Goal: Task Accomplishment & Management: Use online tool/utility

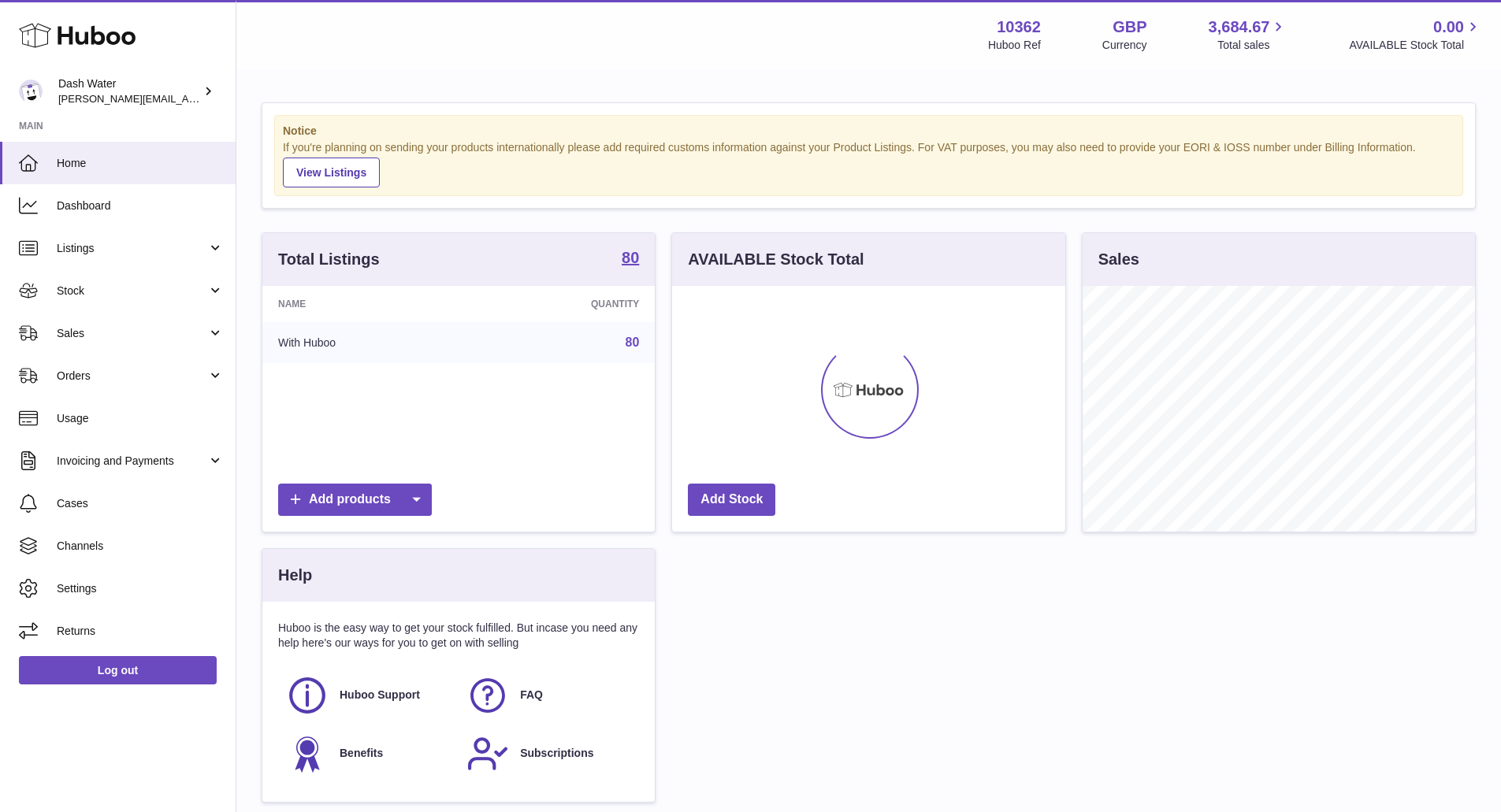
scroll to position [246, 393]
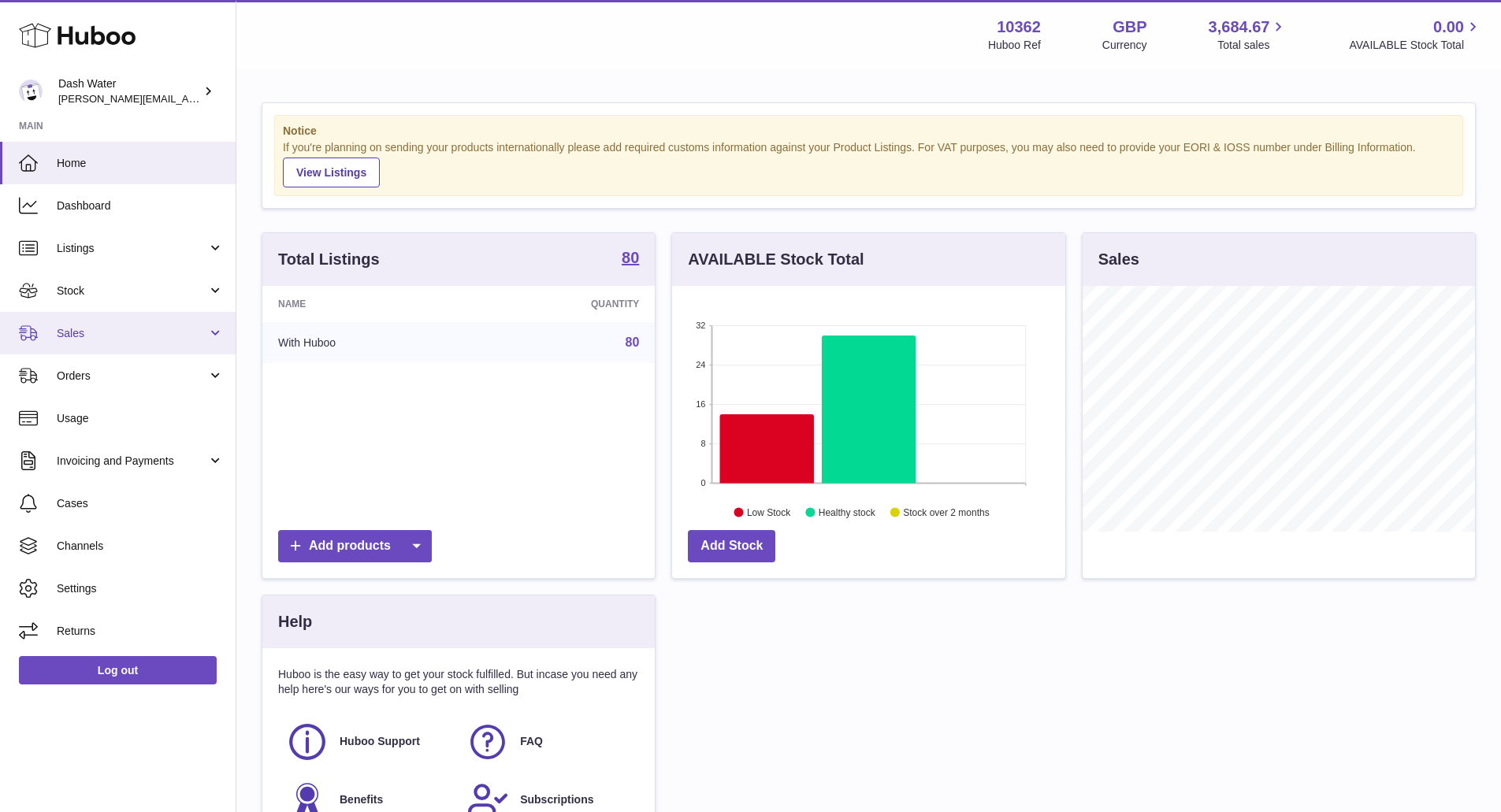
click at [98, 331] on span "Sales" at bounding box center [132, 334] width 150 height 15
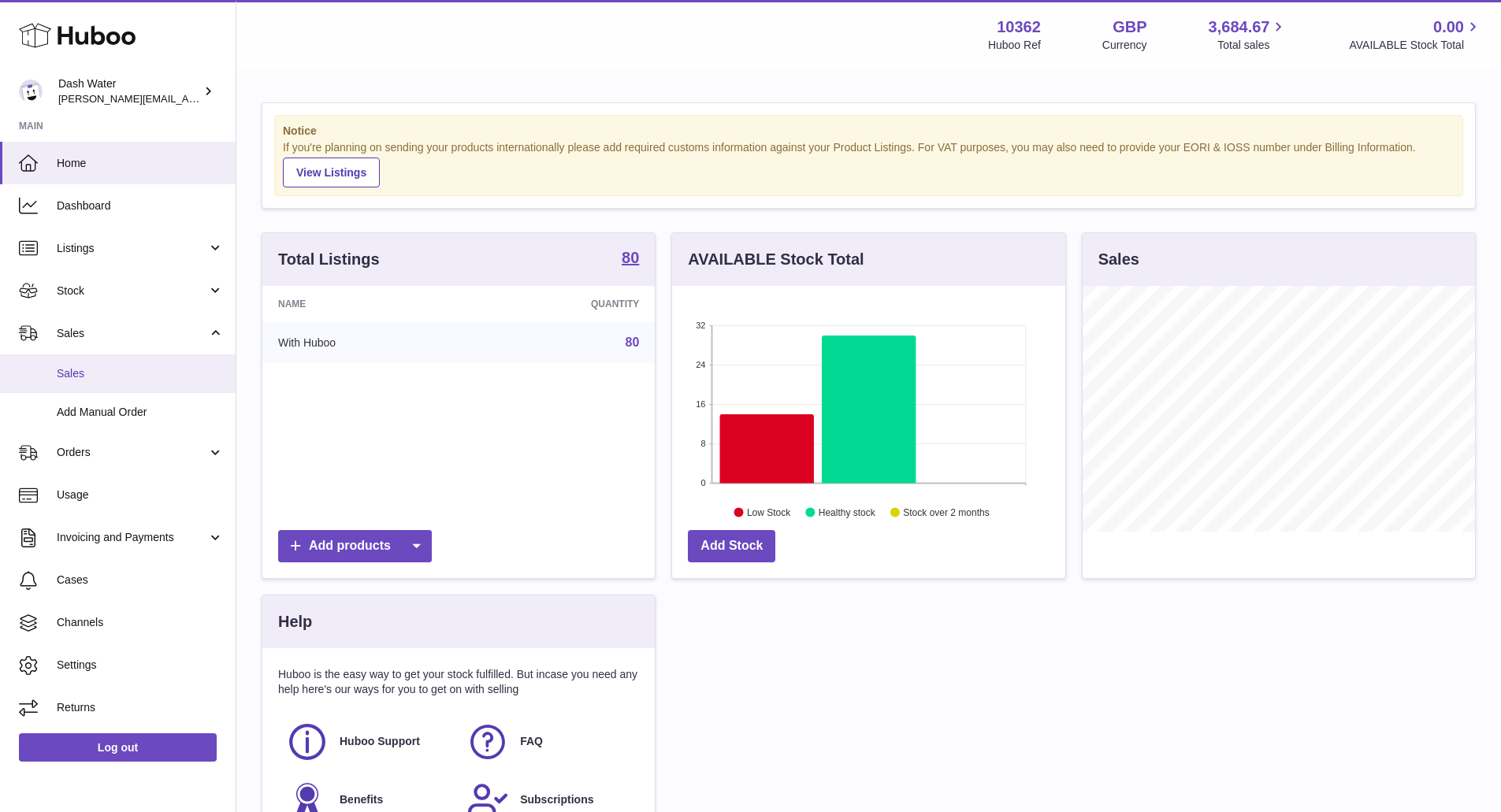
click at [86, 374] on span "Sales" at bounding box center [140, 374] width 167 height 15
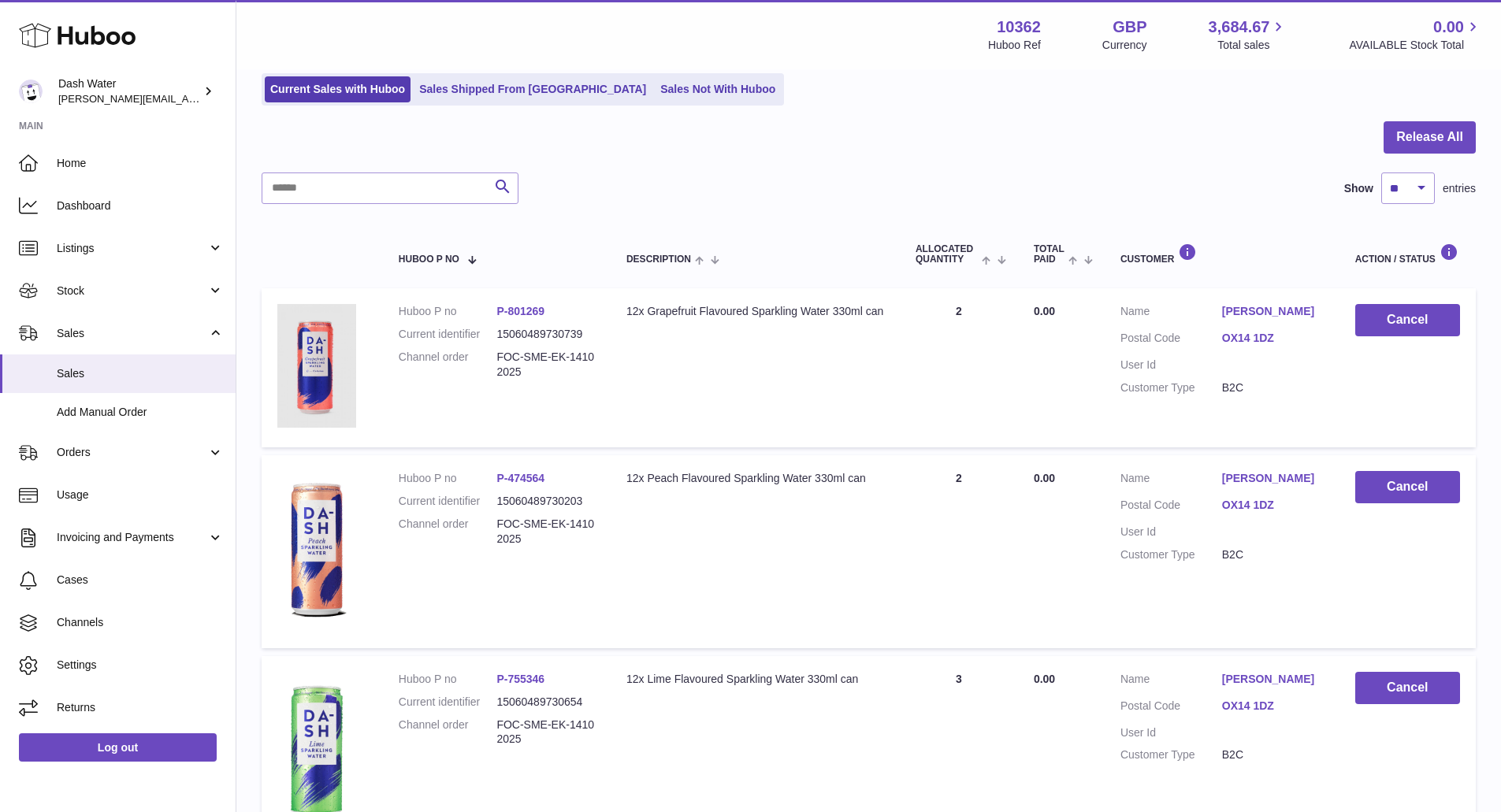
scroll to position [108, 0]
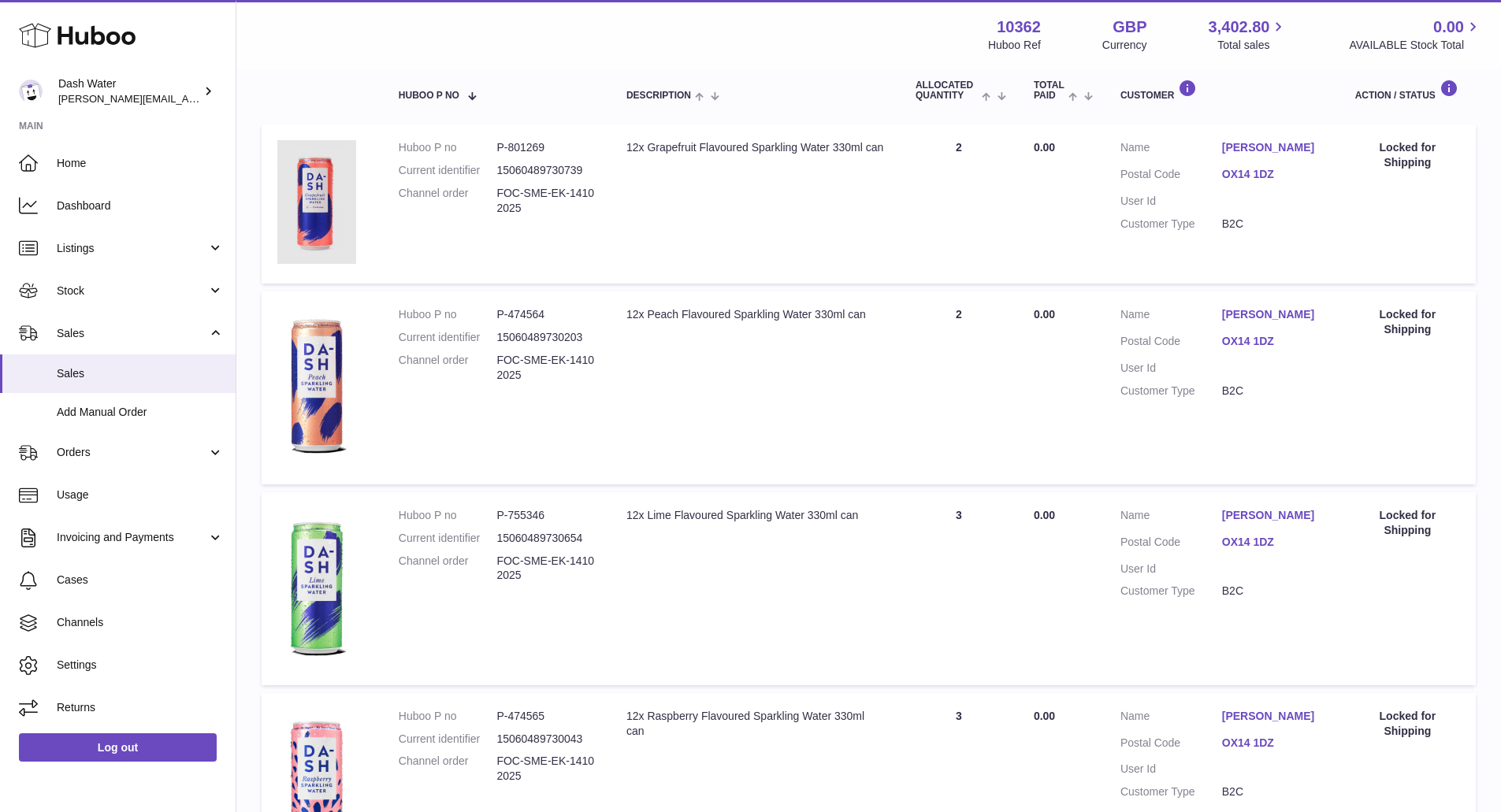
scroll to position [274, 0]
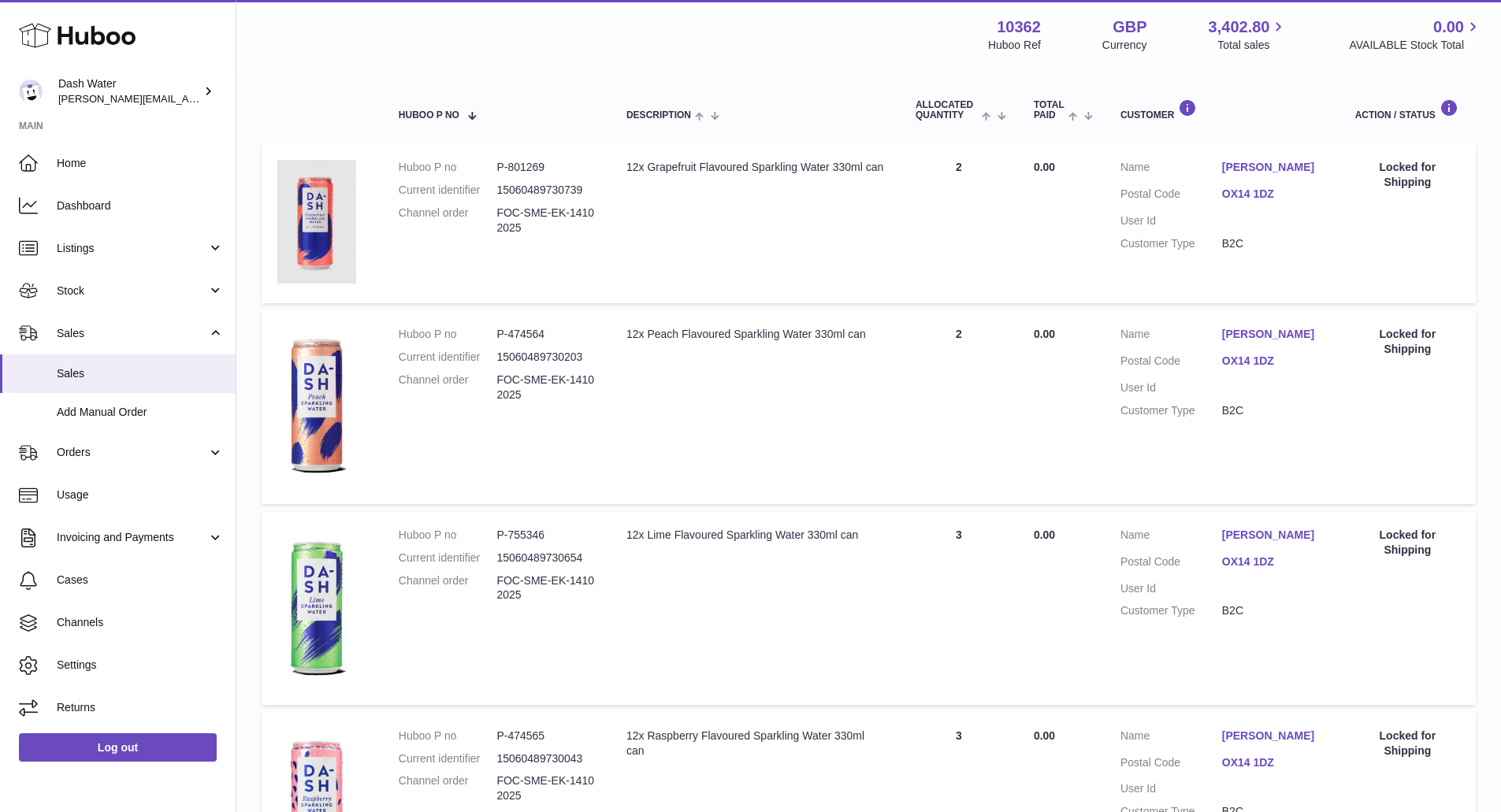
scroll to position [253, 0]
click at [100, 379] on span "Sales" at bounding box center [140, 374] width 167 height 15
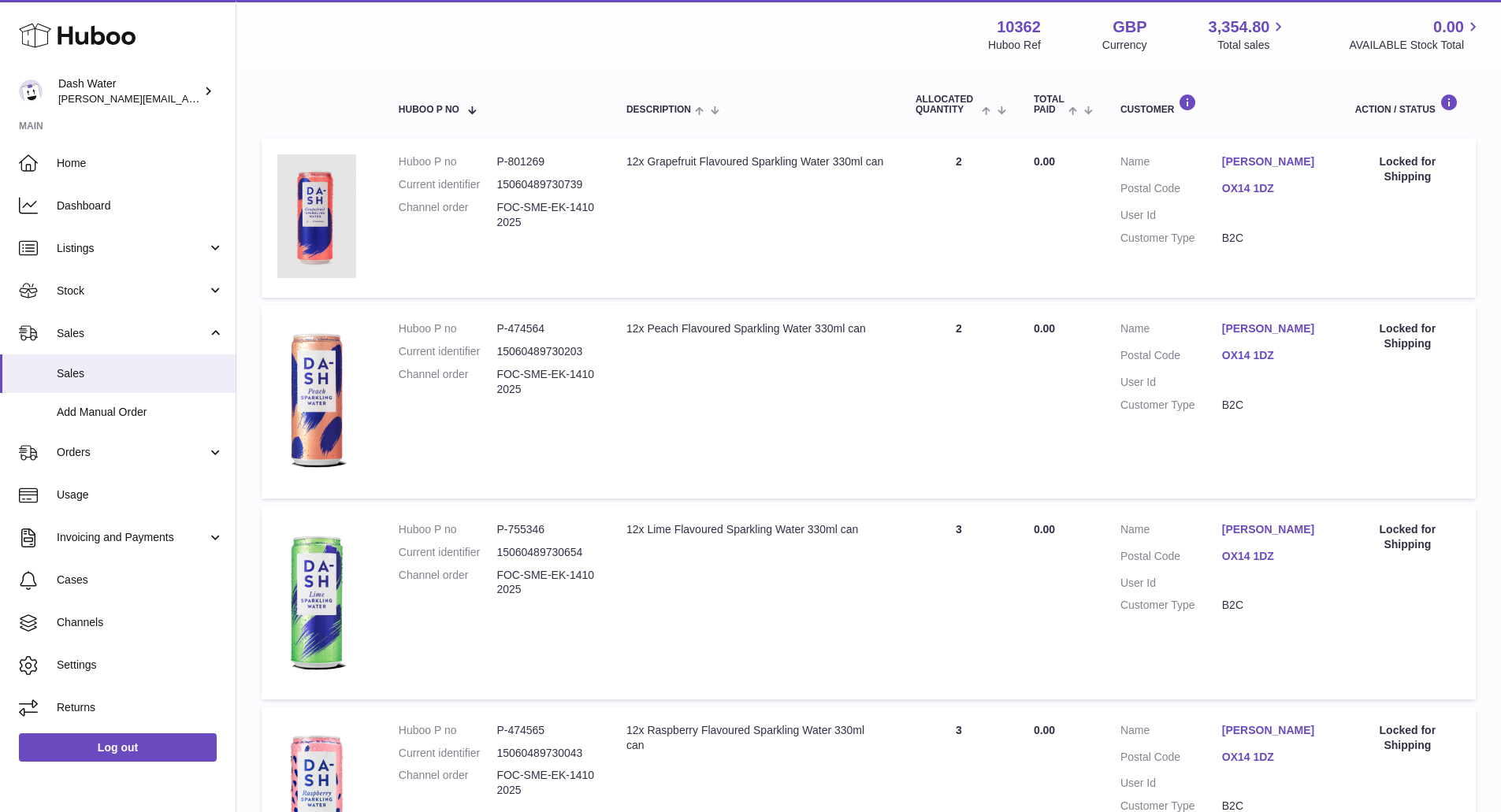
scroll to position [258, 0]
click at [101, 294] on span "Stock" at bounding box center [132, 291] width 150 height 15
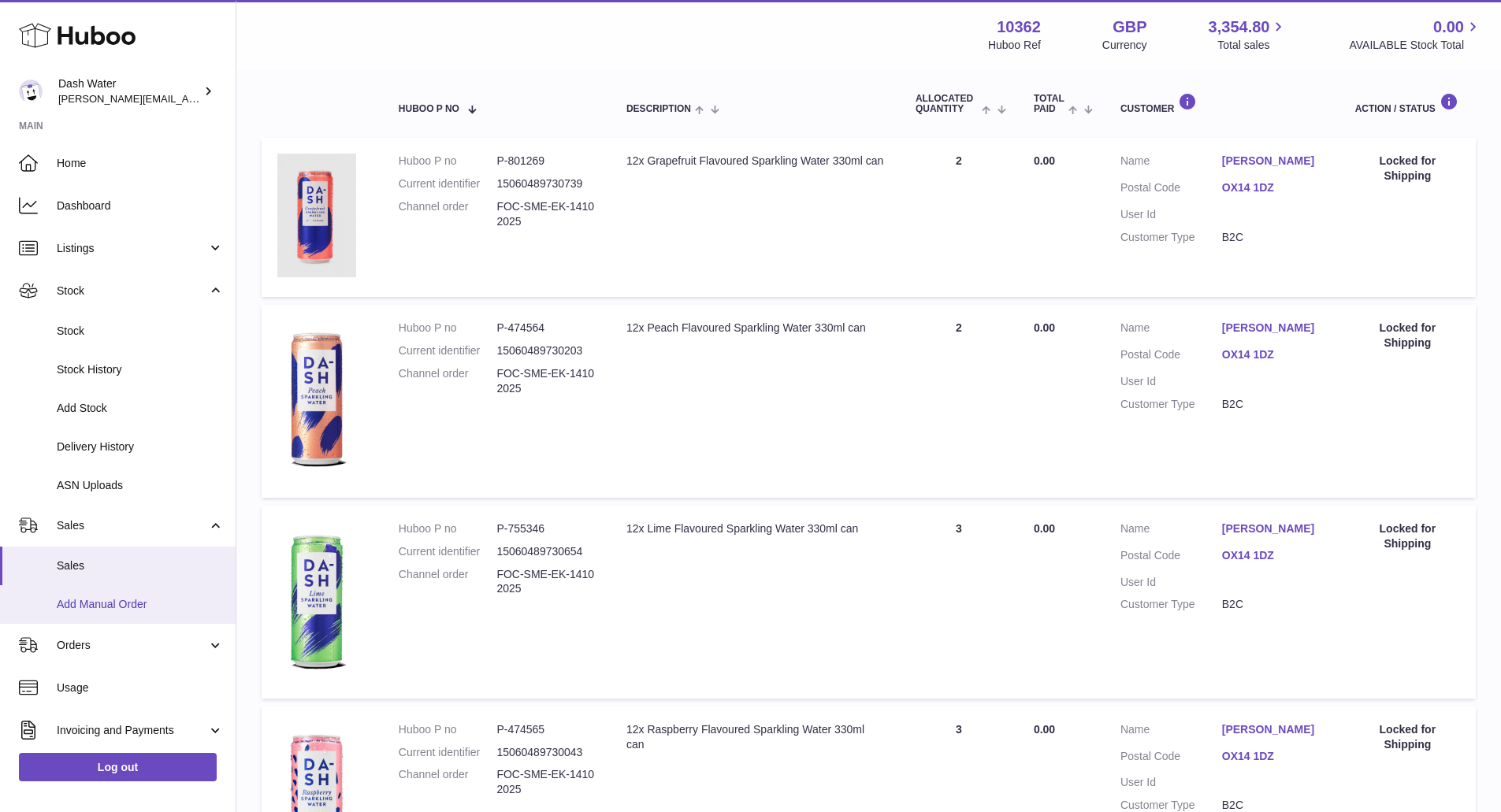
click at [106, 610] on span "Add Manual Order" at bounding box center [140, 605] width 167 height 15
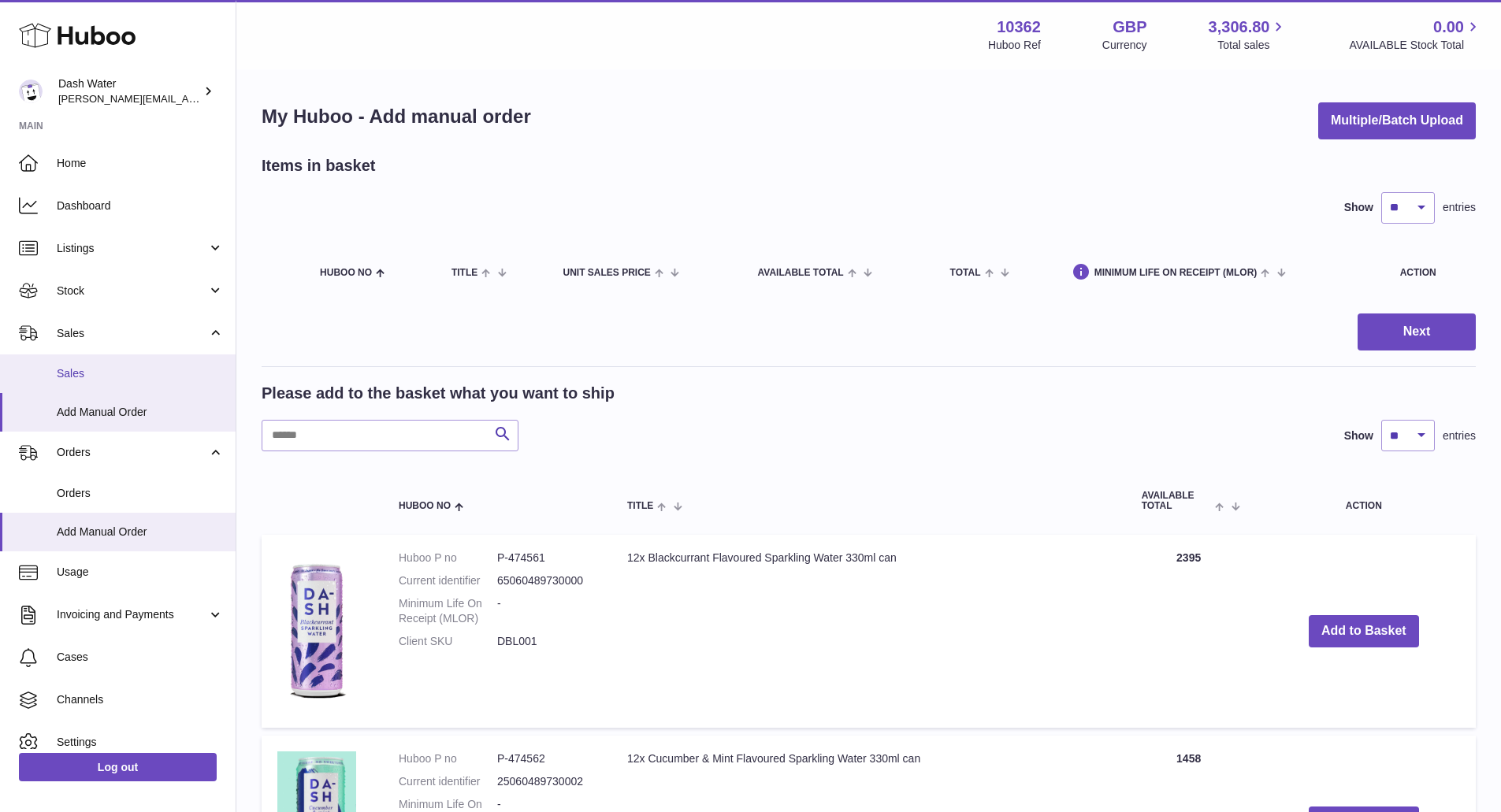
click at [103, 370] on span "Sales" at bounding box center [140, 374] width 167 height 15
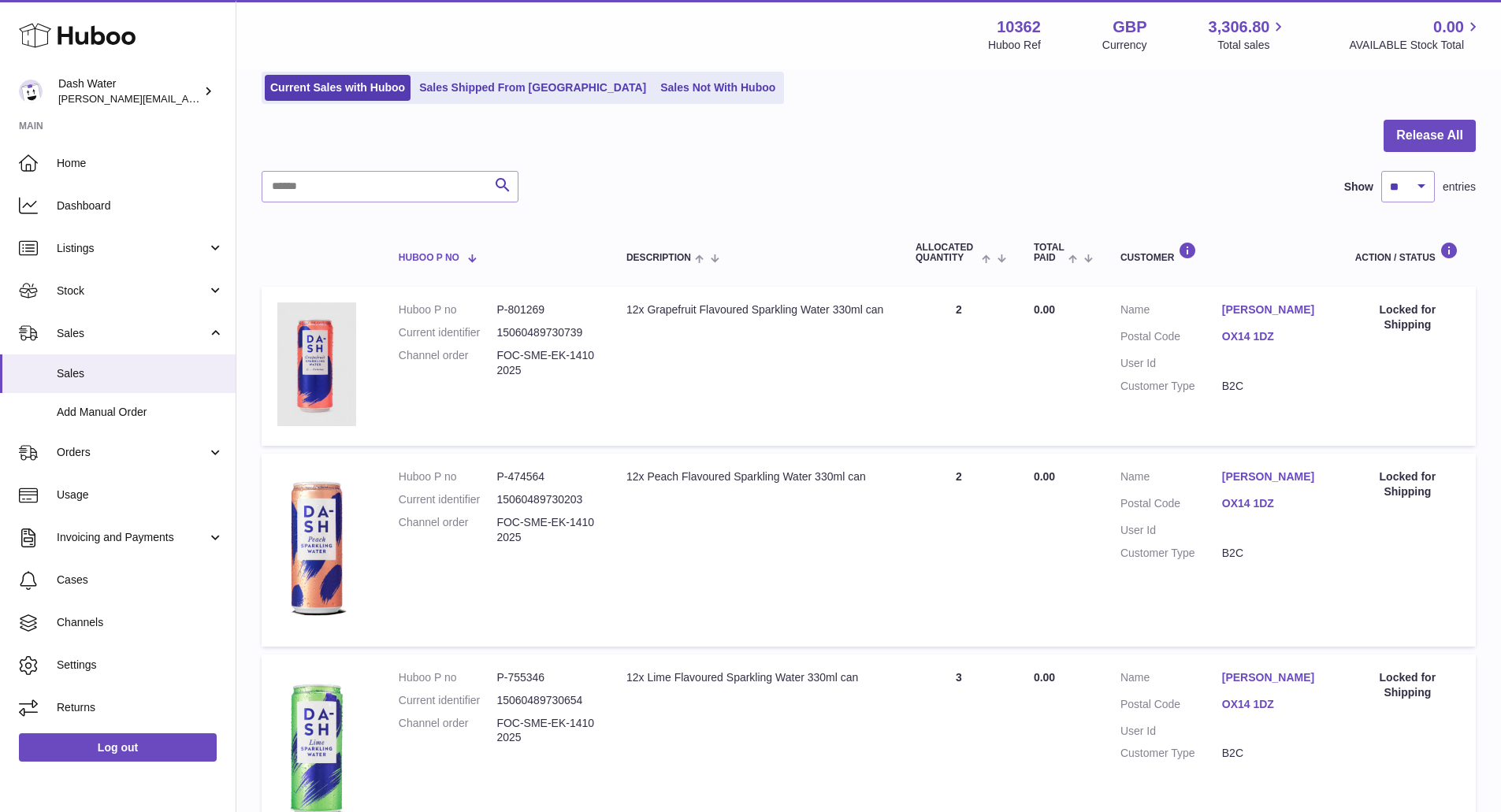
scroll to position [110, 0]
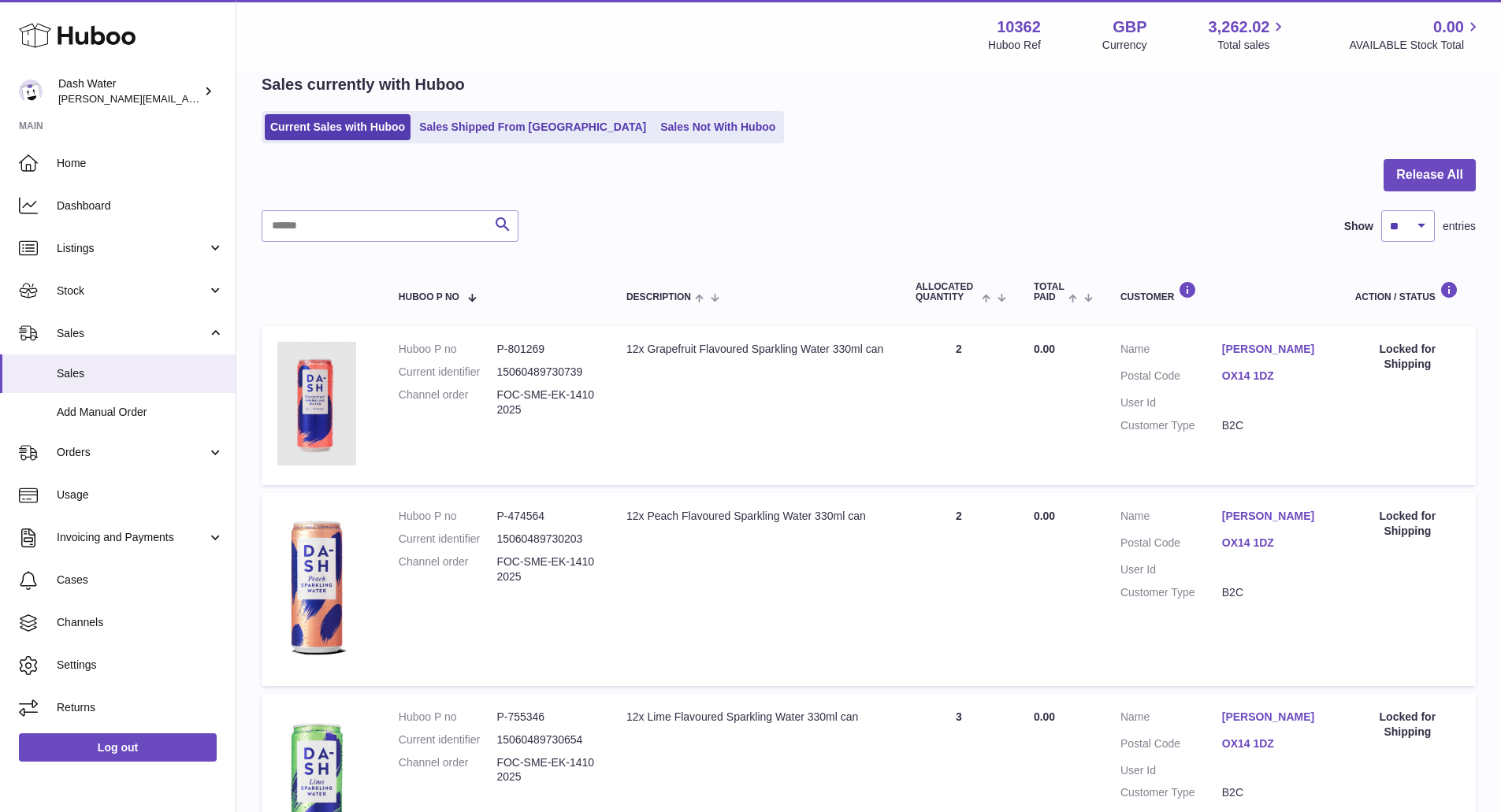
scroll to position [70, 0]
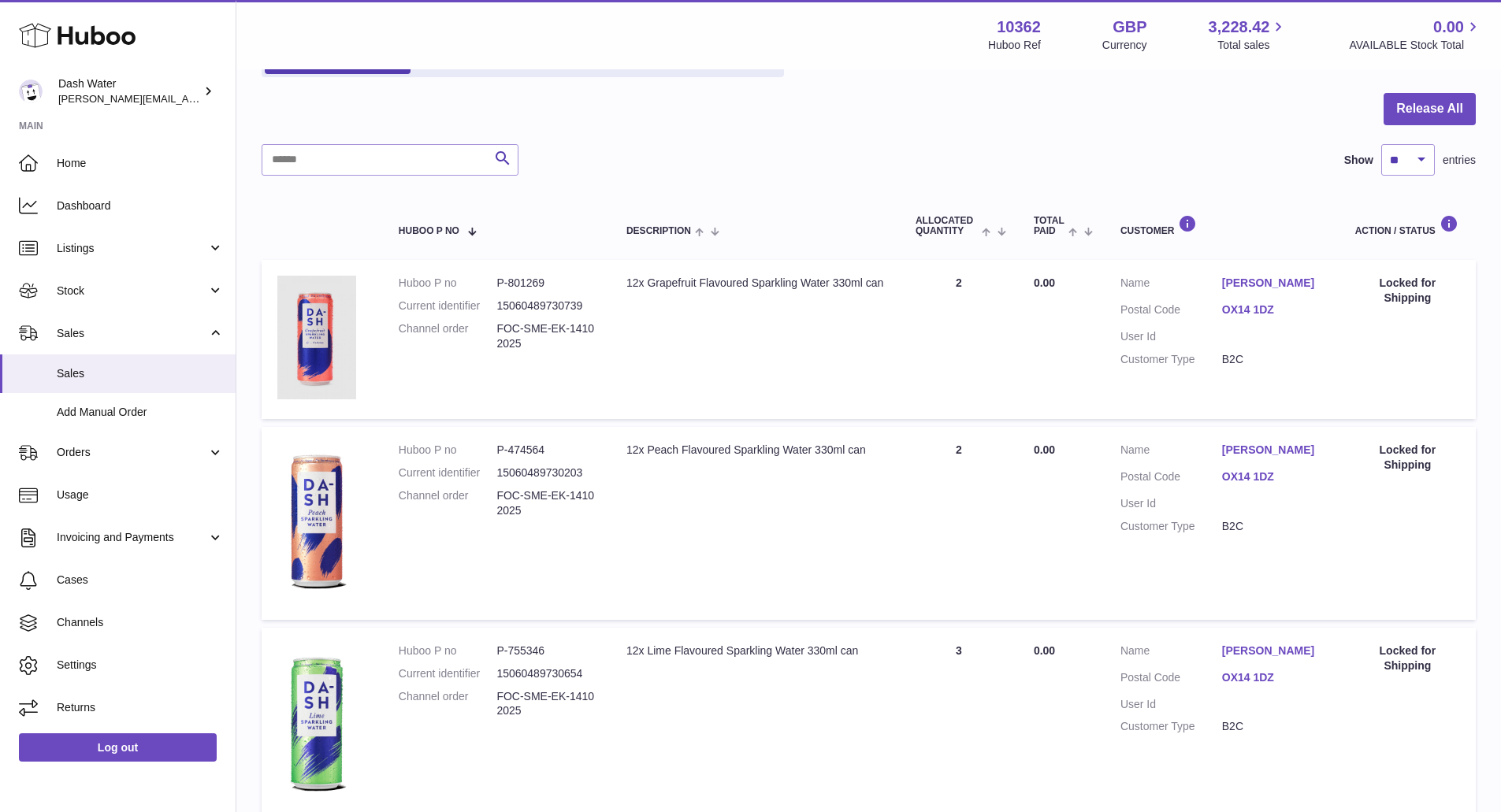
scroll to position [140, 0]
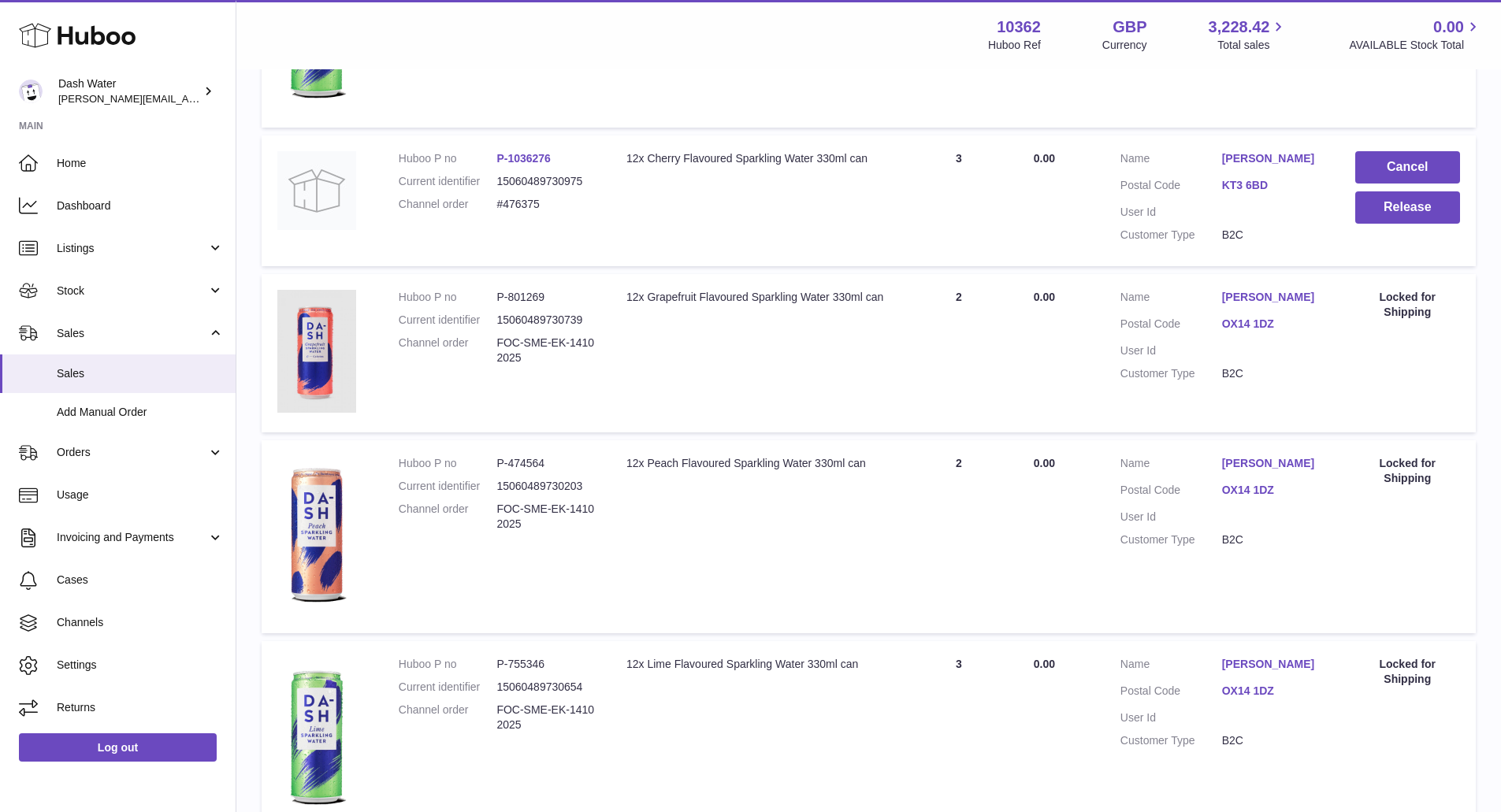
scroll to position [458, 0]
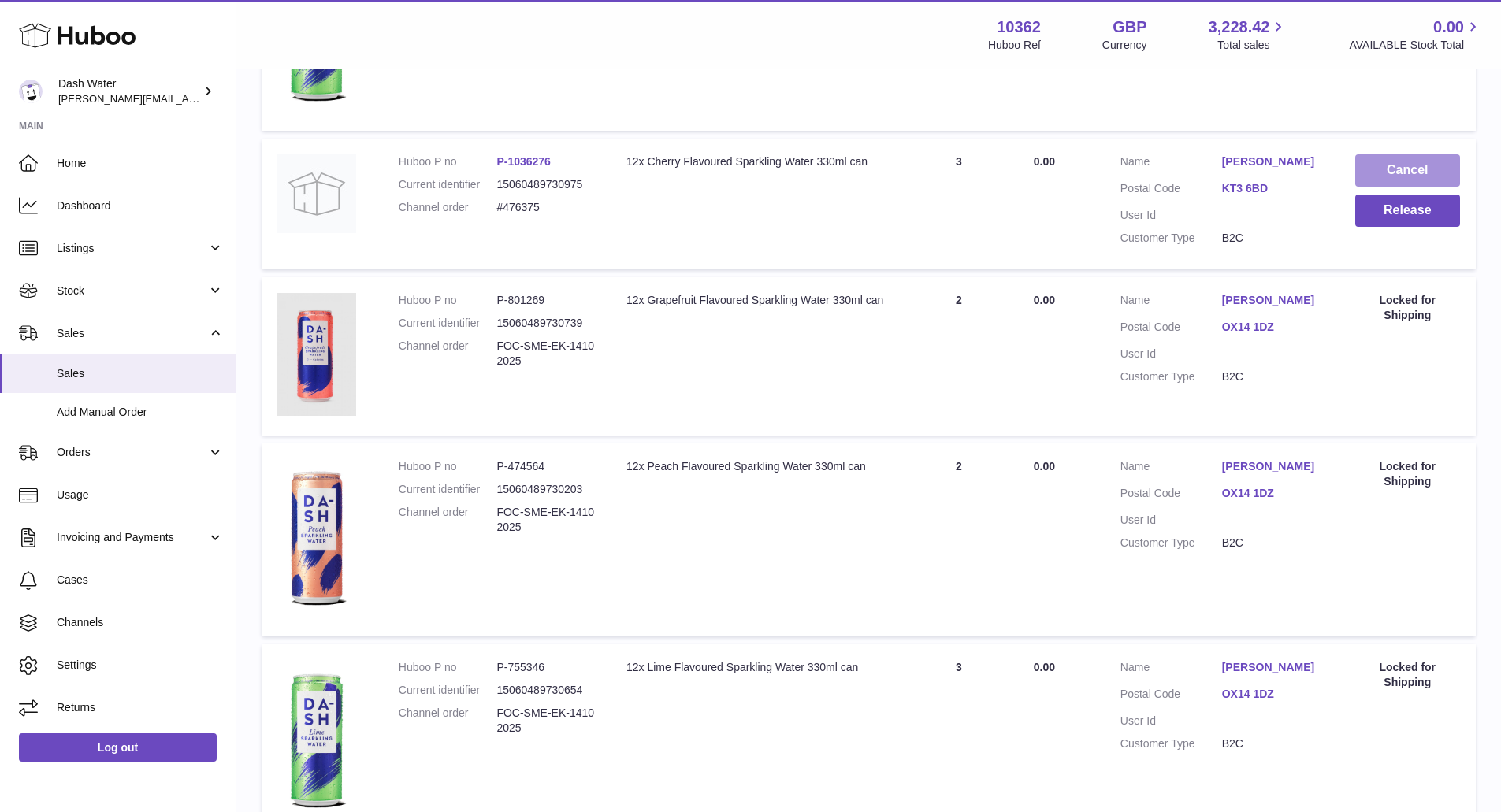
click at [1410, 174] on button "Cancel" at bounding box center [1407, 170] width 105 height 32
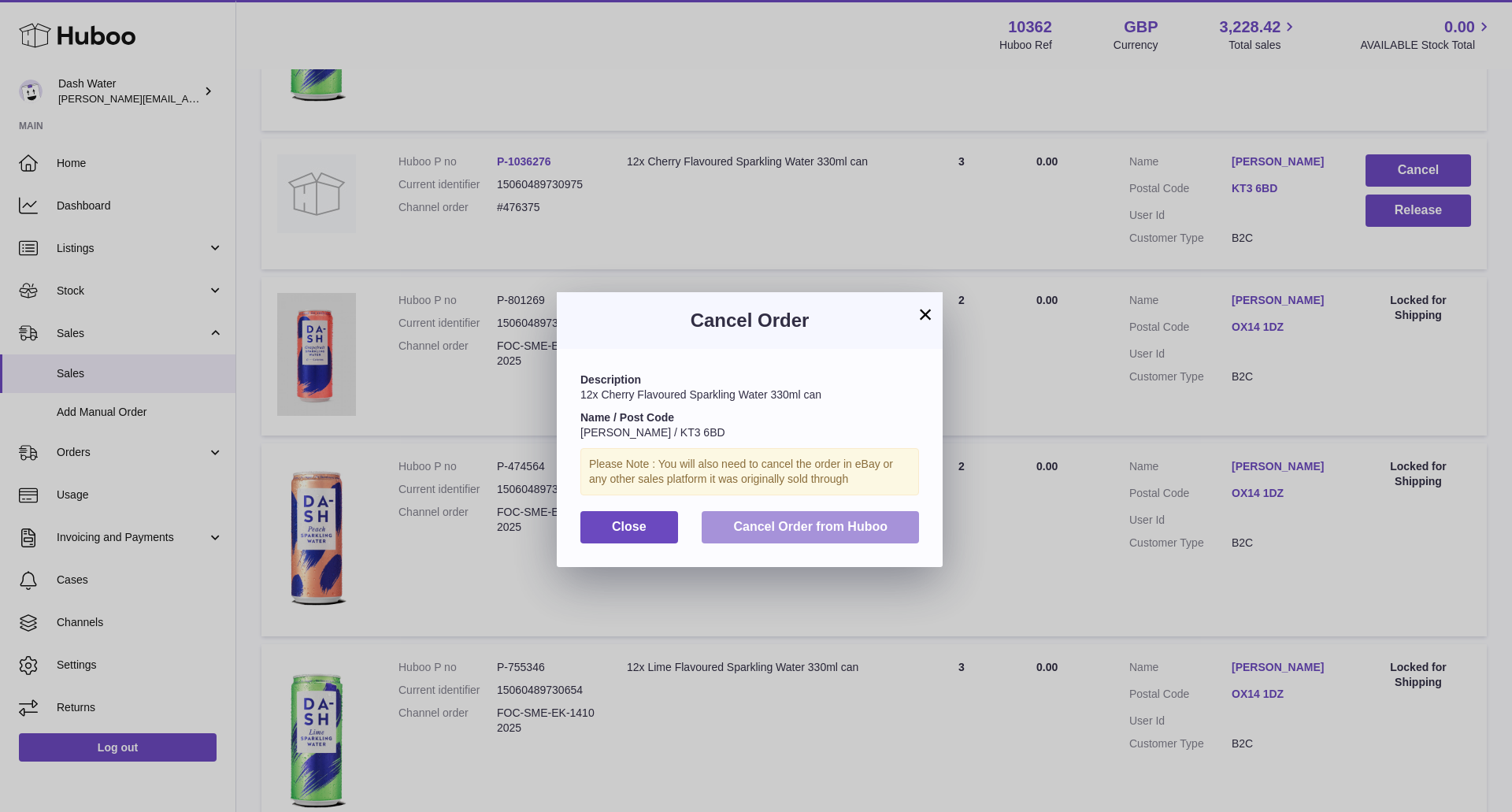
click at [808, 527] on span "Cancel Order from Huboo" at bounding box center [810, 526] width 154 height 14
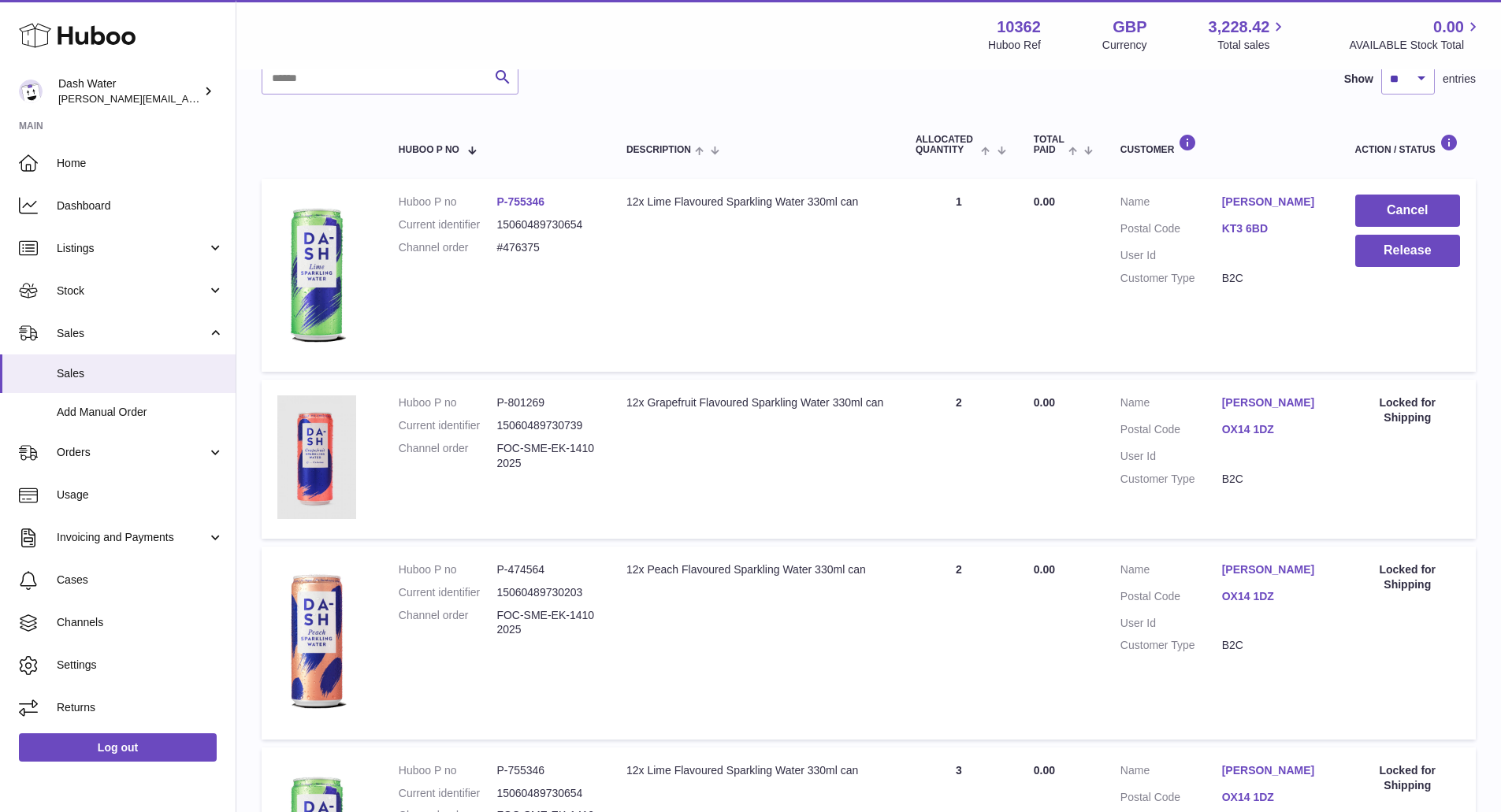
scroll to position [216, 0]
click at [1379, 207] on button "Cancel" at bounding box center [1407, 211] width 105 height 32
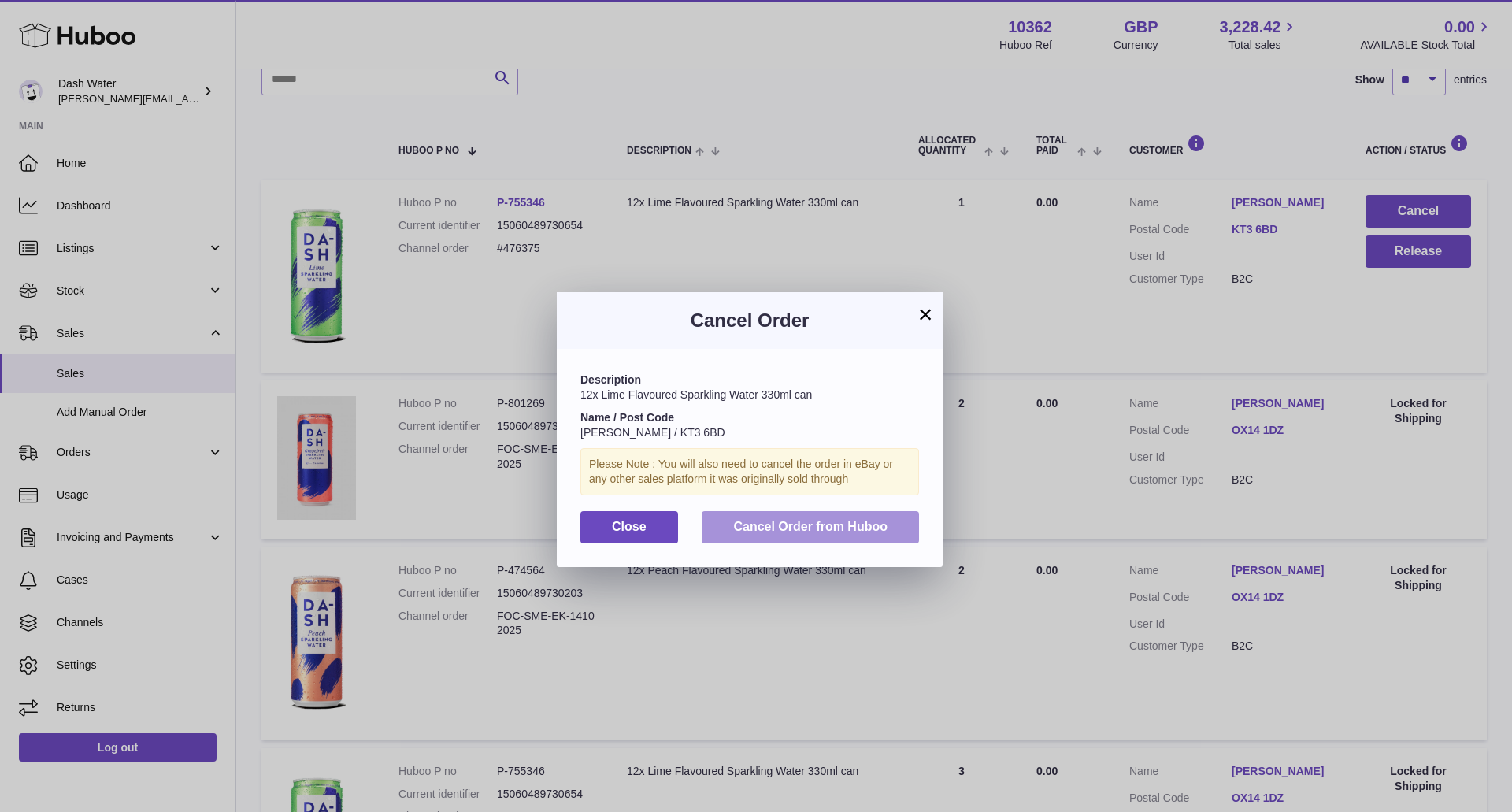
click at [864, 518] on button "Cancel Order from Huboo" at bounding box center [811, 527] width 217 height 32
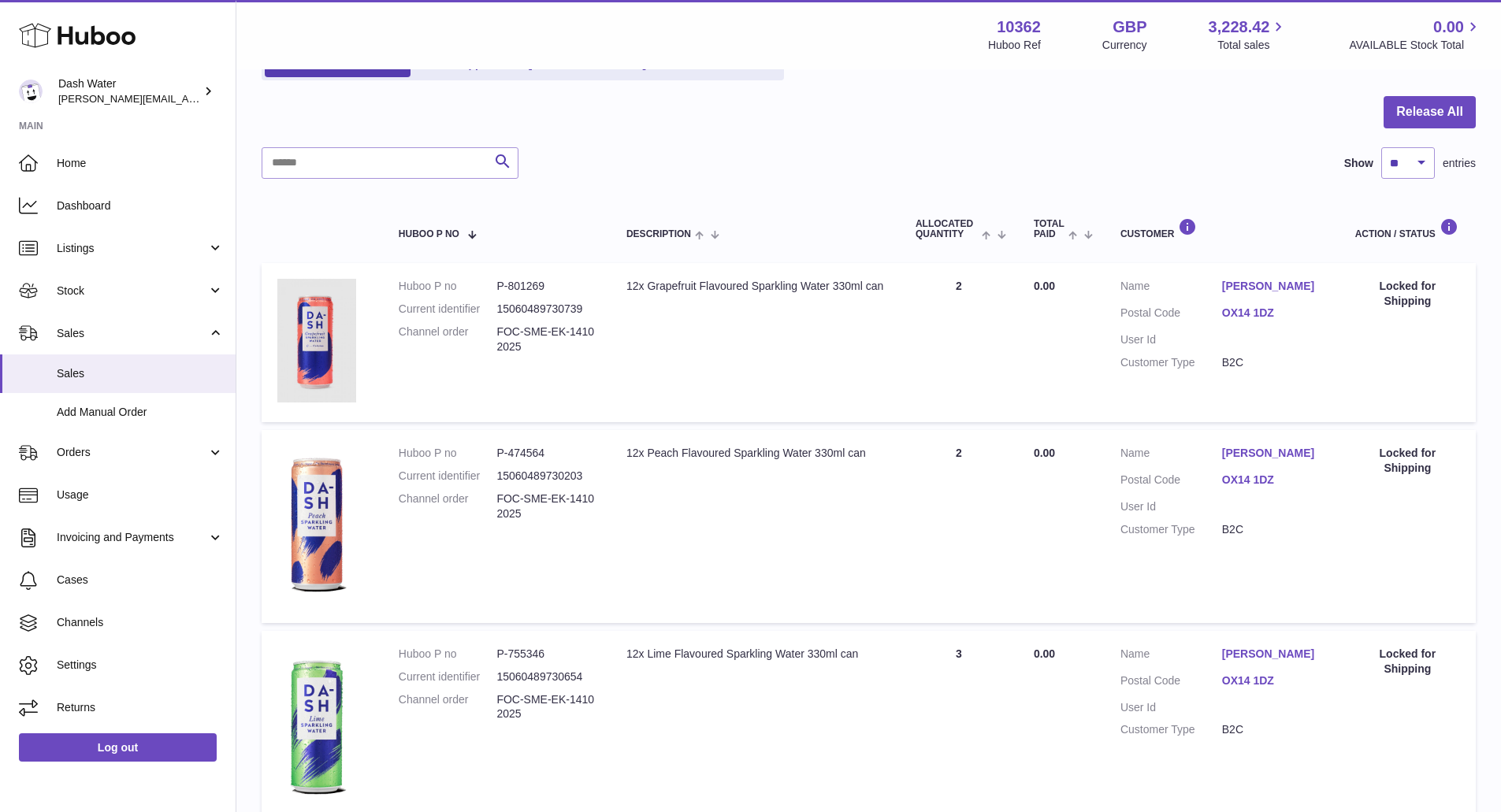
scroll to position [106, 0]
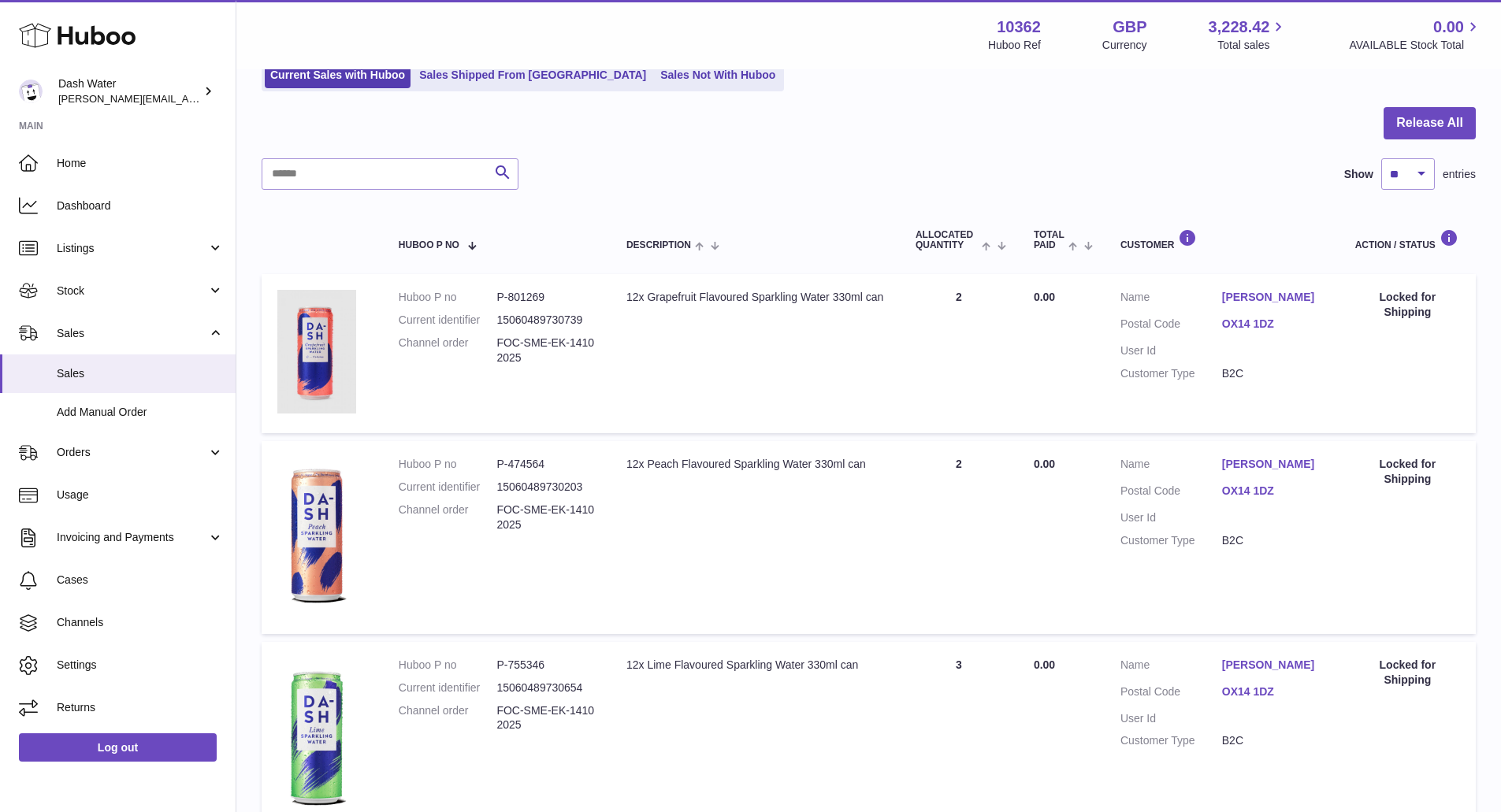
scroll to position [122, 0]
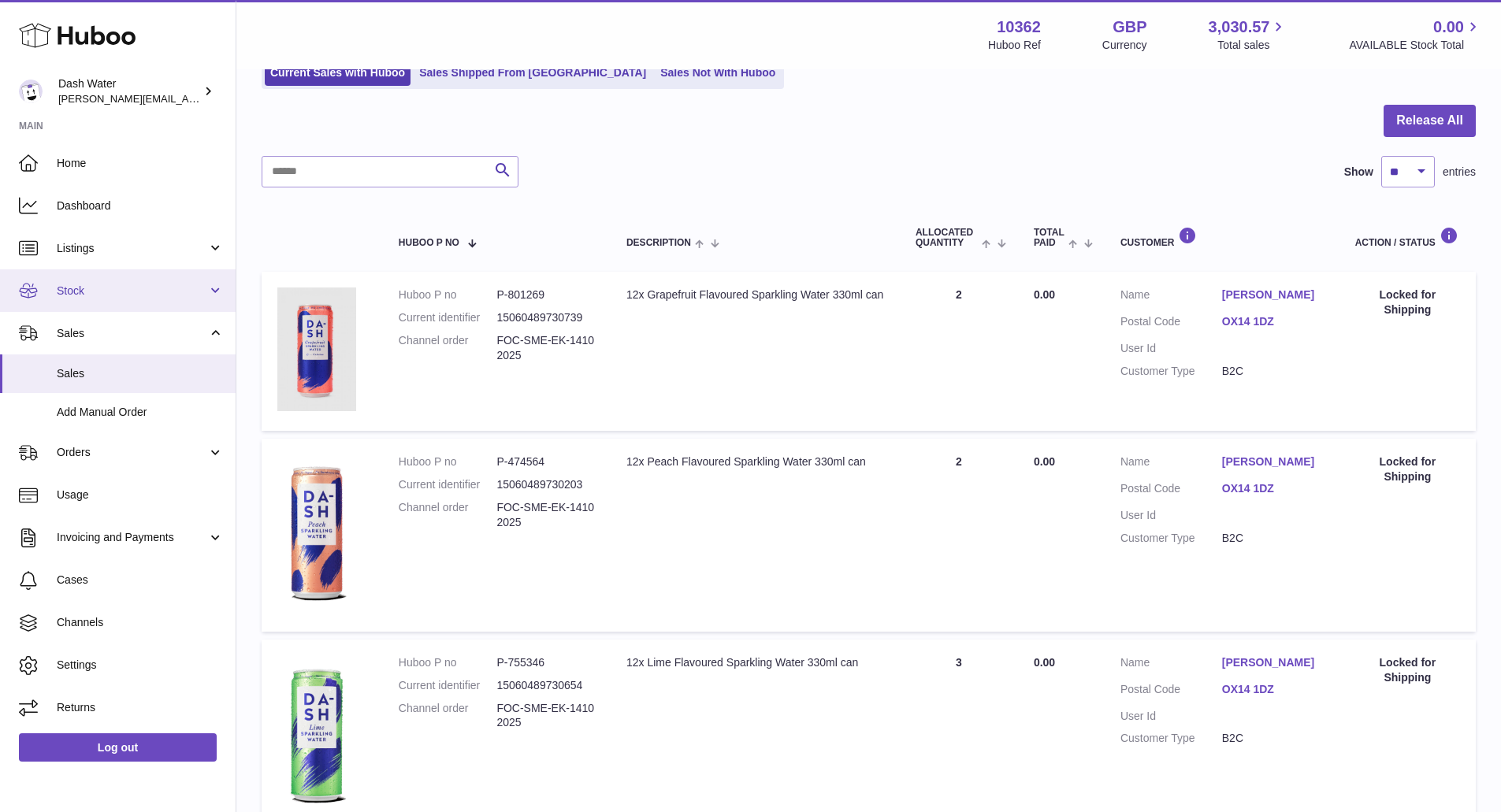
scroll to position [126, 0]
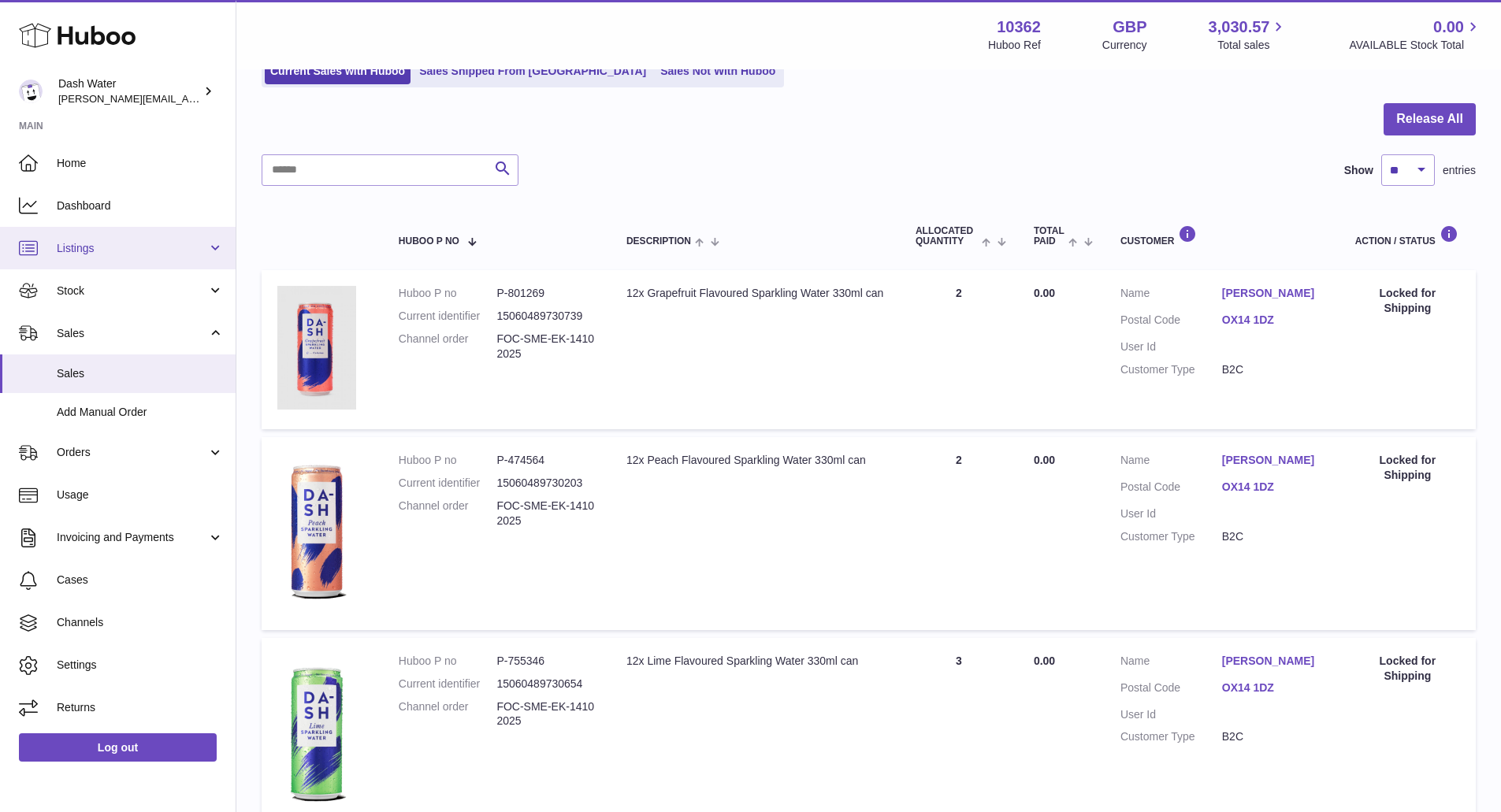
click at [94, 257] on link "Listings" at bounding box center [118, 248] width 235 height 42
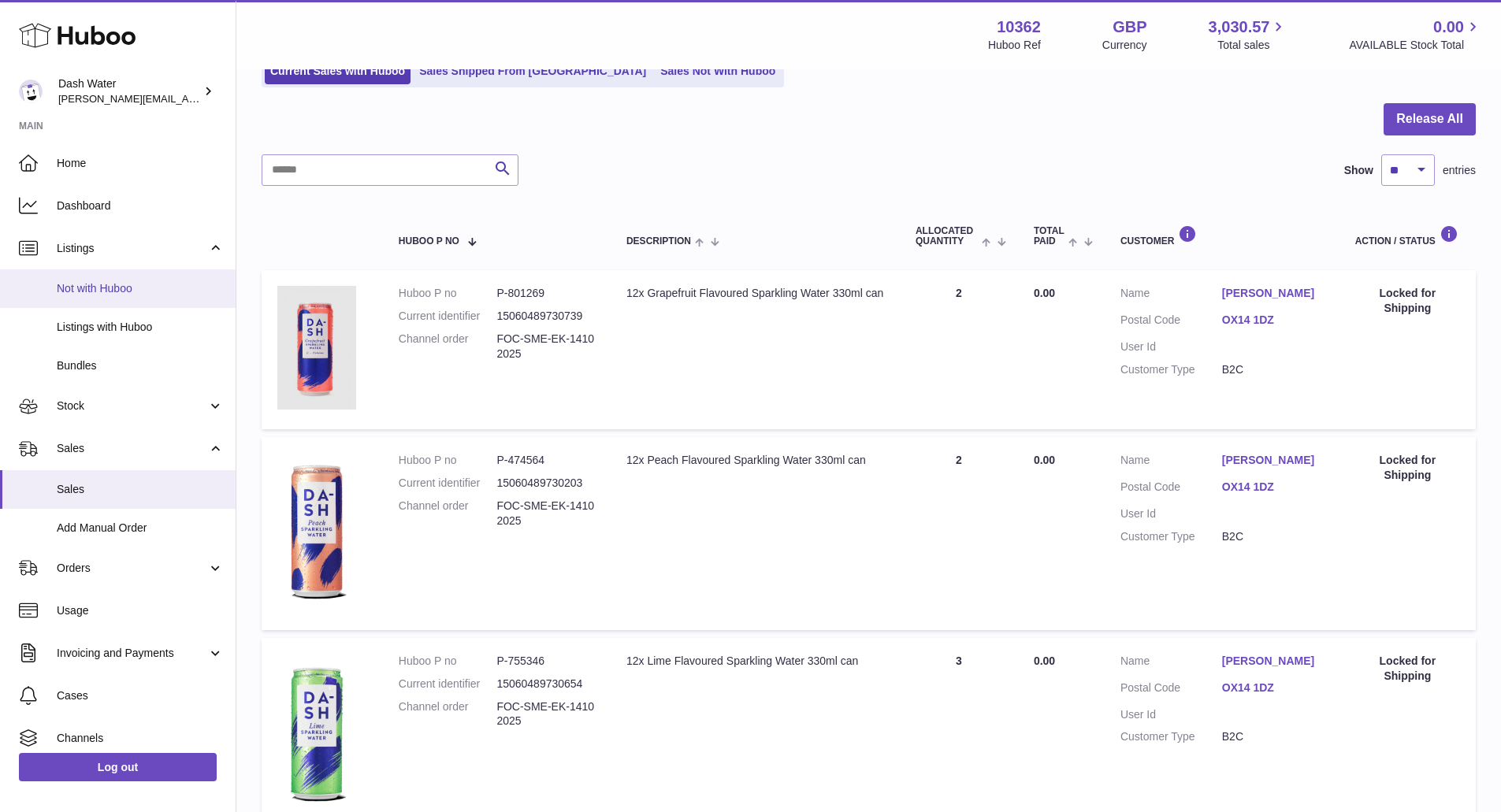
click at [85, 292] on span "Not with Huboo" at bounding box center [140, 289] width 167 height 15
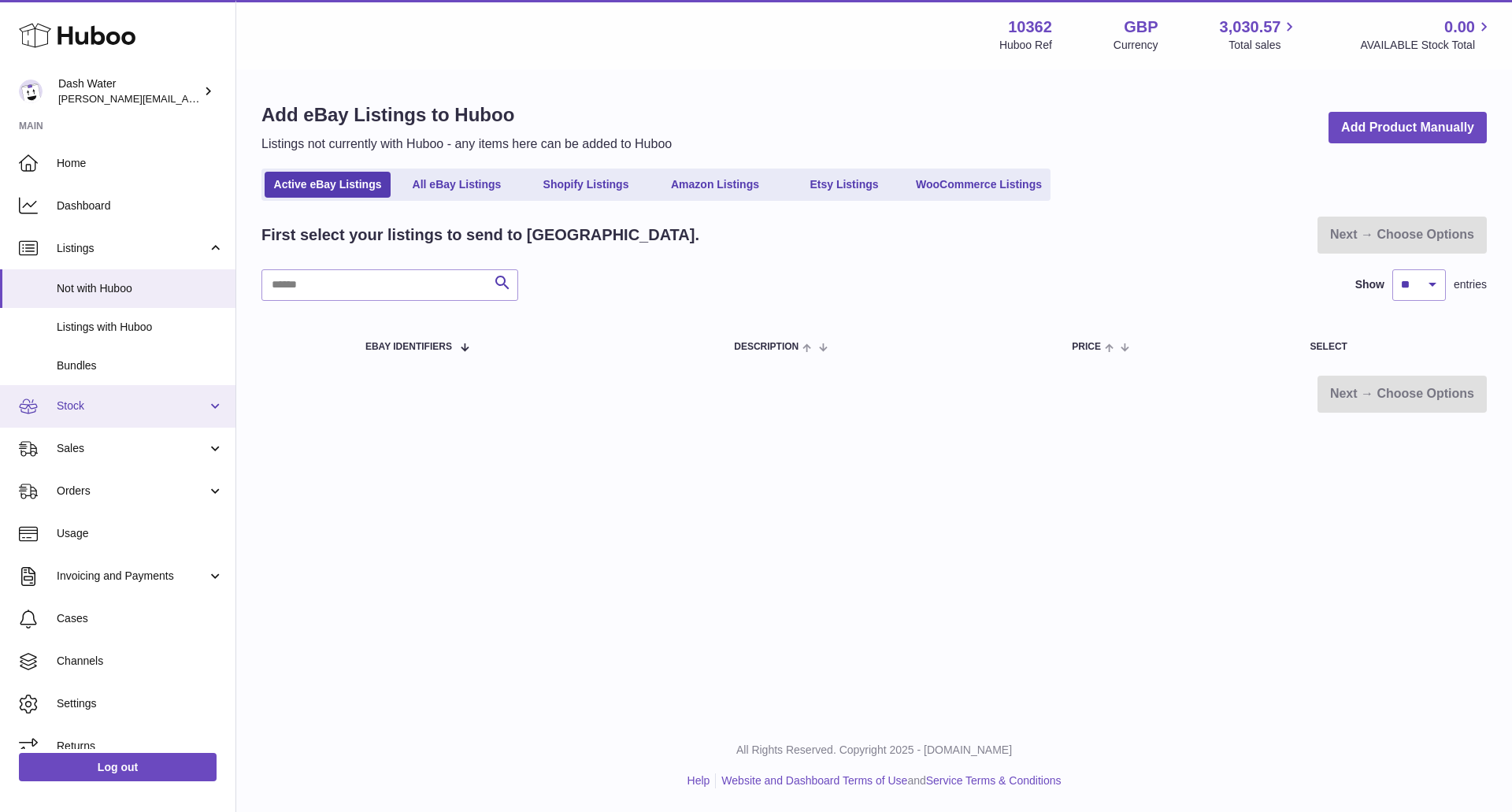
click at [20, 410] on icon at bounding box center [29, 406] width 19 height 19
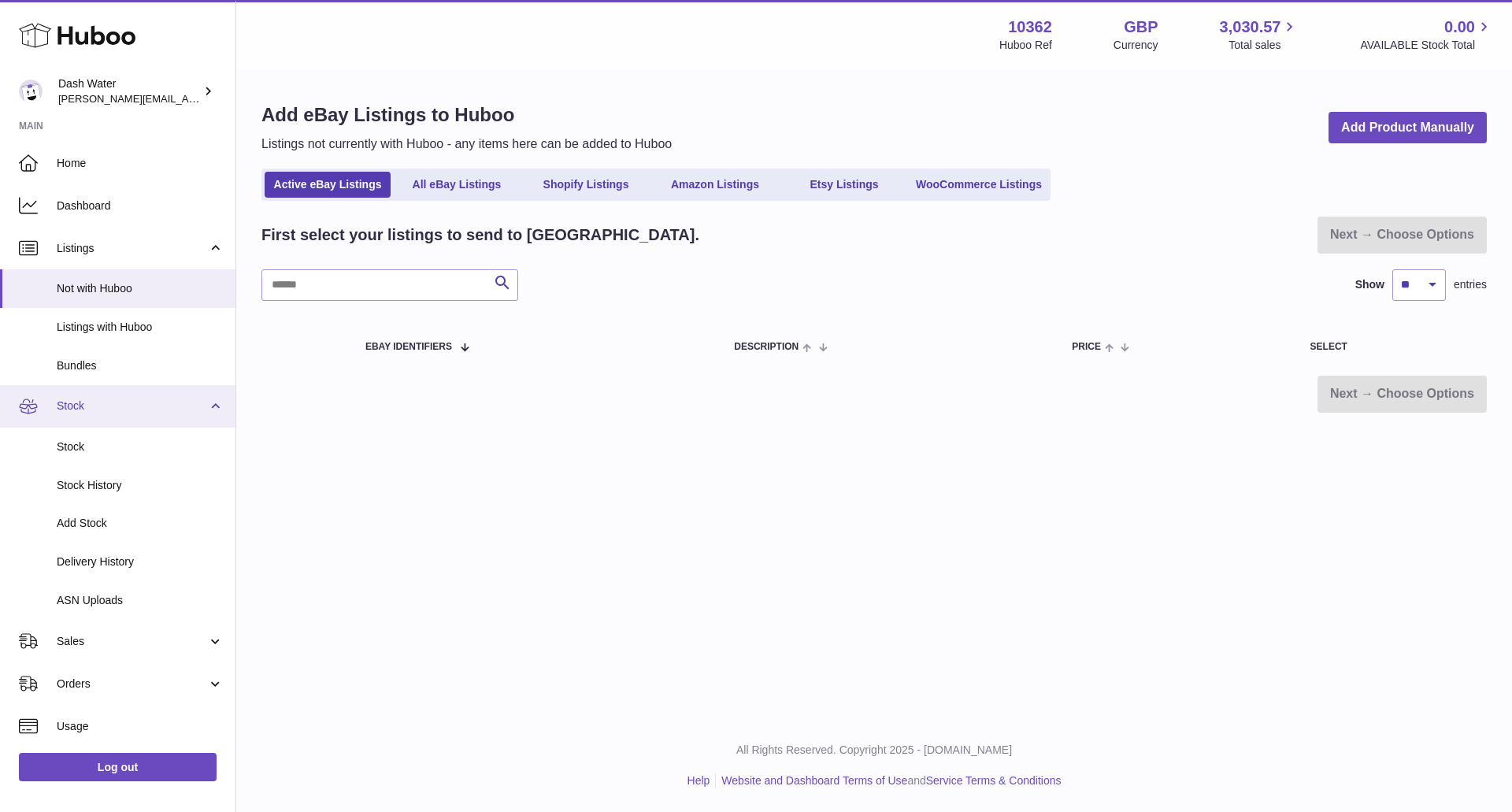
scroll to position [110, 0]
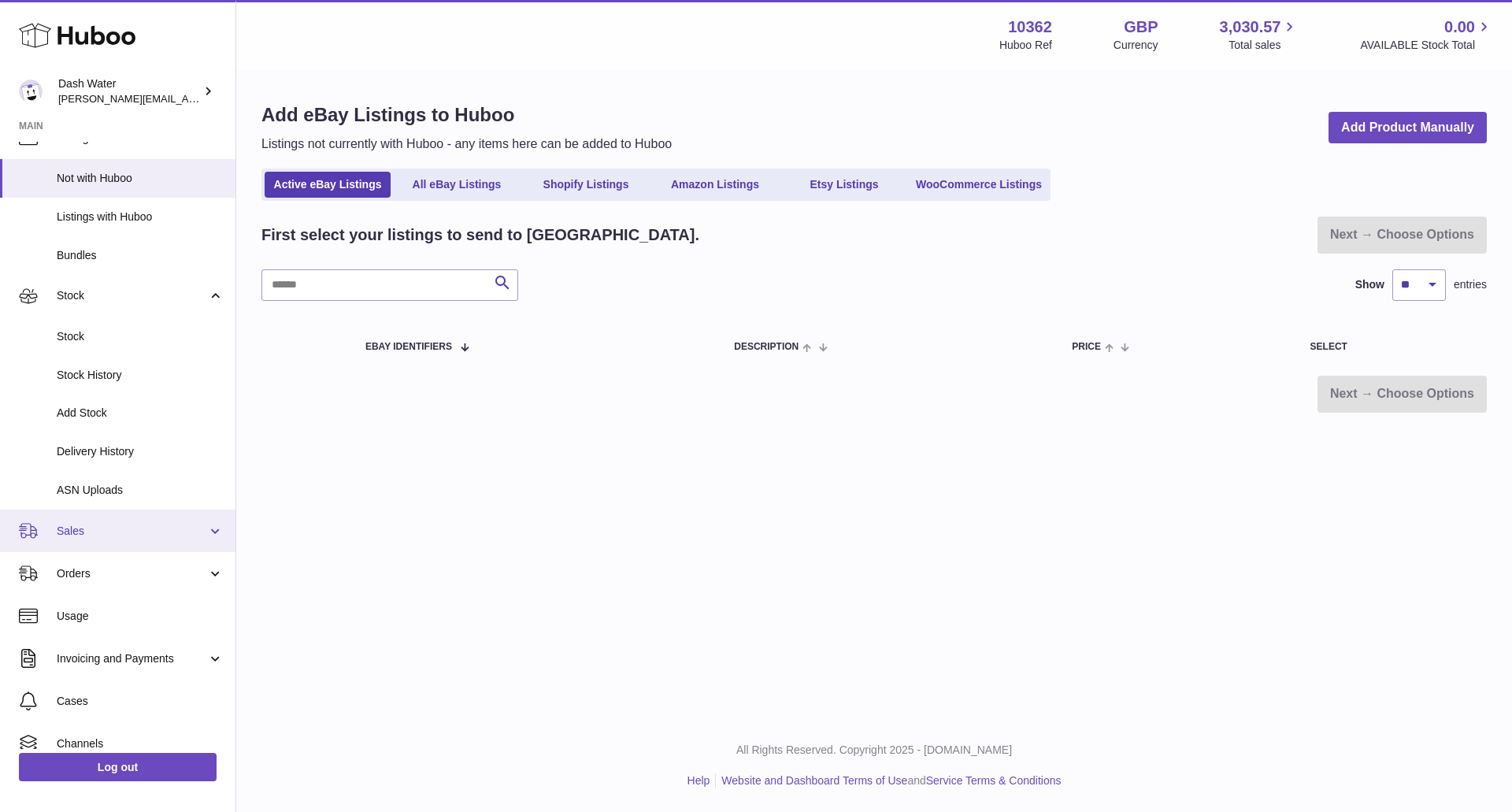
click at [55, 526] on link "Sales" at bounding box center [118, 530] width 235 height 42
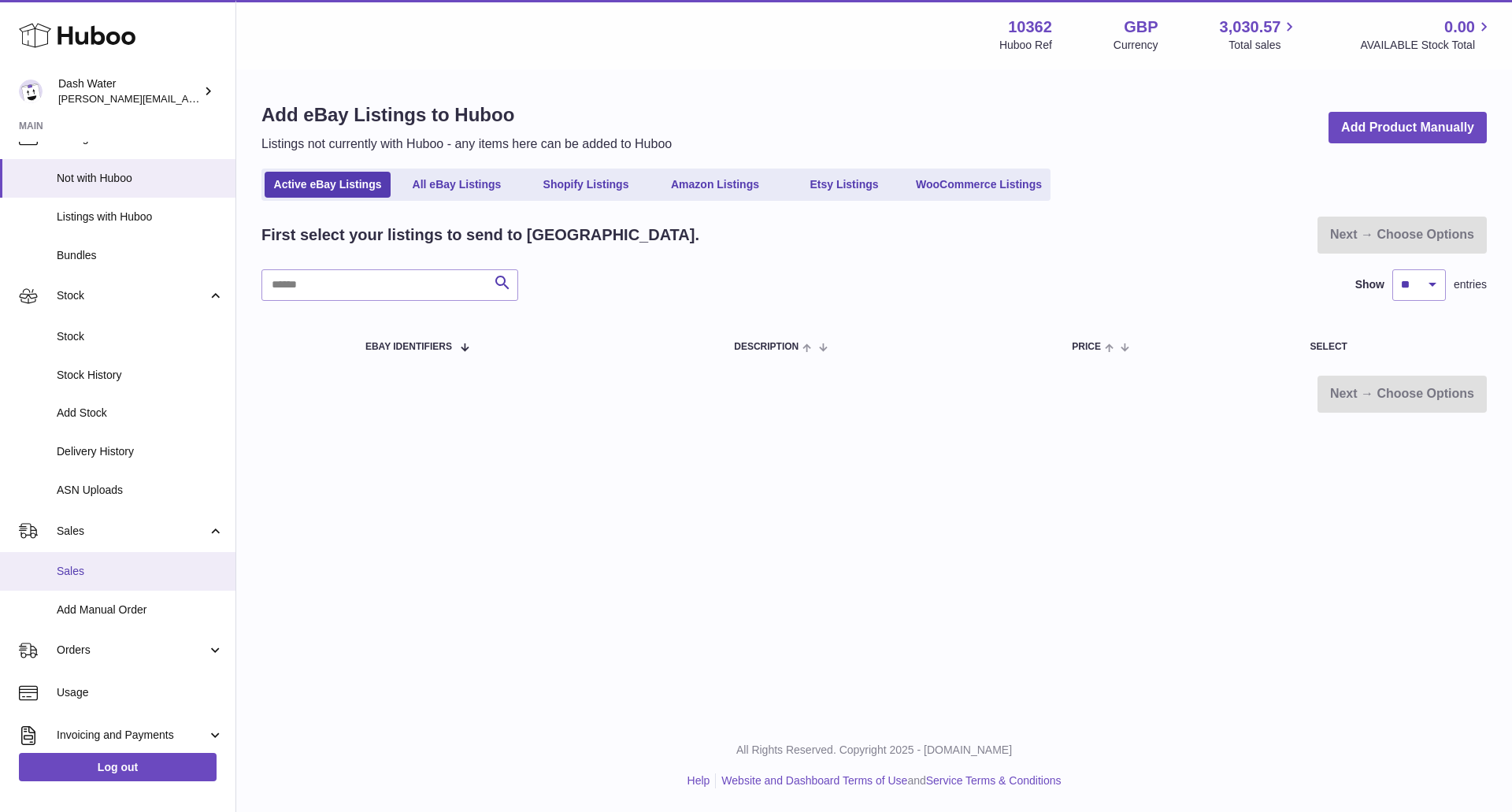
click at [62, 559] on link "Sales" at bounding box center [118, 571] width 235 height 38
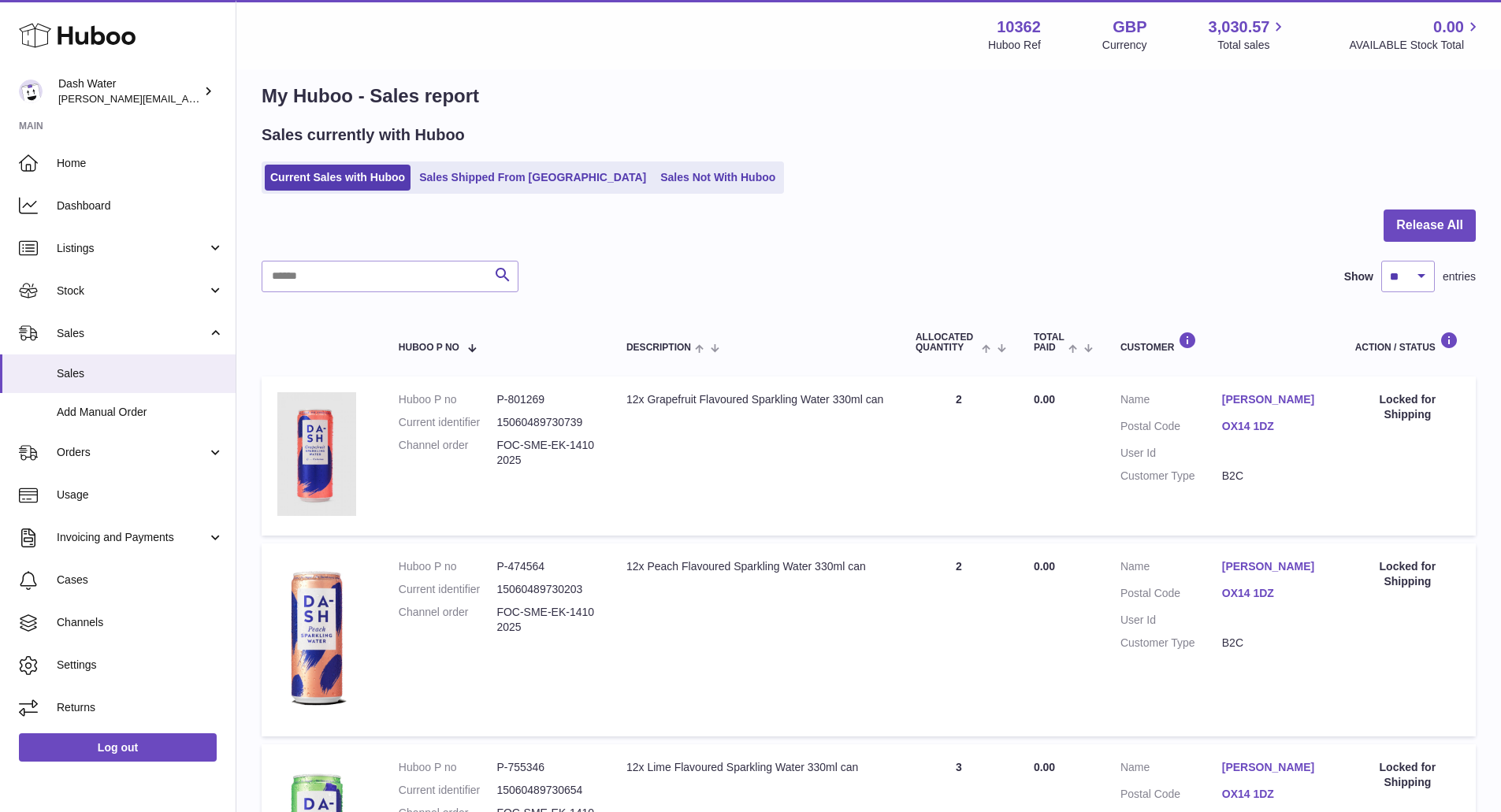
scroll to position [20, 0]
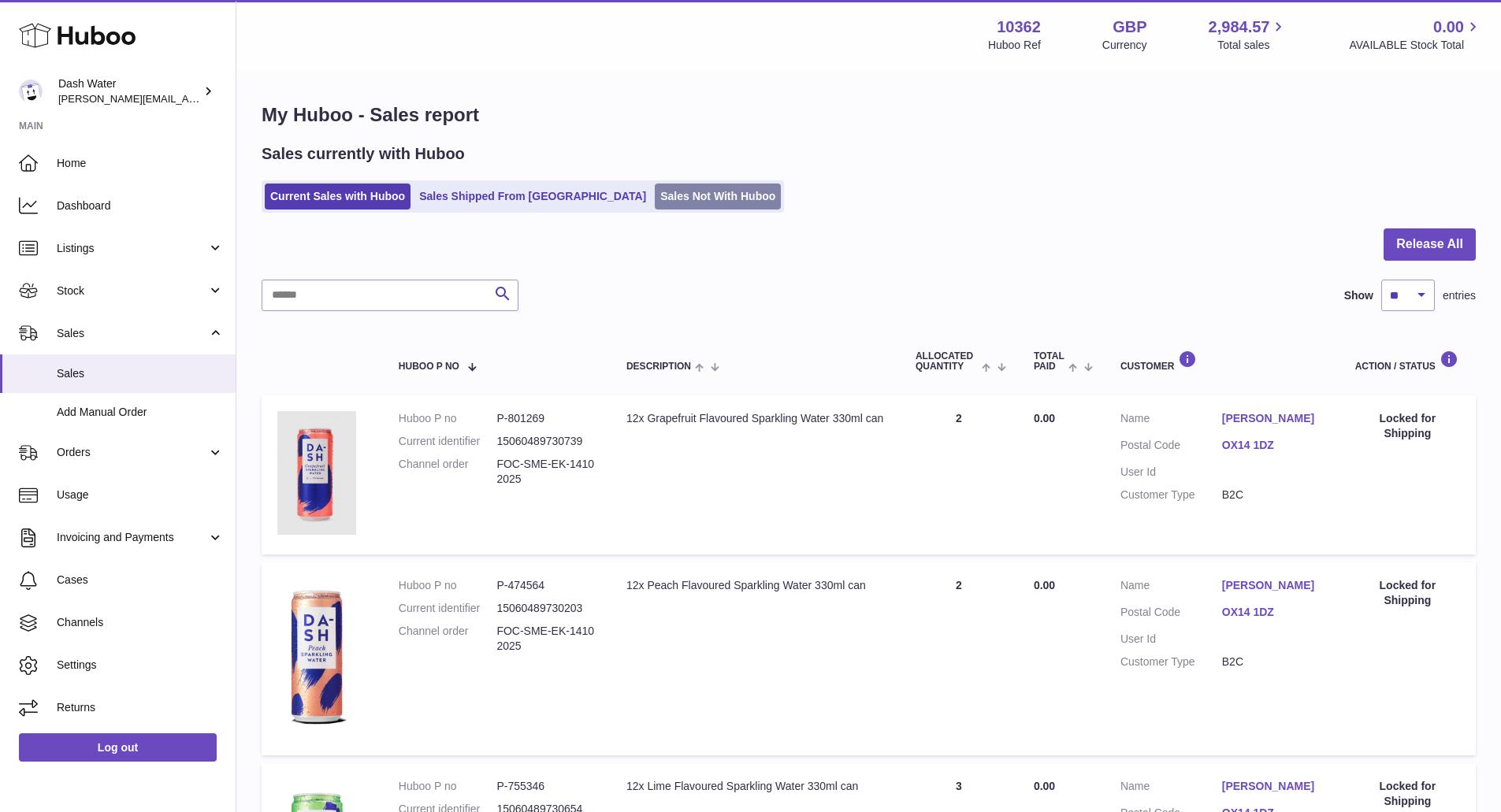
click at [674, 202] on link "Sales Not With Huboo" at bounding box center [718, 196] width 126 height 26
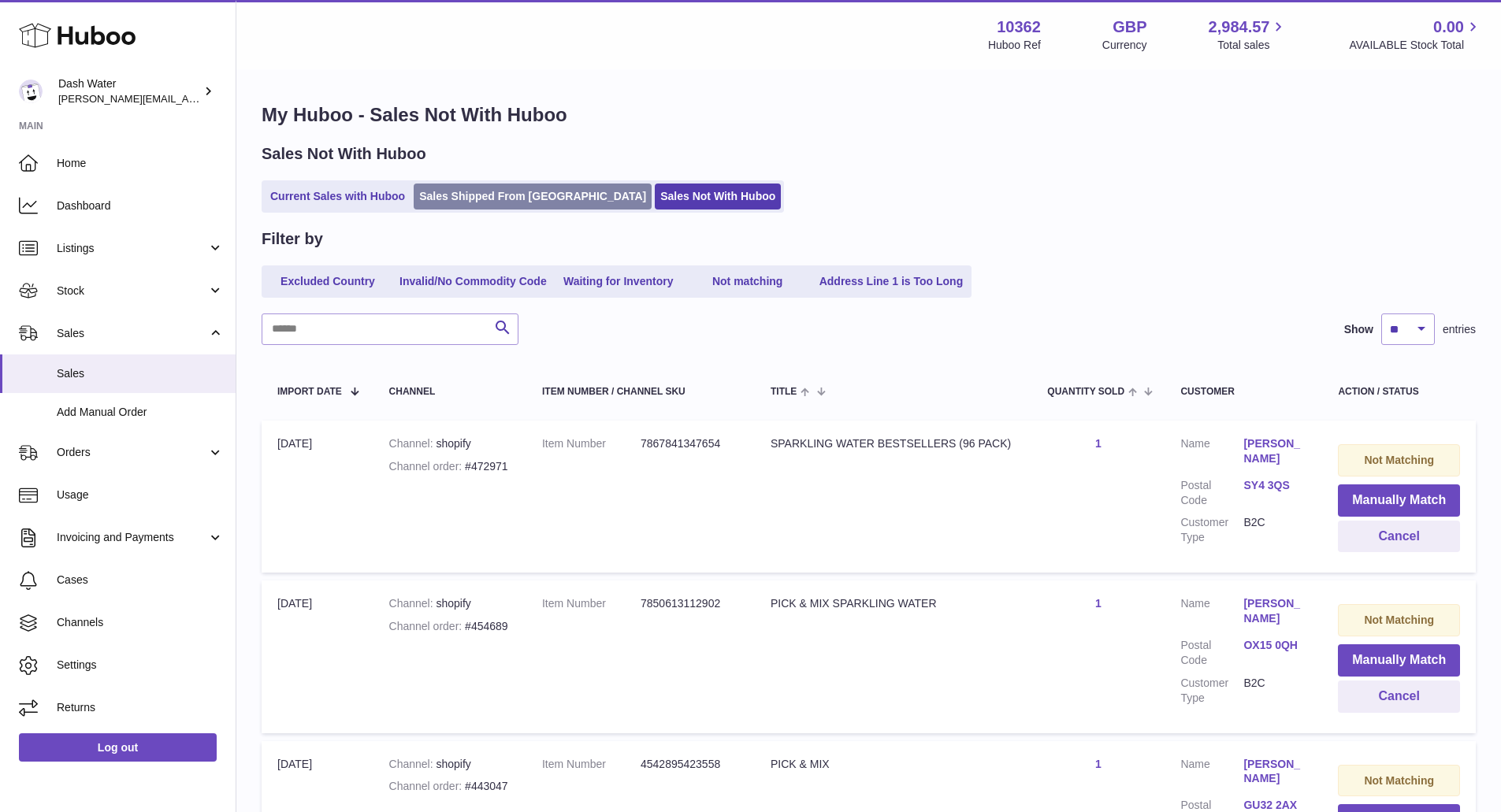
click at [527, 193] on link "Sales Shipped From [GEOGRAPHIC_DATA]" at bounding box center [532, 196] width 238 height 26
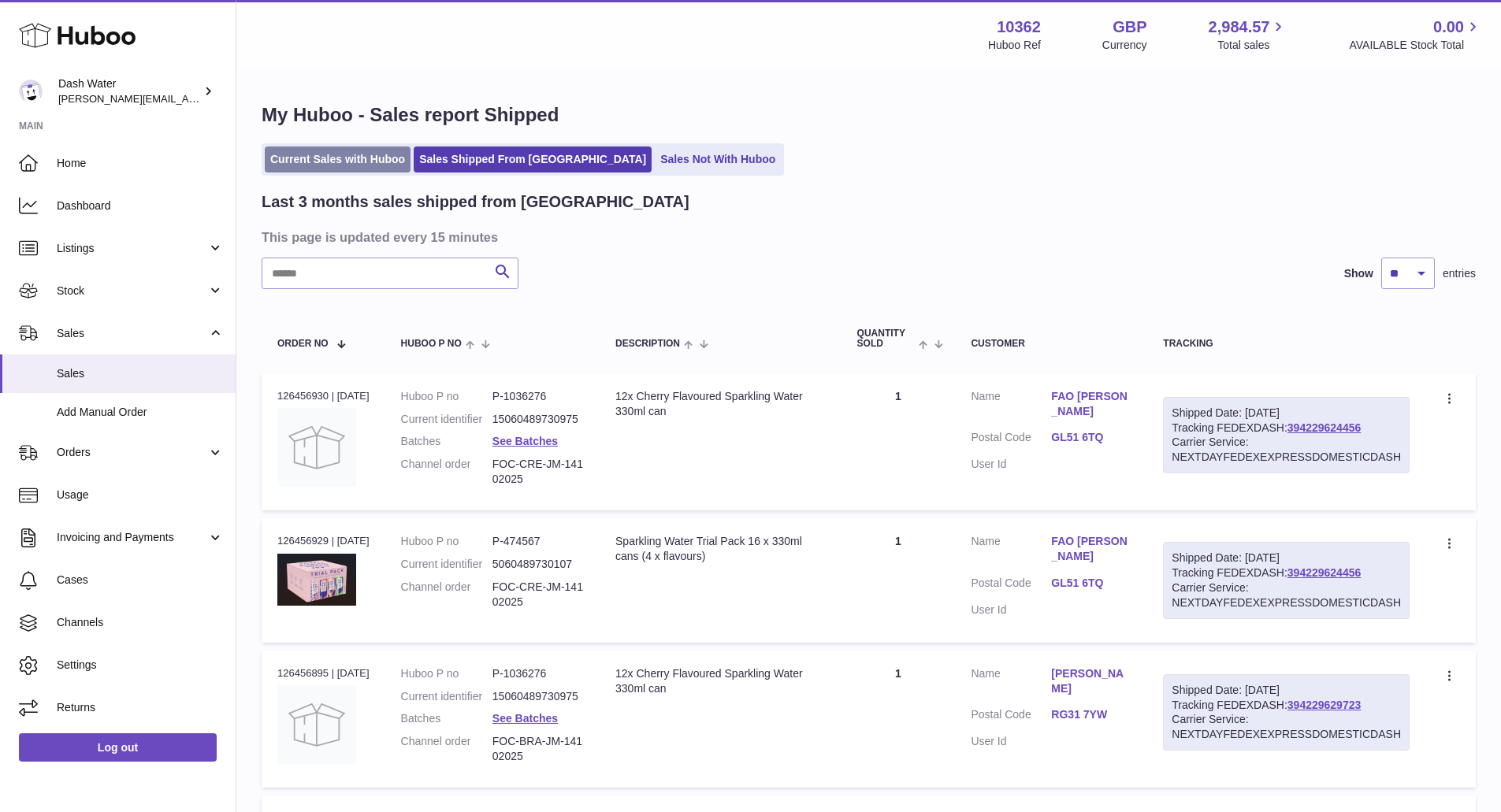
click at [354, 155] on link "Current Sales with Huboo" at bounding box center [338, 159] width 146 height 26
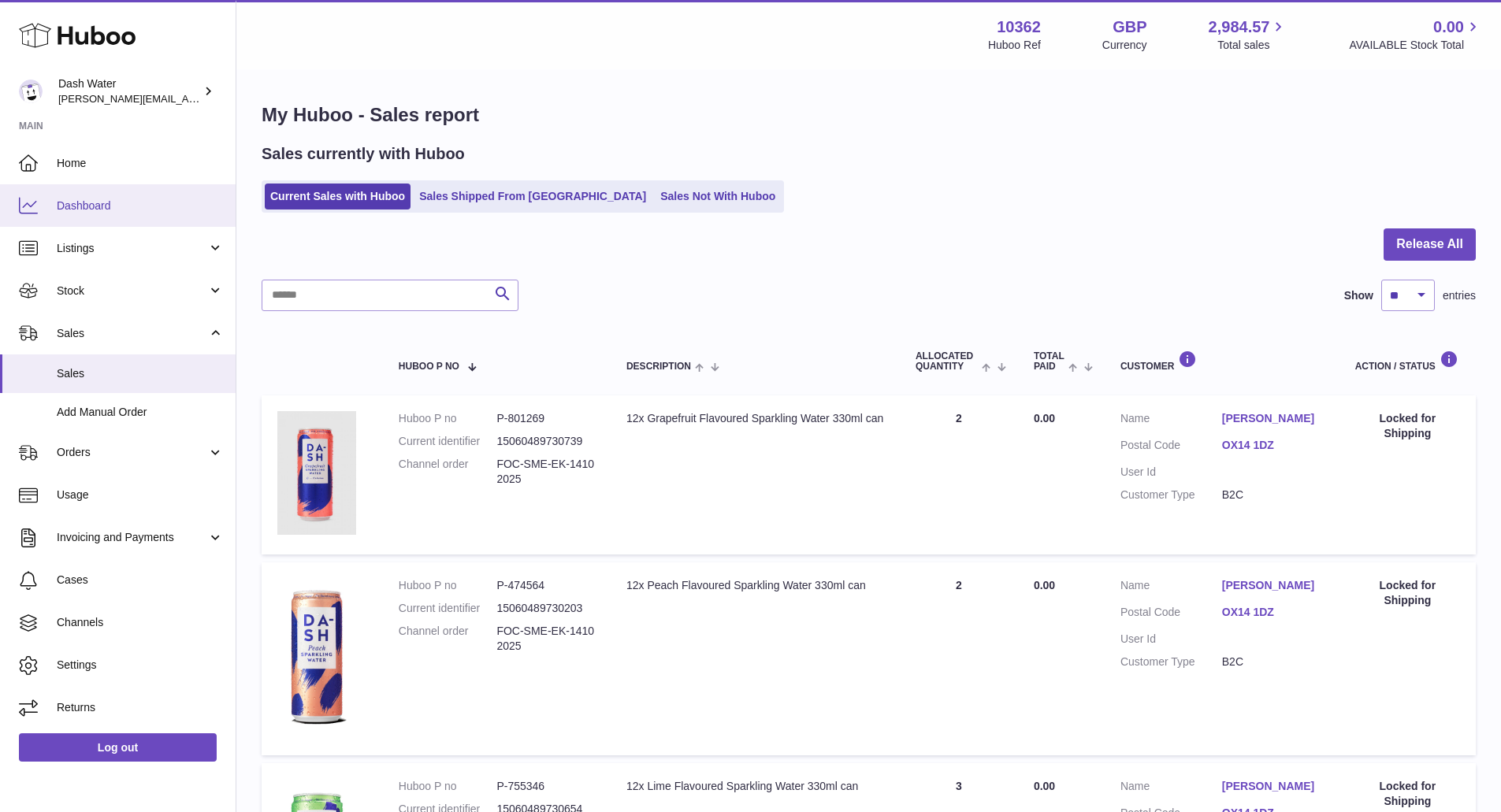
click at [126, 202] on span "Dashboard" at bounding box center [140, 206] width 167 height 15
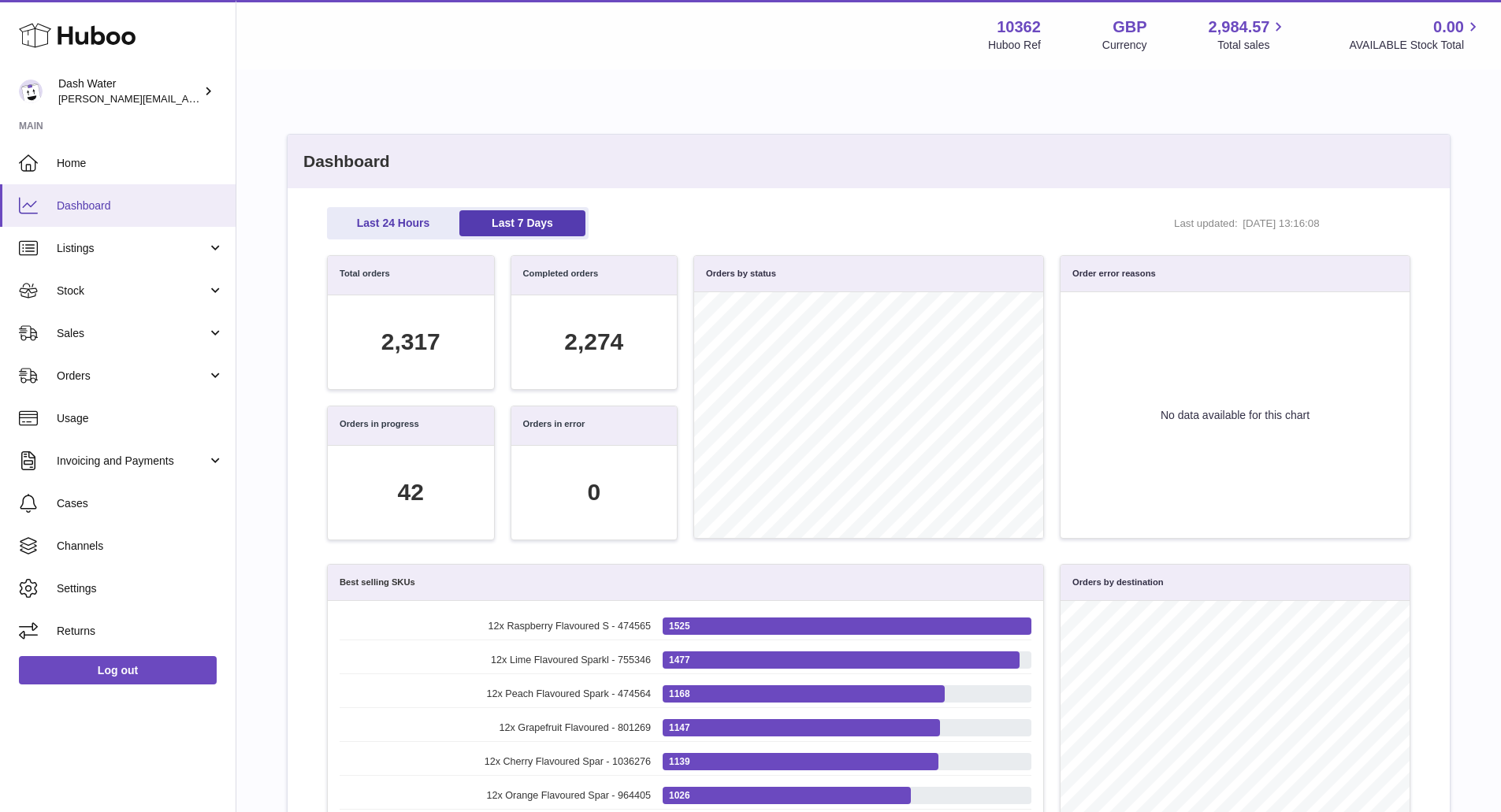
scroll to position [182, 1067]
click at [107, 336] on span "Sales" at bounding box center [132, 334] width 150 height 15
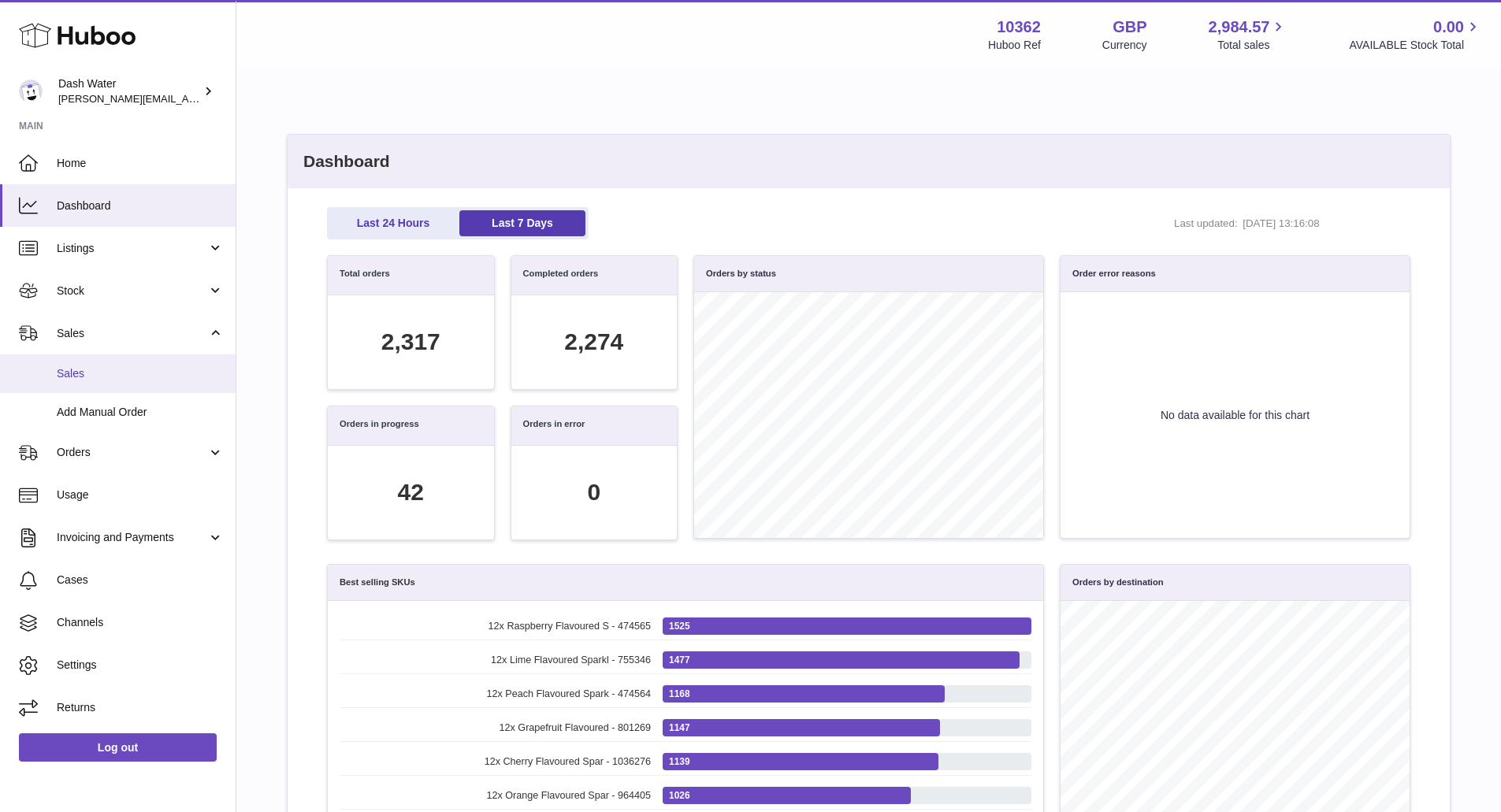
click at [86, 382] on link "Sales" at bounding box center [118, 374] width 235 height 38
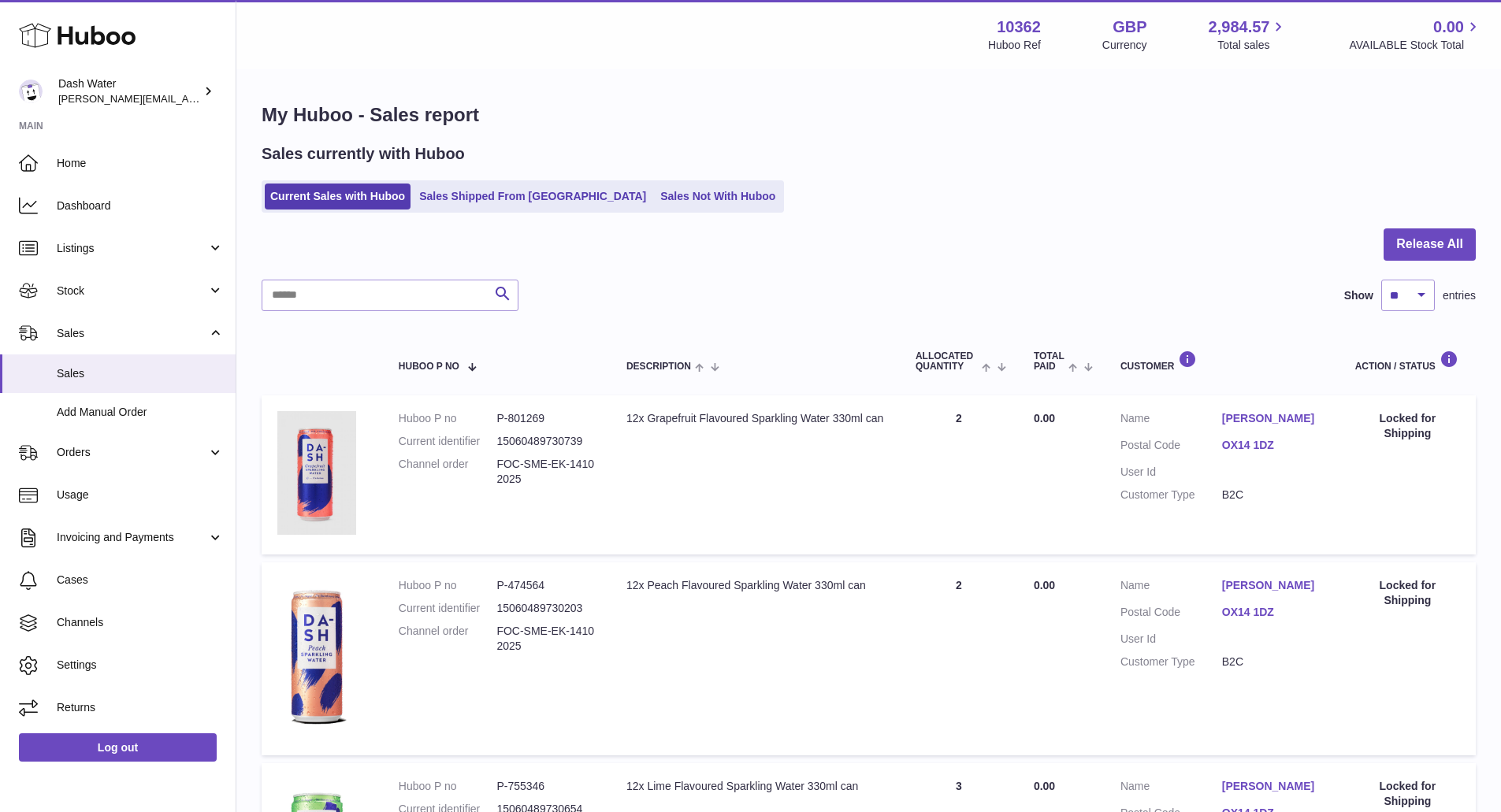
click at [501, 54] on div "Menu Huboo 10362 Huboo Ref GBP Currency 2,984.57 Total sales 0.00 AVAILABLE Sto…" at bounding box center [868, 34] width 1265 height 70
click at [518, 50] on div "Menu Huboo 10362 Huboo Ref GBP Currency 2,946.20 Total sales 0.00 AVAILABLE Sto…" at bounding box center [868, 34] width 1227 height 36
click at [81, 507] on link "Usage" at bounding box center [118, 495] width 235 height 42
click at [81, 480] on link "Usage" at bounding box center [118, 495] width 235 height 42
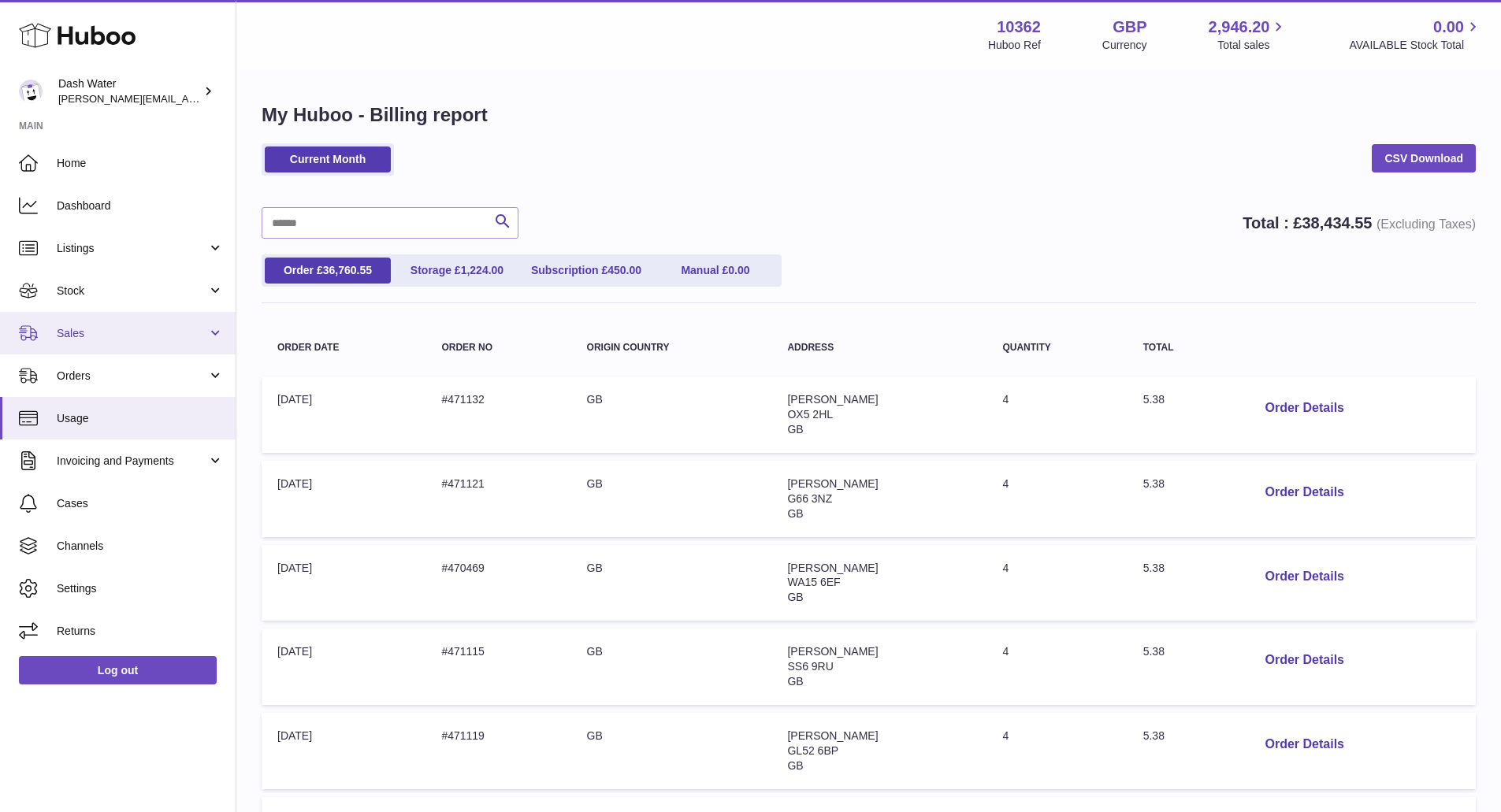
click at [94, 336] on span "Sales" at bounding box center [132, 334] width 150 height 15
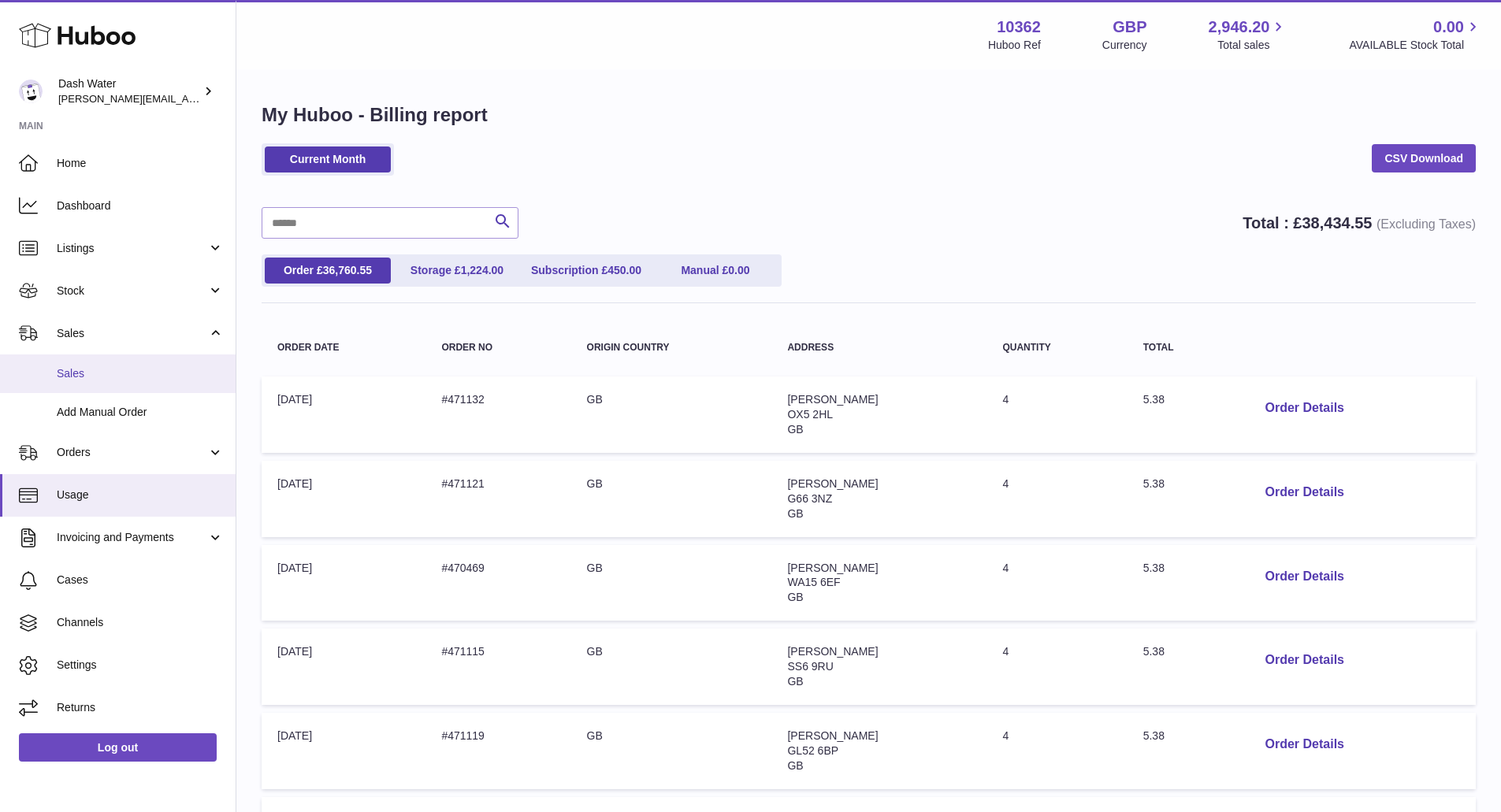
click at [79, 376] on span "Sales" at bounding box center [140, 374] width 167 height 15
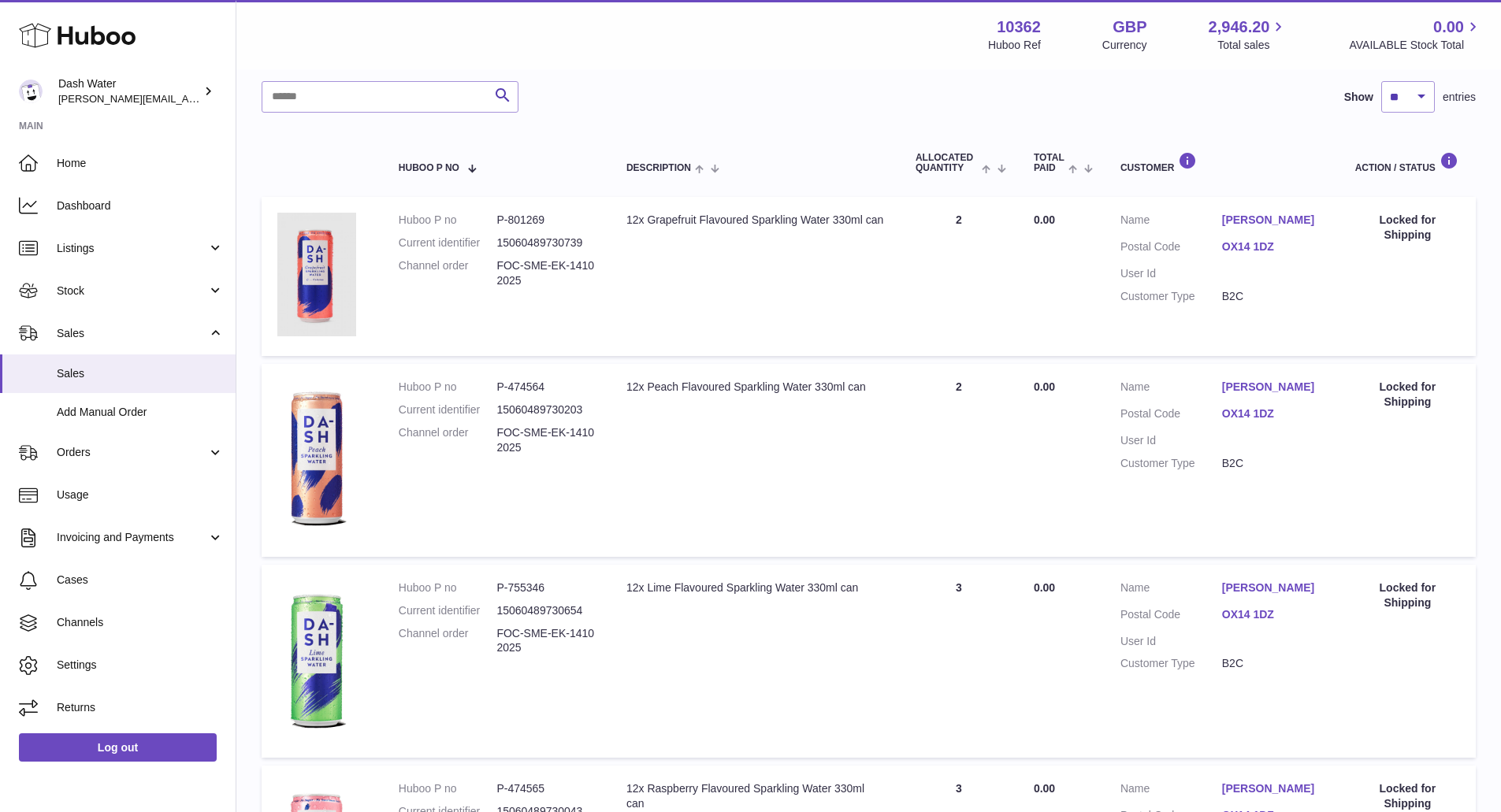
scroll to position [200, 0]
click at [925, 54] on div "Menu Huboo 10362 Huboo Ref GBP Currency 2,946.20 Total sales 0.00 AVAILABLE Sto…" at bounding box center [868, 34] width 1265 height 70
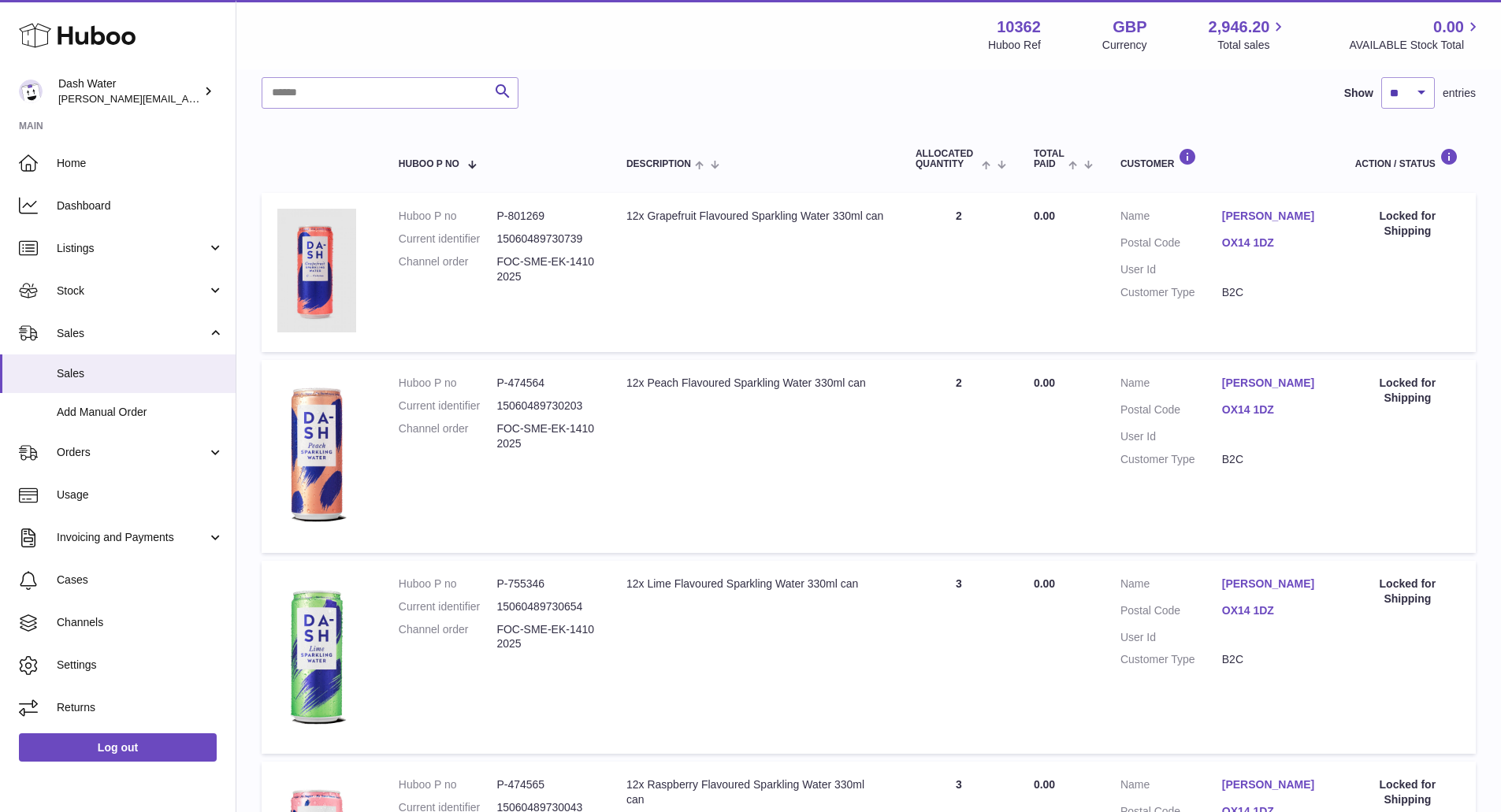
scroll to position [204, 0]
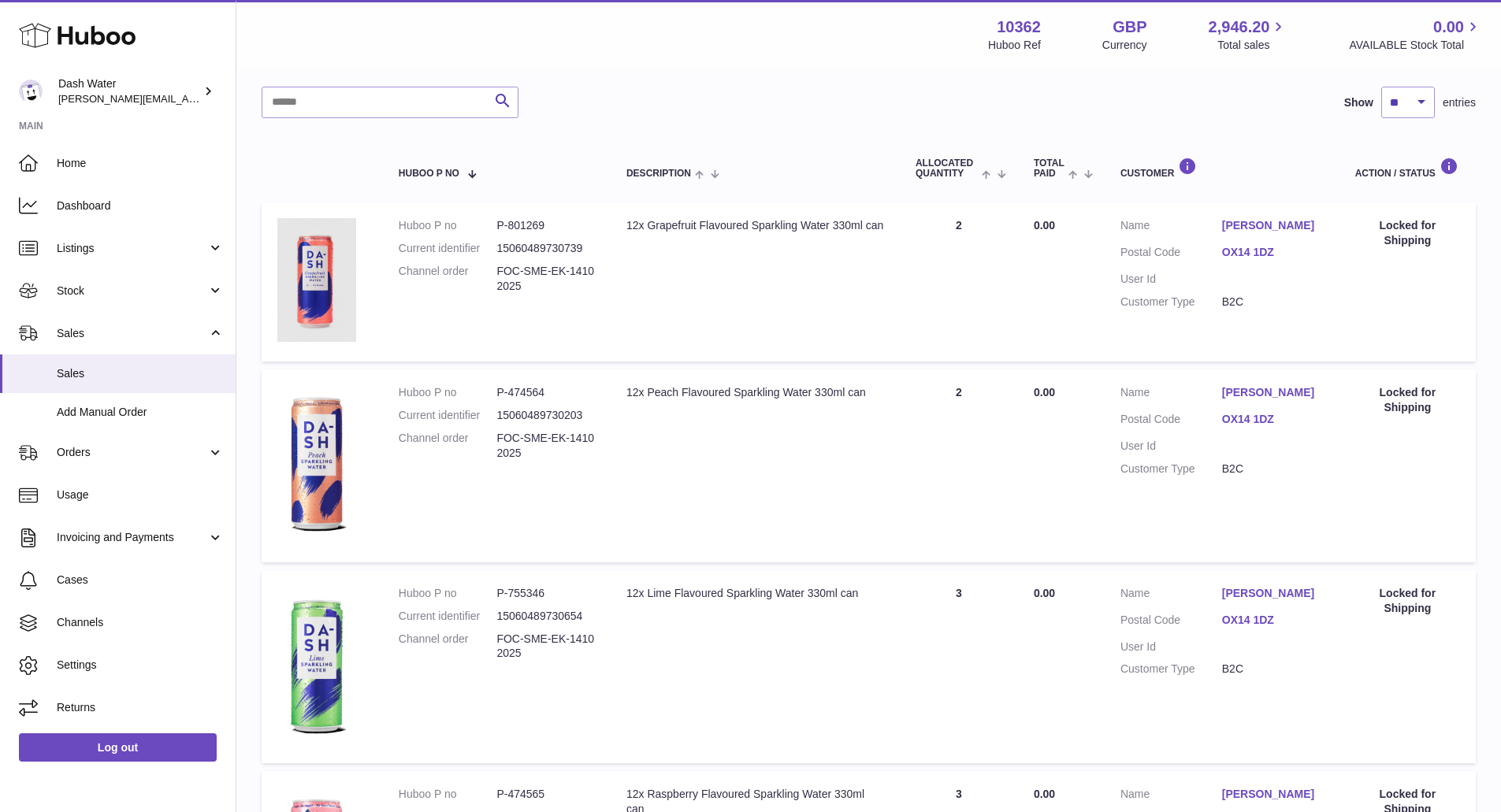
scroll to position [184, 0]
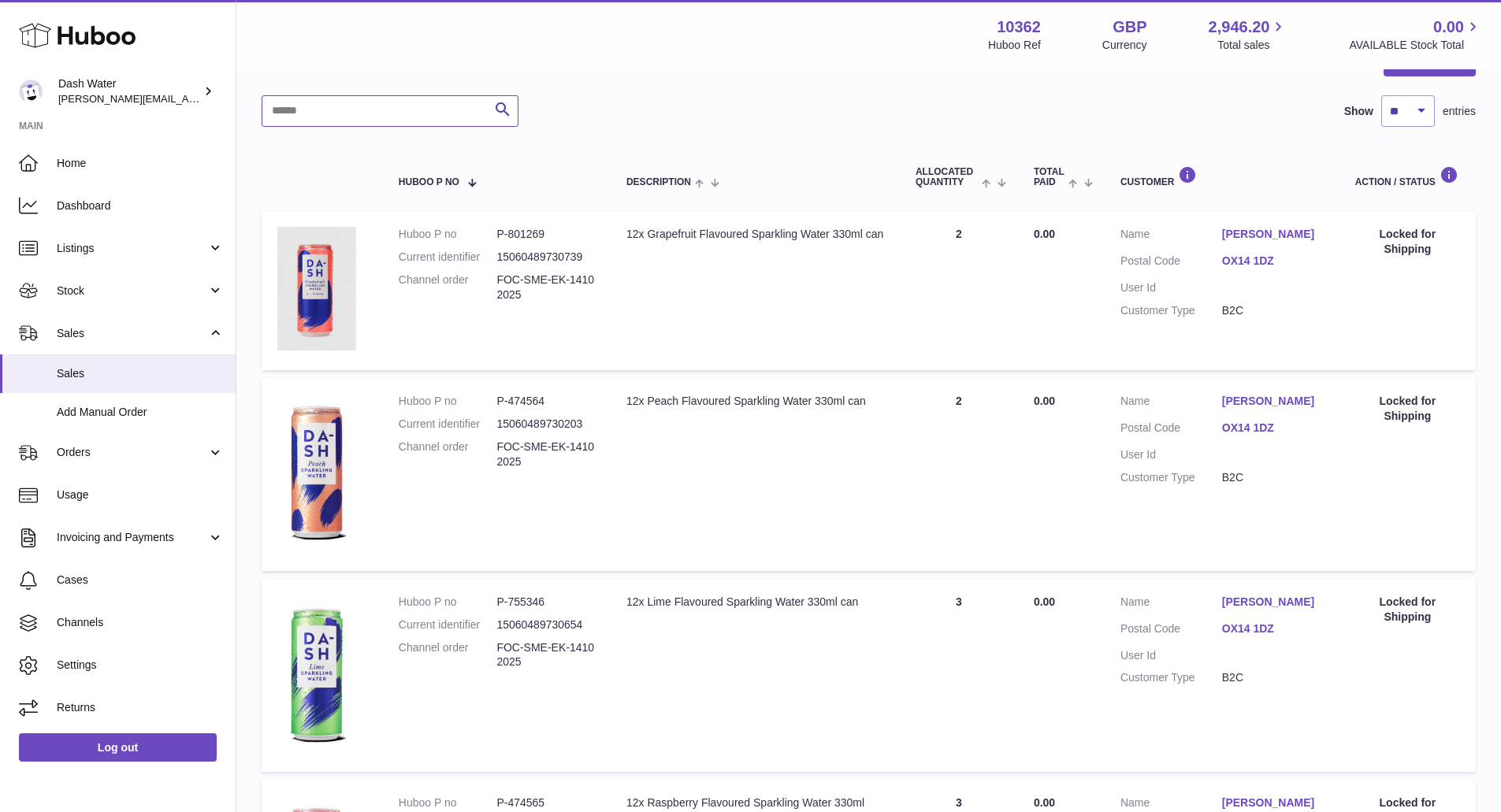
click at [406, 114] on input "text" at bounding box center [390, 110] width 257 height 31
type input "**********"
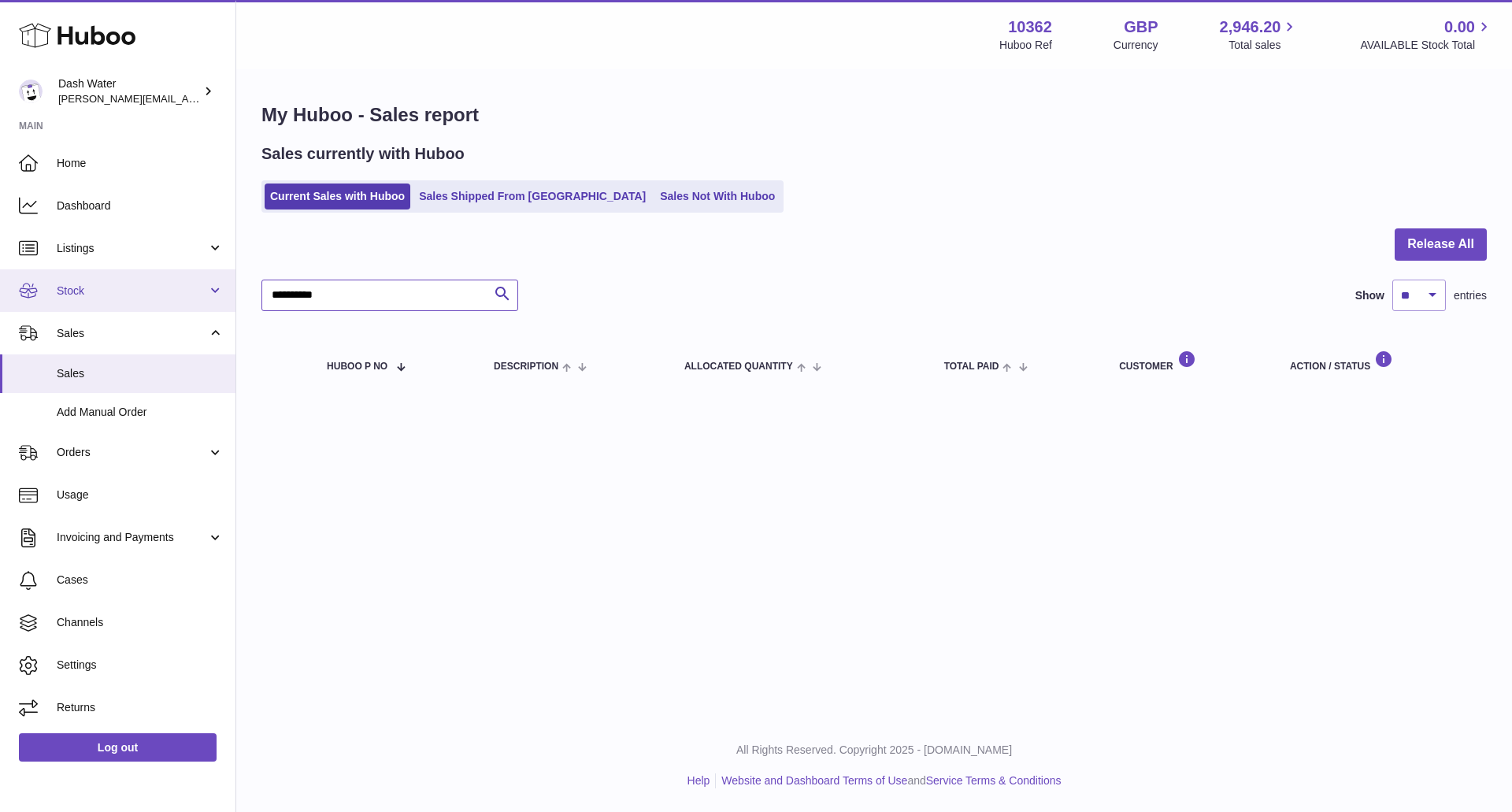
drag, startPoint x: 333, startPoint y: 298, endPoint x: 176, endPoint y: 290, distance: 157.2
click at [176, 290] on div "**********" at bounding box center [756, 406] width 1512 height 812
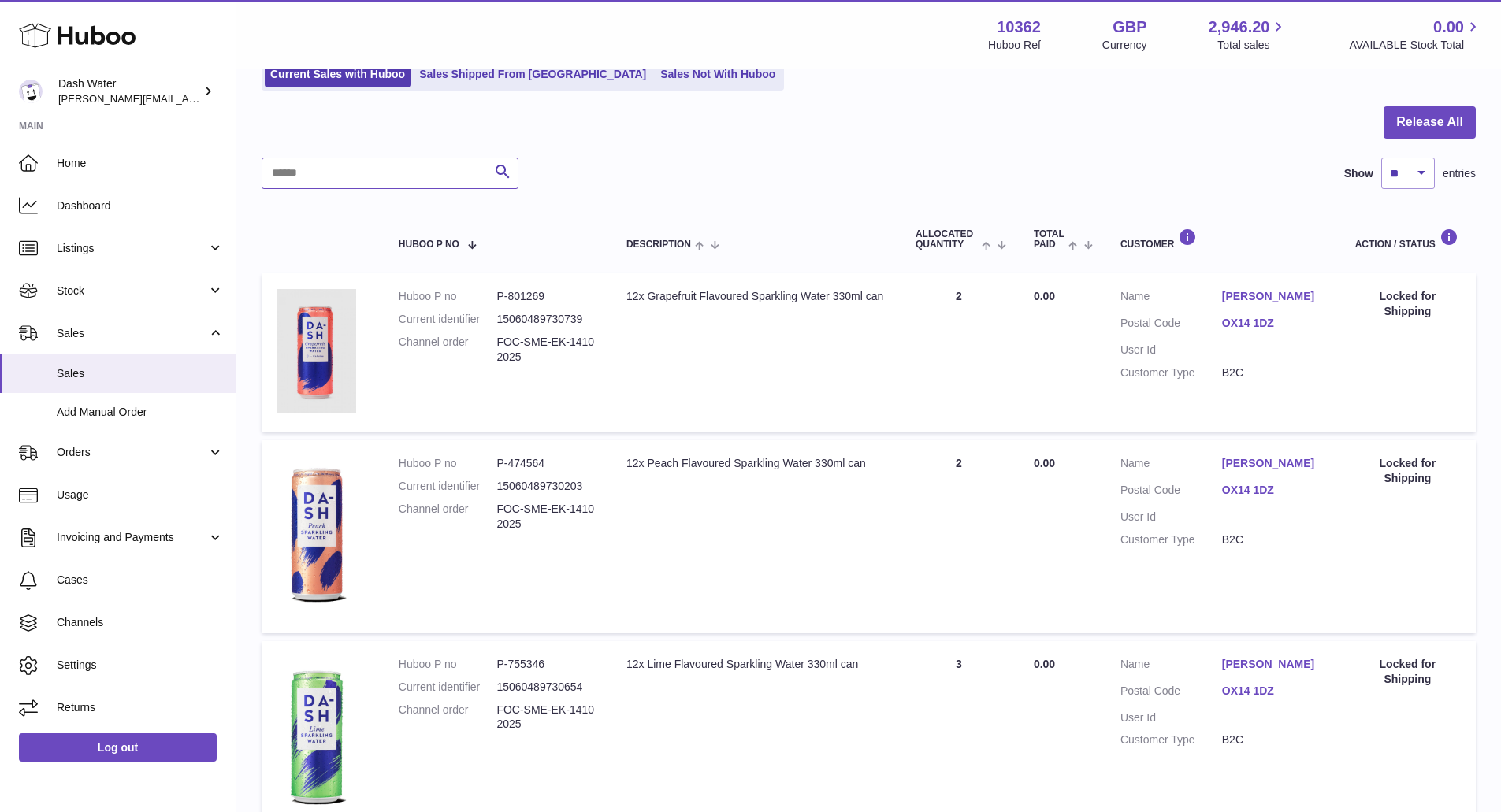
scroll to position [184, 0]
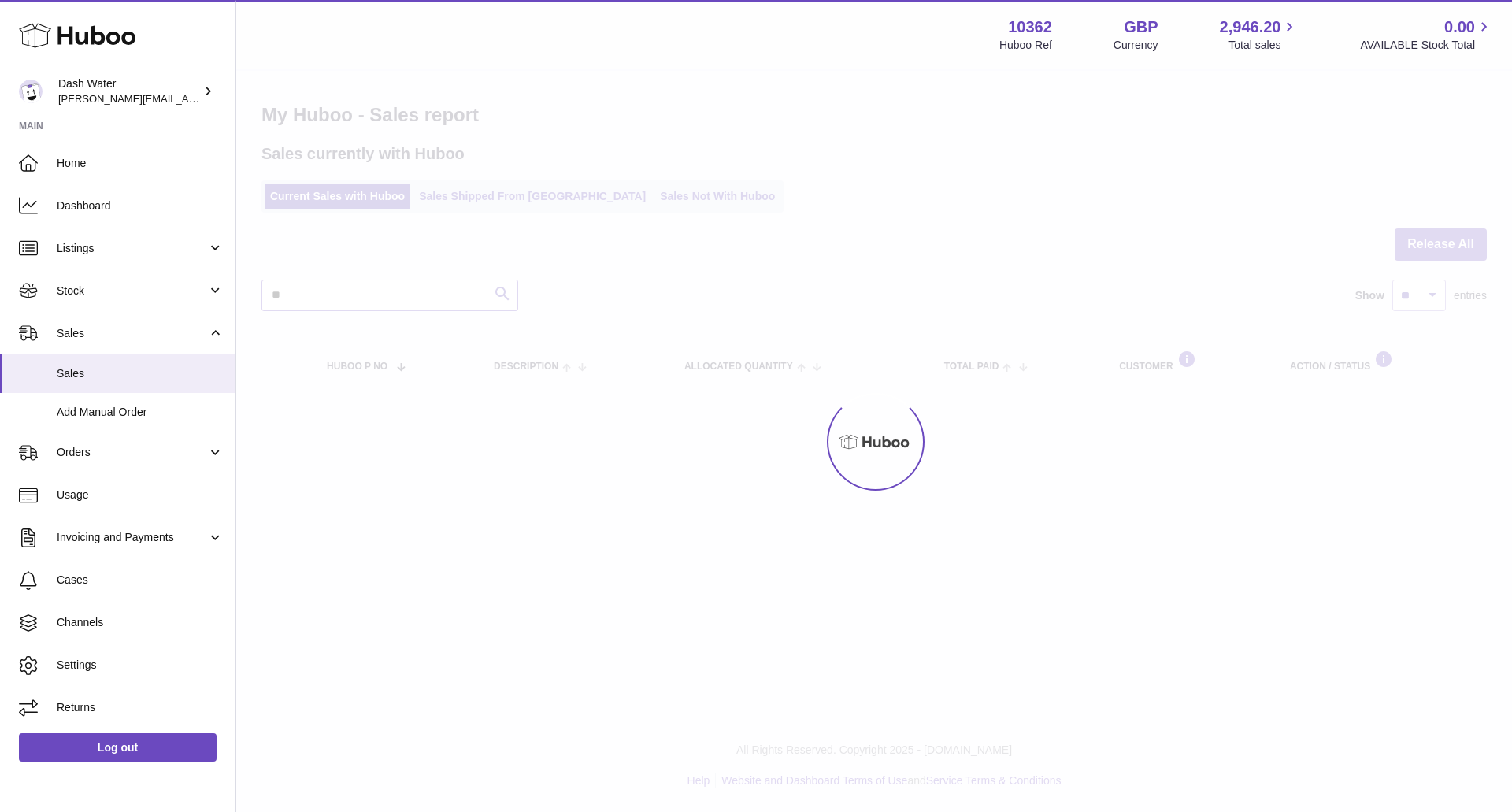
type input "*"
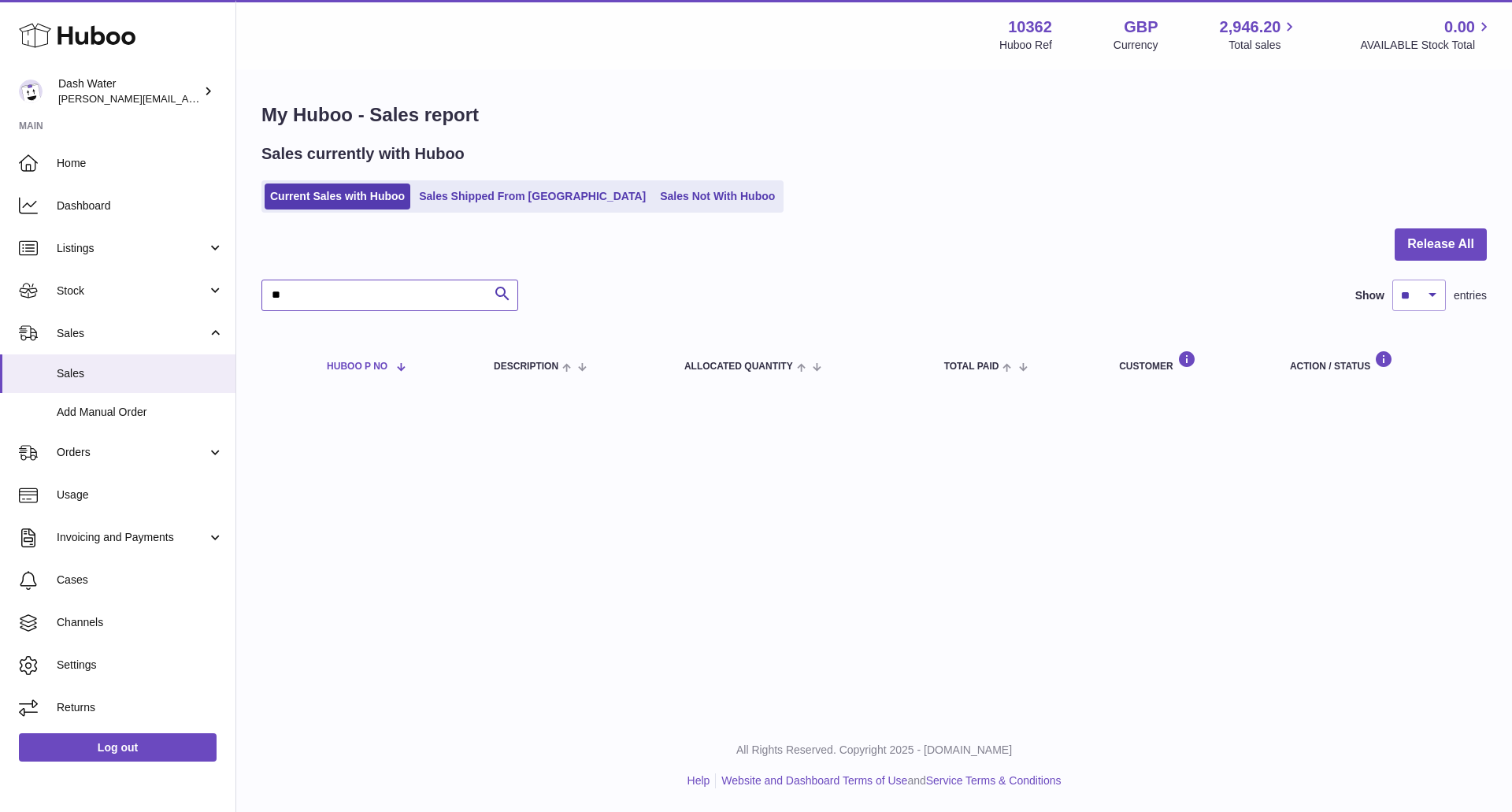
type input "*"
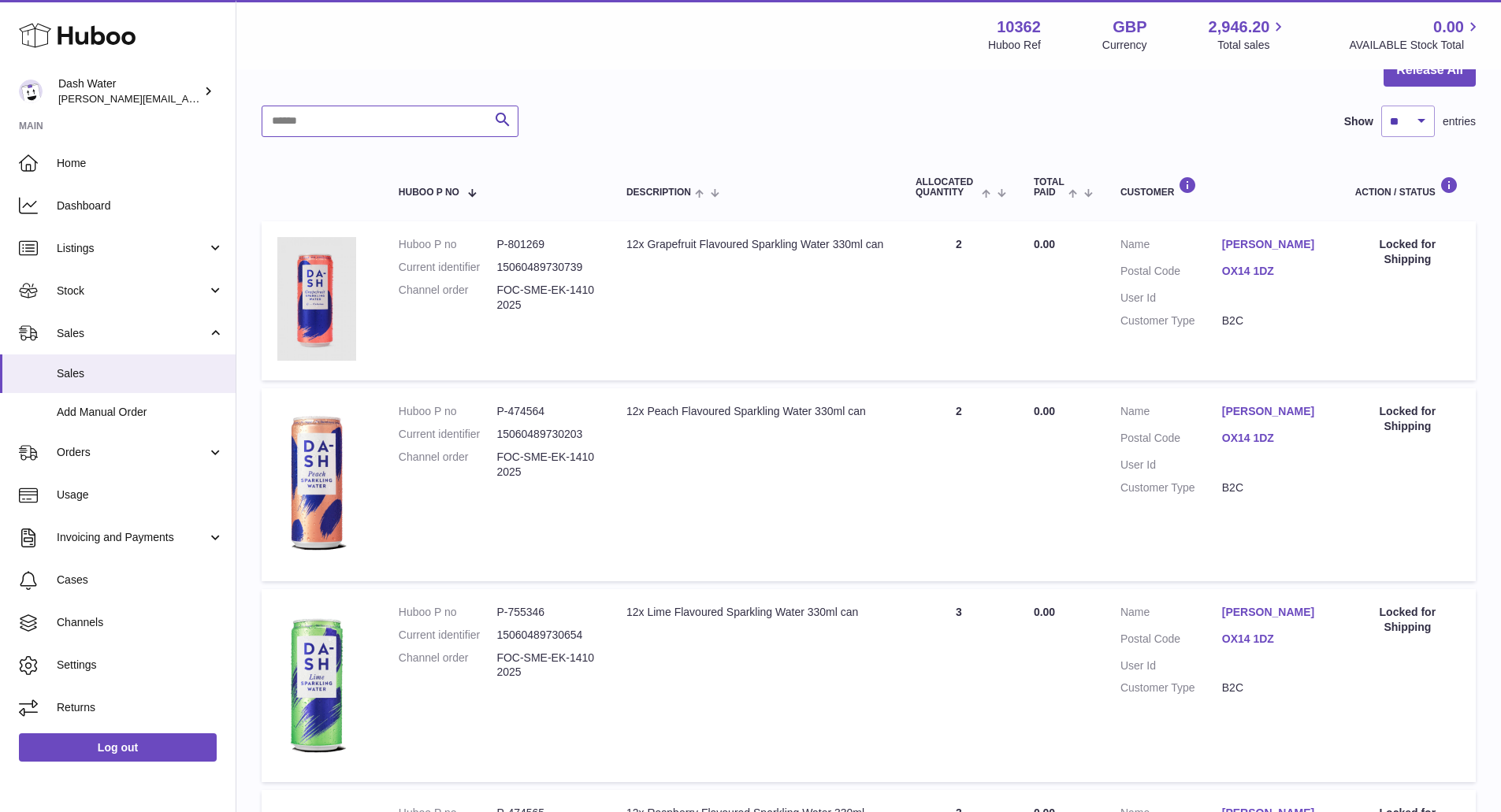
scroll to position [175, 0]
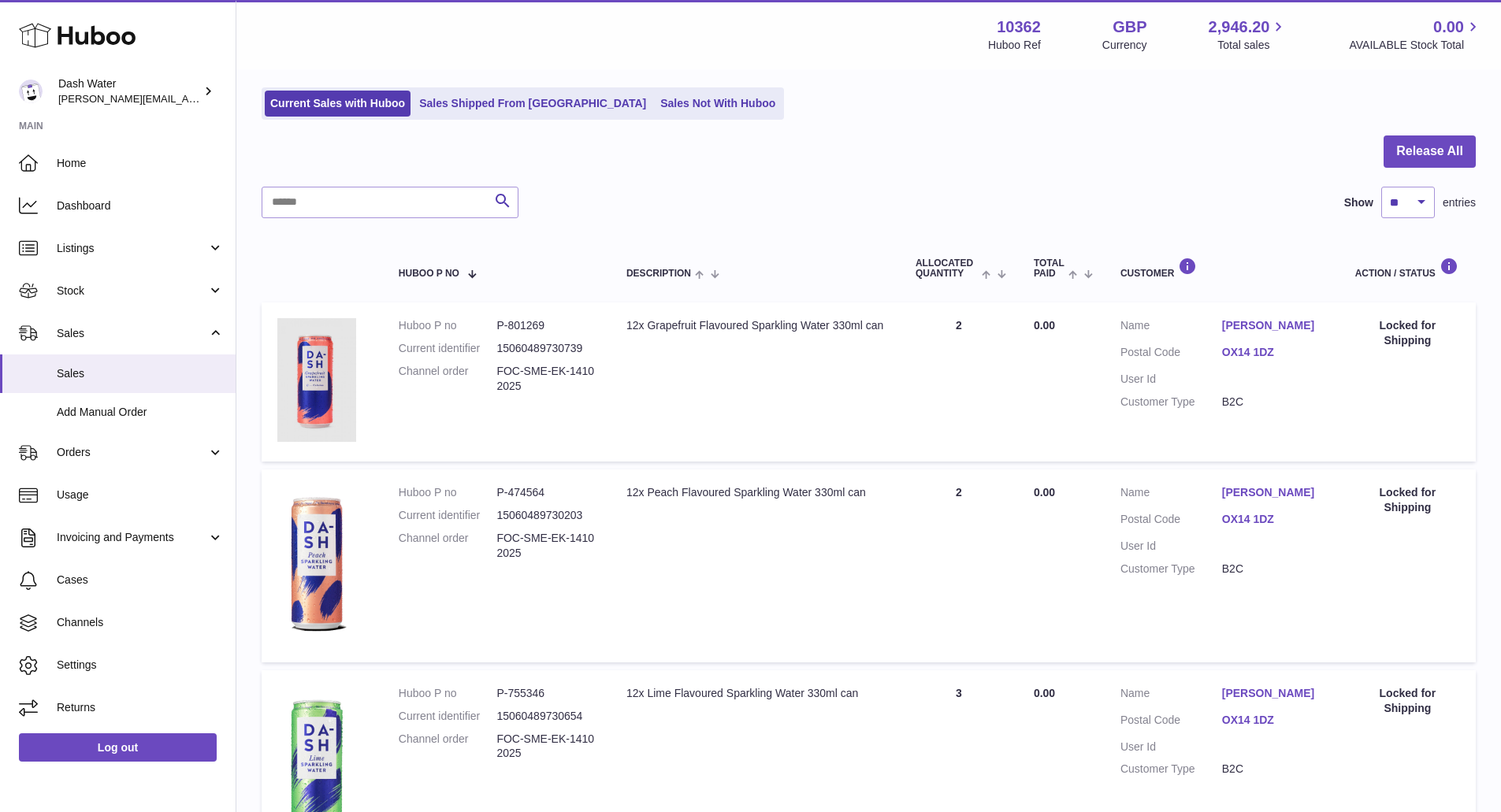
scroll to position [95, 0]
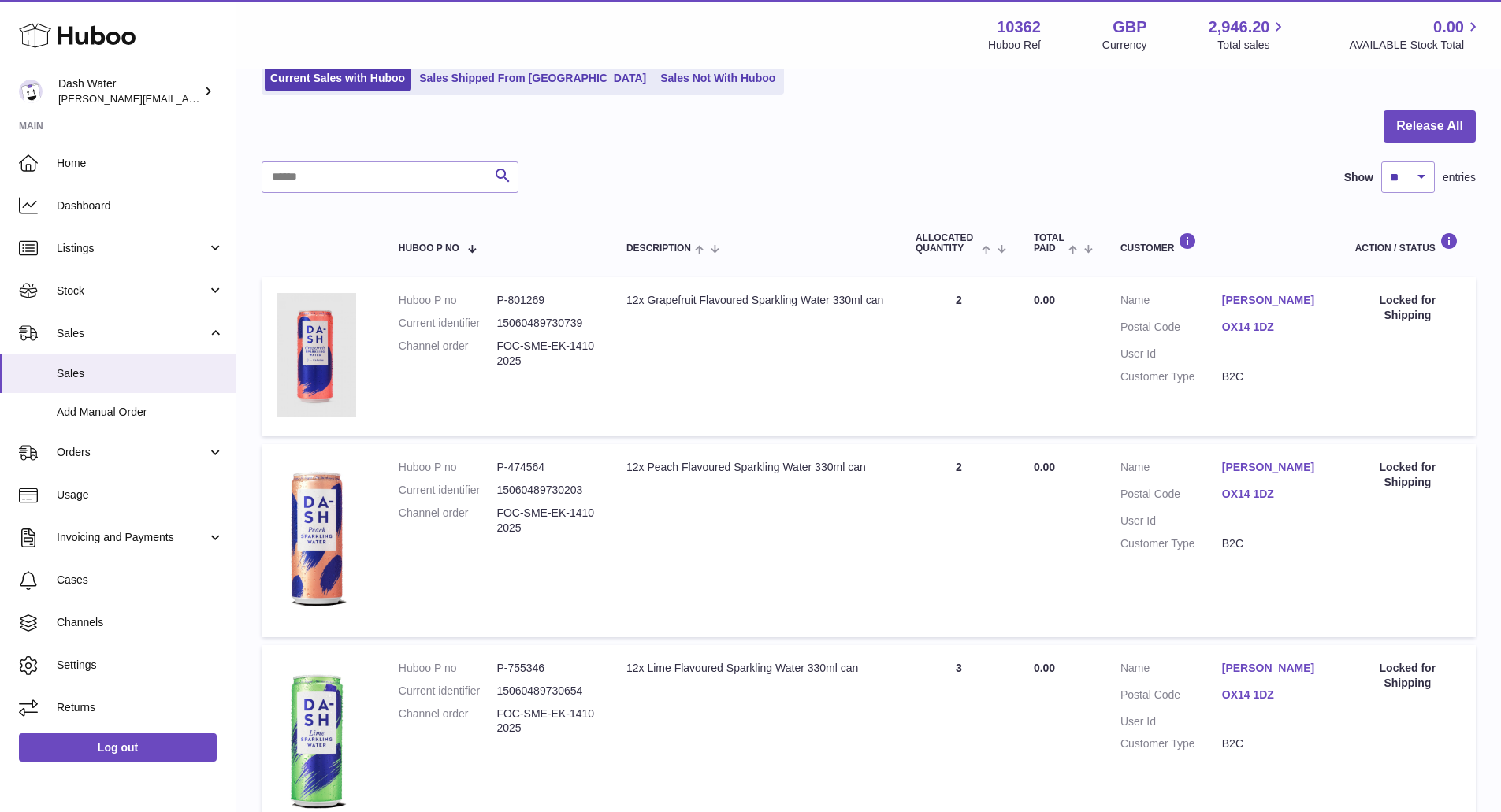
scroll to position [123, 0]
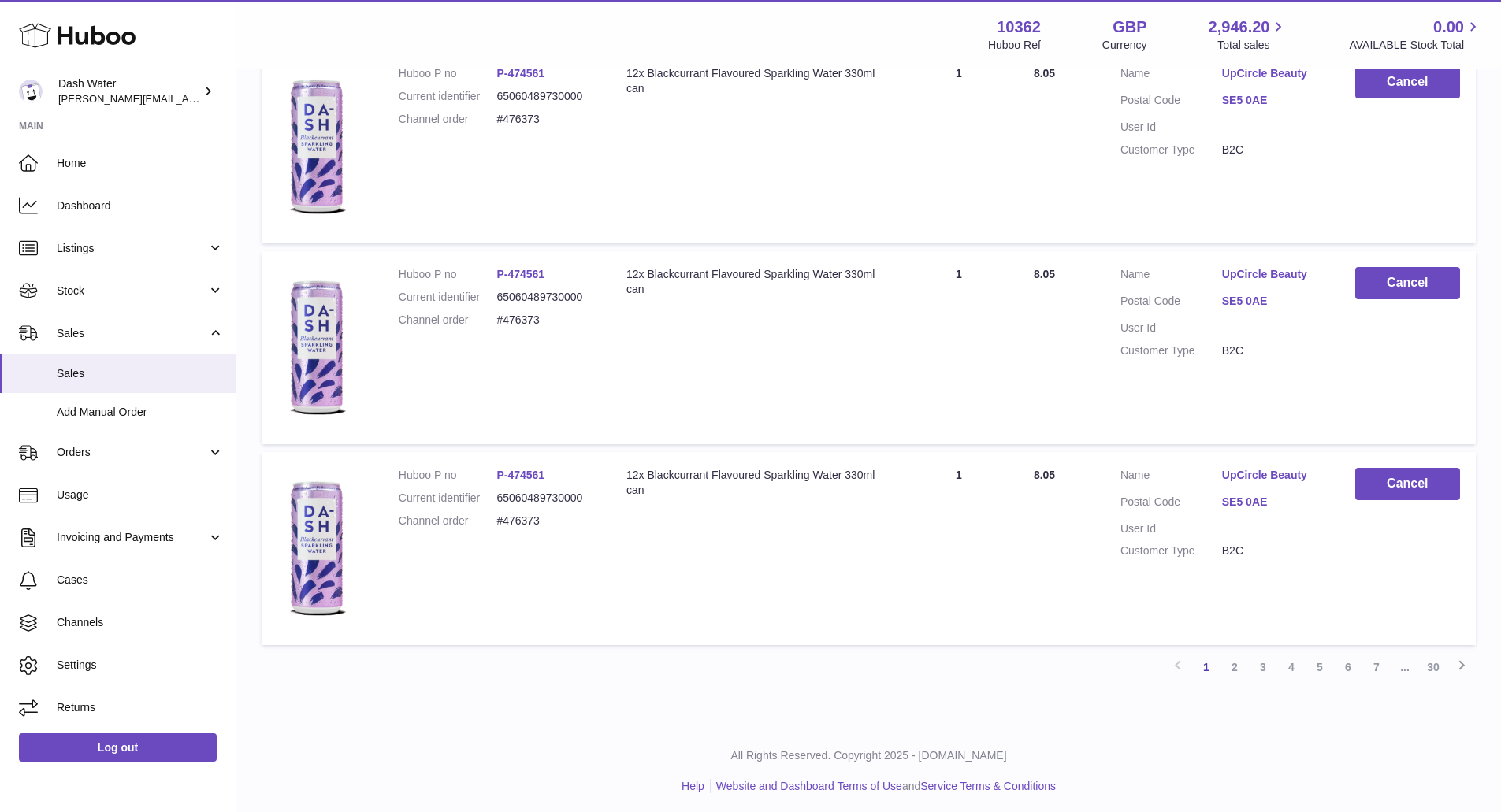
scroll to position [1611, 0]
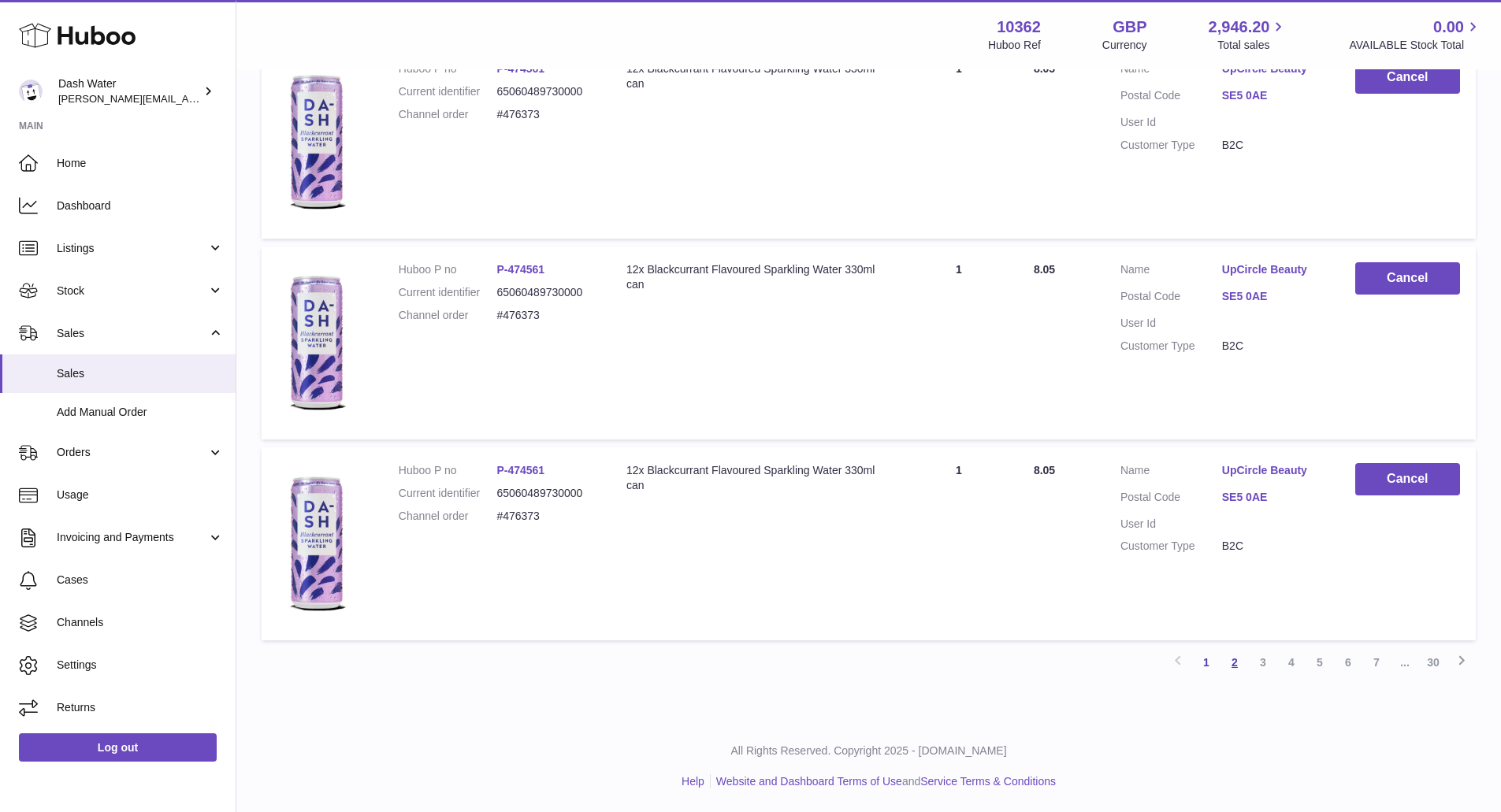
click at [1236, 665] on link "2" at bounding box center [1235, 662] width 28 height 28
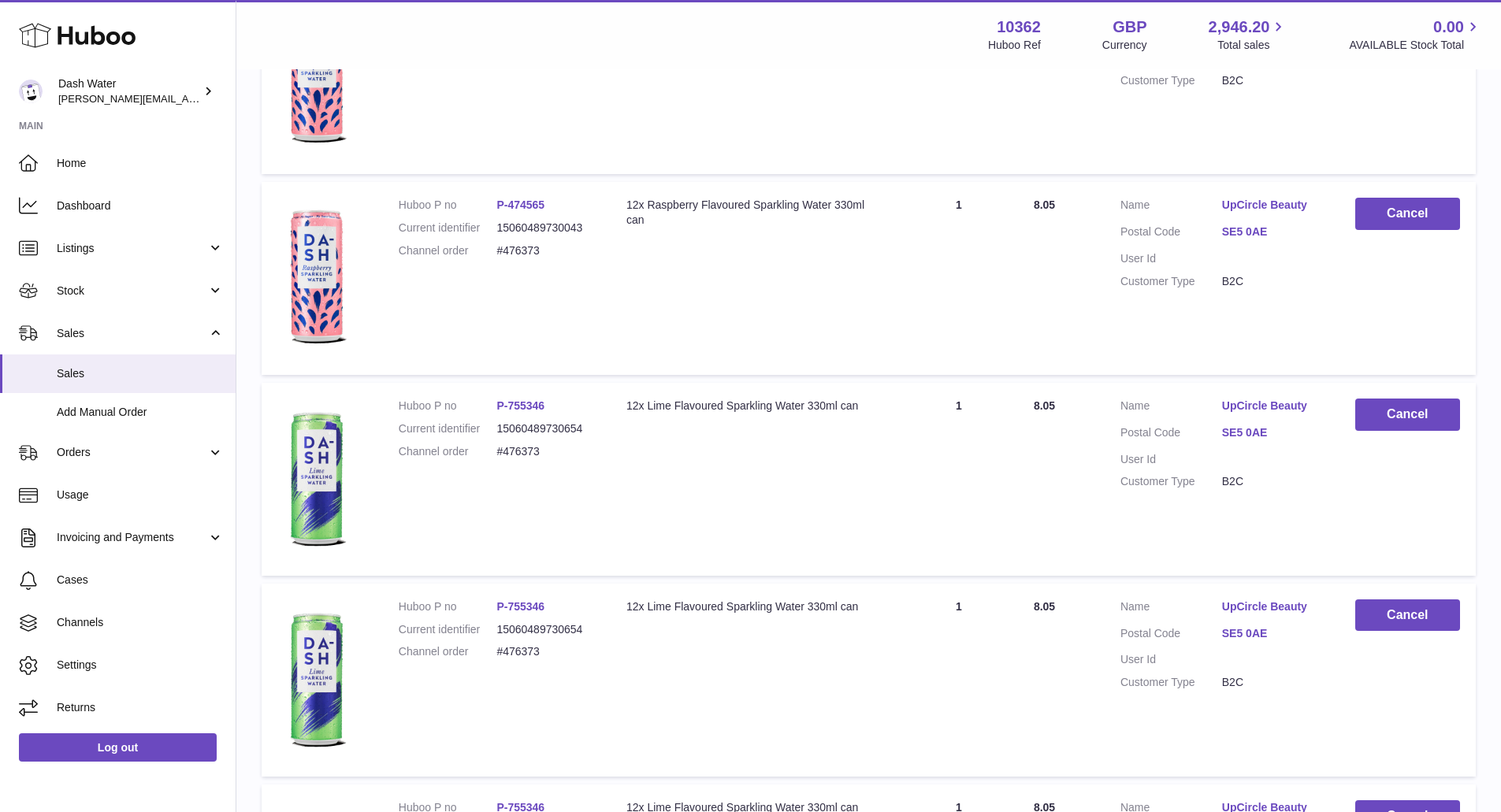
scroll to position [1521, 0]
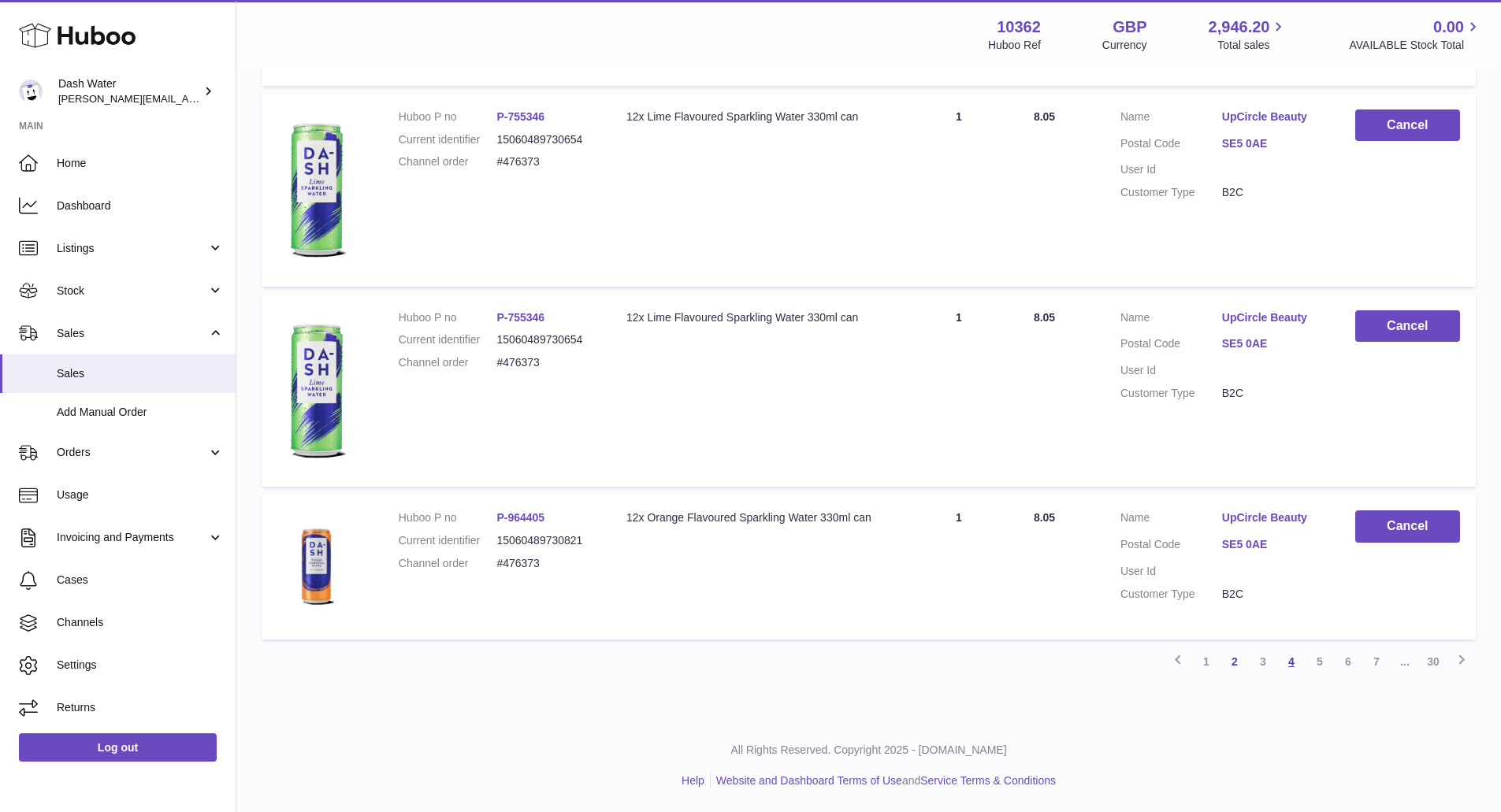
click at [1287, 664] on link "4" at bounding box center [1291, 662] width 28 height 28
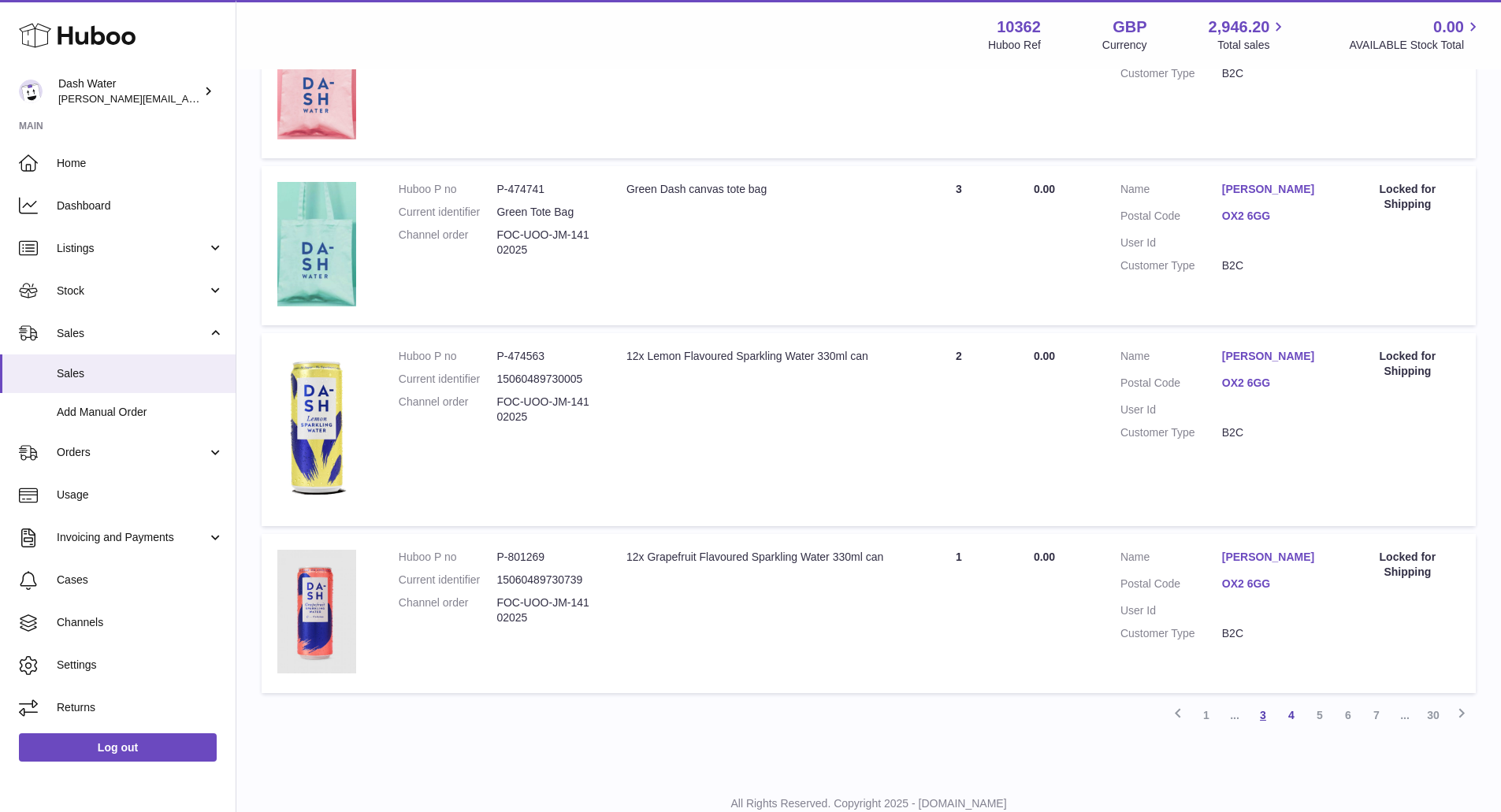
scroll to position [1502, 0]
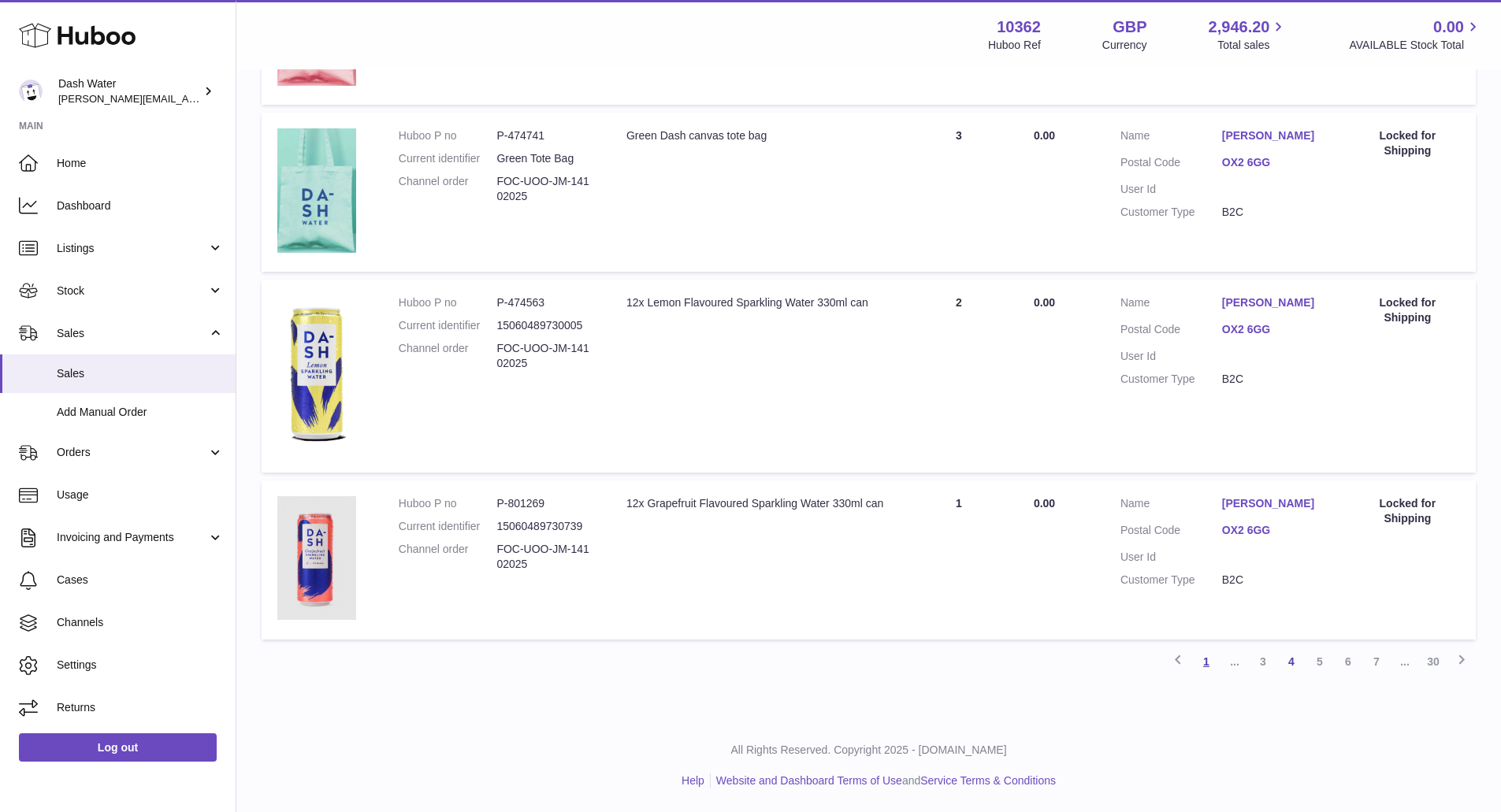
click at [1205, 662] on link "1" at bounding box center [1206, 662] width 28 height 28
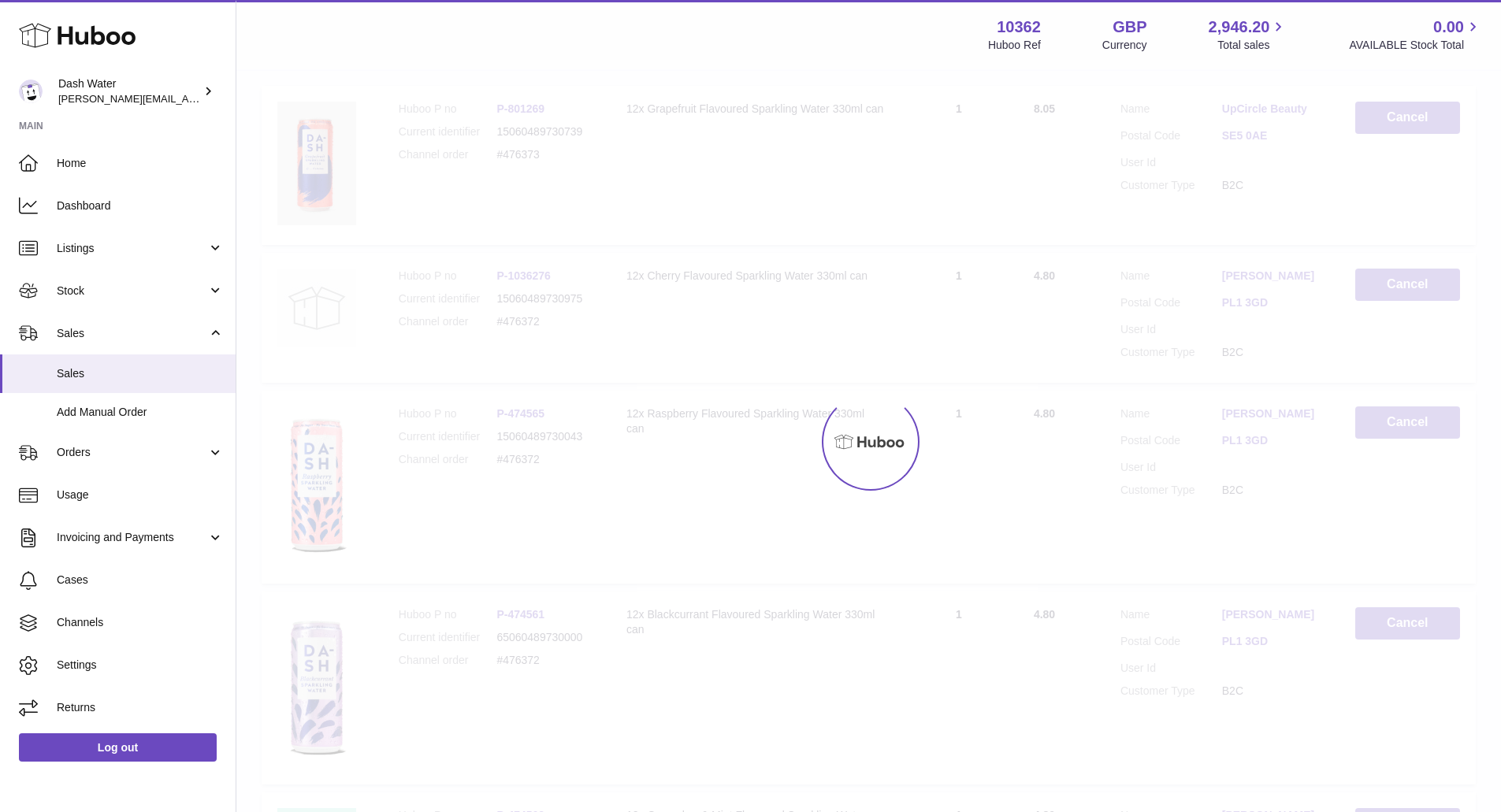
scroll to position [71, 0]
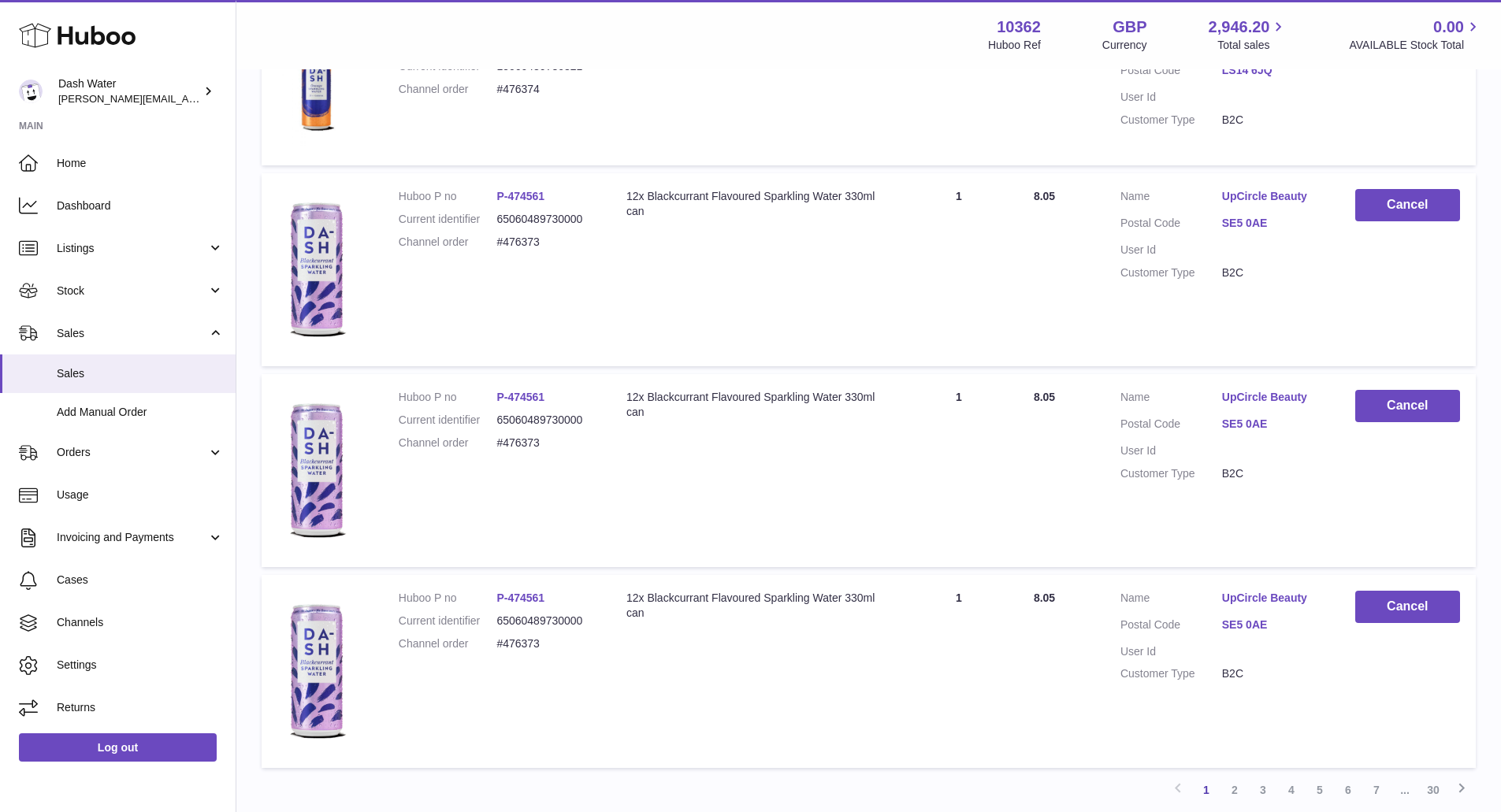
scroll to position [1488, 0]
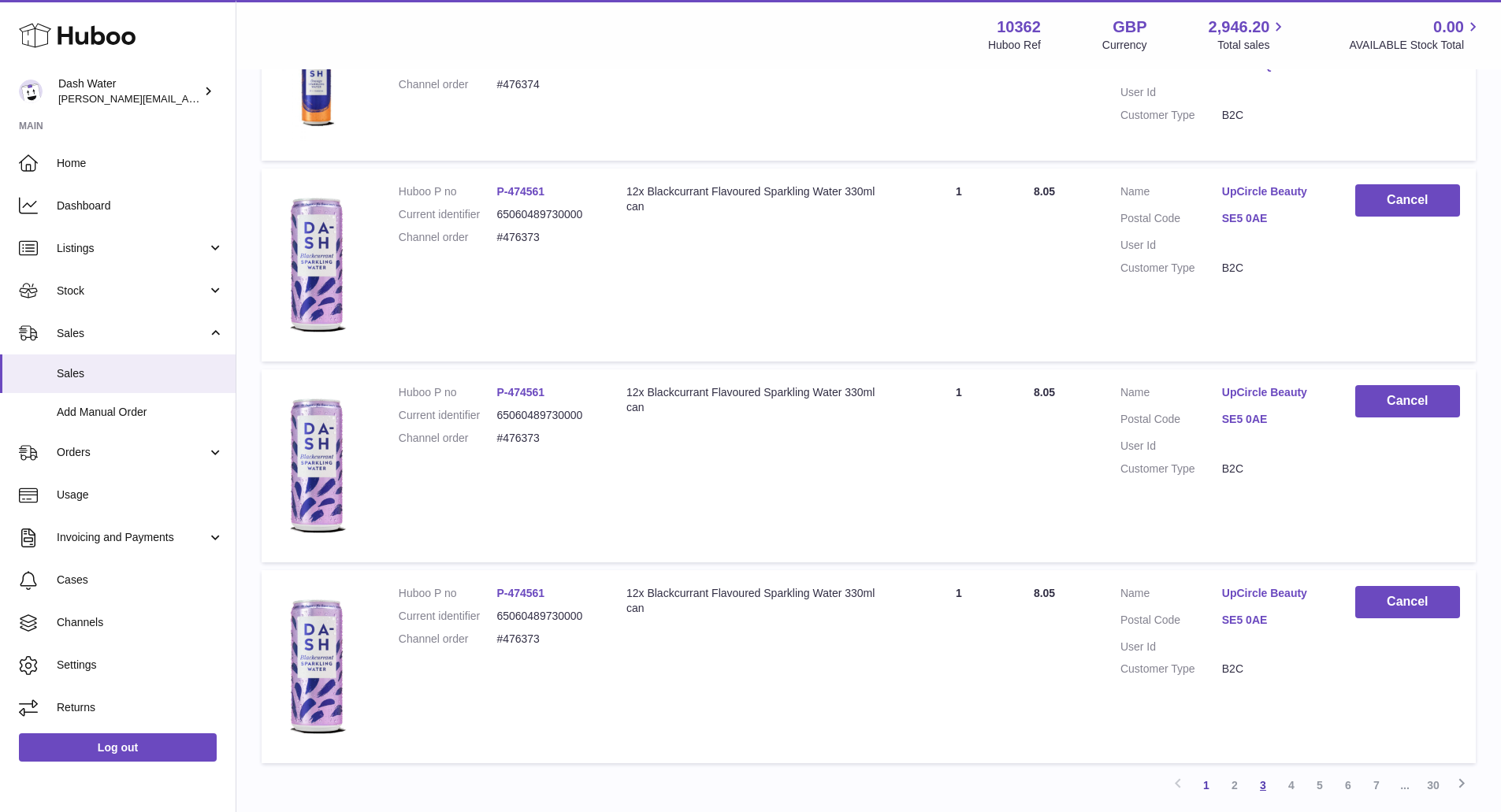
click at [1269, 785] on link "3" at bounding box center [1263, 785] width 28 height 28
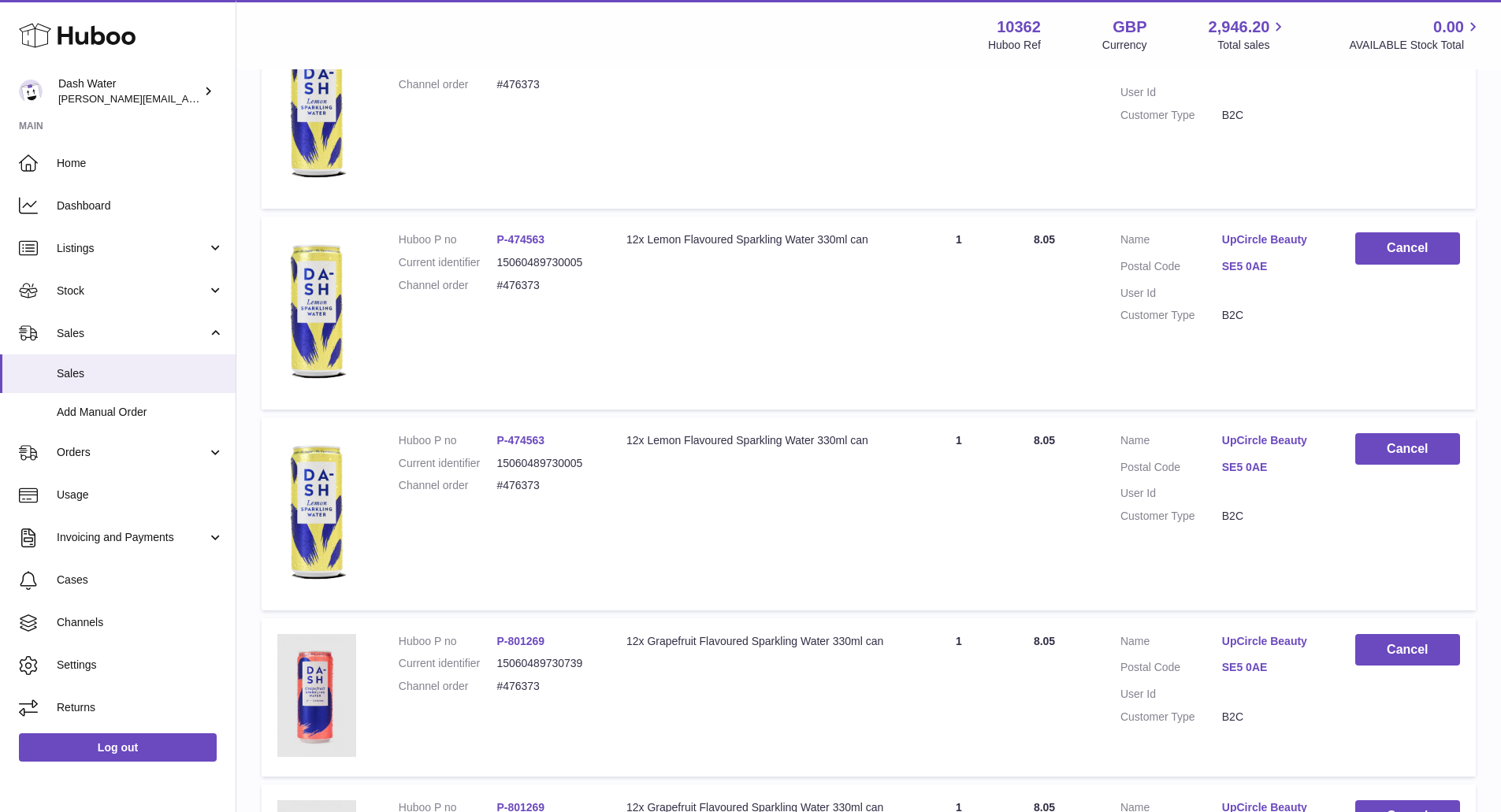
scroll to position [1591, 0]
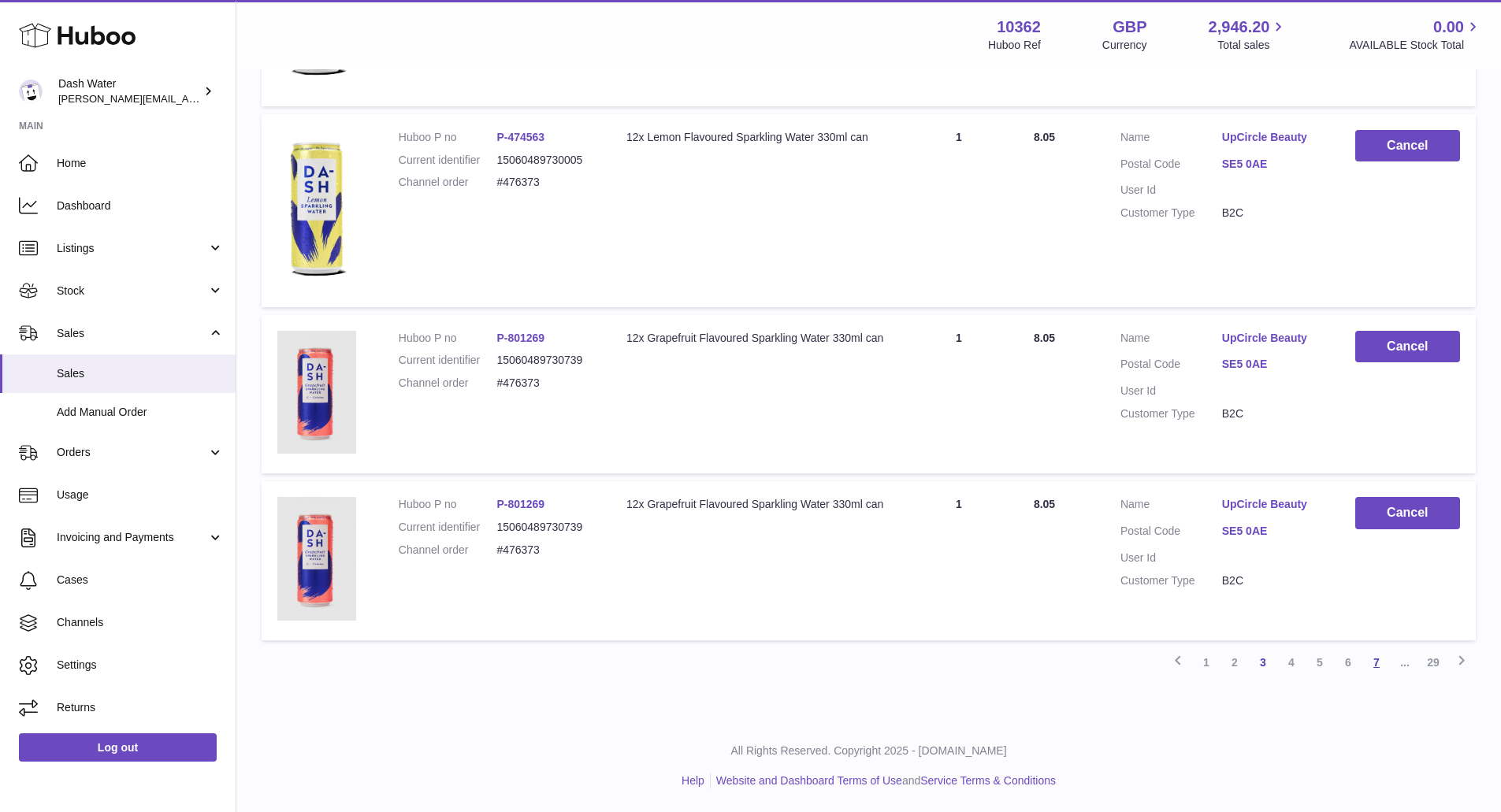
click at [1373, 666] on link "7" at bounding box center [1376, 662] width 28 height 28
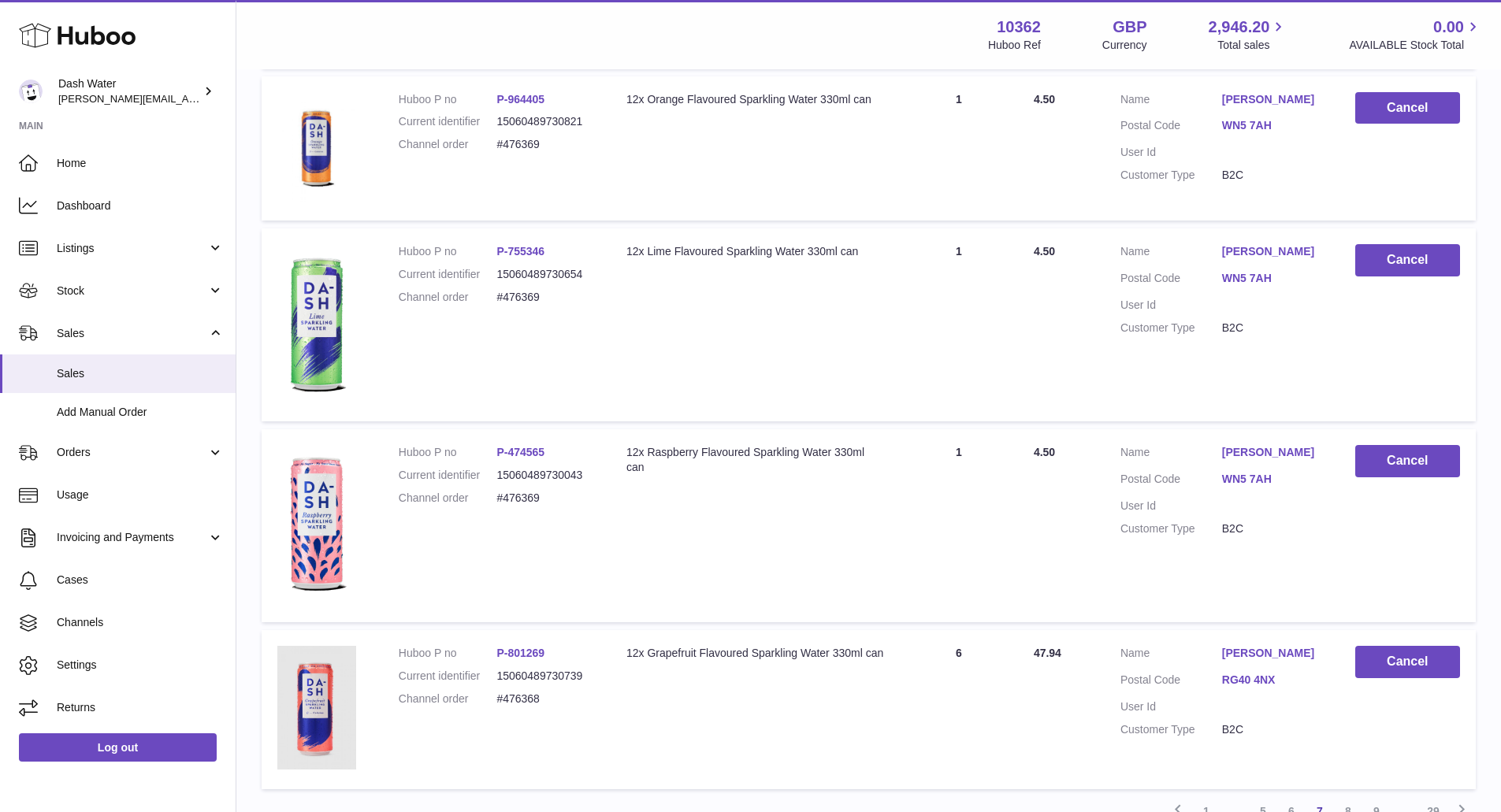
scroll to position [1482, 0]
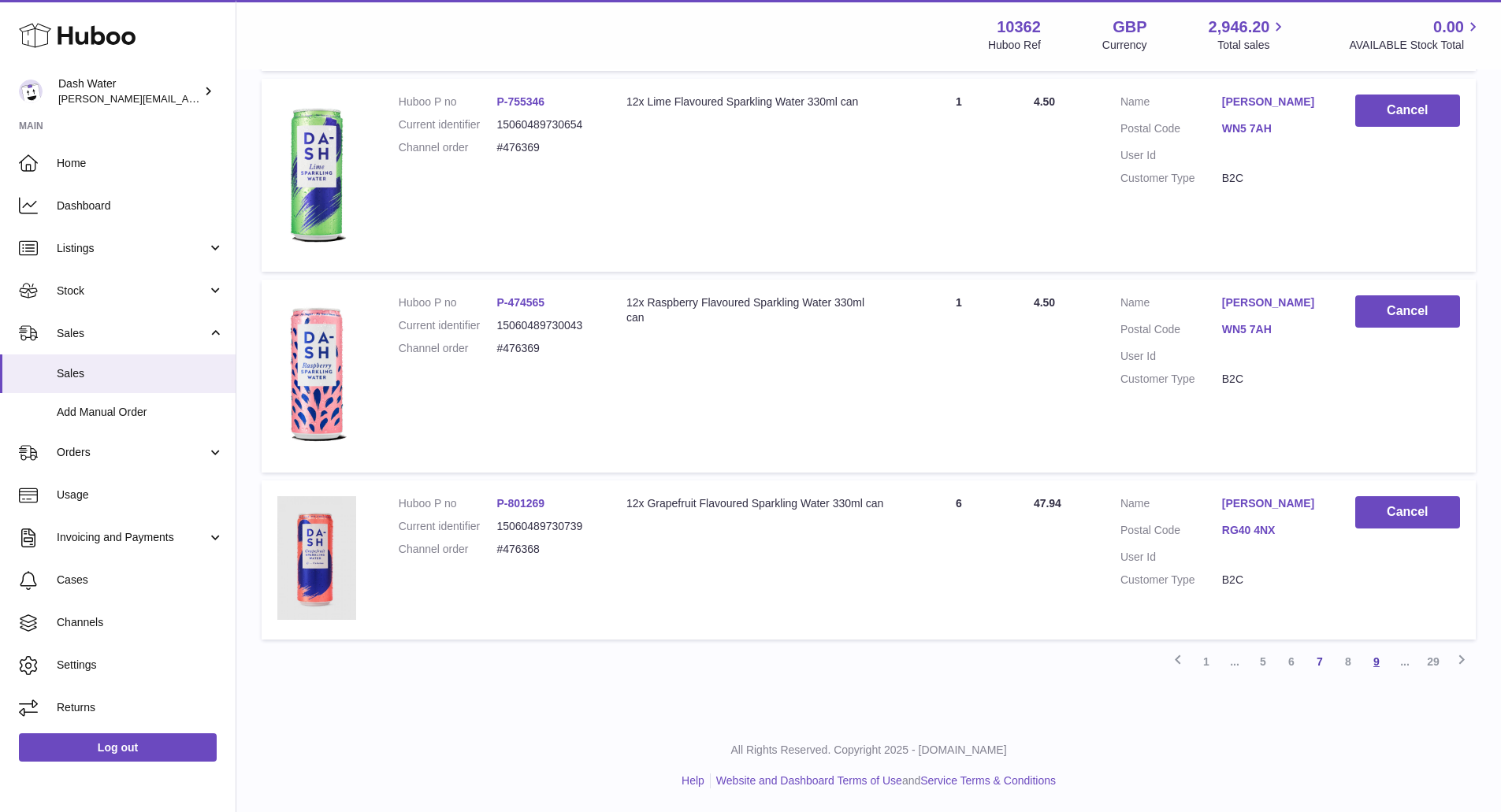
click at [1375, 662] on link "9" at bounding box center [1376, 662] width 28 height 28
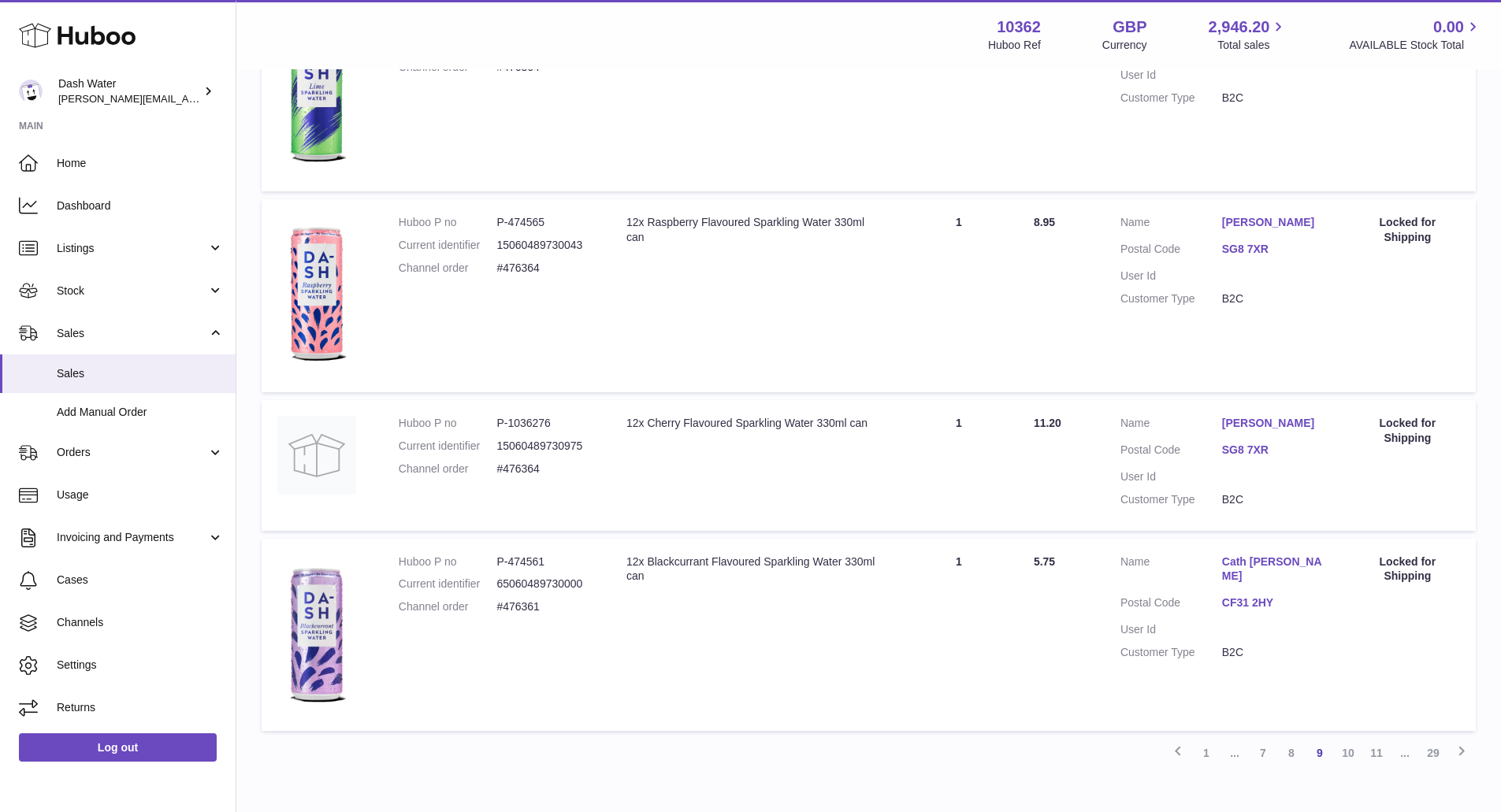
scroll to position [1674, 0]
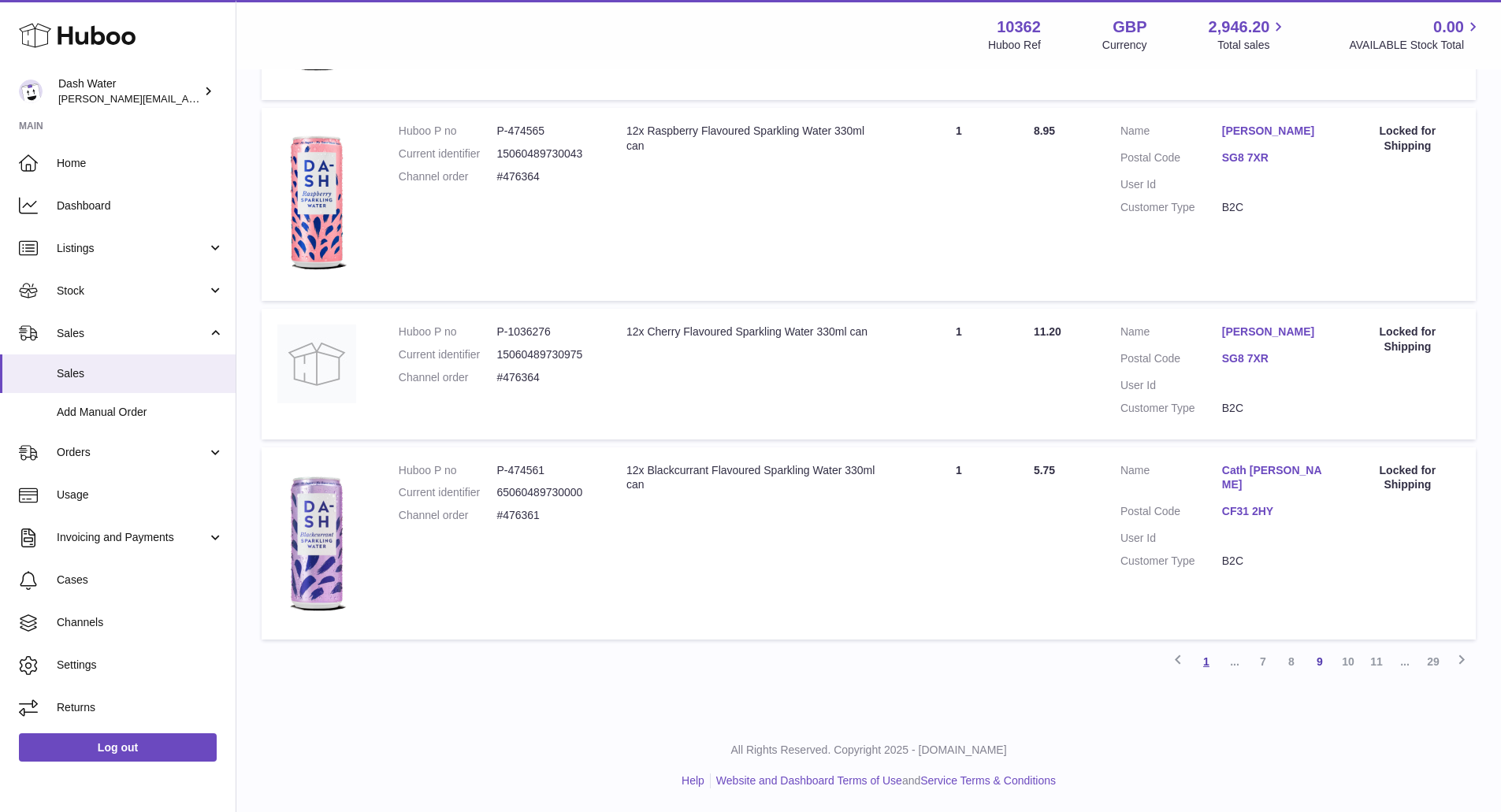
click at [1207, 664] on link "1" at bounding box center [1206, 662] width 28 height 28
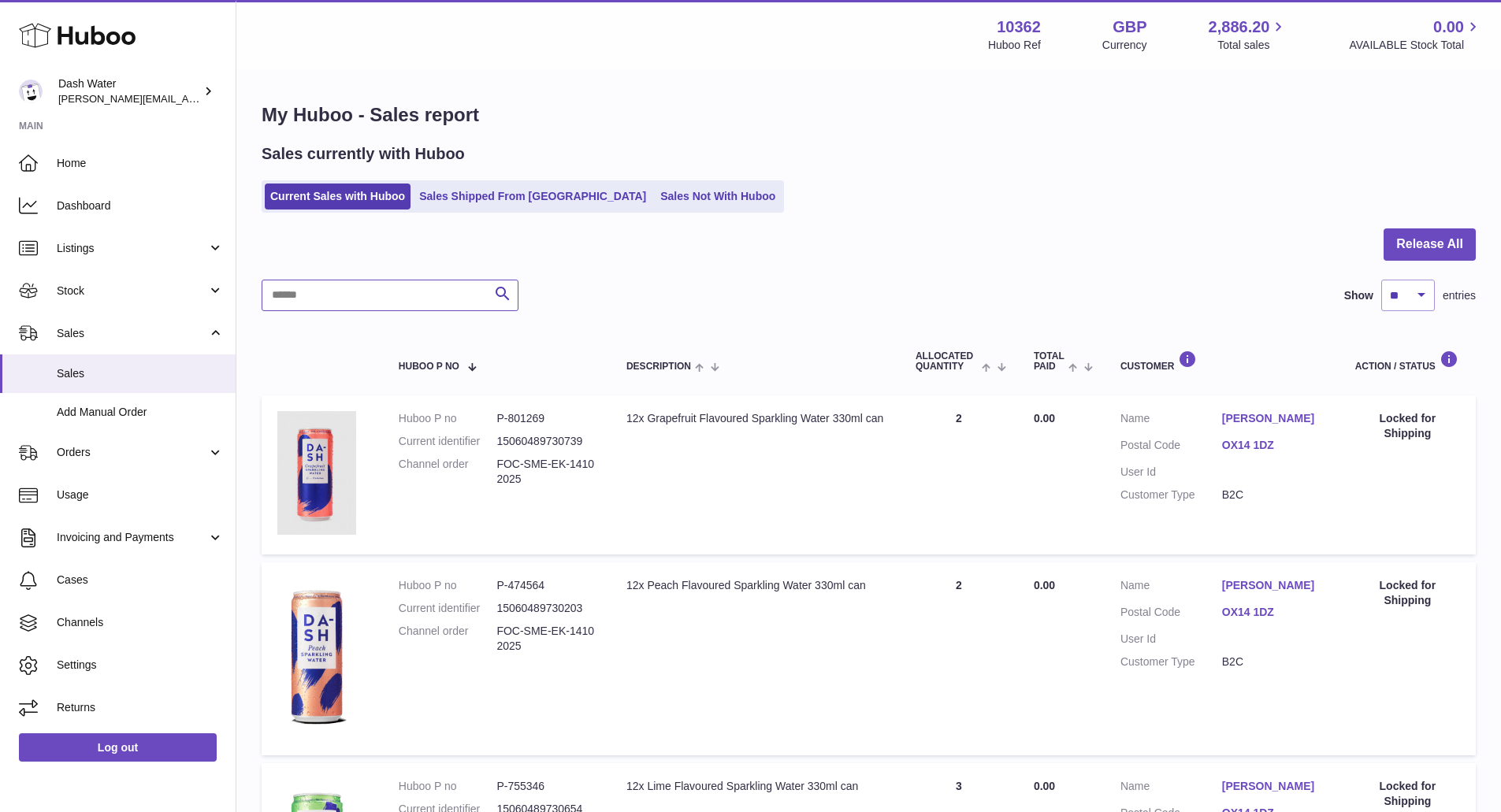
click at [339, 310] on input "text" at bounding box center [390, 295] width 257 height 31
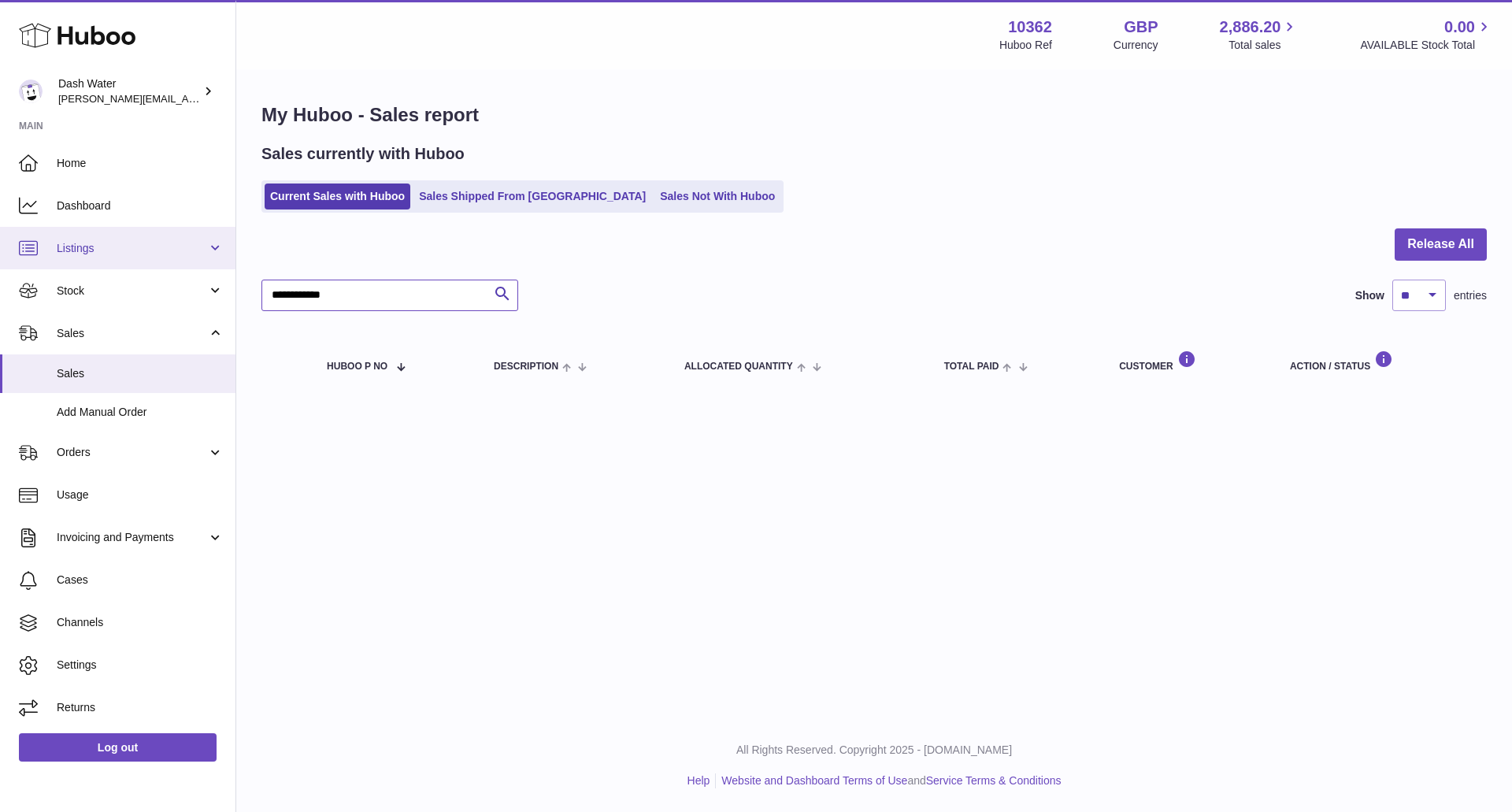
drag, startPoint x: 391, startPoint y: 290, endPoint x: 91, endPoint y: 237, distance: 304.6
click at [91, 237] on div "Huboo Dash Water [PERSON_NAME][EMAIL_ADDRESS][DOMAIN_NAME] Main Home Dashboard …" at bounding box center [756, 406] width 1512 height 812
type input "**********"
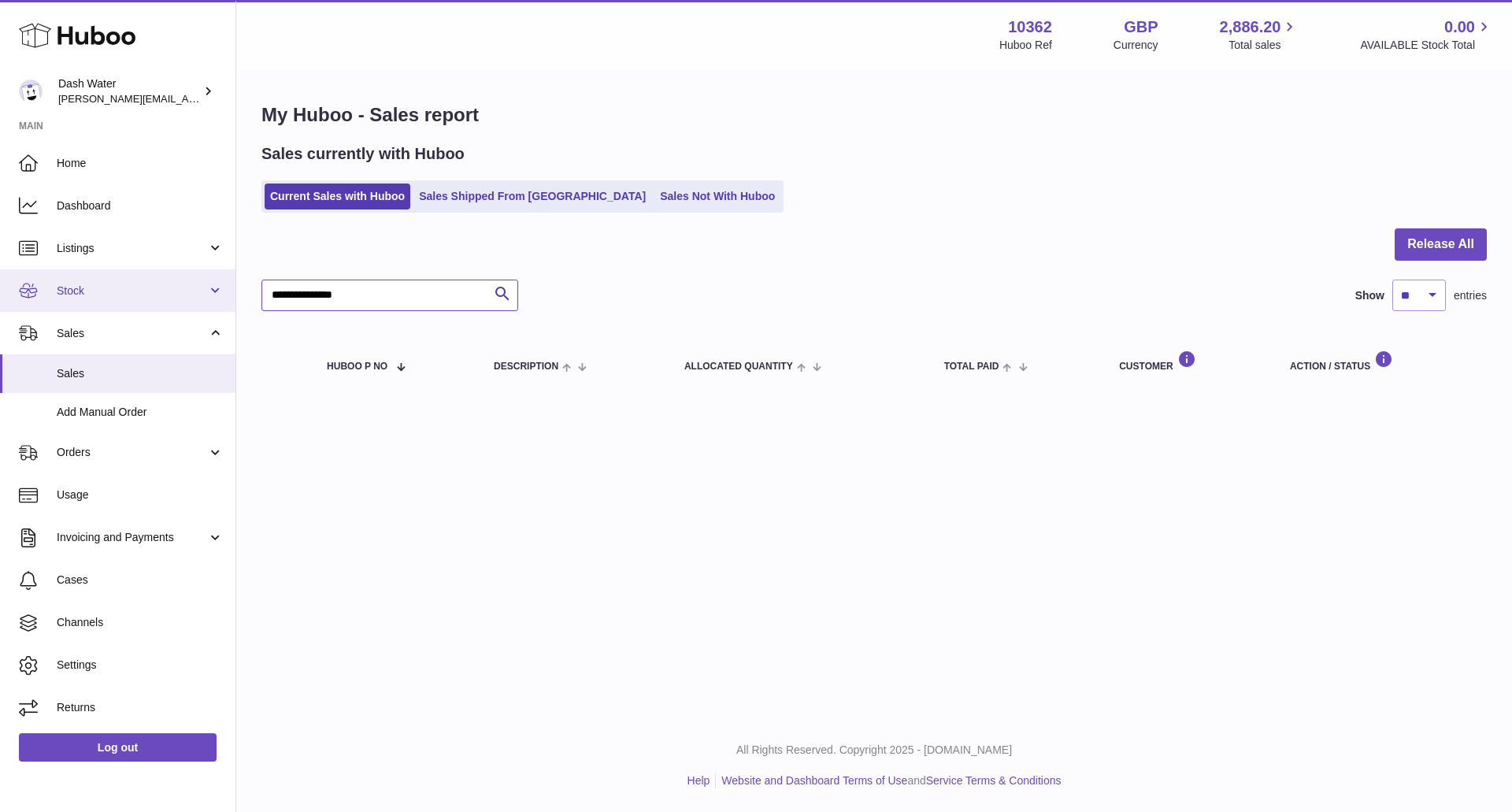
drag, startPoint x: 313, startPoint y: 288, endPoint x: 108, endPoint y: 277, distance: 205.3
click at [108, 277] on div "Huboo Dash Water [PERSON_NAME][EMAIL_ADDRESS][DOMAIN_NAME] Main Home Dashboard …" at bounding box center [756, 406] width 1512 height 812
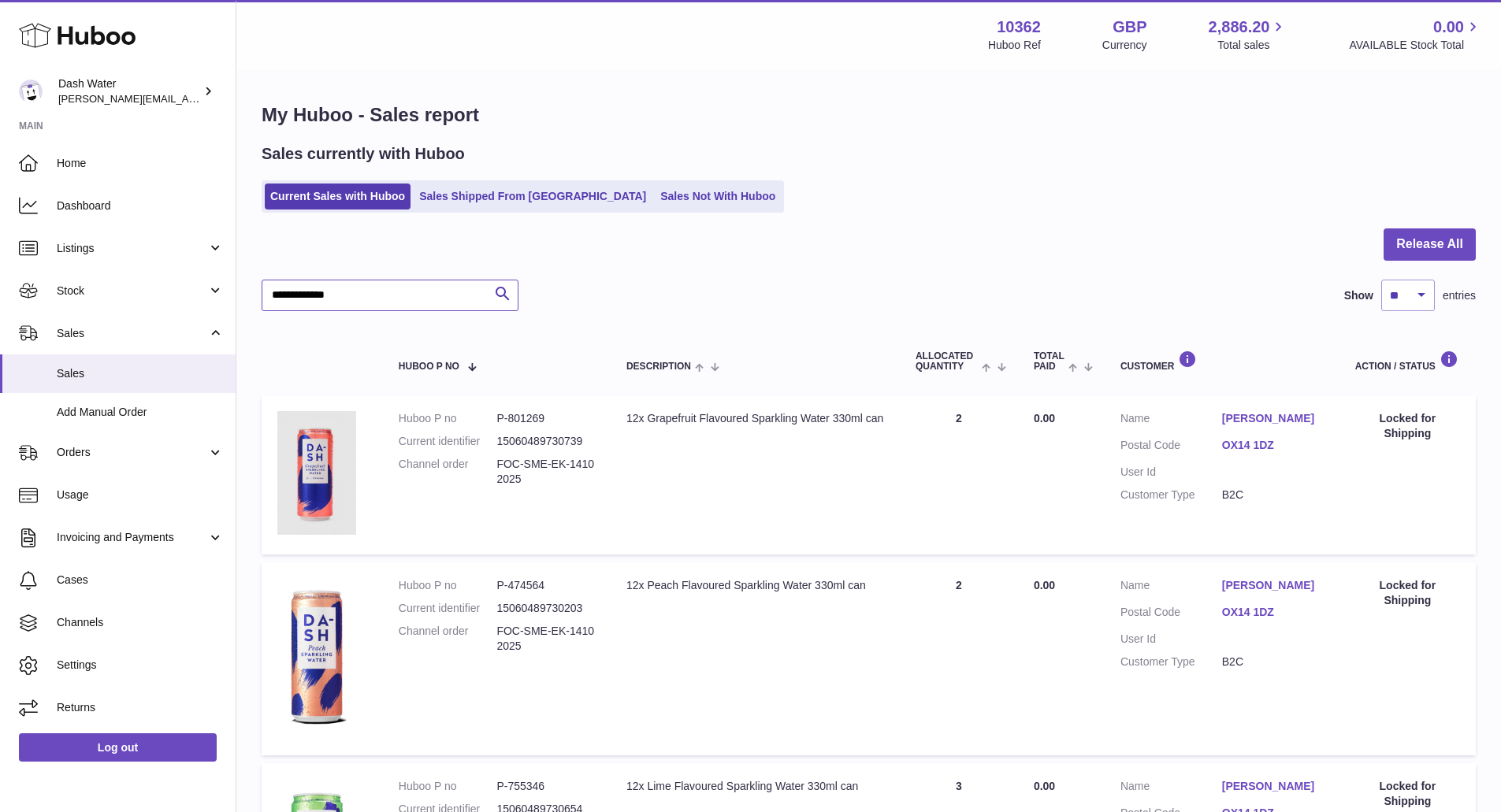
type input "**********"
drag, startPoint x: 388, startPoint y: 295, endPoint x: 88, endPoint y: 220, distance: 309.2
click at [88, 220] on div "Huboo Dash Water [PERSON_NAME][EMAIL_ADDRESS][DOMAIN_NAME] Main Home Dashboard …" at bounding box center [750, 644] width 1501 height 1289
click at [1150, 213] on div "Current Sales with Huboo Sales Shipped From [GEOGRAPHIC_DATA] Sales Not With Hu…" at bounding box center [869, 197] width 1215 height 32
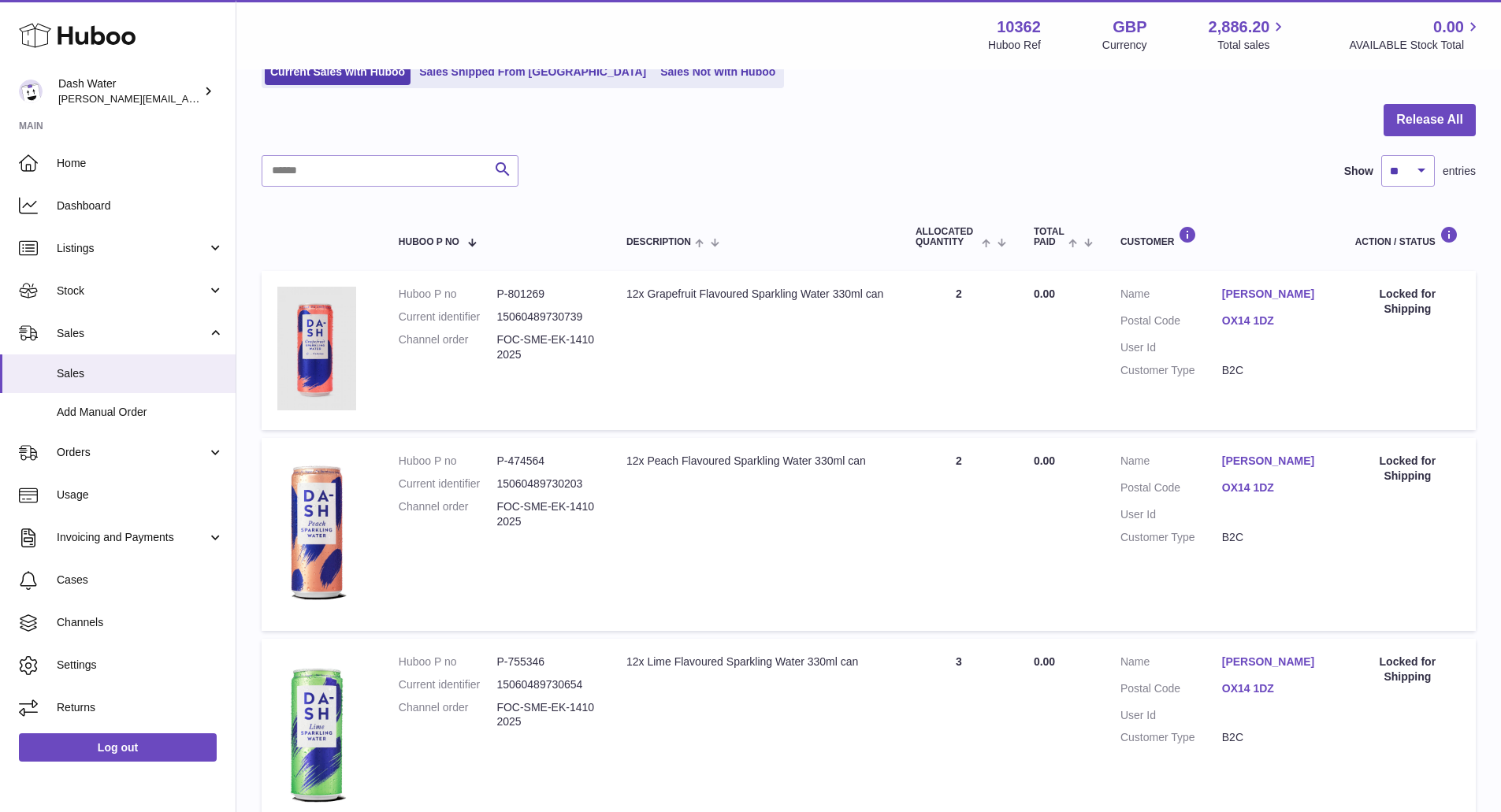
scroll to position [126, 0]
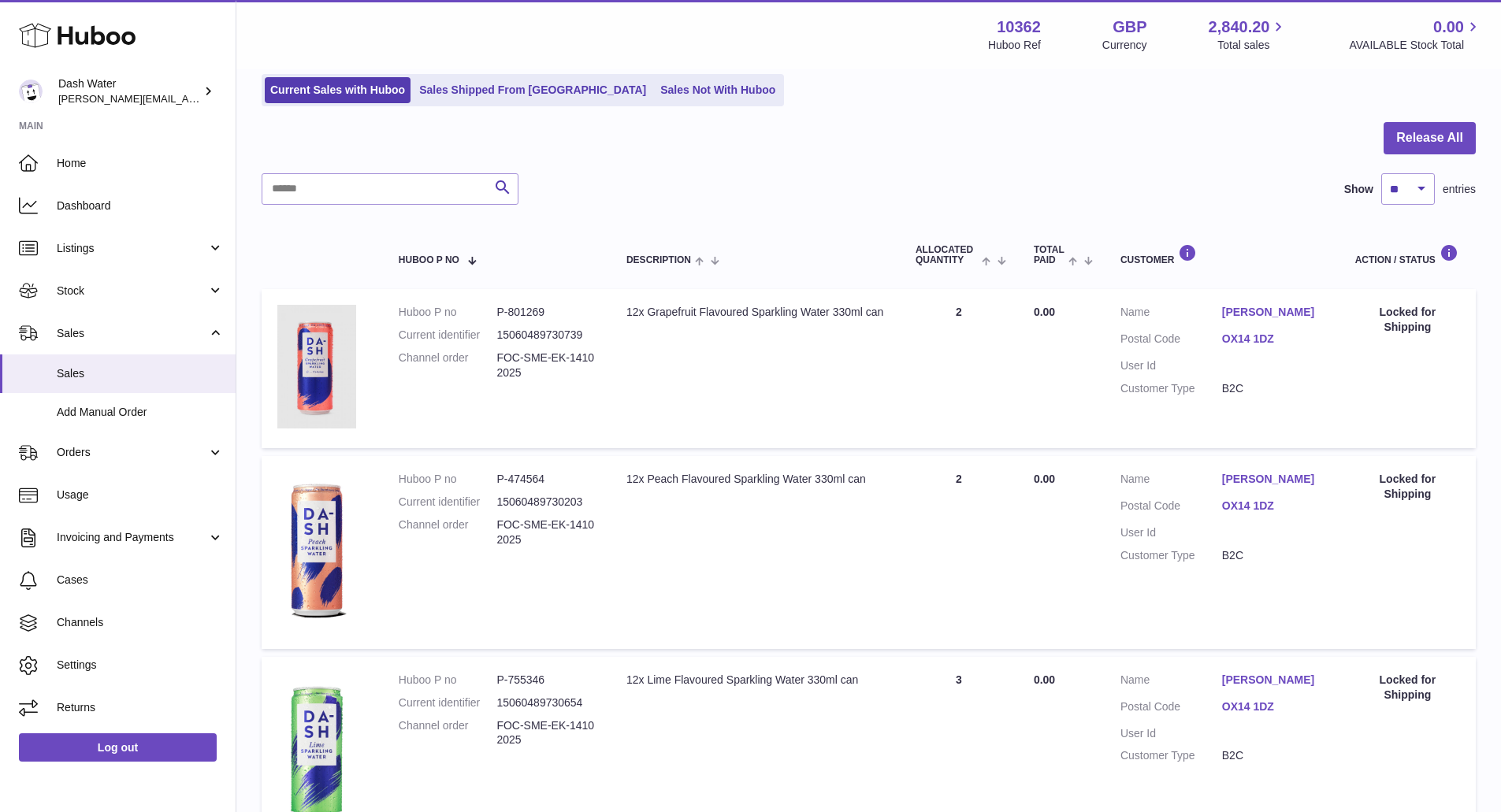
scroll to position [110, 0]
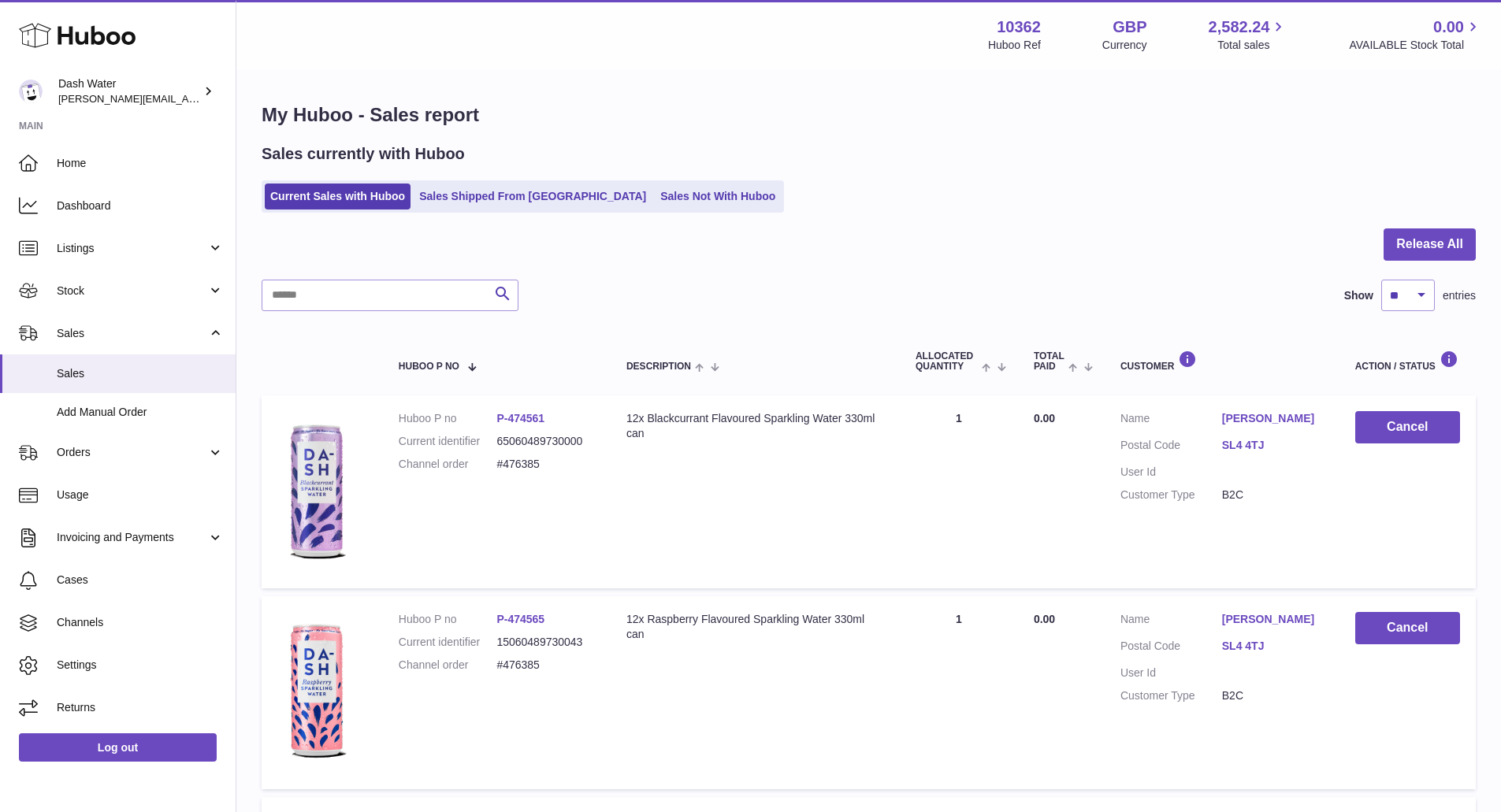
scroll to position [177, 0]
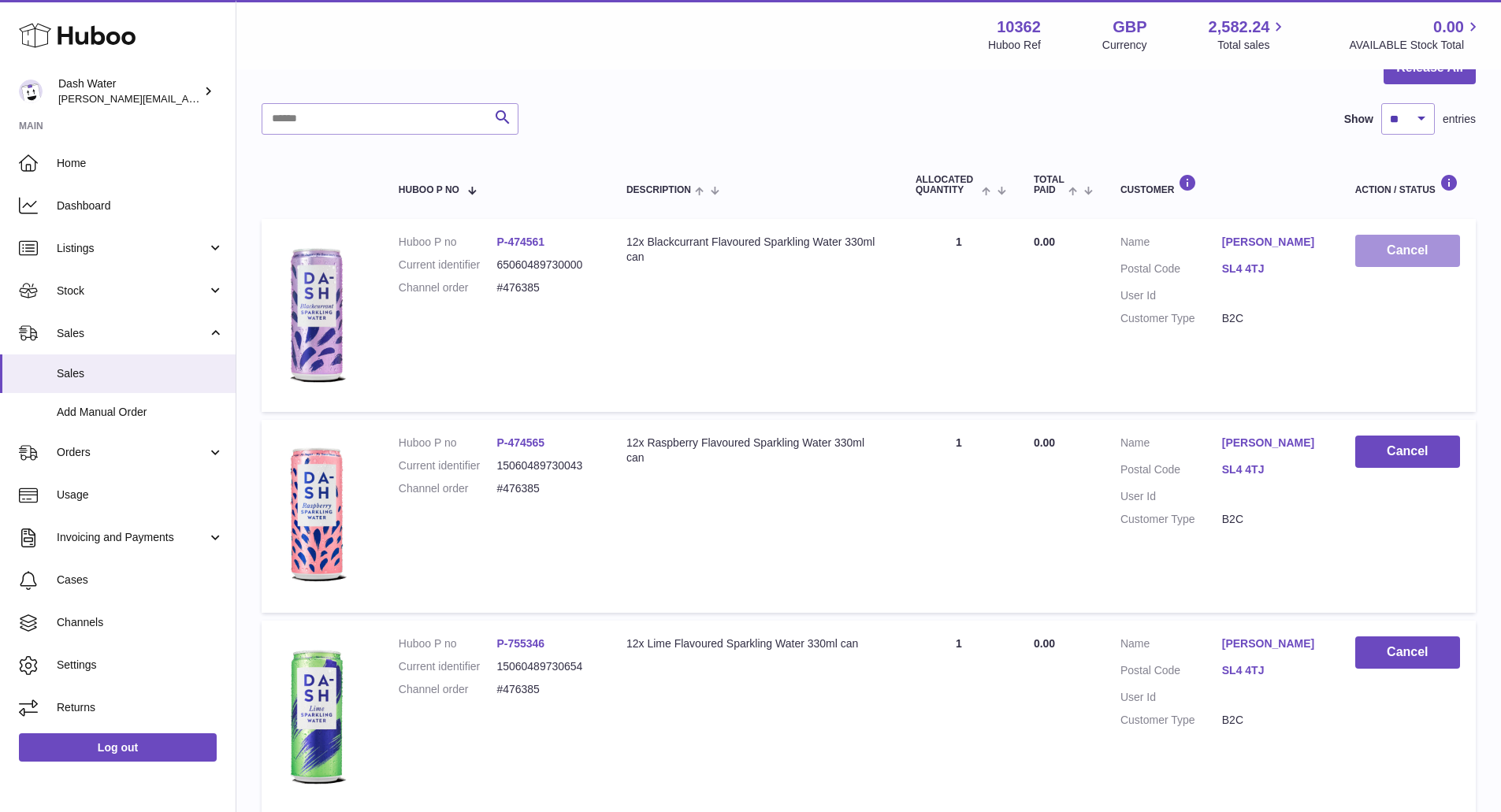
click at [1399, 258] on button "Cancel" at bounding box center [1407, 250] width 105 height 32
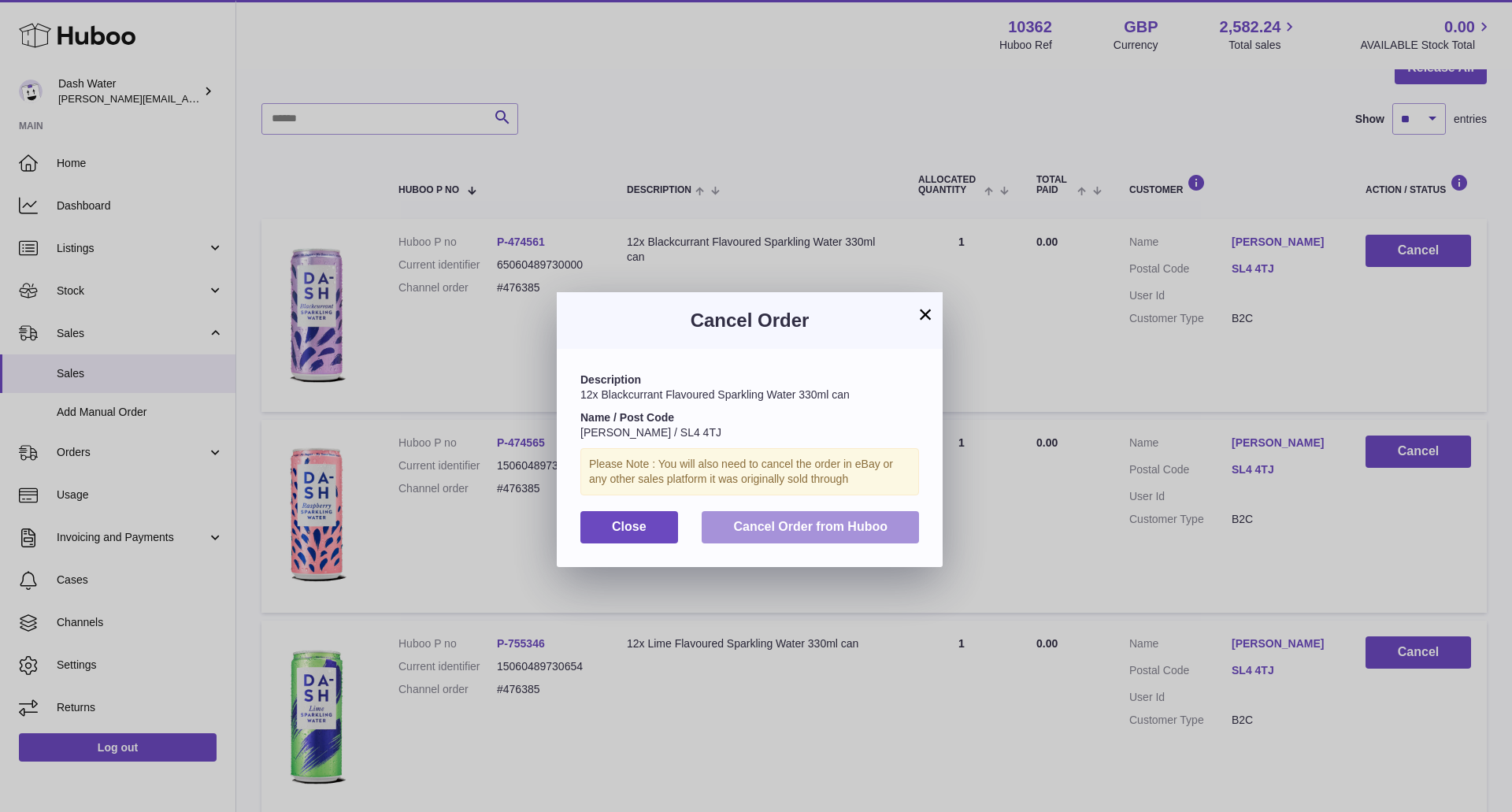
click at [816, 526] on span "Cancel Order from Huboo" at bounding box center [810, 526] width 154 height 14
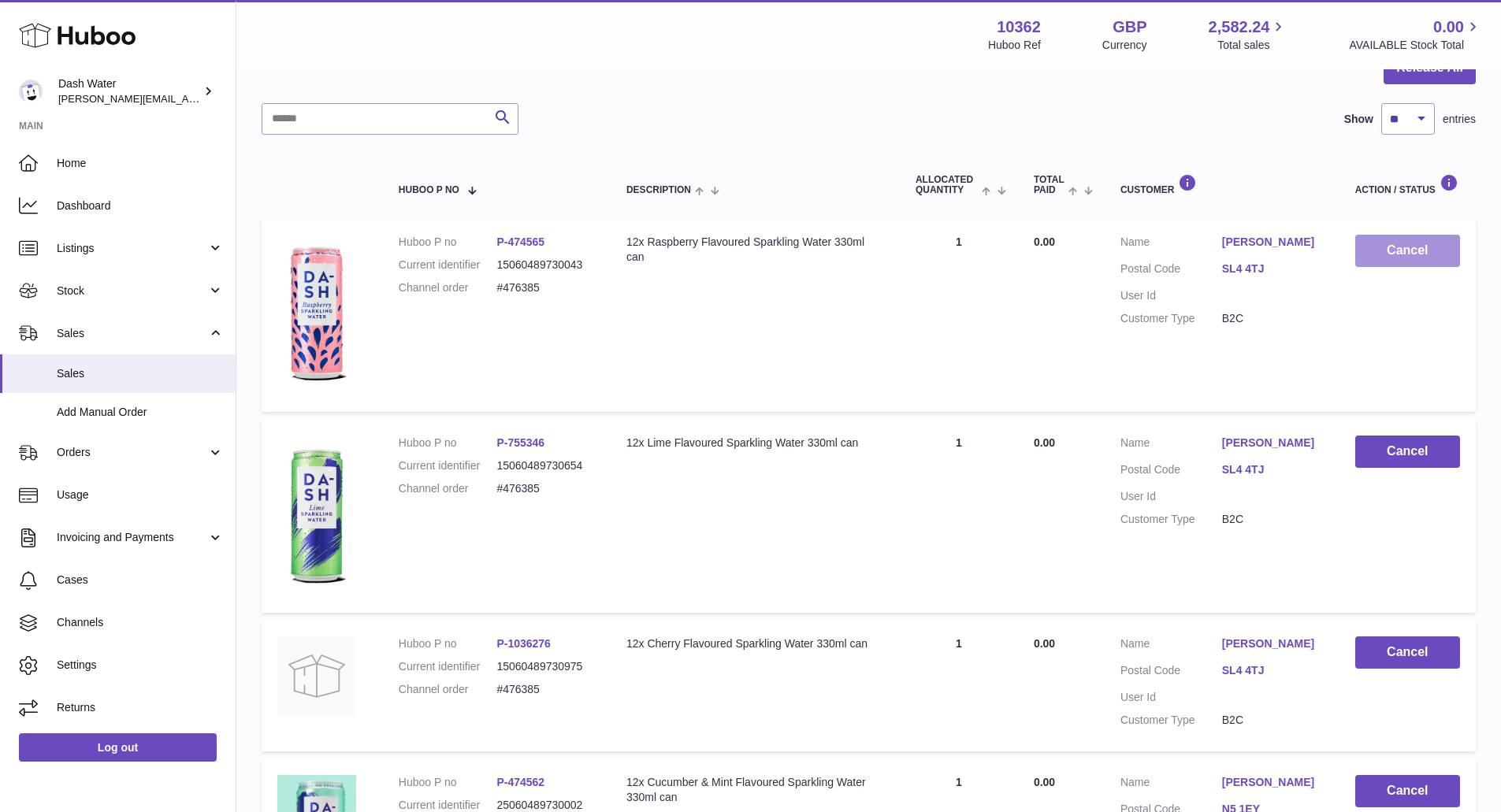
click at [1407, 249] on button "Cancel" at bounding box center [1407, 250] width 105 height 32
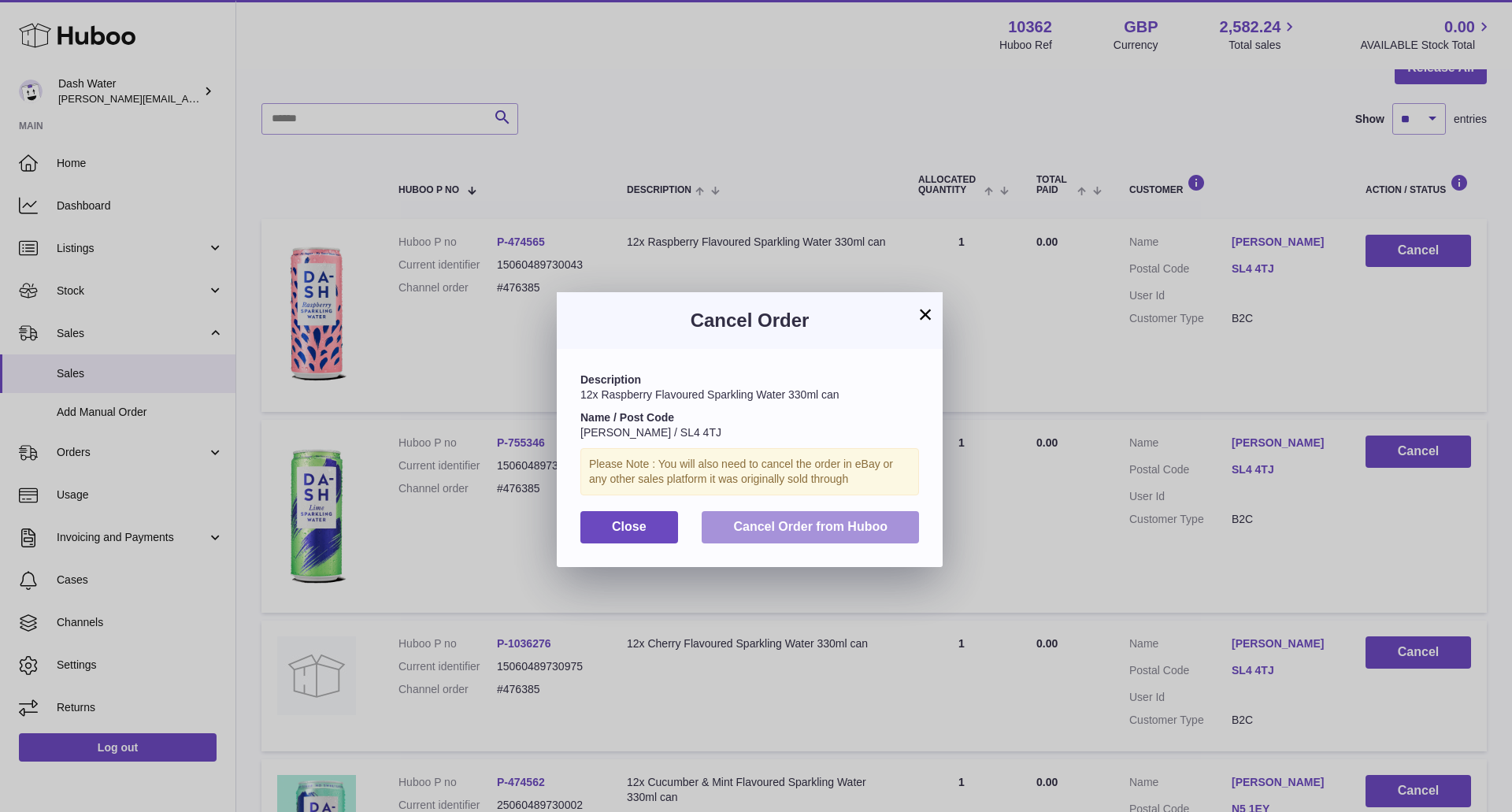
click at [830, 538] on button "Cancel Order from Huboo" at bounding box center [811, 527] width 217 height 32
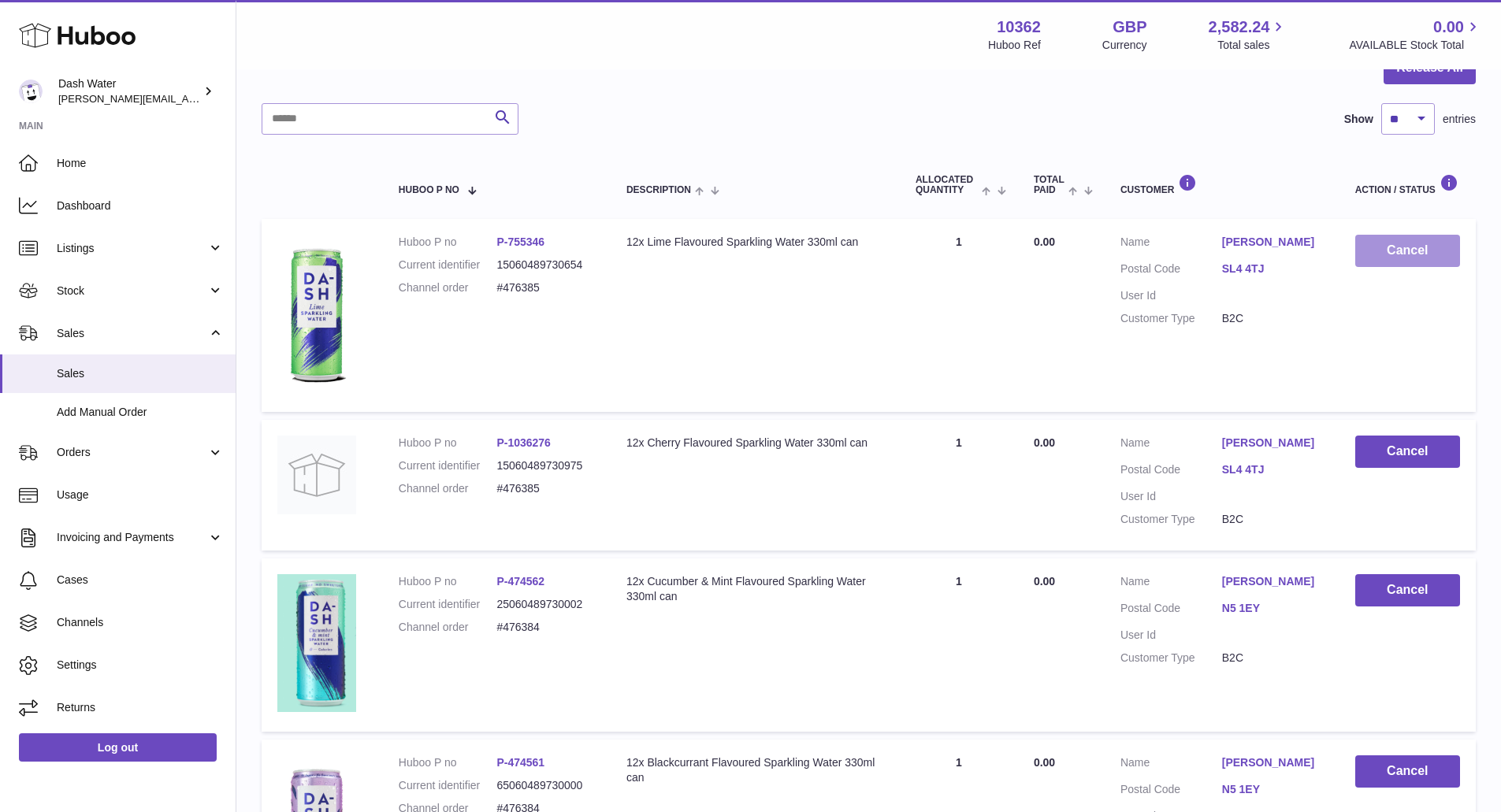
click at [1406, 254] on button "Cancel" at bounding box center [1407, 250] width 105 height 32
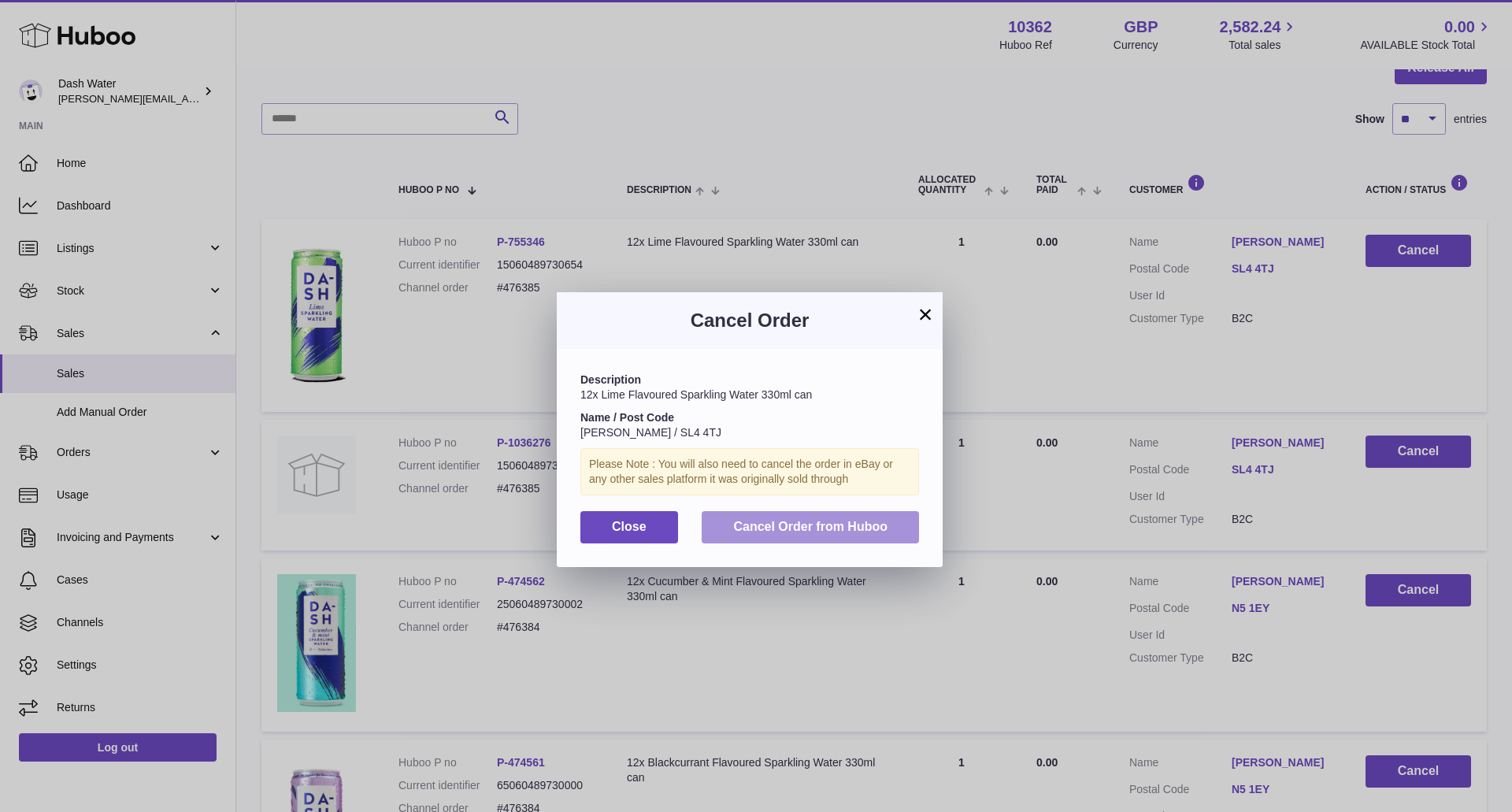
click at [829, 530] on span "Cancel Order from Huboo" at bounding box center [810, 526] width 154 height 14
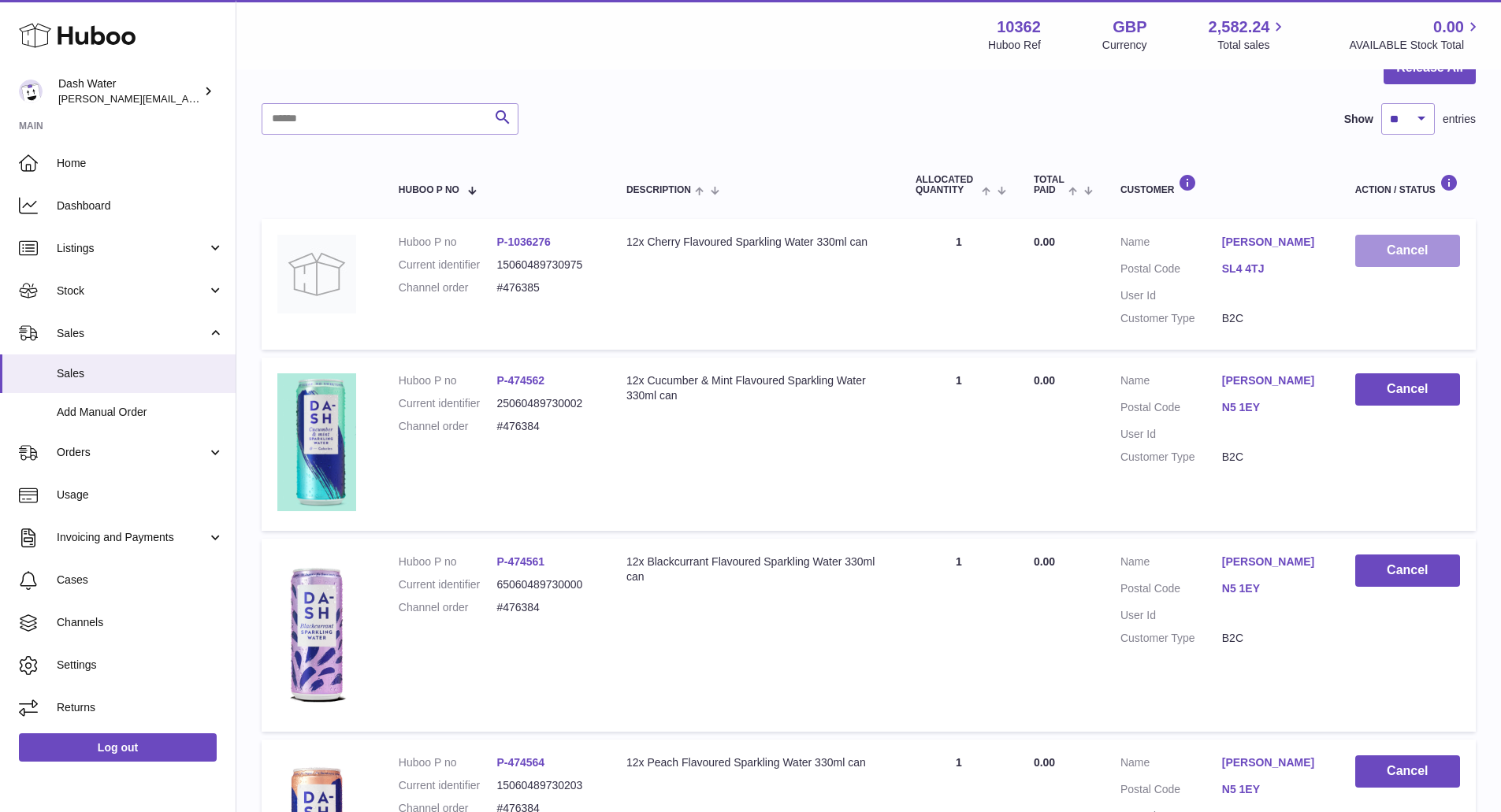
click at [1412, 251] on button "Cancel" at bounding box center [1407, 250] width 105 height 32
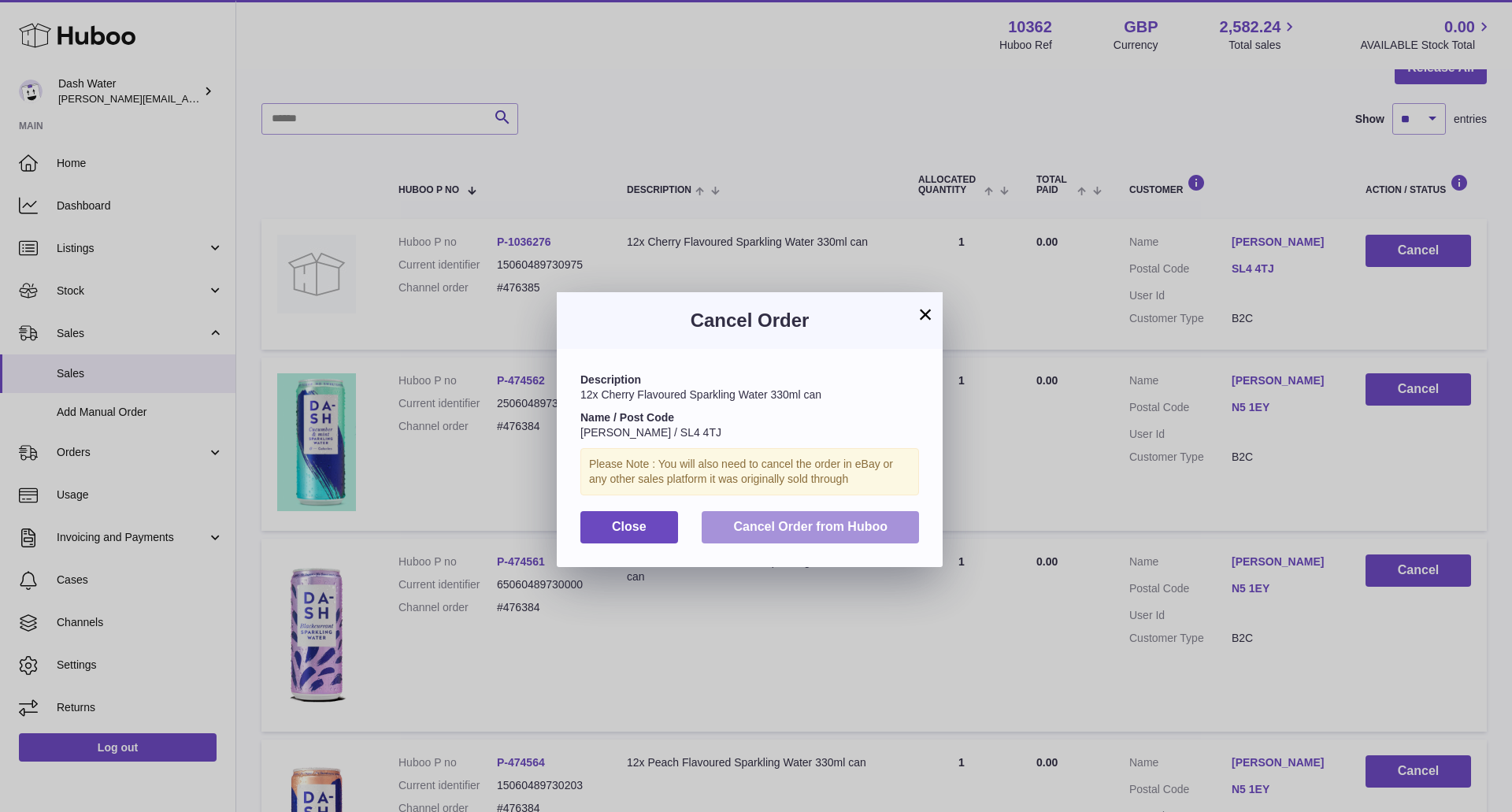
click at [848, 526] on span "Cancel Order from Huboo" at bounding box center [810, 526] width 154 height 14
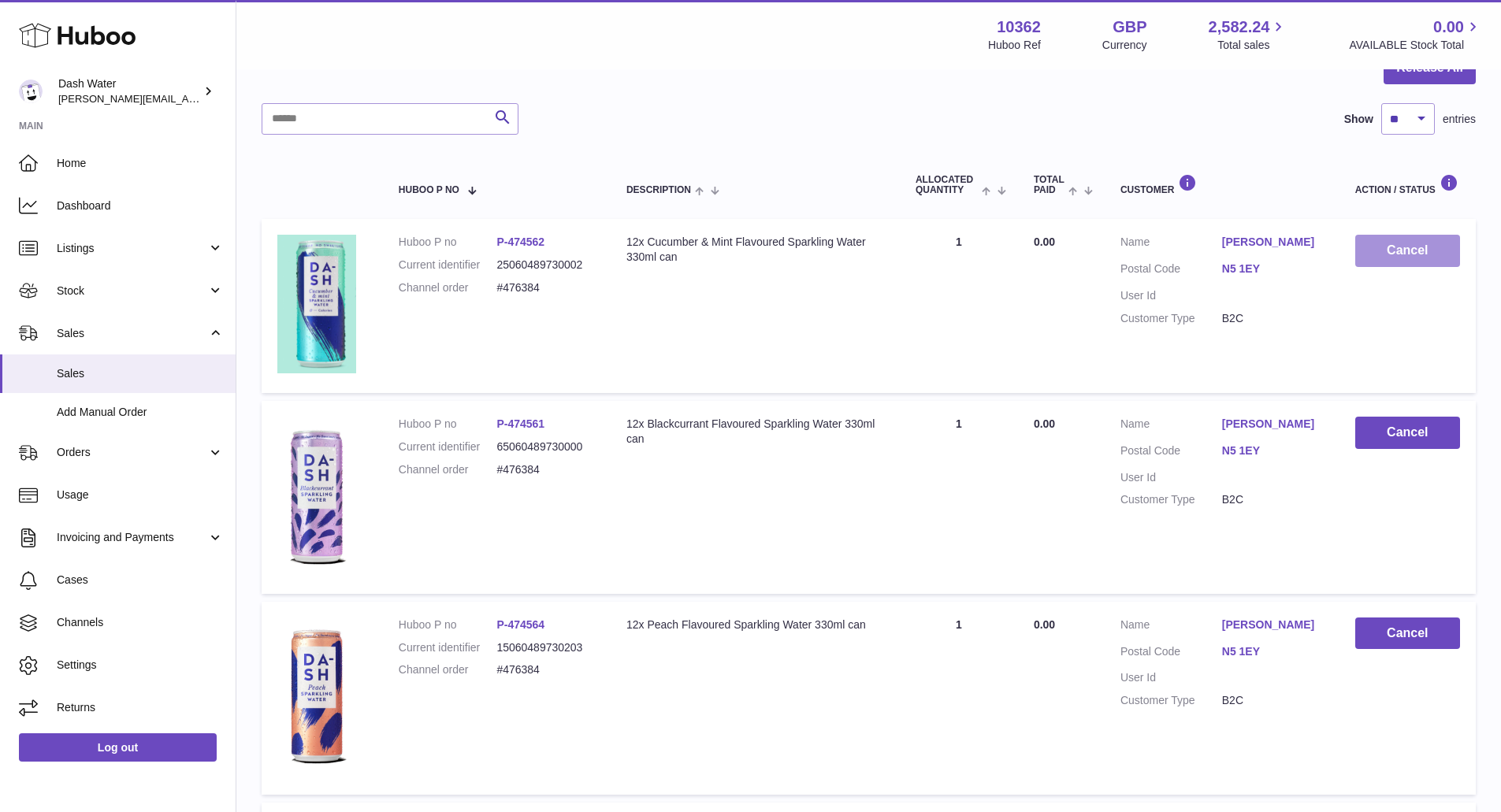
click at [1411, 260] on button "Cancel" at bounding box center [1407, 250] width 105 height 32
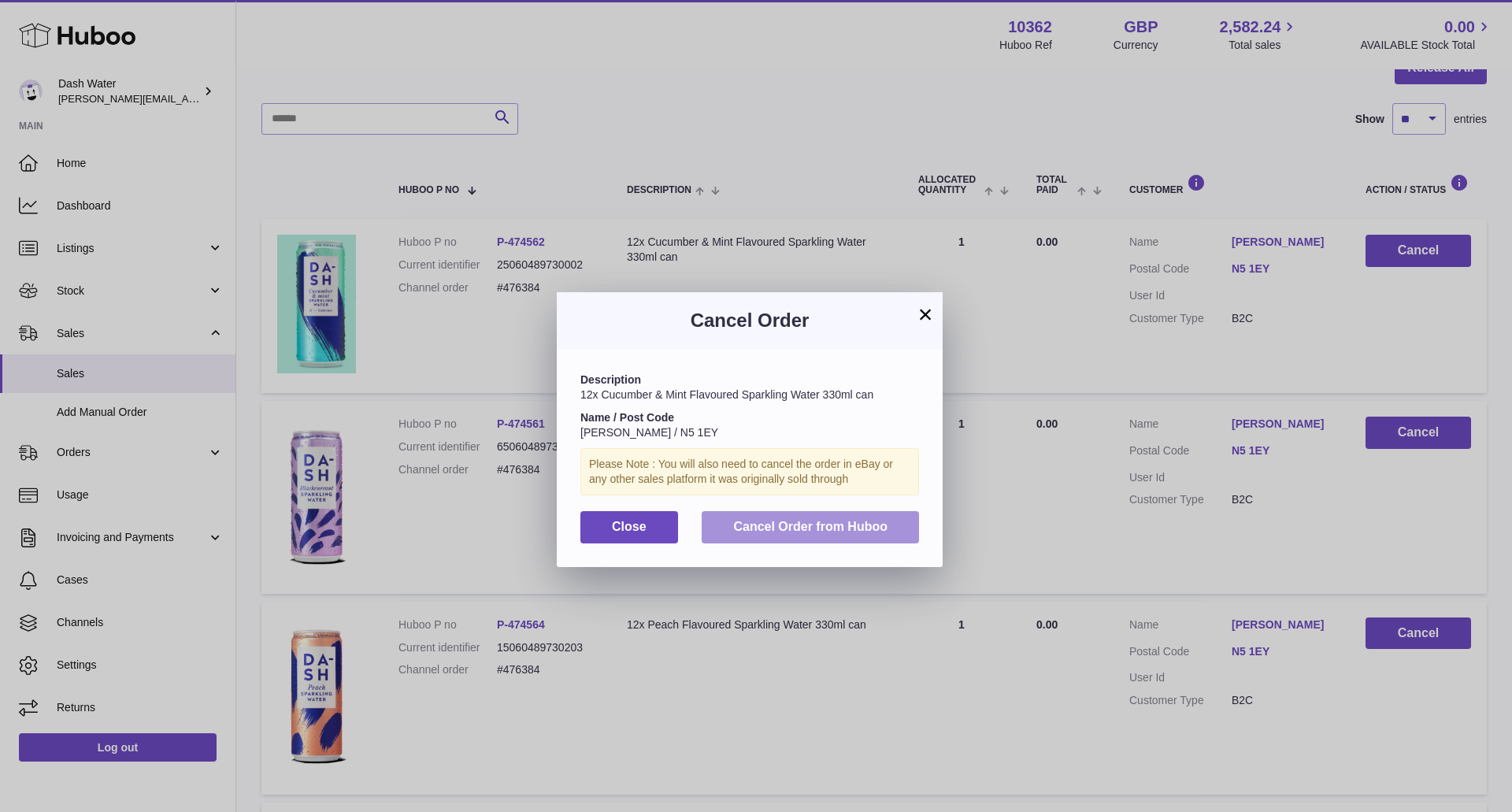
click at [857, 533] on span "Cancel Order from Huboo" at bounding box center [810, 526] width 154 height 14
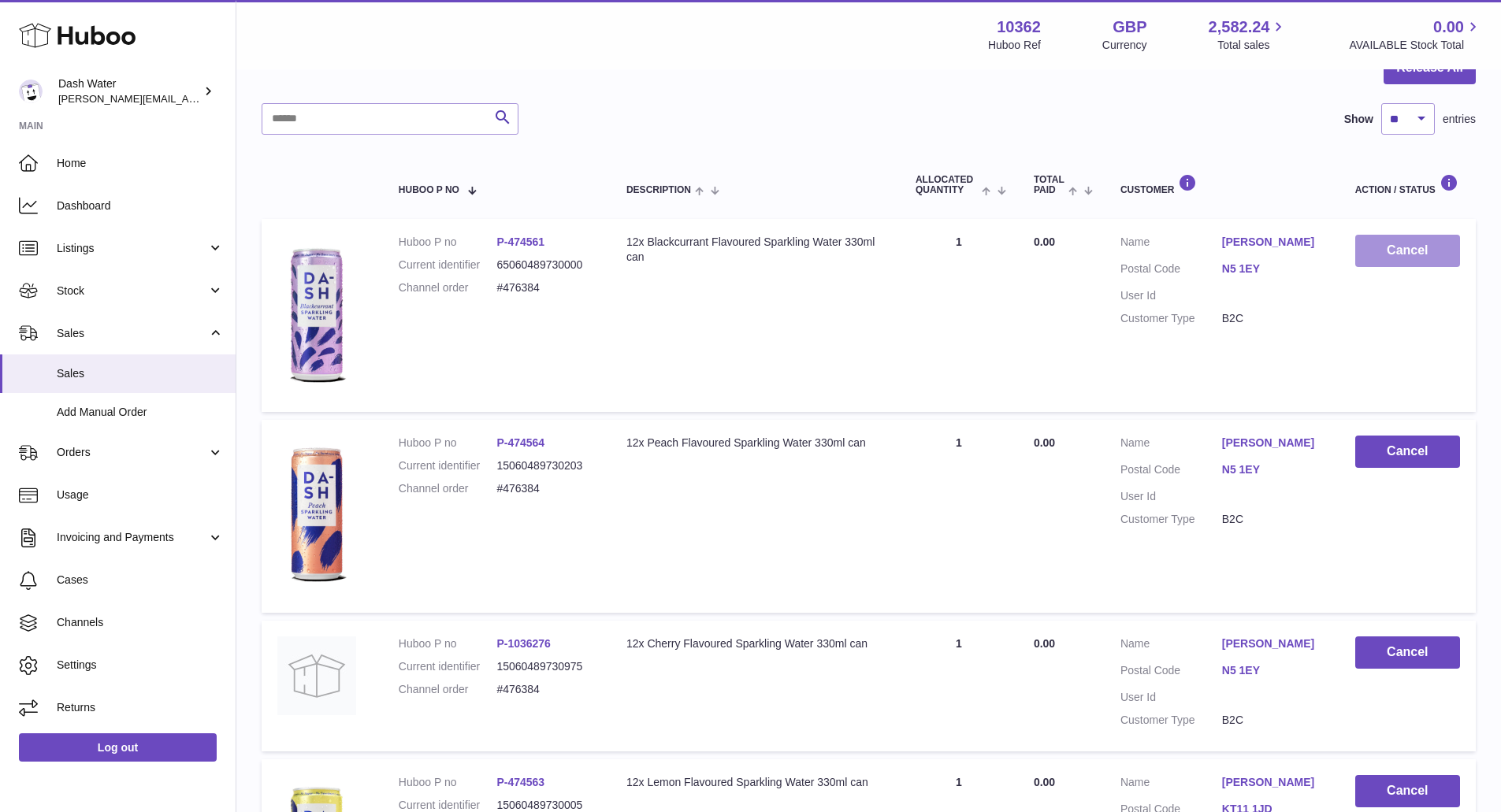
click at [1421, 249] on button "Cancel" at bounding box center [1407, 250] width 105 height 32
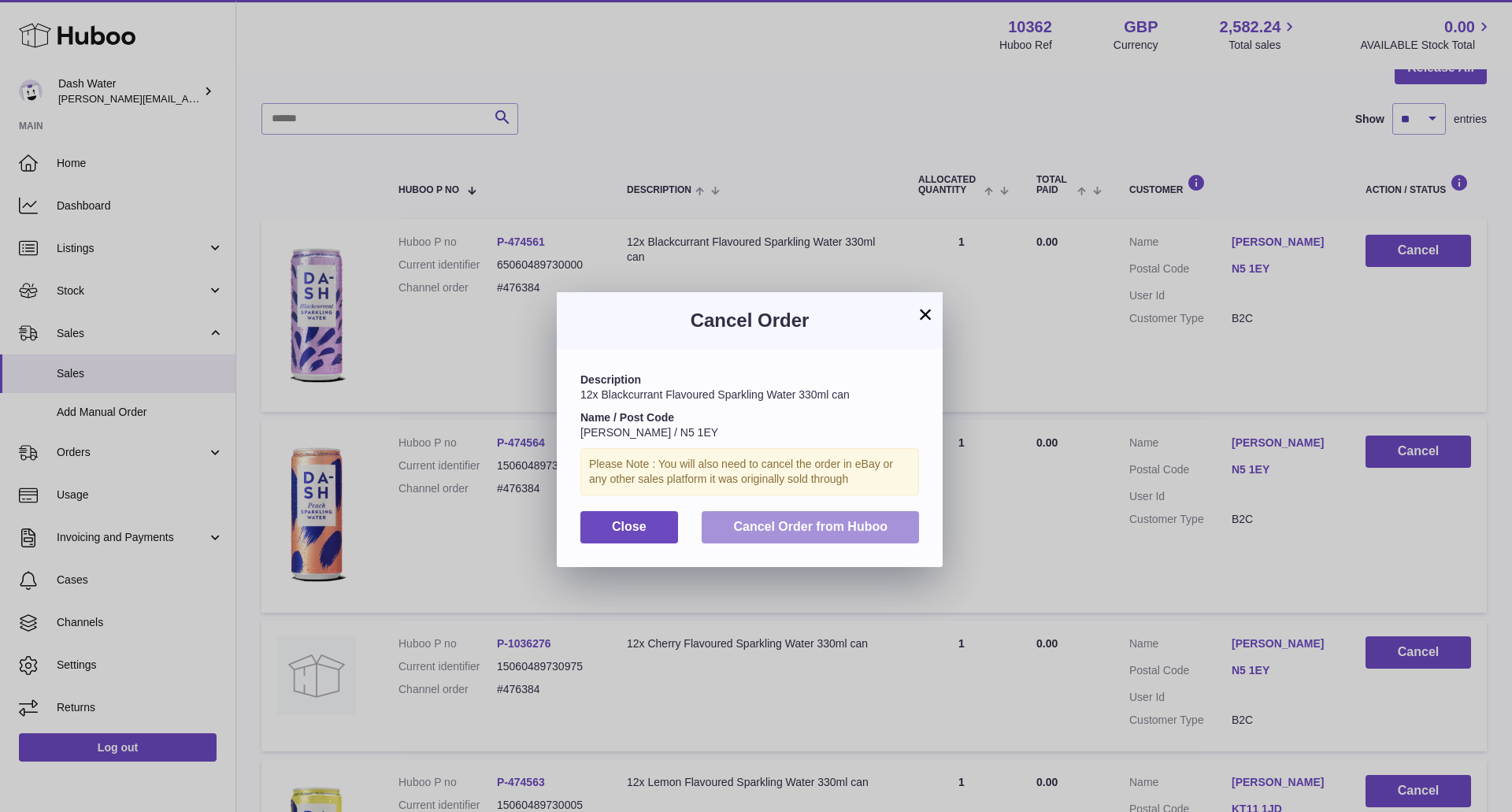
click at [836, 538] on button "Cancel Order from Huboo" at bounding box center [811, 527] width 217 height 32
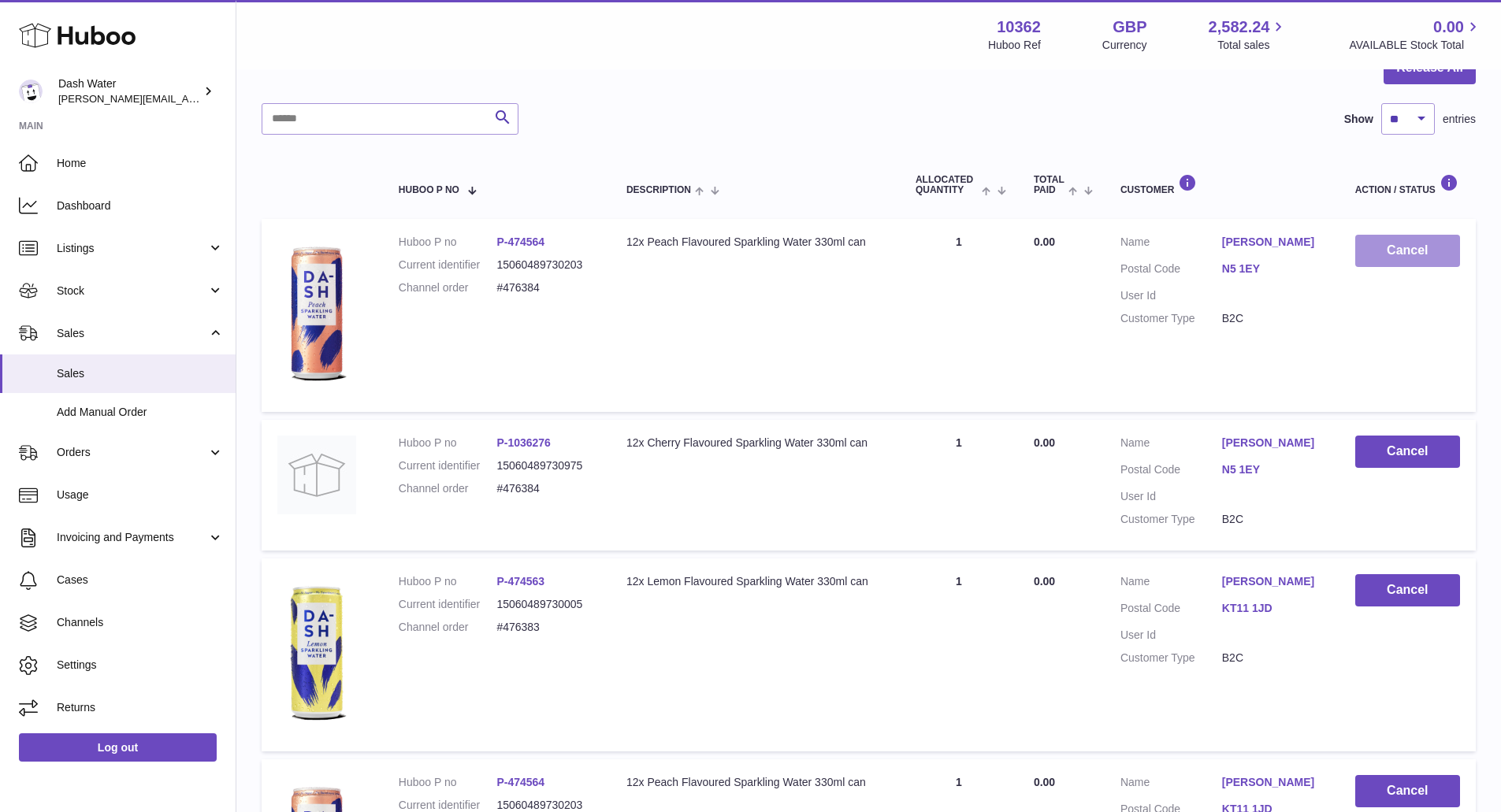
click at [1403, 256] on button "Cancel" at bounding box center [1407, 250] width 105 height 32
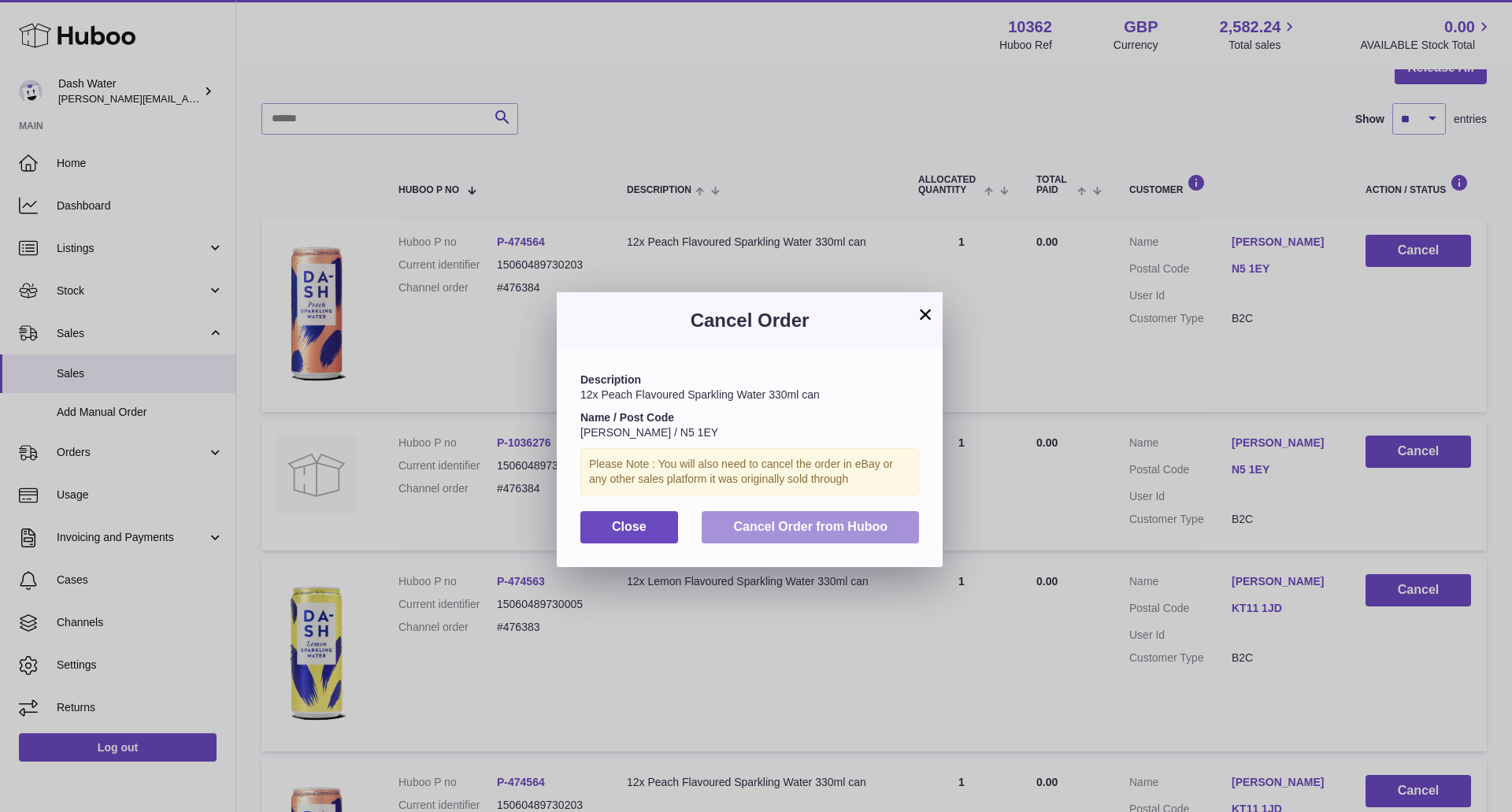
click at [834, 530] on span "Cancel Order from Huboo" at bounding box center [810, 526] width 154 height 14
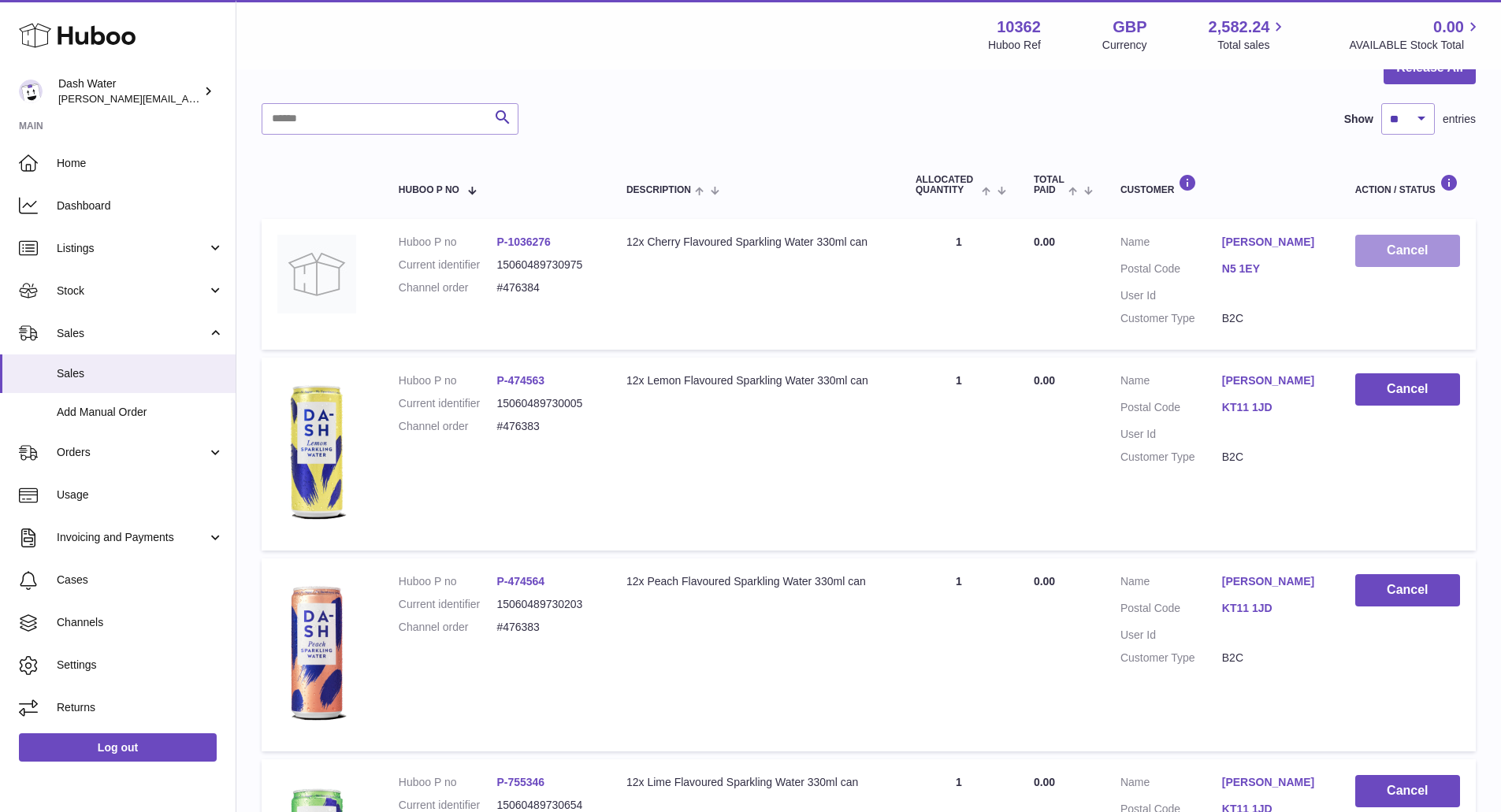
click at [1404, 254] on button "Cancel" at bounding box center [1407, 250] width 105 height 32
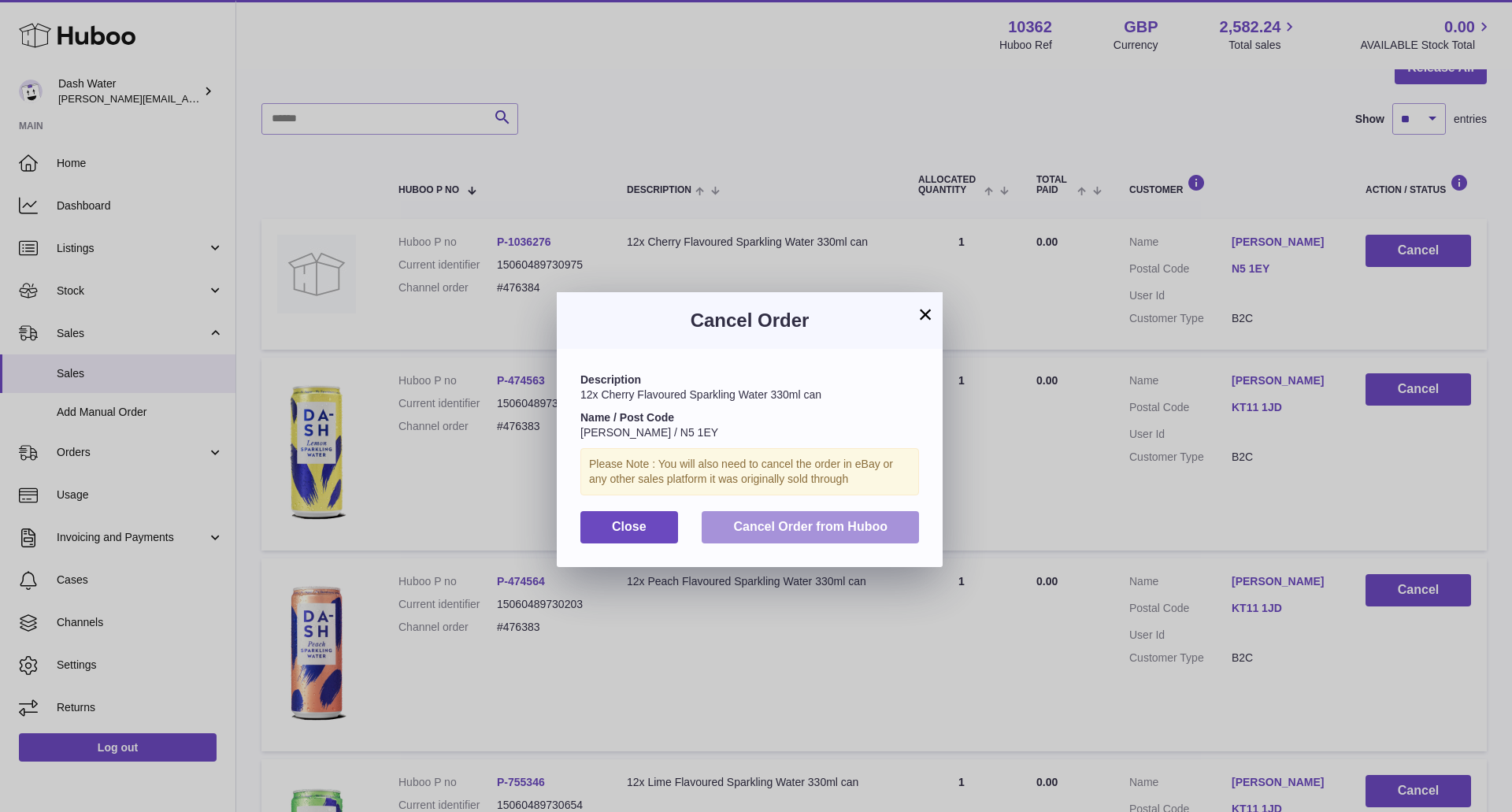
click at [879, 530] on span "Cancel Order from Huboo" at bounding box center [810, 526] width 154 height 14
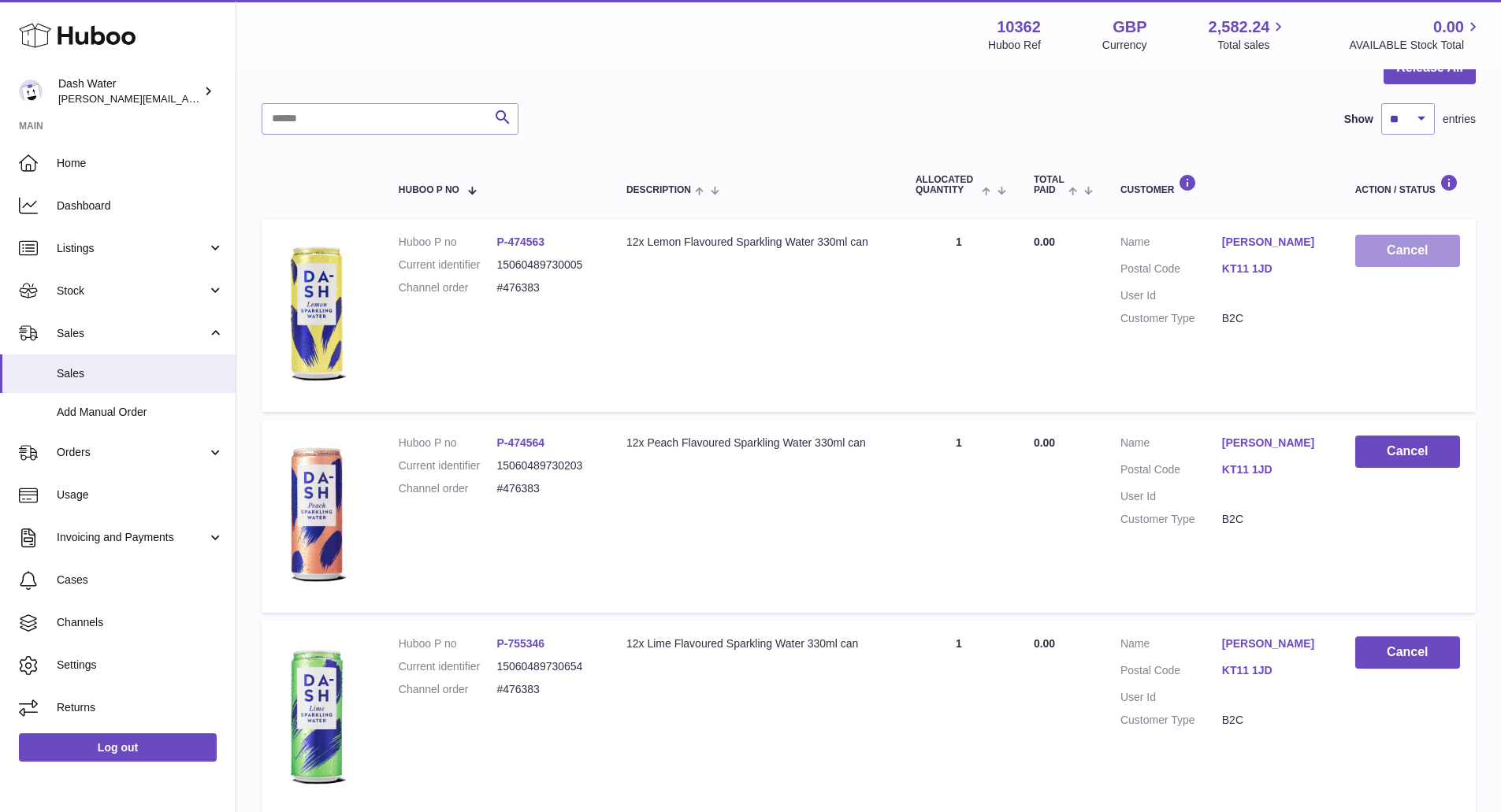
click at [1400, 254] on button "Cancel" at bounding box center [1407, 250] width 105 height 32
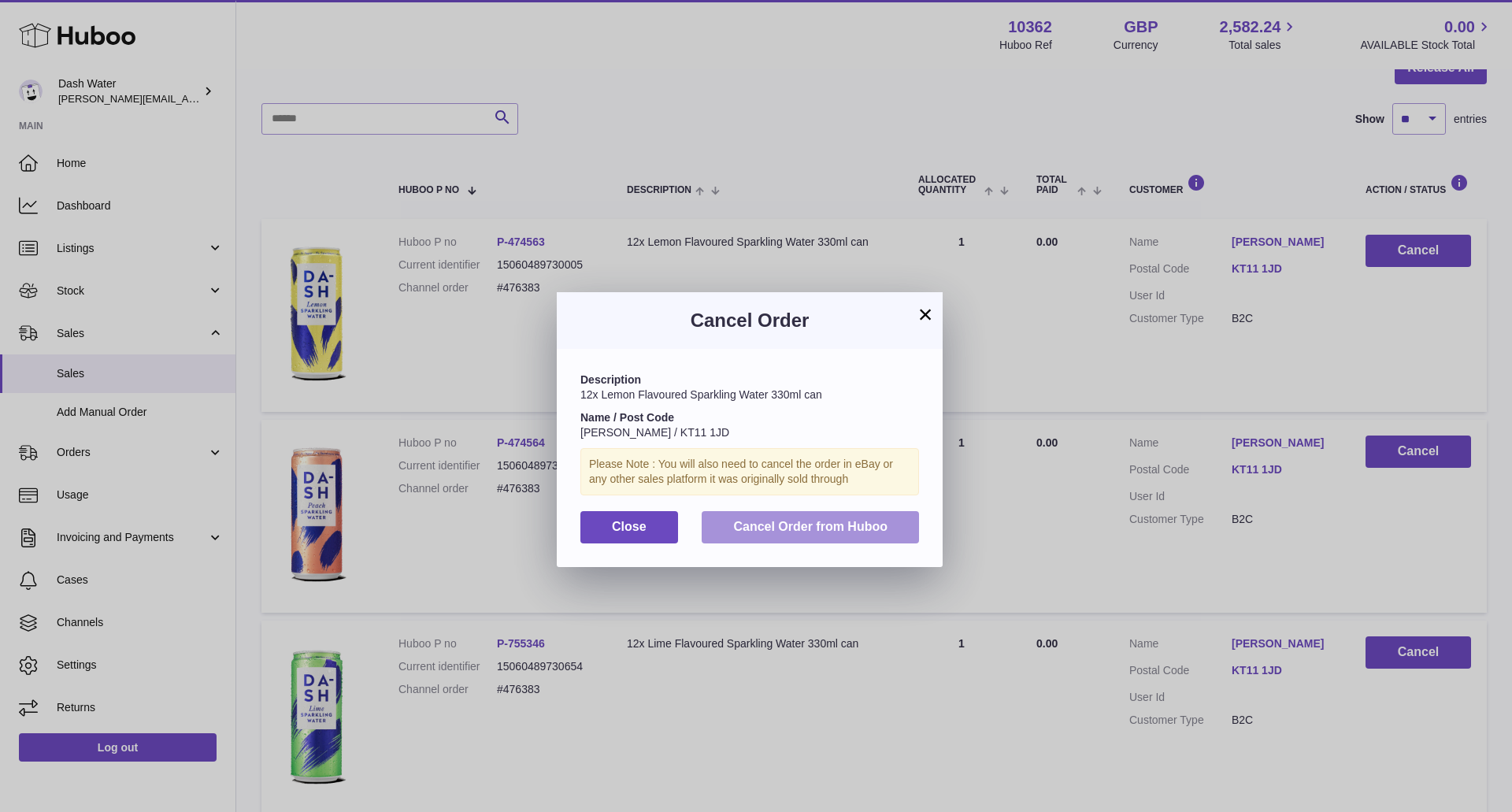
click at [878, 523] on span "Cancel Order from Huboo" at bounding box center [810, 526] width 154 height 14
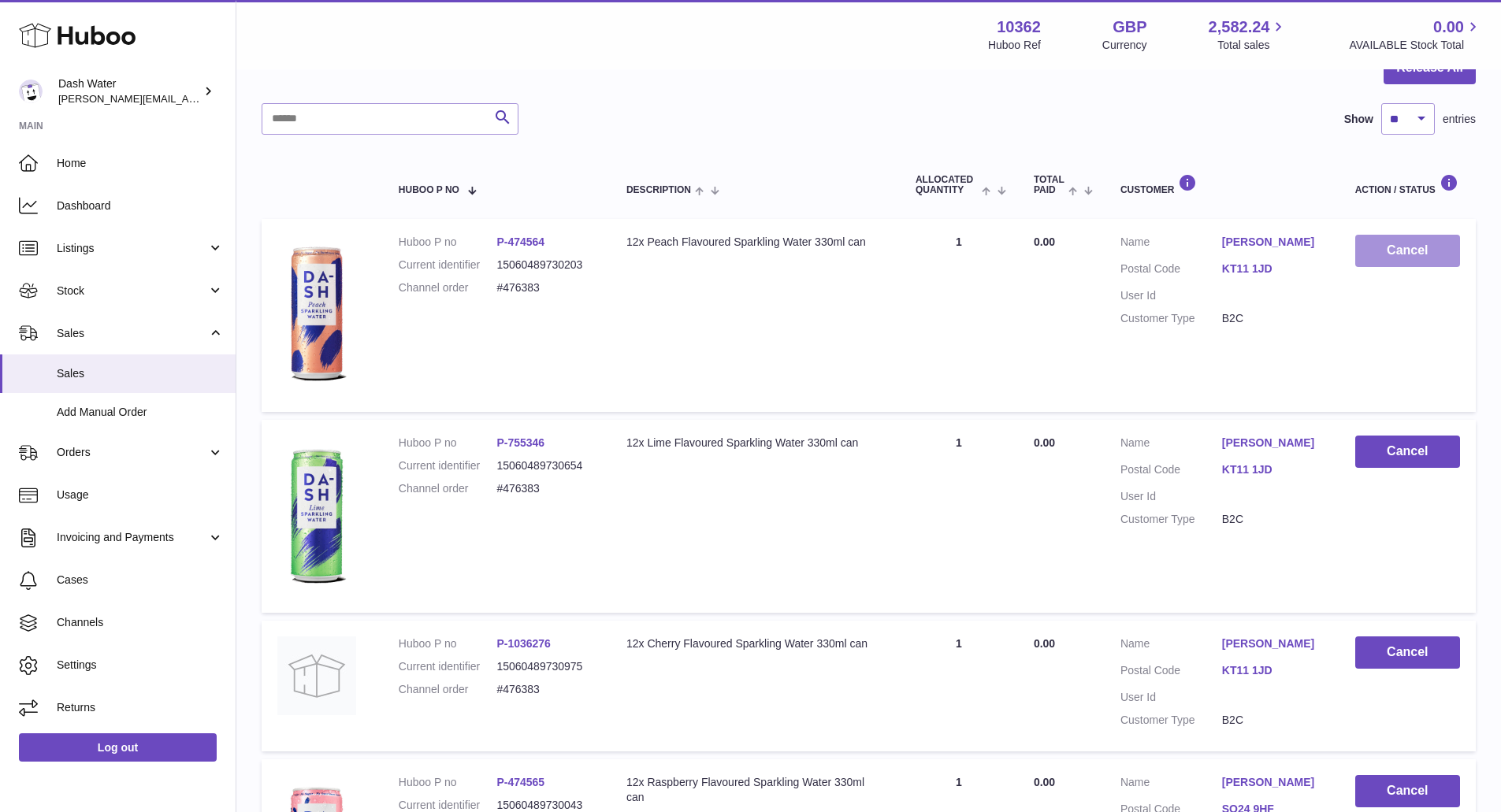
click at [1414, 259] on button "Cancel" at bounding box center [1407, 250] width 105 height 32
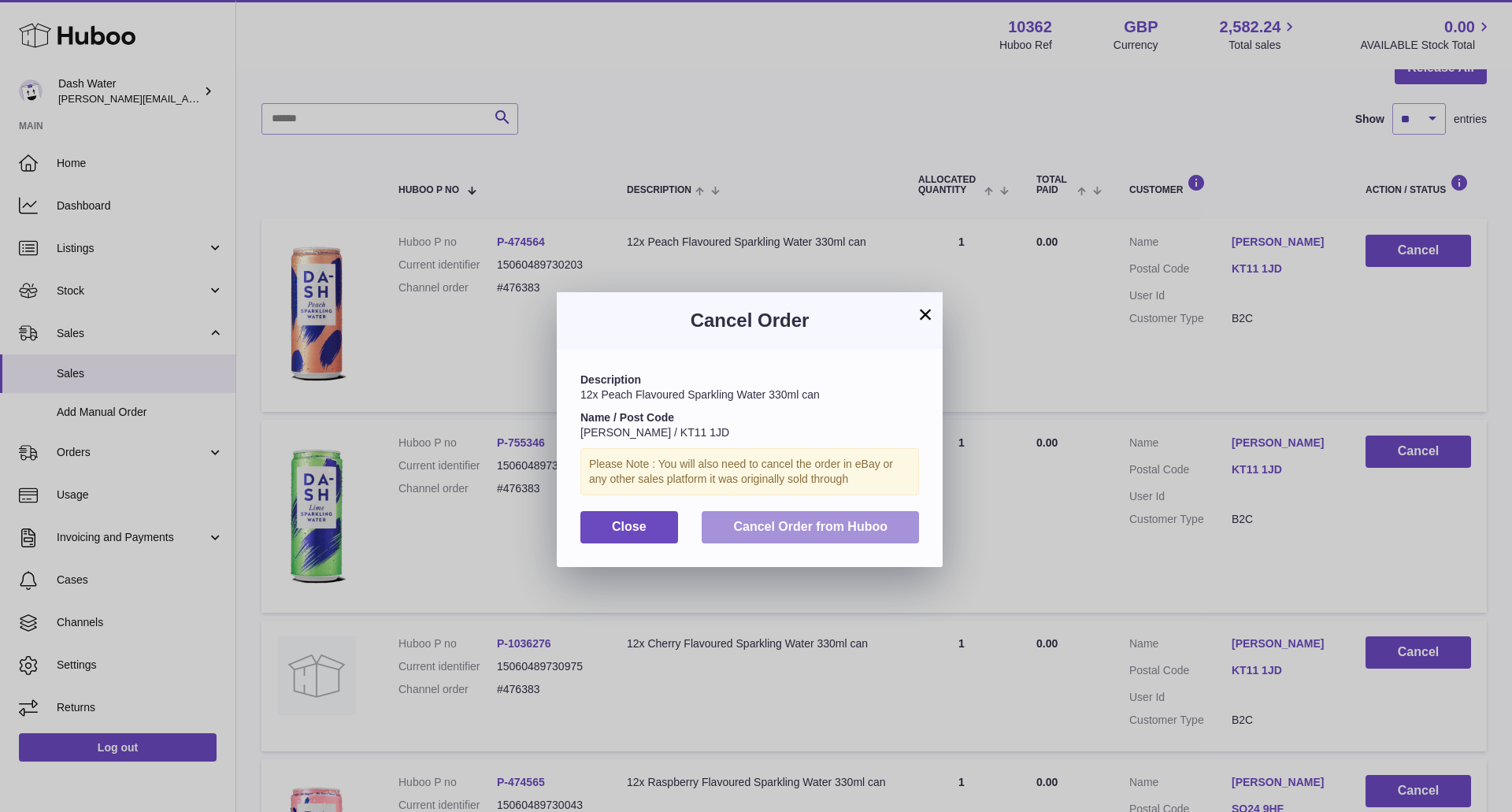
click at [845, 526] on span "Cancel Order from Huboo" at bounding box center [810, 526] width 154 height 14
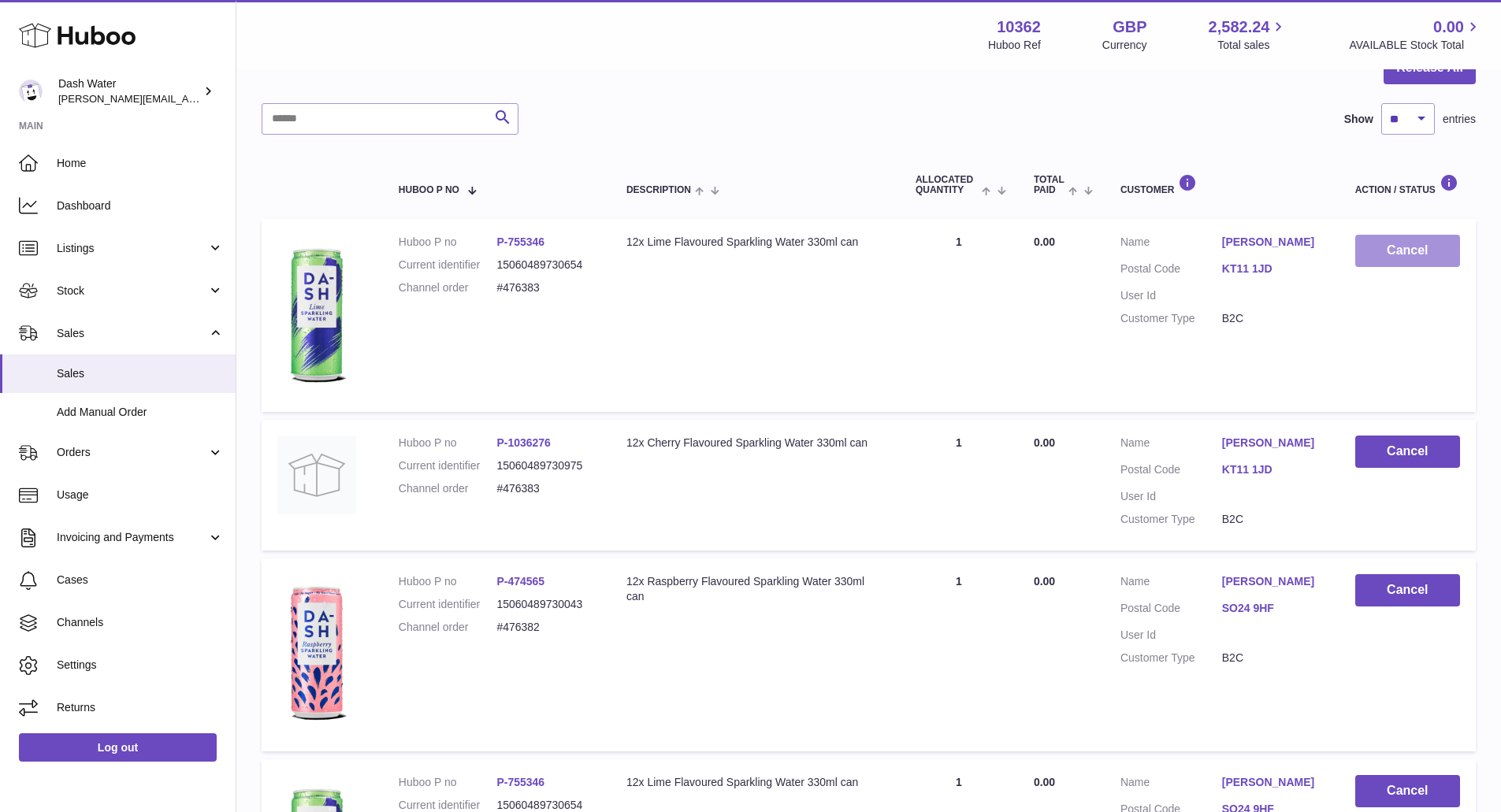
click at [1412, 260] on button "Cancel" at bounding box center [1407, 250] width 105 height 32
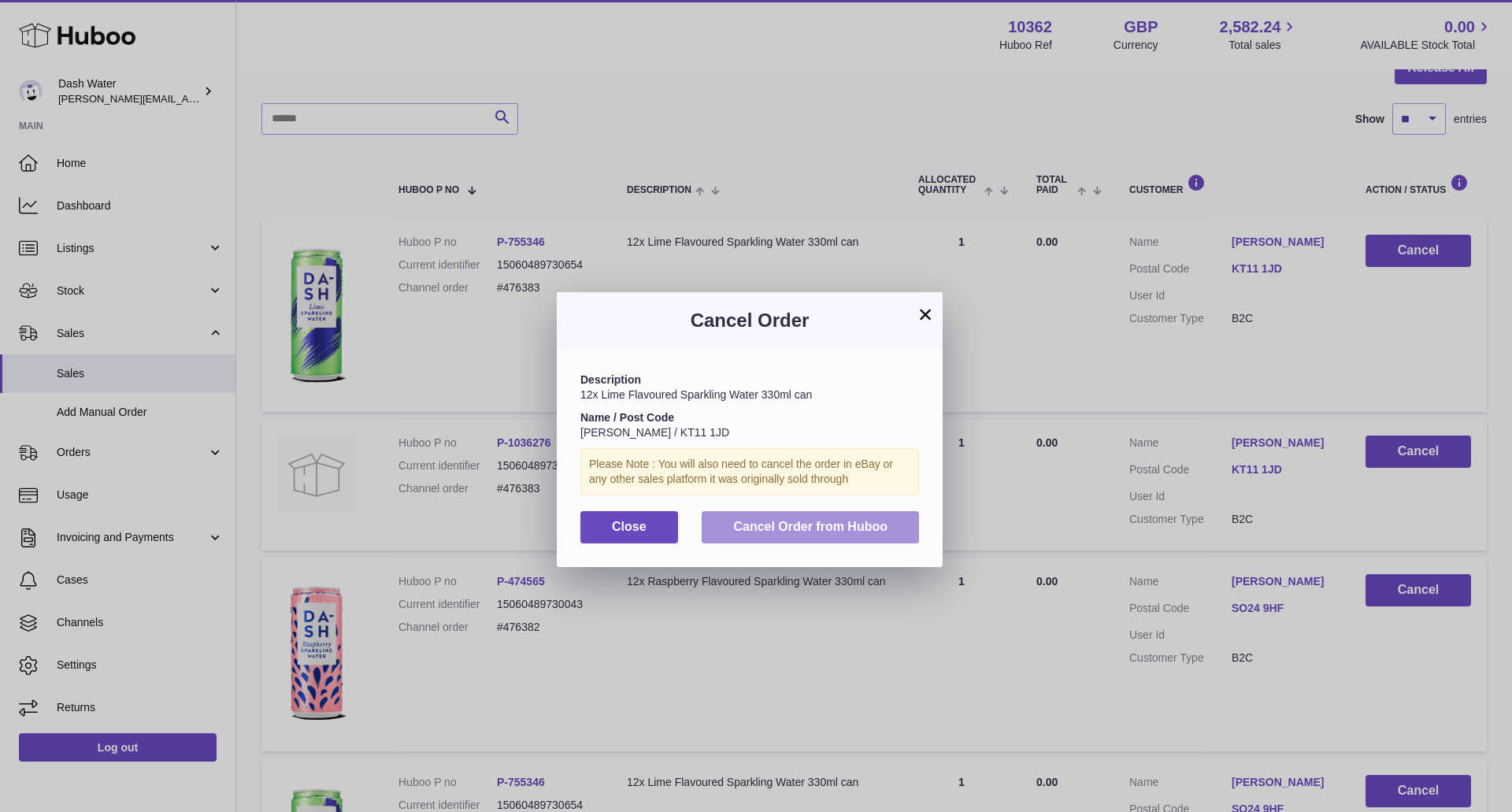
click at [856, 521] on span "Cancel Order from Huboo" at bounding box center [810, 526] width 154 height 14
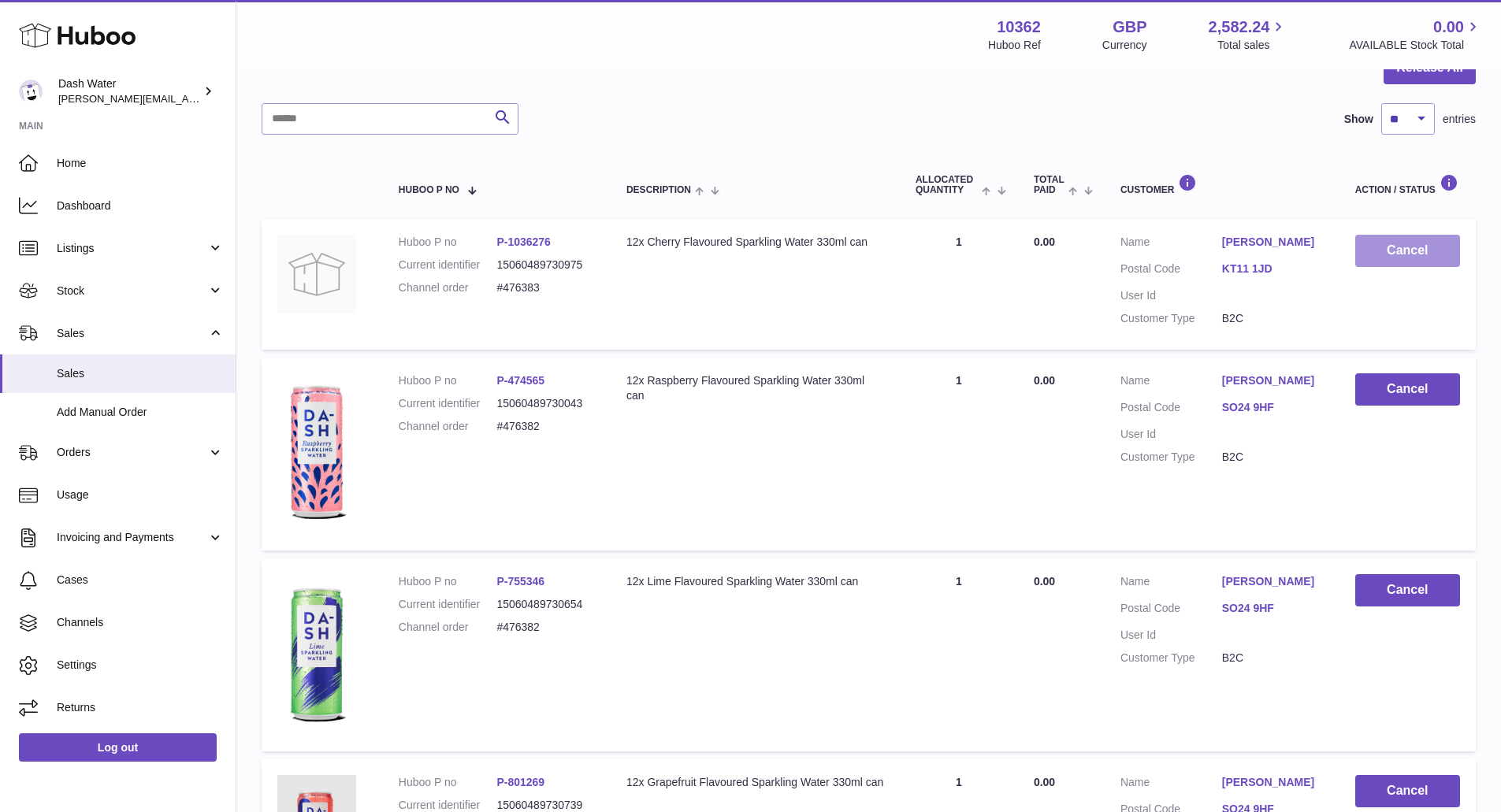
click at [1402, 257] on button "Cancel" at bounding box center [1407, 250] width 105 height 32
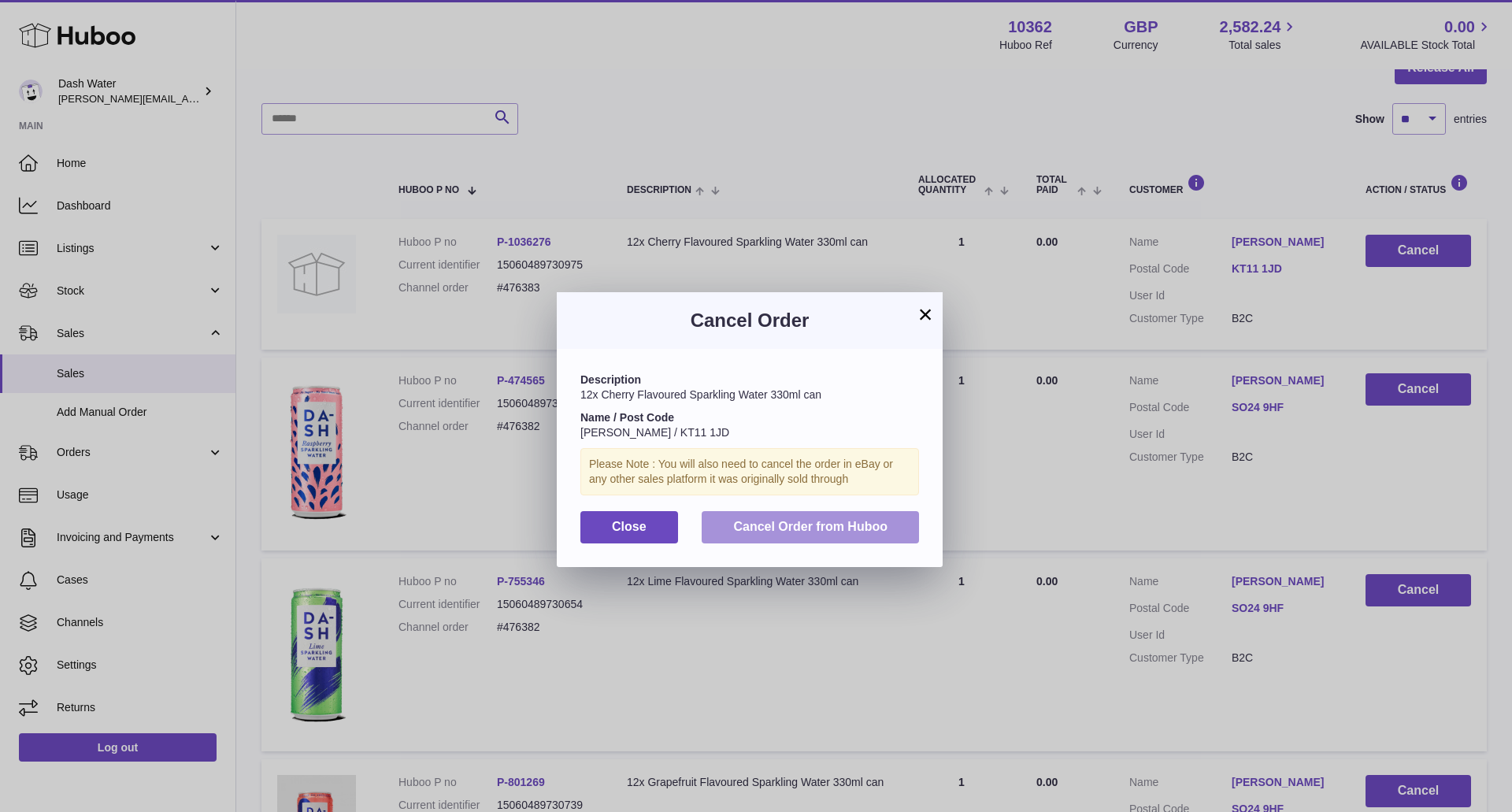
click at [886, 532] on span "Cancel Order from Huboo" at bounding box center [810, 526] width 154 height 14
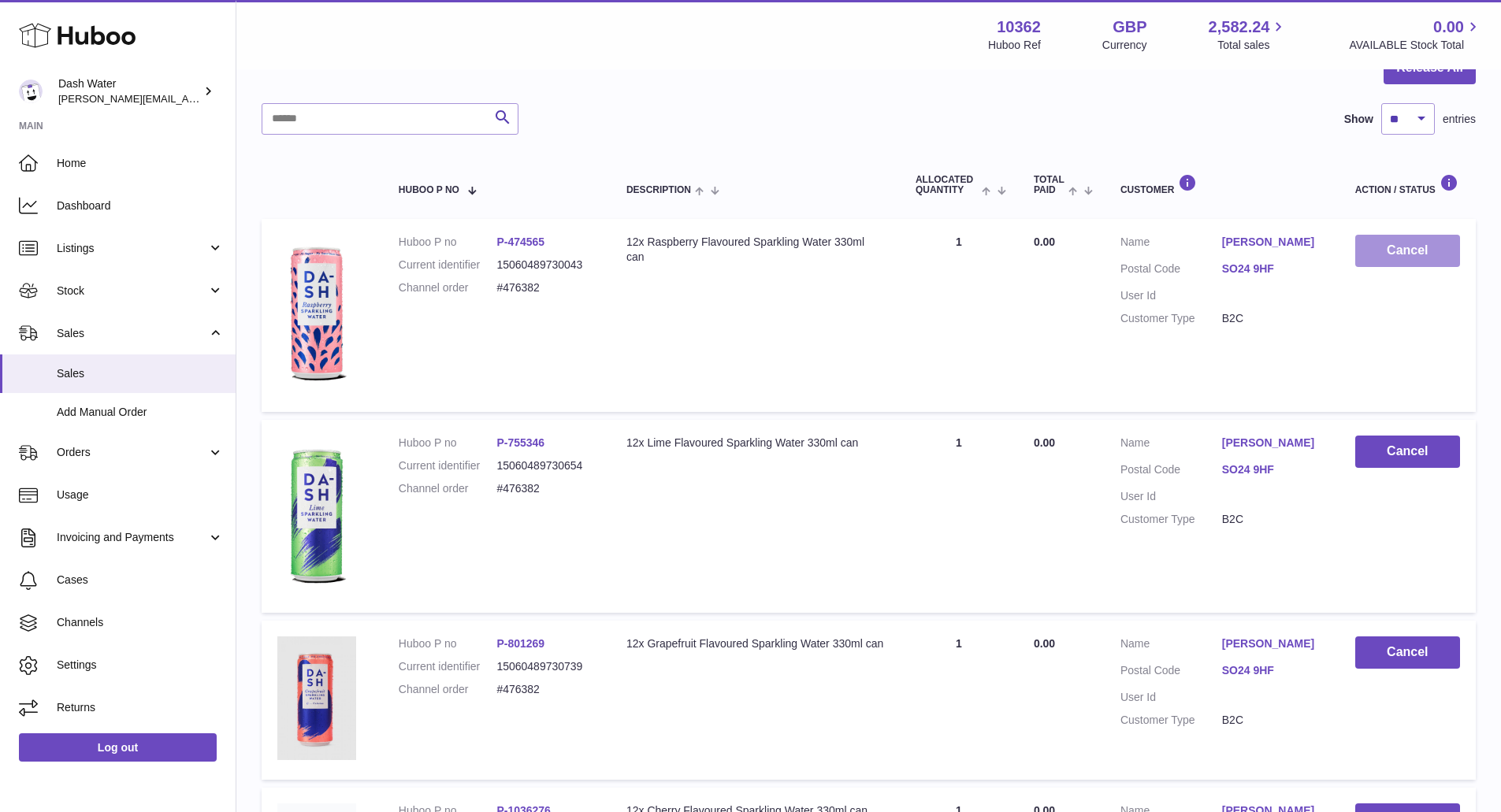
click at [1402, 247] on button "Cancel" at bounding box center [1407, 250] width 105 height 32
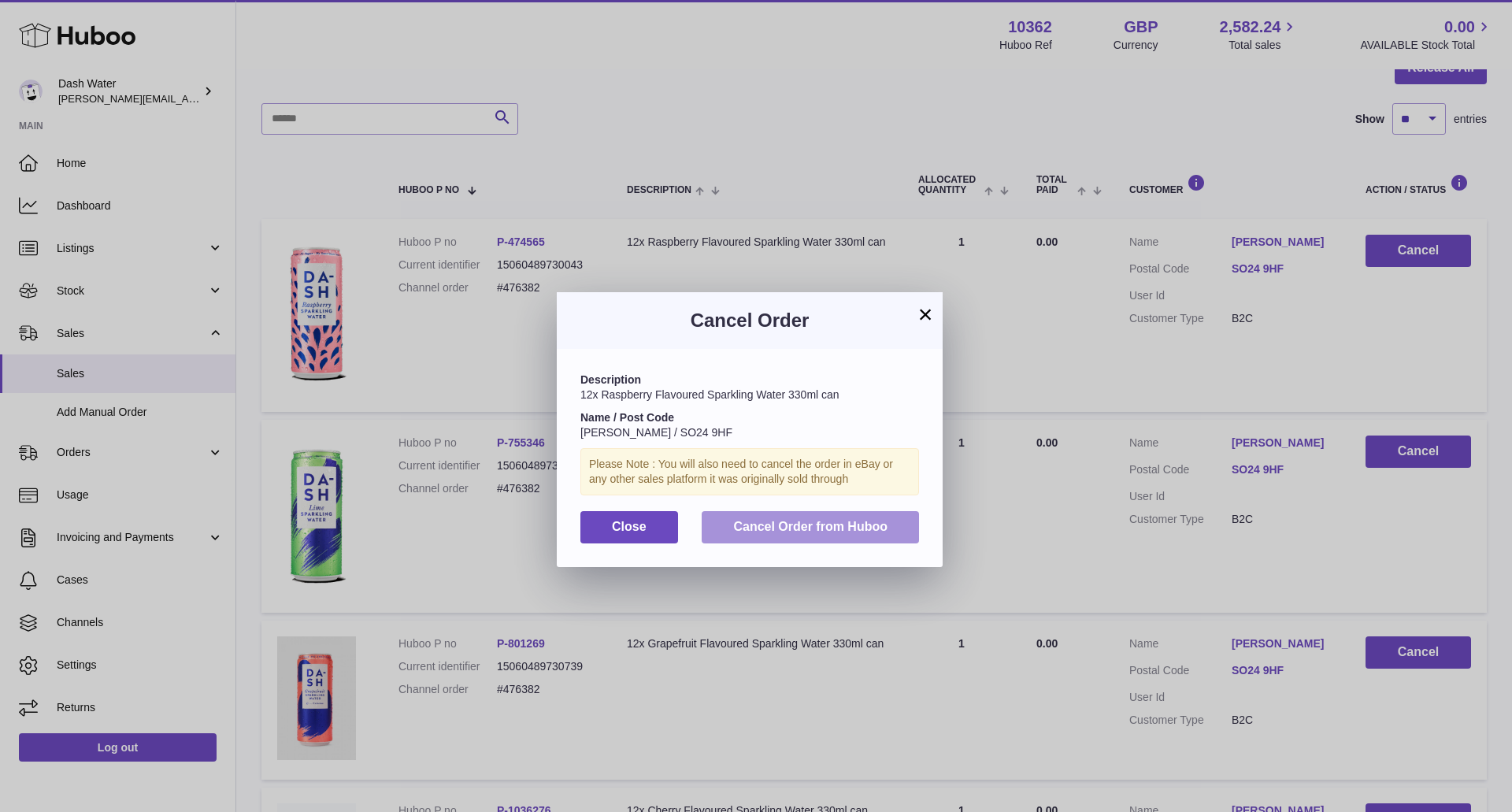
click at [844, 526] on span "Cancel Order from Huboo" at bounding box center [810, 526] width 154 height 14
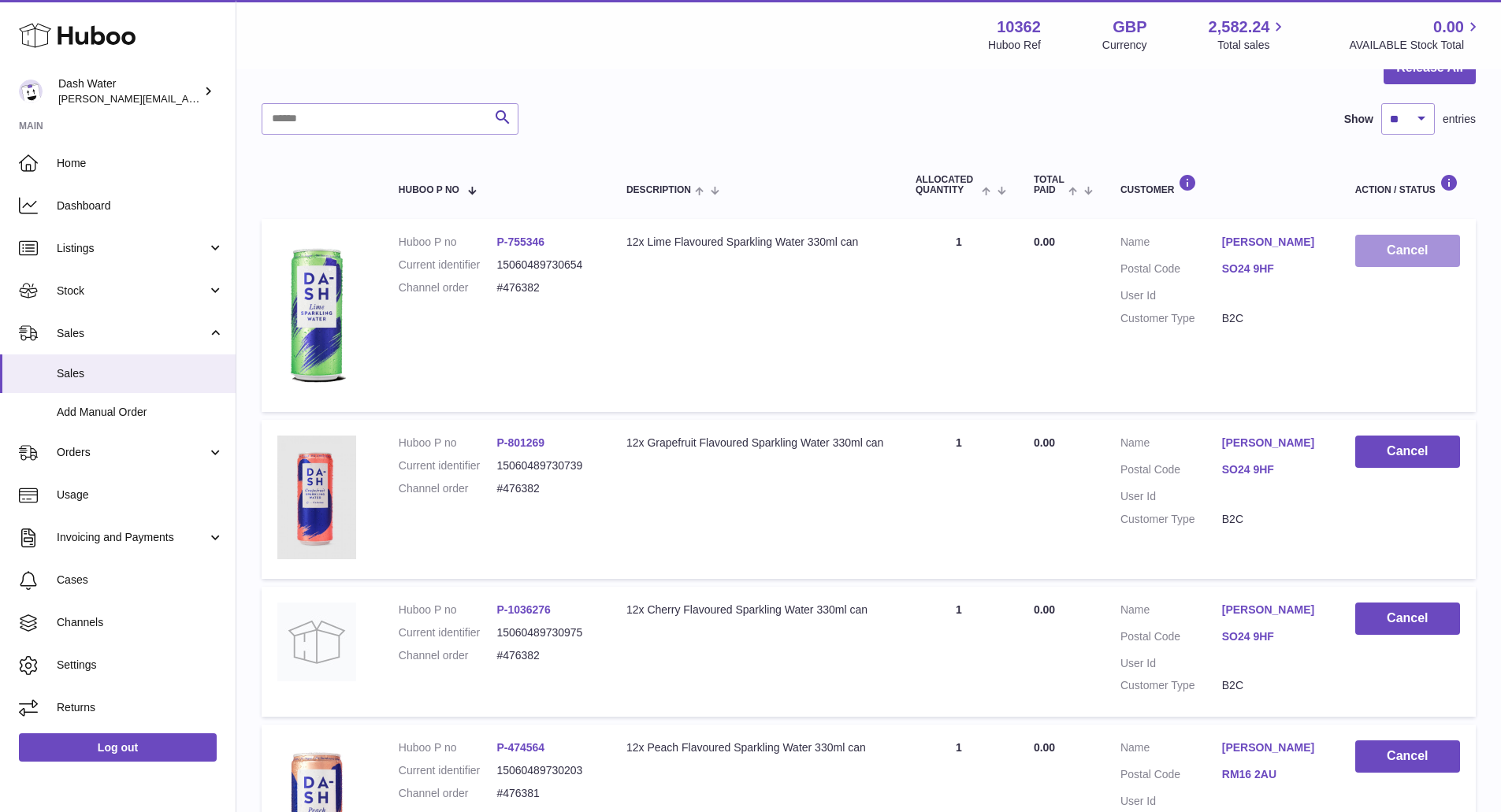
click at [1416, 262] on button "Cancel" at bounding box center [1407, 250] width 105 height 32
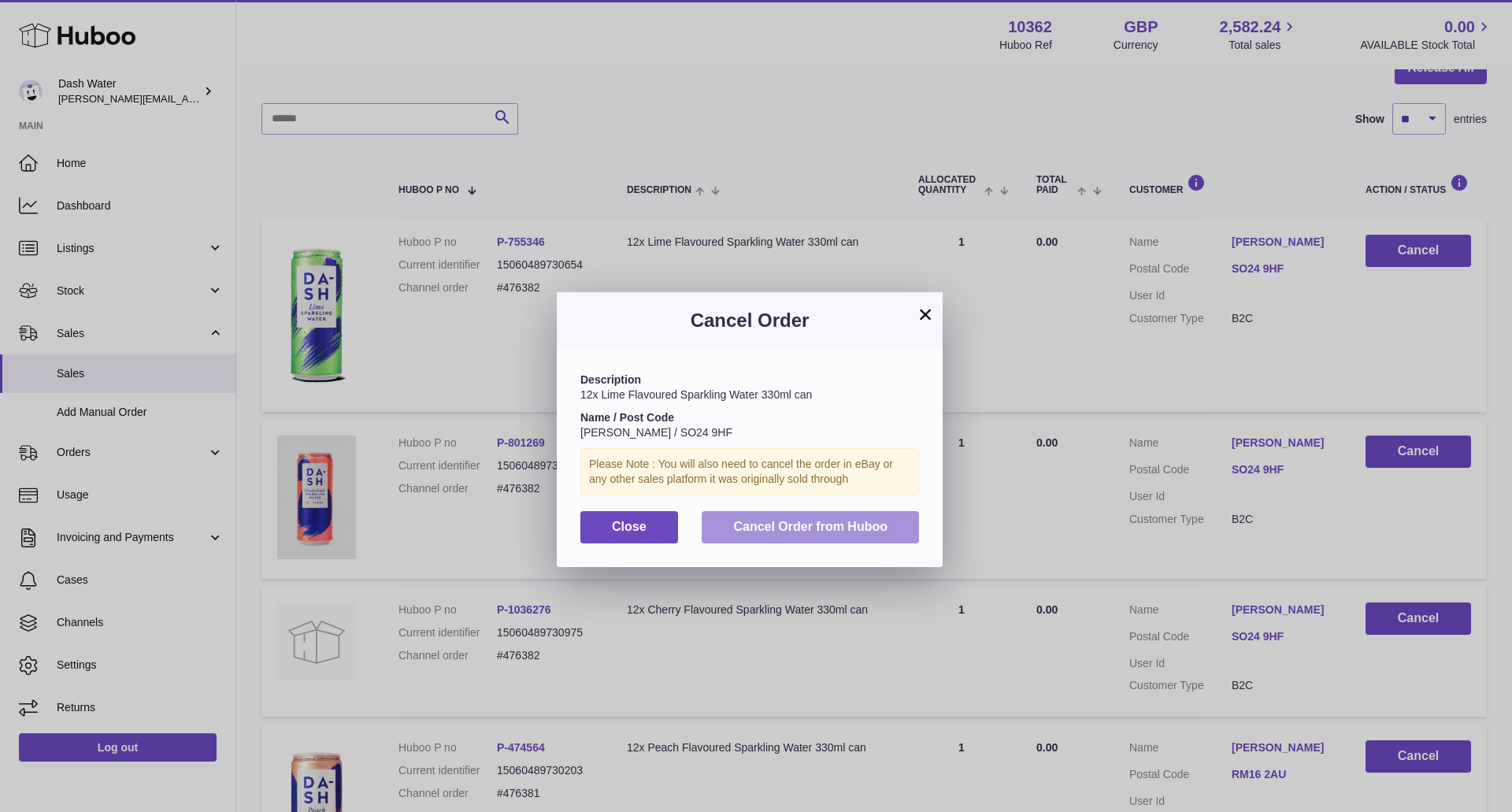
click at [822, 534] on button "Cancel Order from Huboo" at bounding box center [811, 527] width 217 height 32
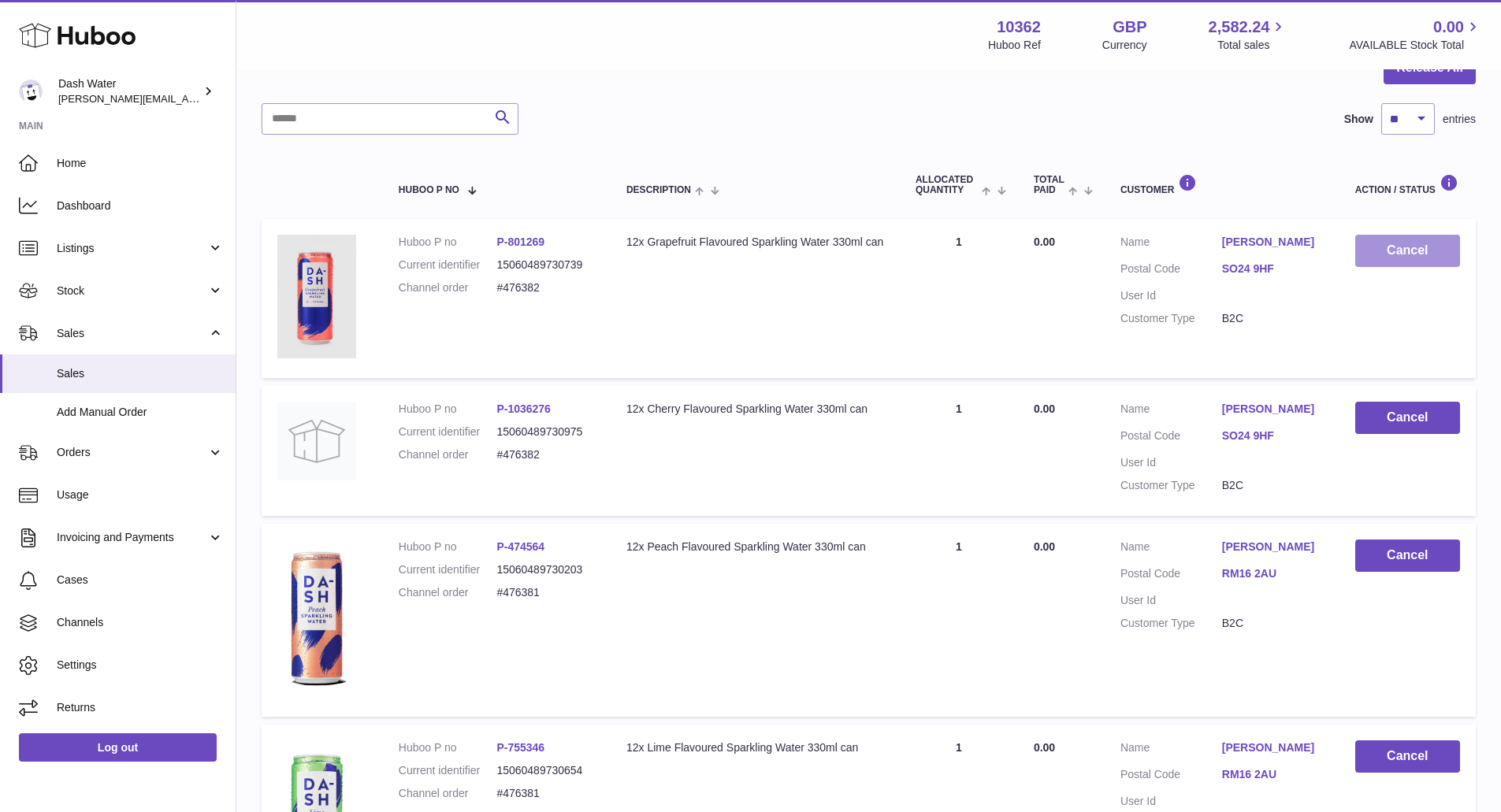
click at [1420, 258] on button "Cancel" at bounding box center [1407, 250] width 105 height 32
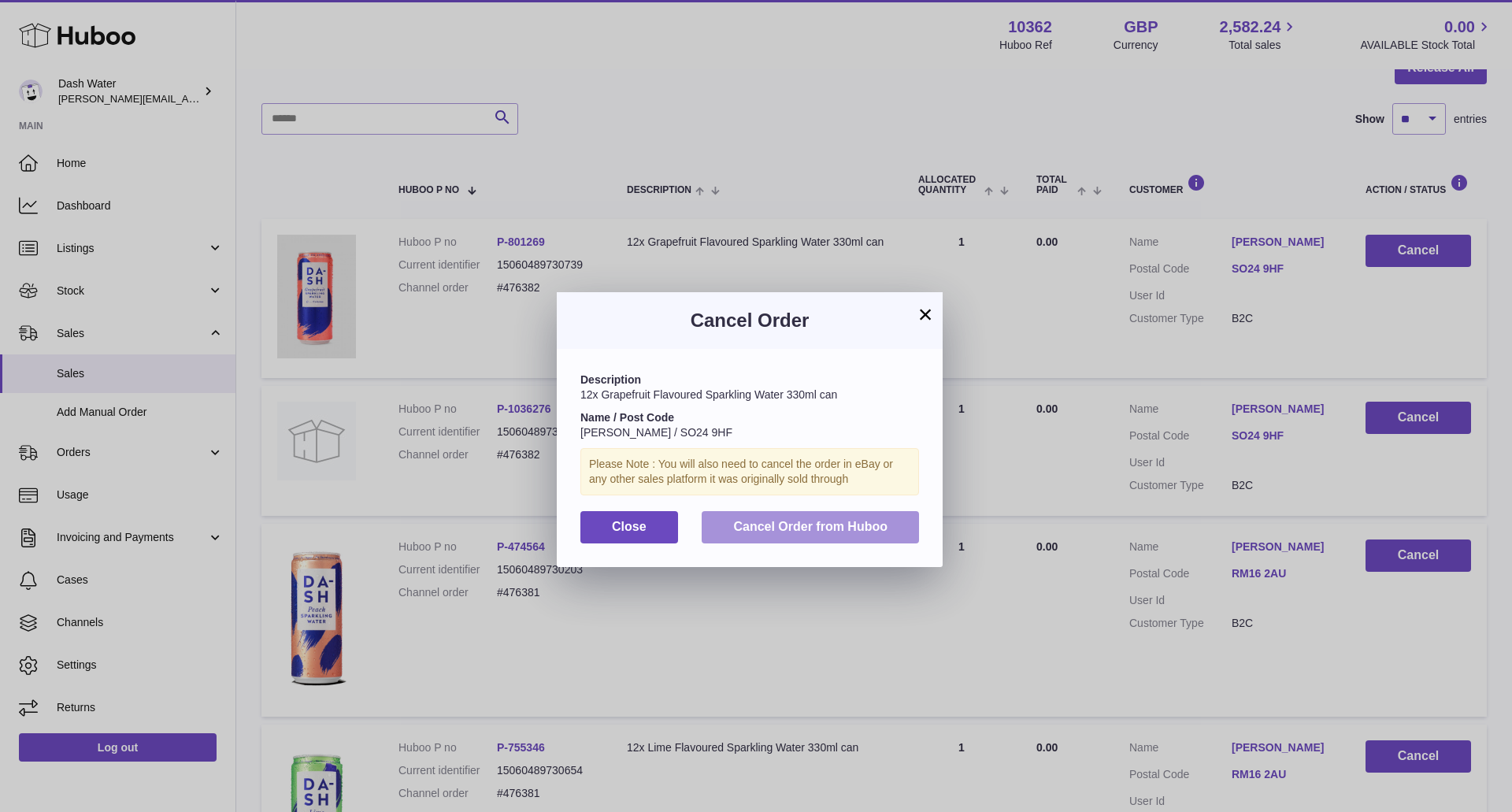
click at [829, 518] on button "Cancel Order from Huboo" at bounding box center [811, 527] width 217 height 32
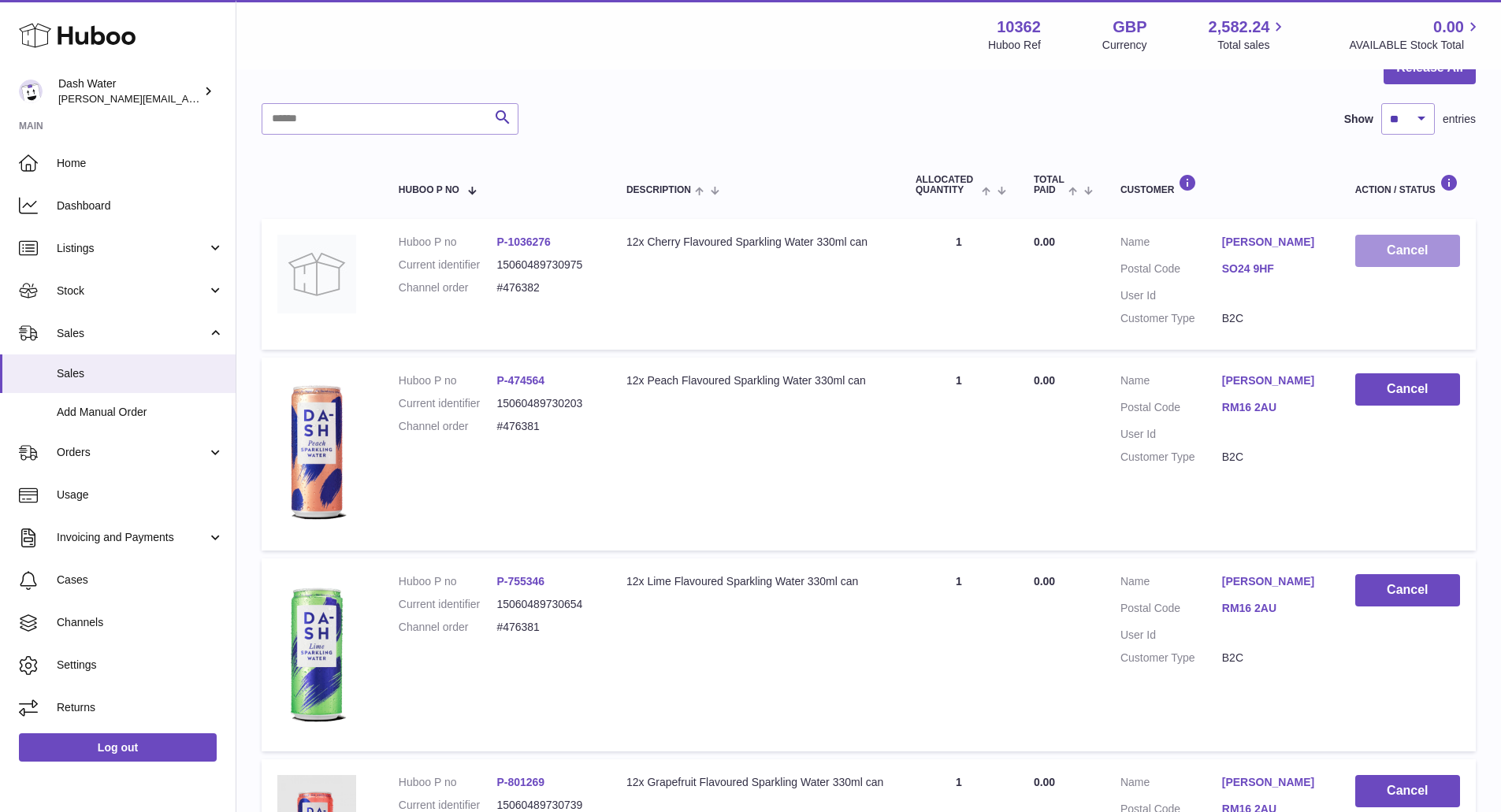
click at [1403, 258] on button "Cancel" at bounding box center [1407, 250] width 105 height 32
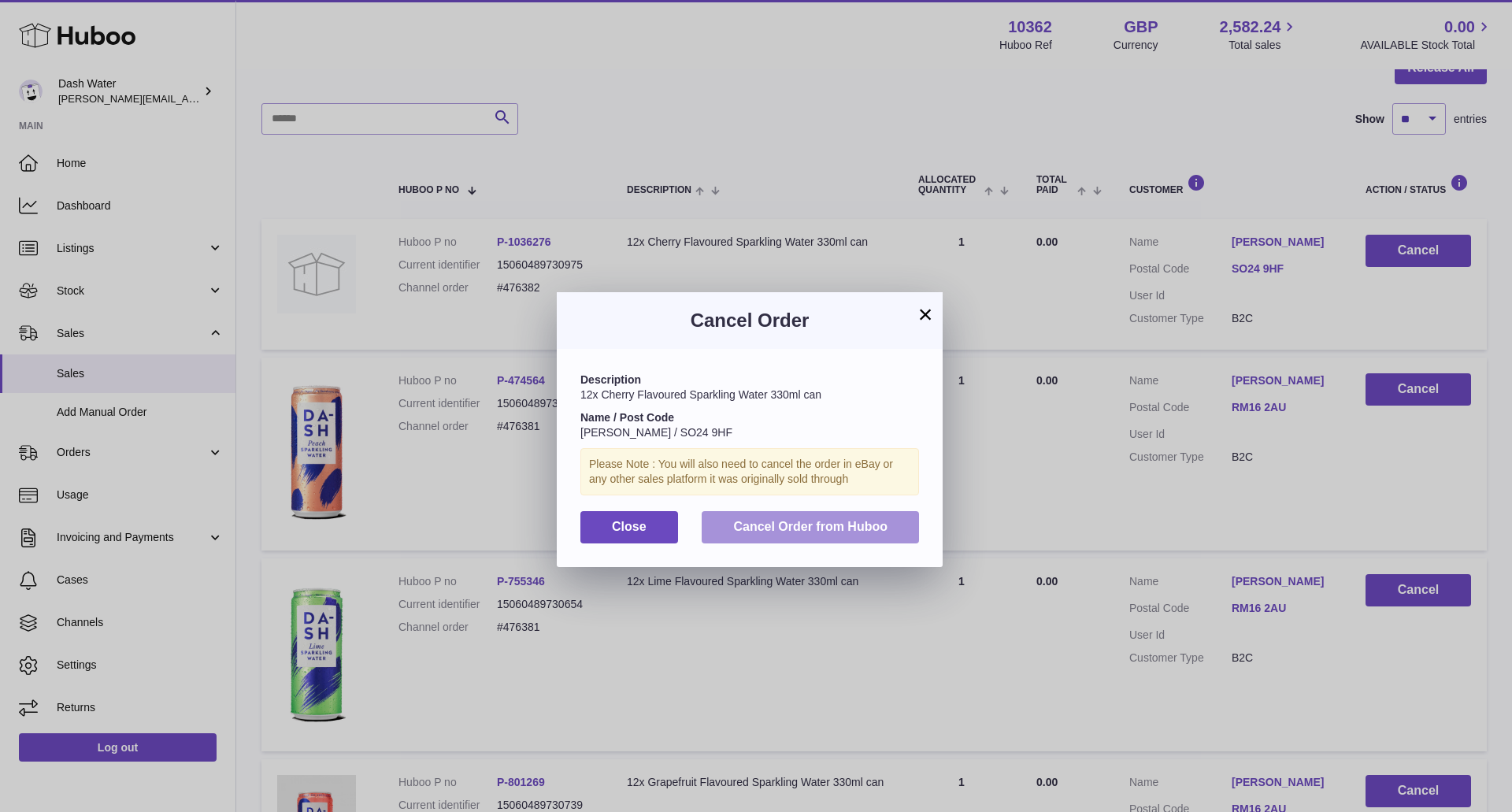
click at [876, 525] on span "Cancel Order from Huboo" at bounding box center [810, 526] width 154 height 14
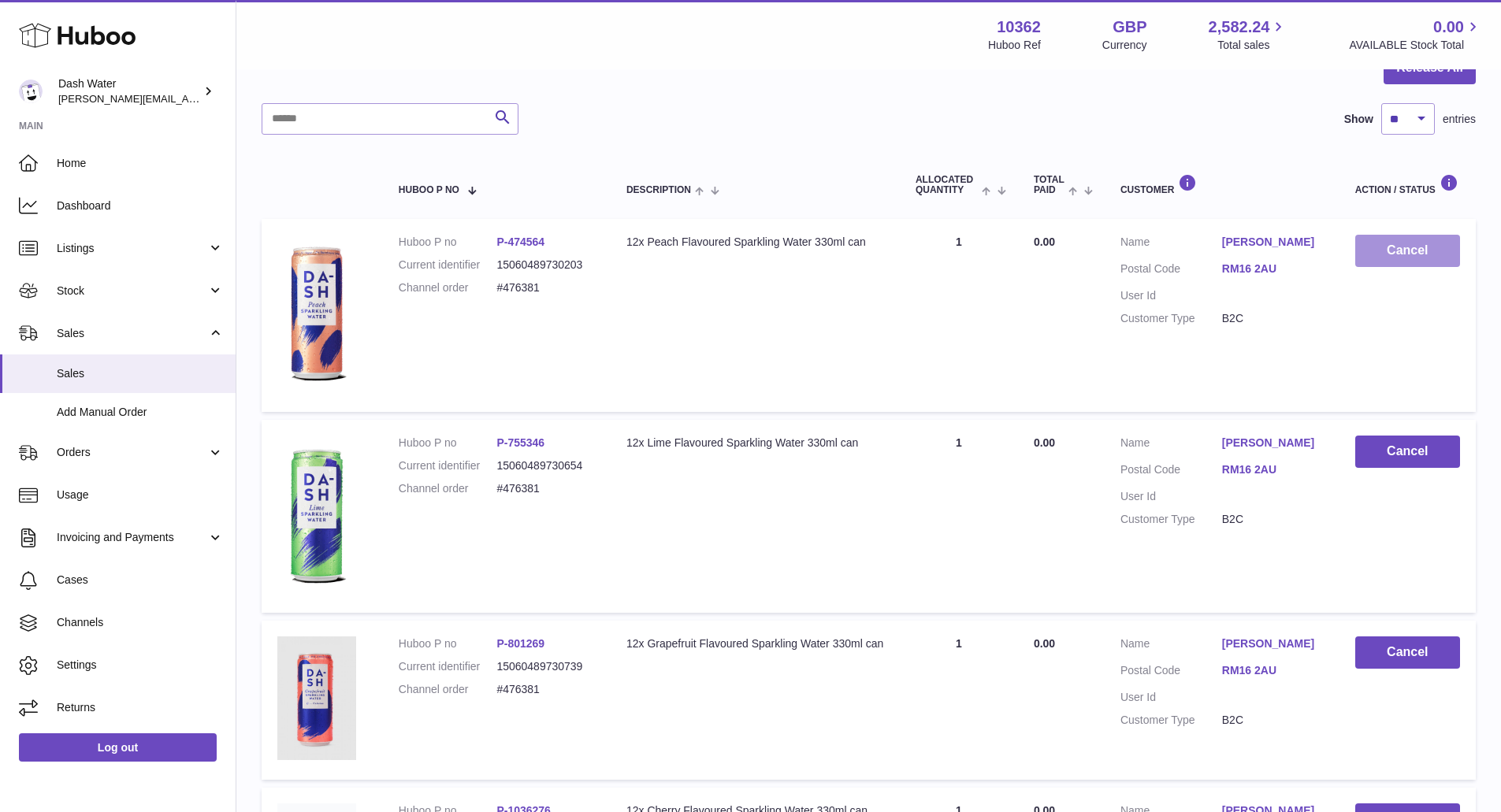
click at [1415, 259] on button "Cancel" at bounding box center [1407, 250] width 105 height 32
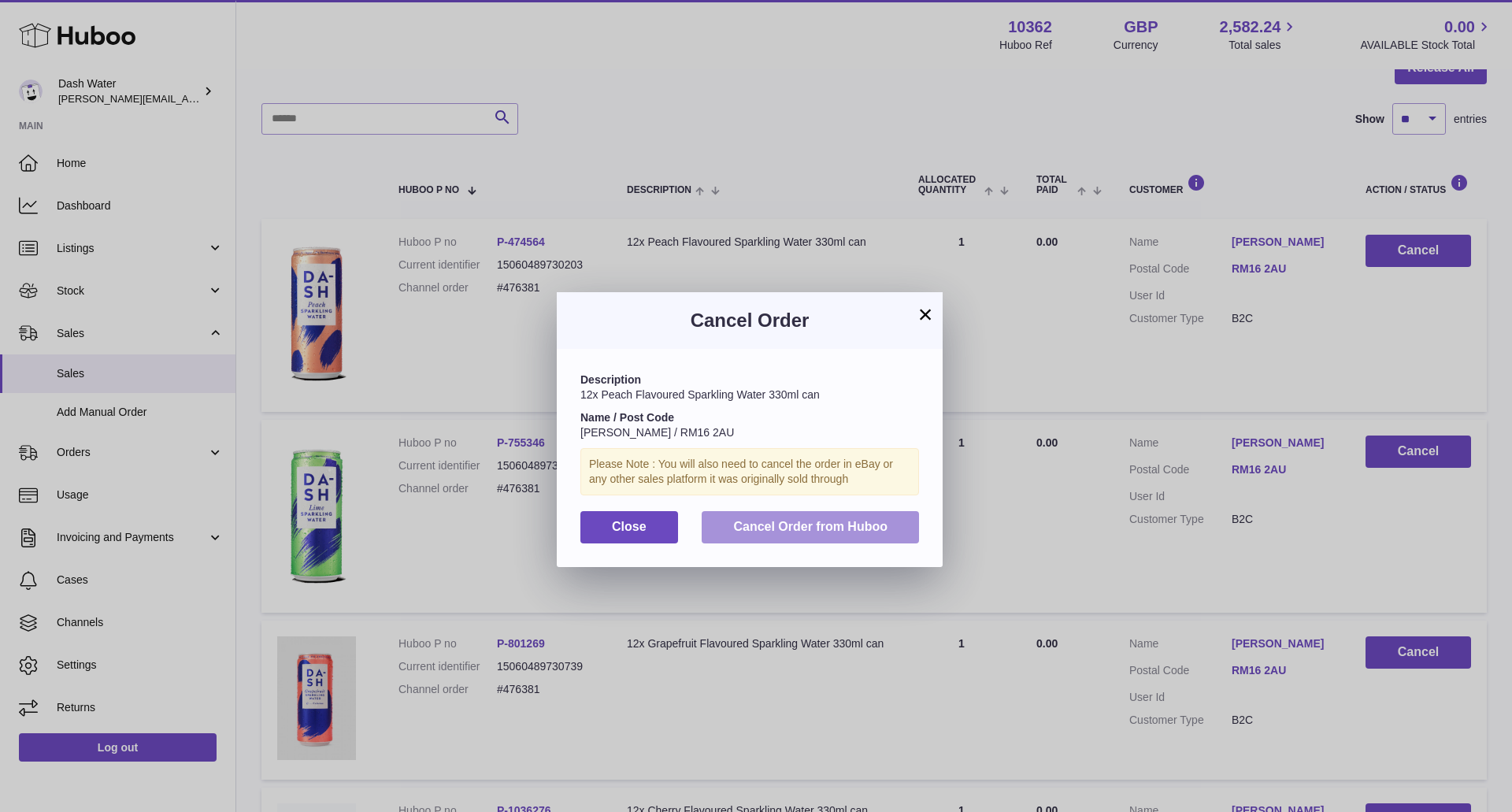
click at [849, 526] on span "Cancel Order from Huboo" at bounding box center [810, 526] width 154 height 14
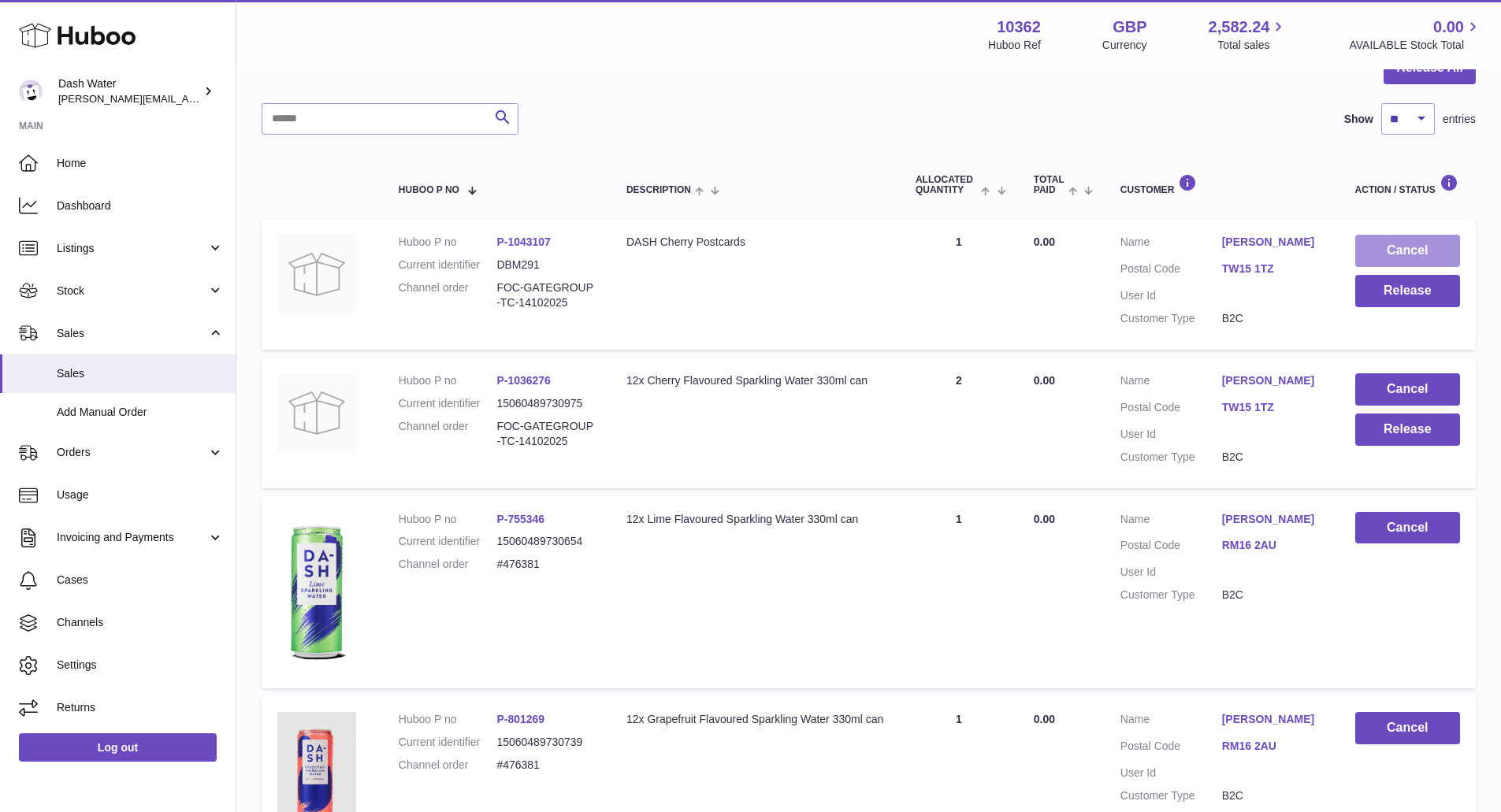
click at [1413, 246] on button "Cancel" at bounding box center [1407, 250] width 105 height 32
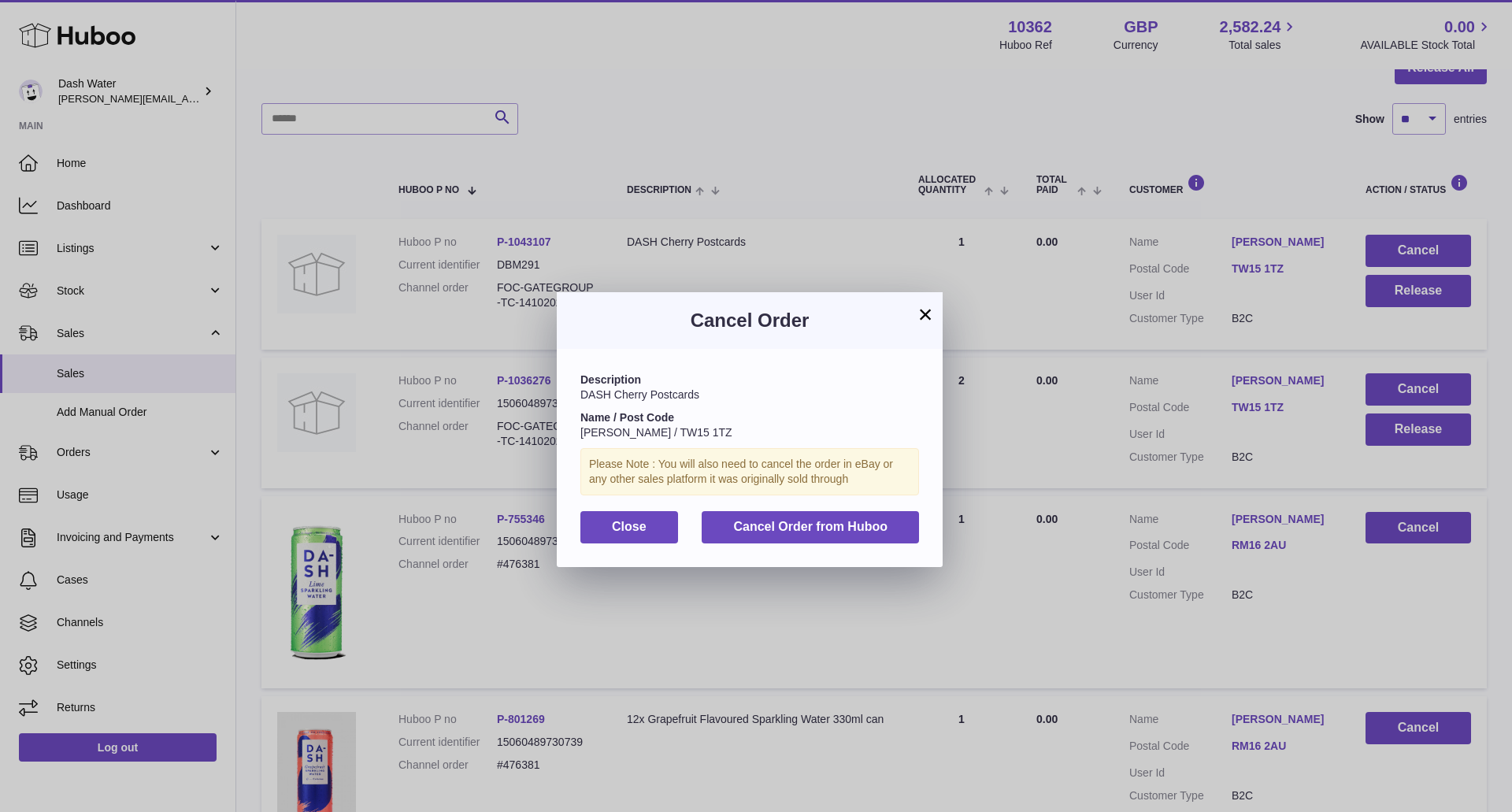
click at [926, 311] on button "×" at bounding box center [925, 314] width 19 height 19
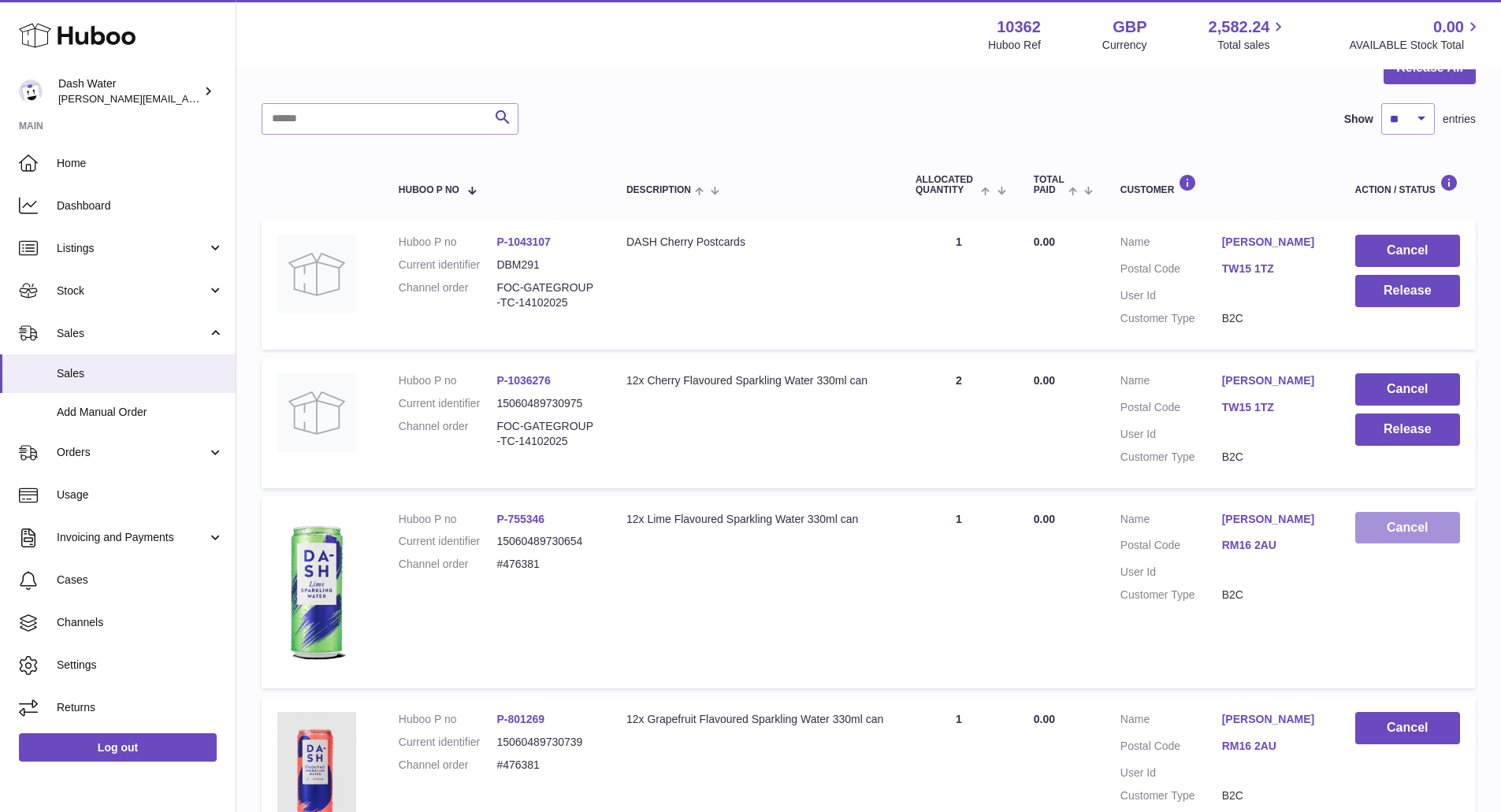
click at [1401, 522] on button "Cancel" at bounding box center [1407, 528] width 105 height 32
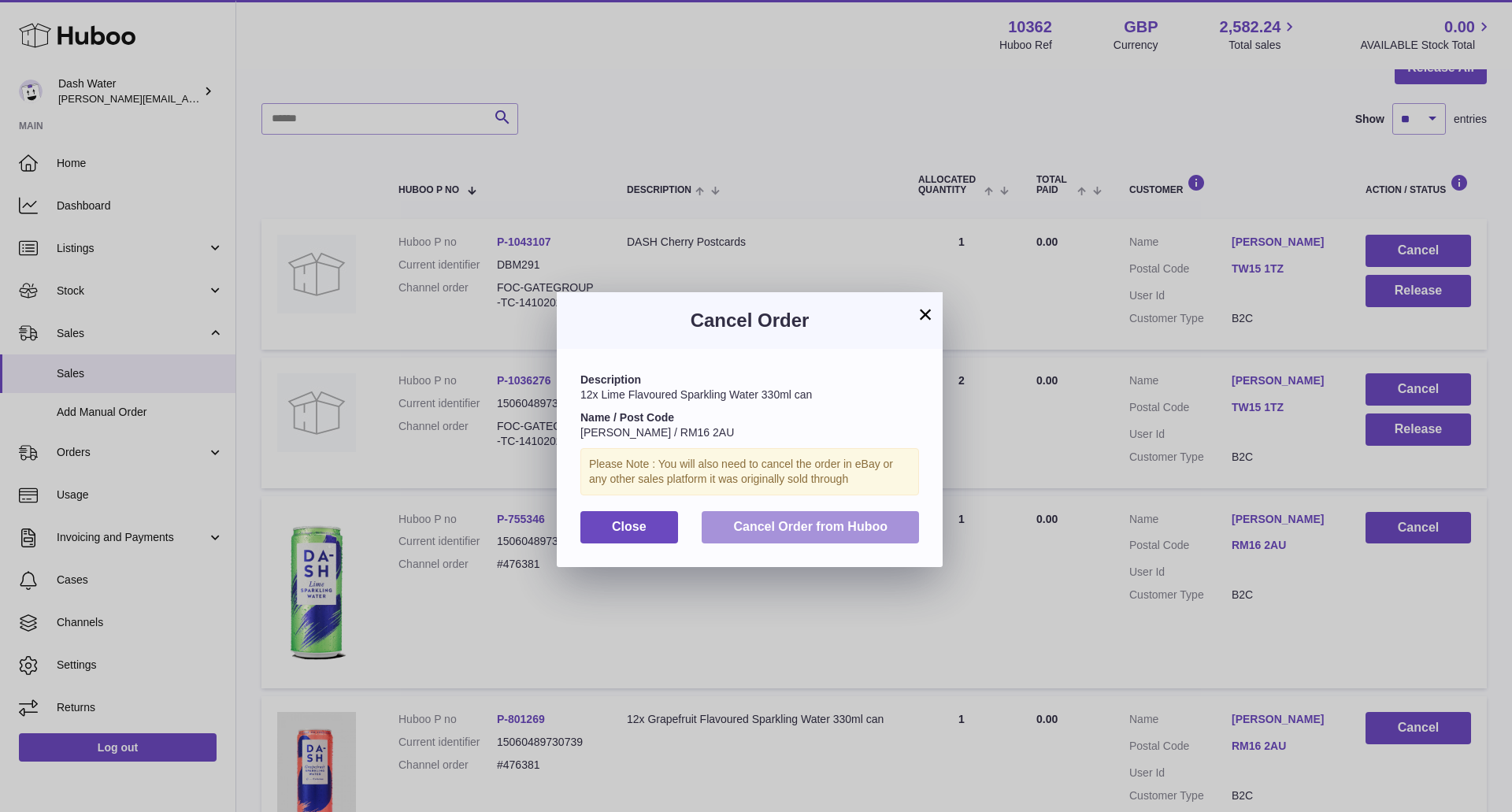
click at [828, 531] on span "Cancel Order from Huboo" at bounding box center [810, 526] width 154 height 14
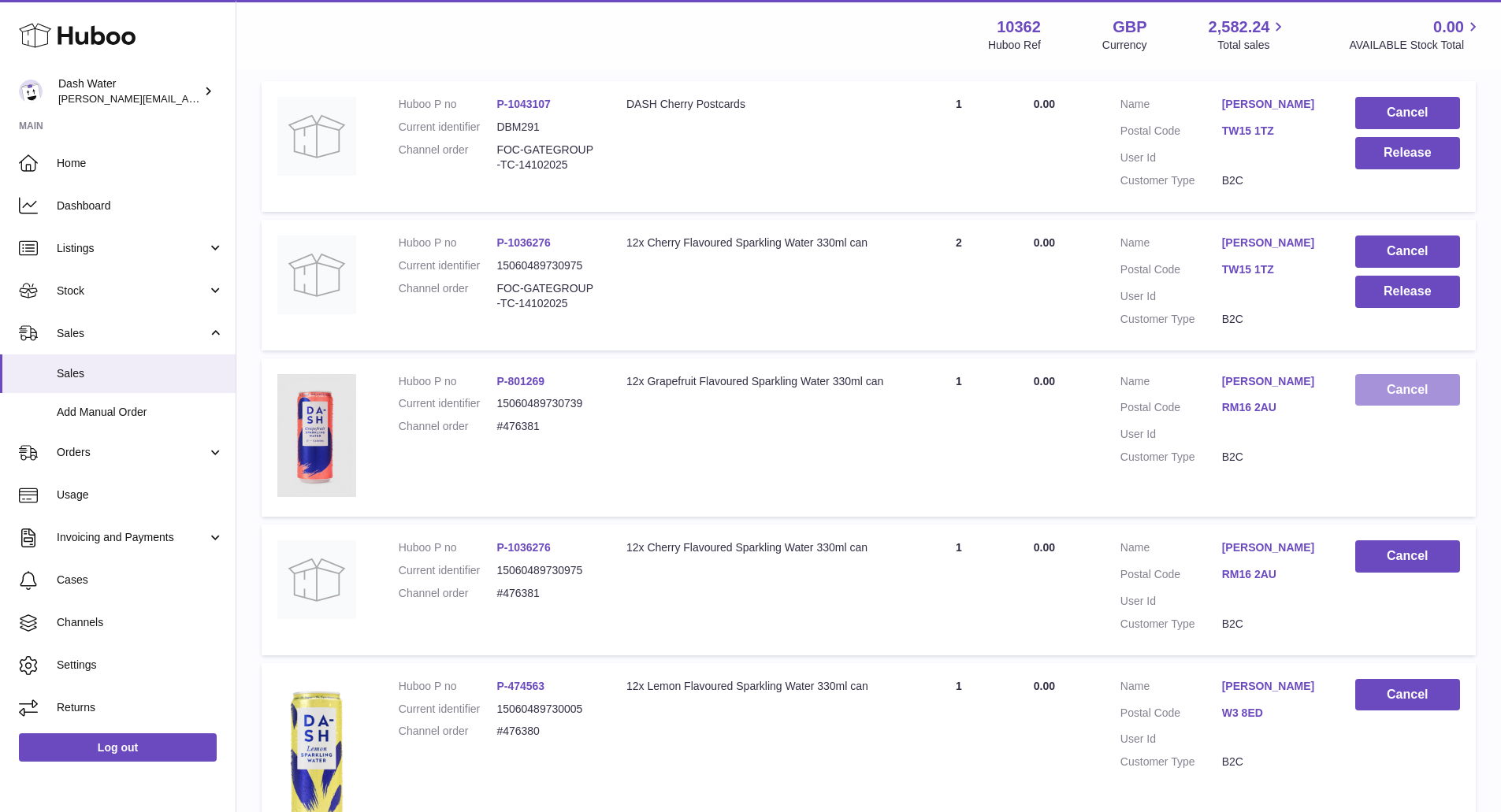
scroll to position [315, 0]
click at [1410, 390] on button "Cancel" at bounding box center [1407, 390] width 105 height 32
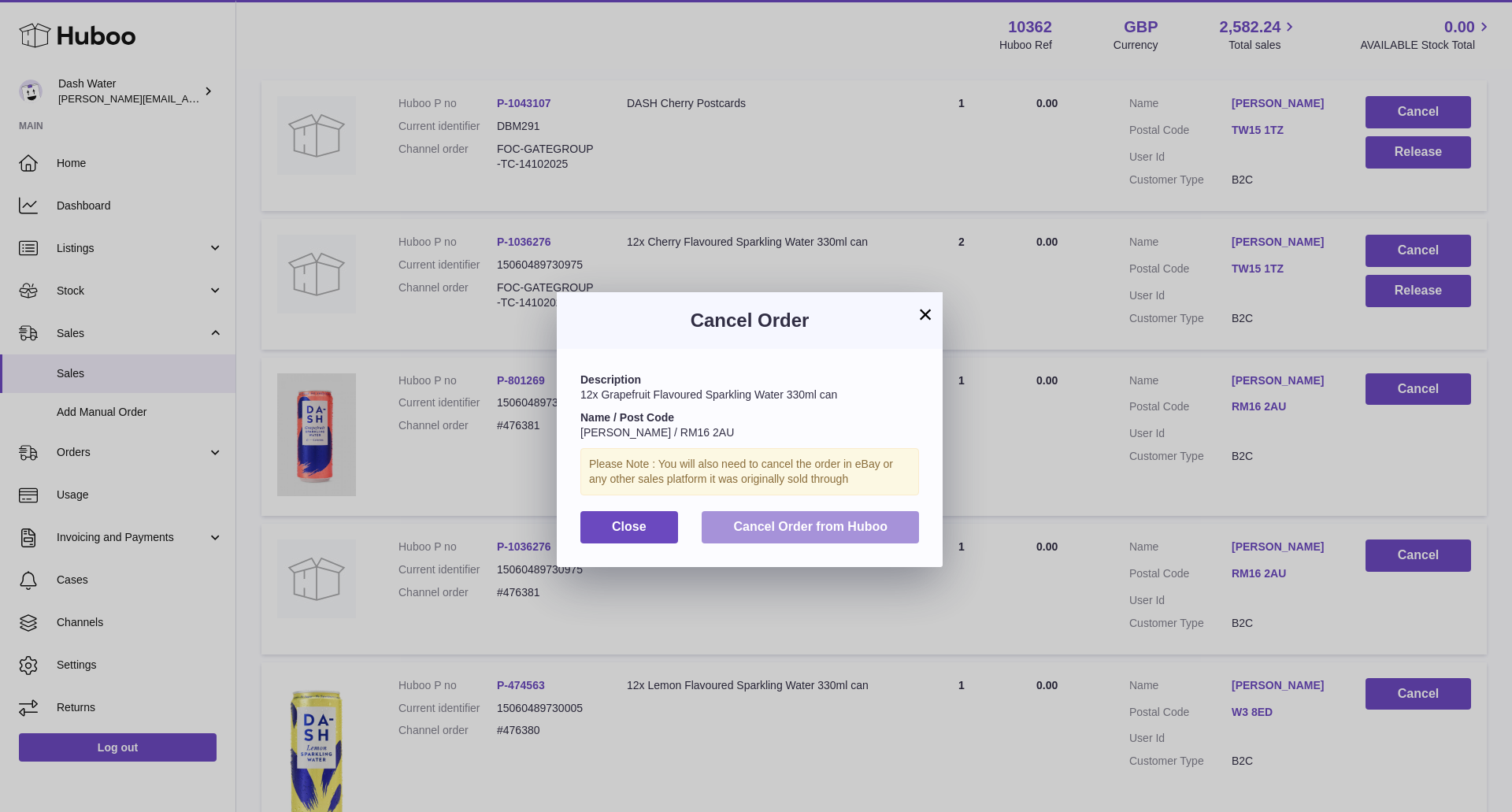
click at [873, 534] on button "Cancel Order from Huboo" at bounding box center [811, 527] width 217 height 32
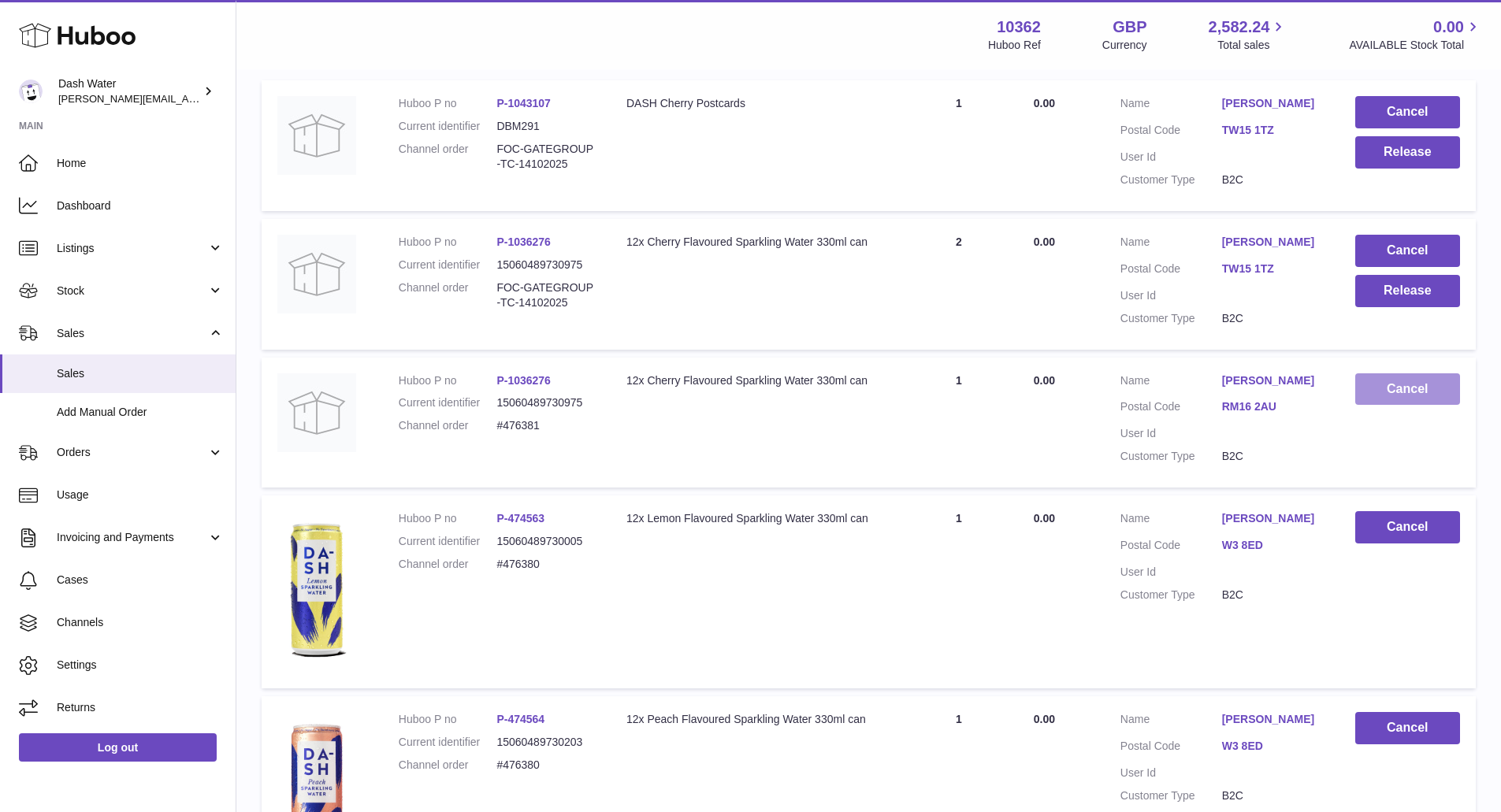
click at [1392, 395] on button "Cancel" at bounding box center [1407, 390] width 105 height 32
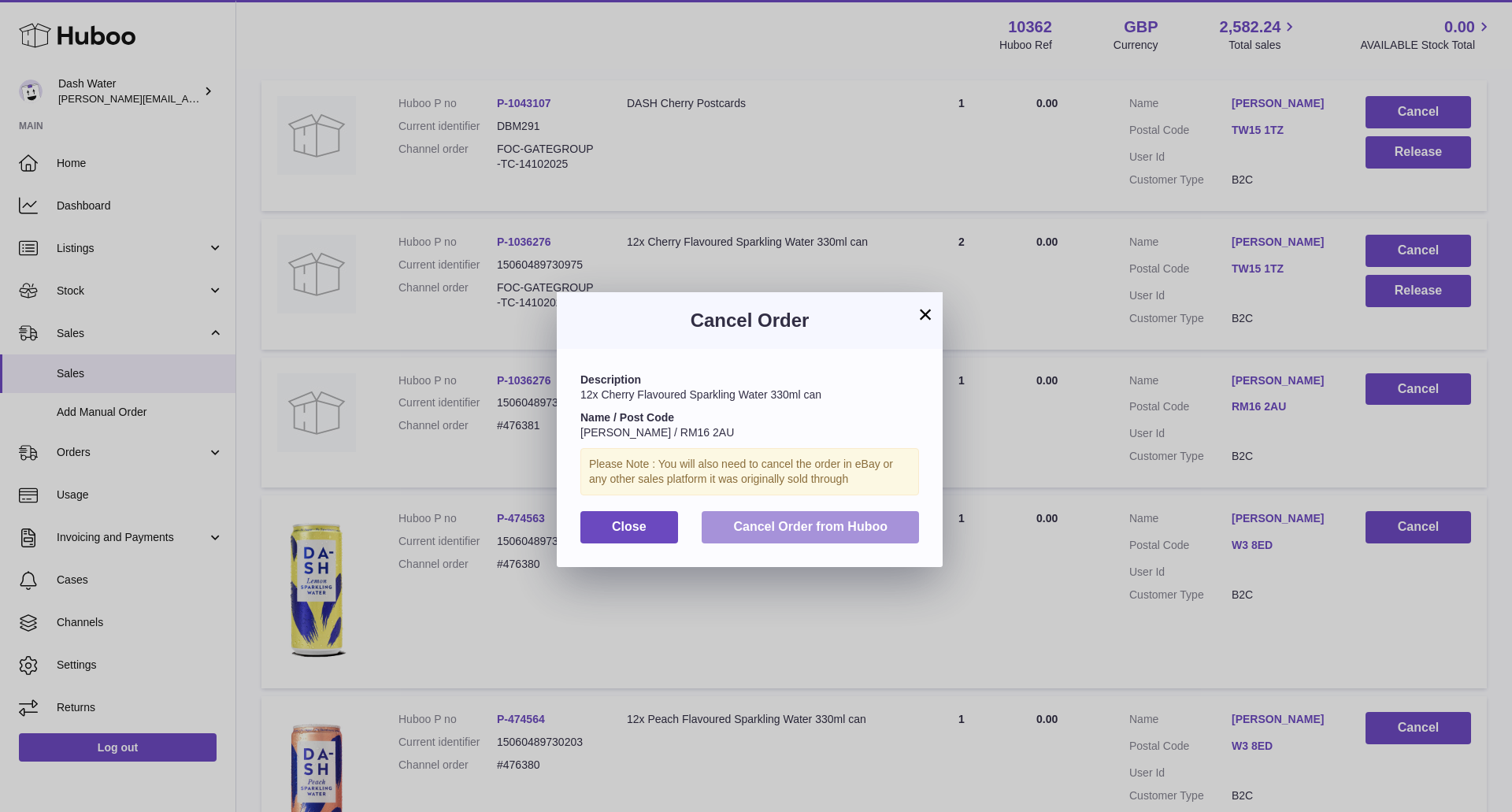
click at [878, 521] on span "Cancel Order from Huboo" at bounding box center [810, 526] width 154 height 14
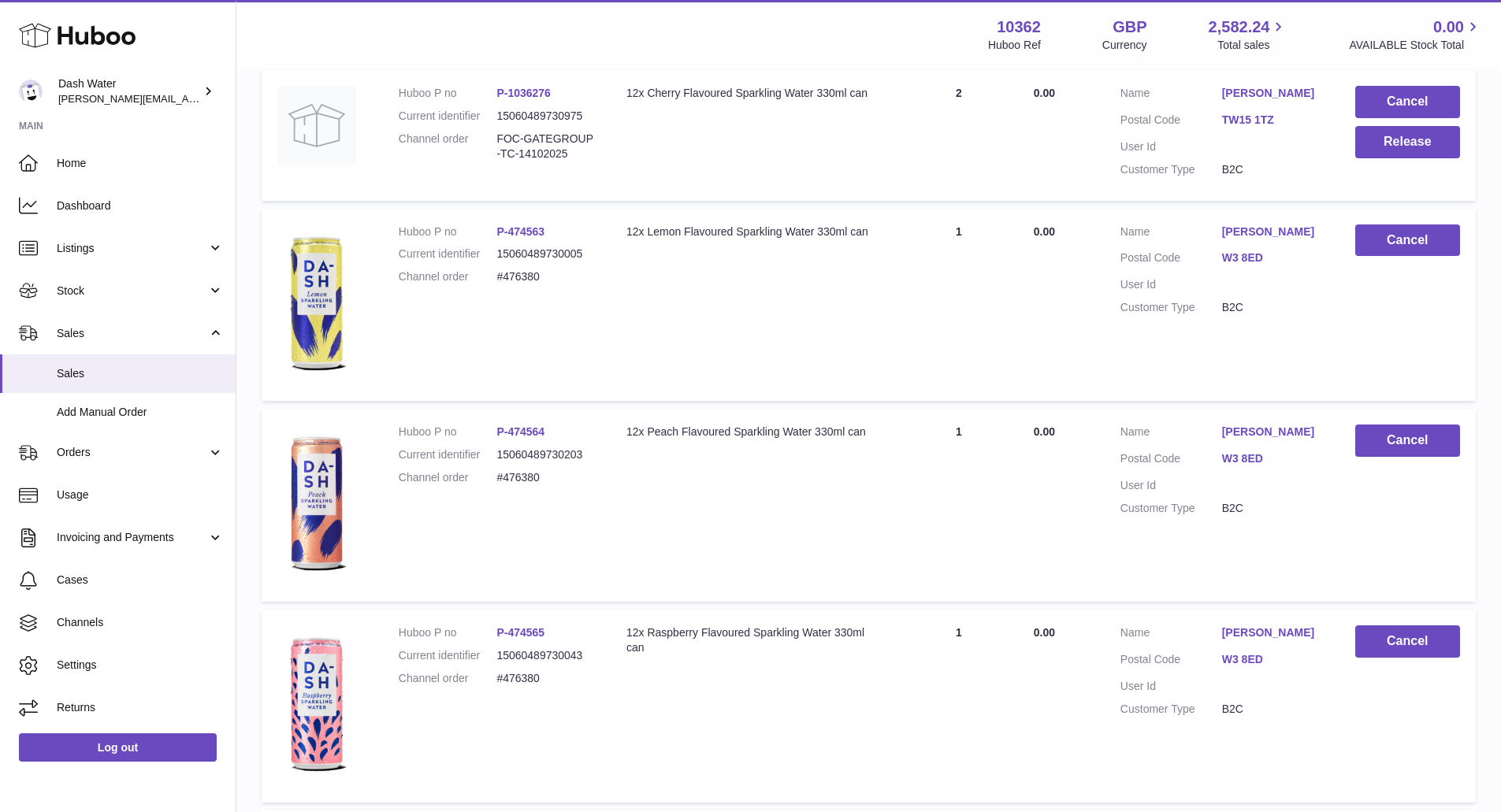
scroll to position [468, 0]
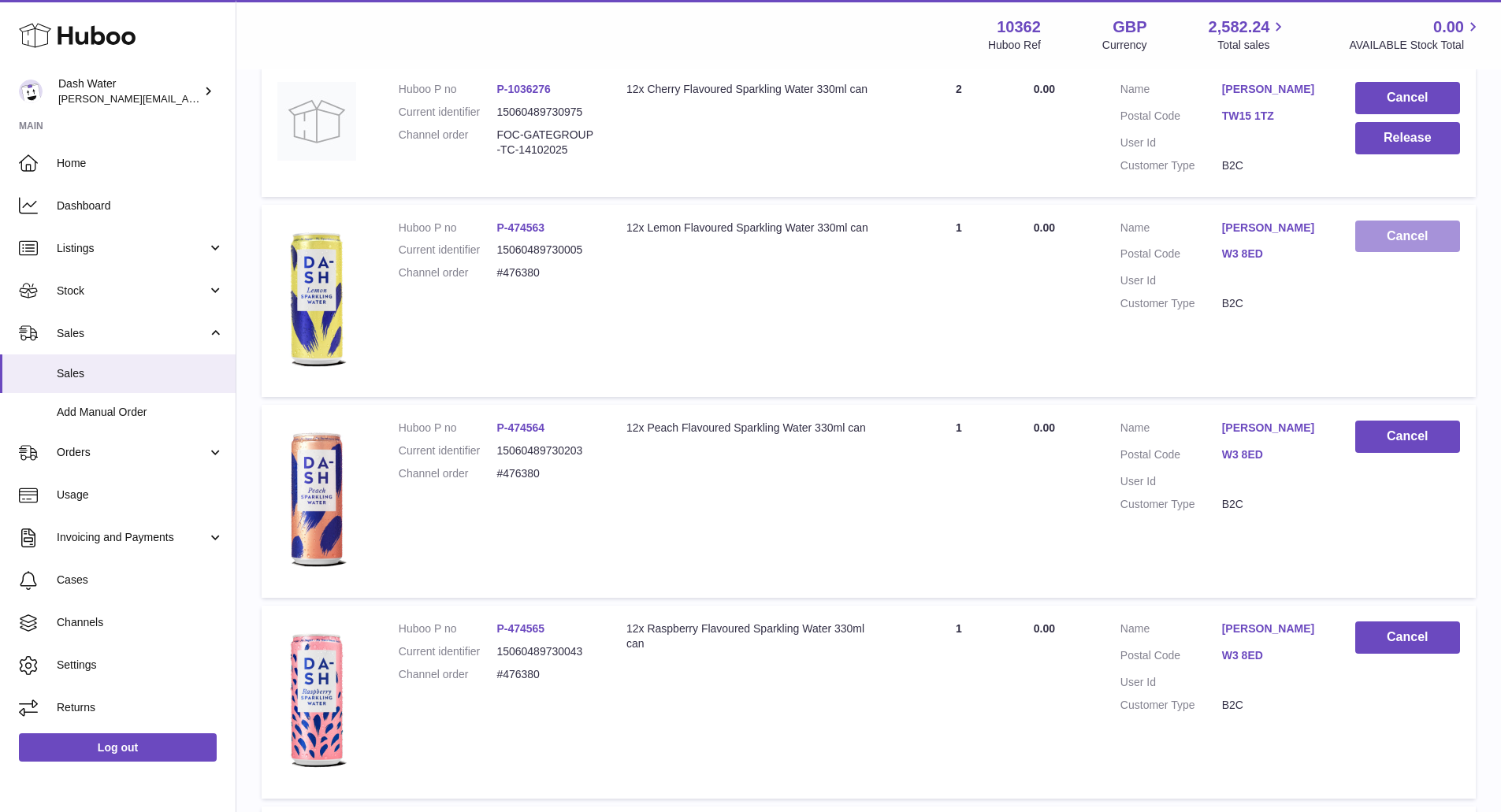
click at [1394, 243] on button "Cancel" at bounding box center [1407, 237] width 105 height 32
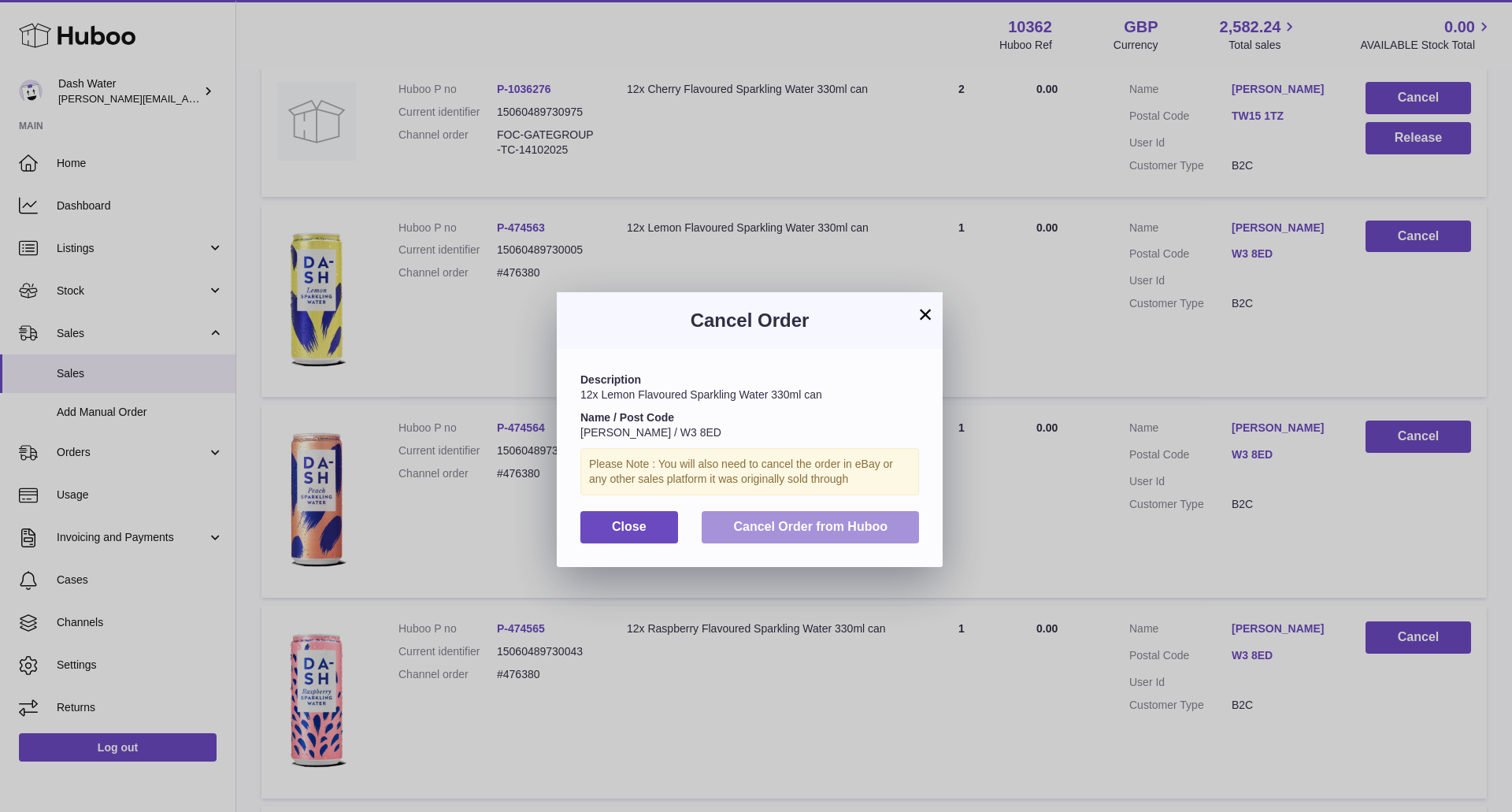
click at [840, 524] on span "Cancel Order from Huboo" at bounding box center [810, 526] width 154 height 14
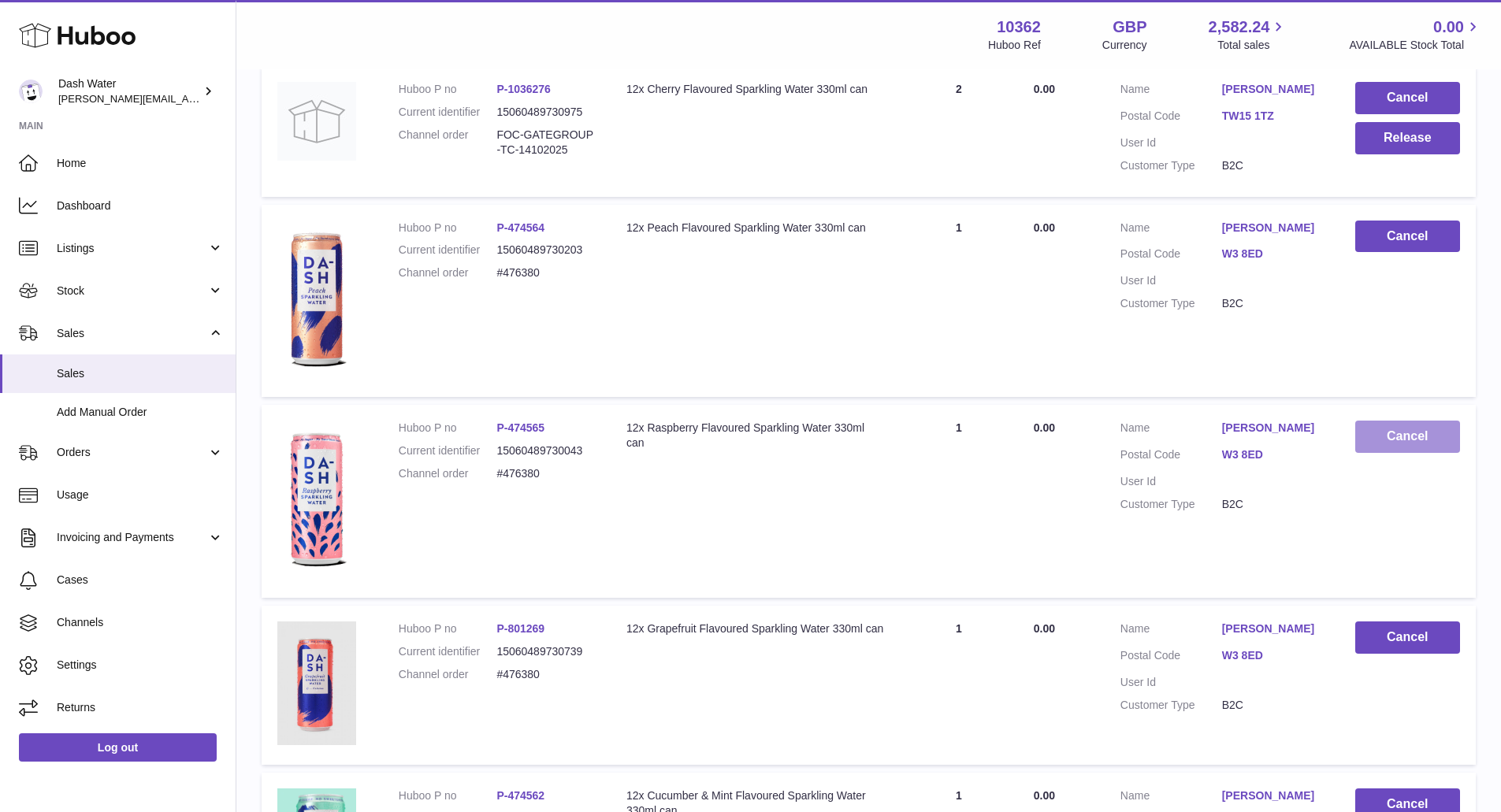
click at [1386, 445] on button "Cancel" at bounding box center [1407, 437] width 105 height 32
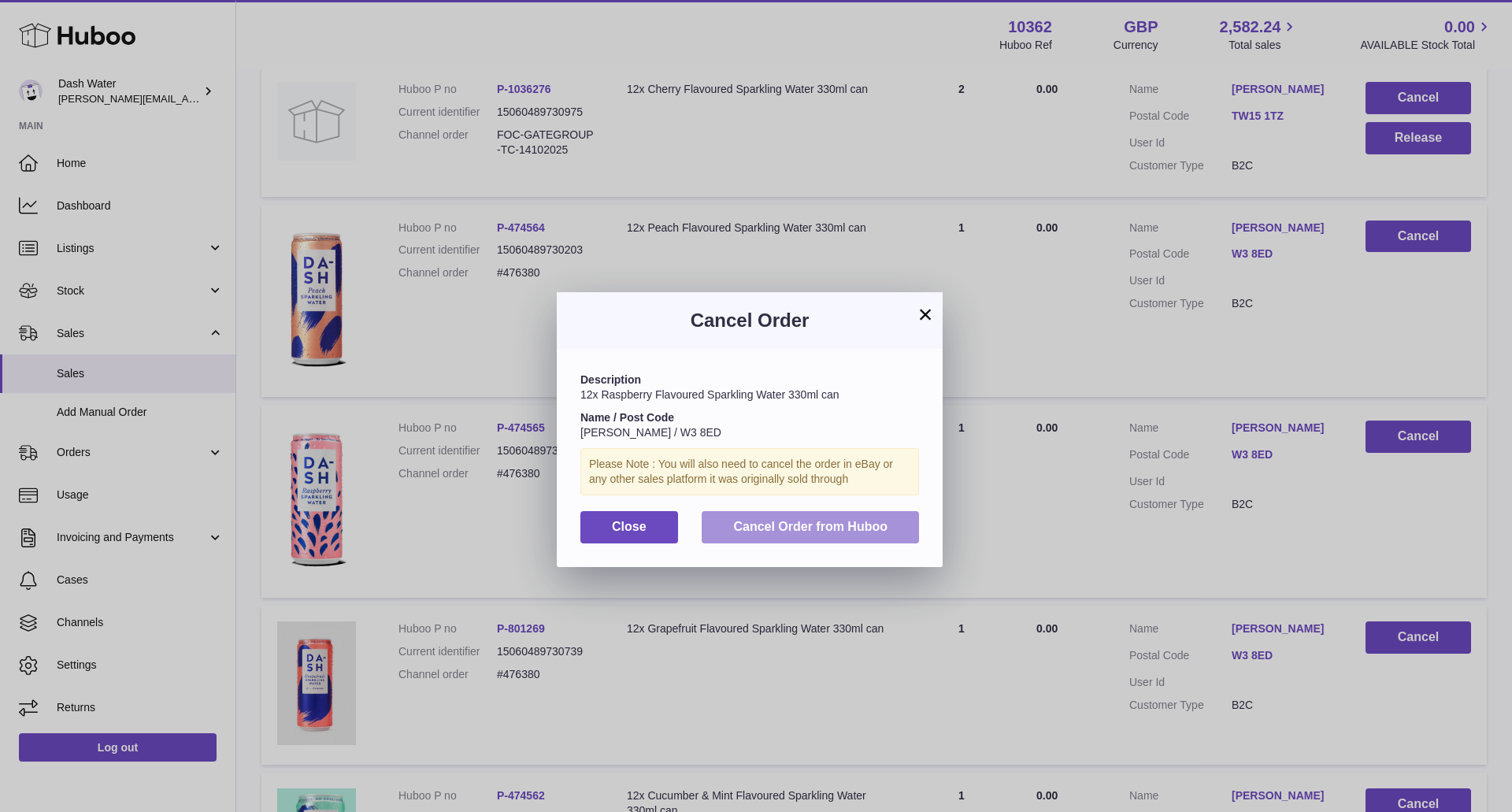
click at [844, 532] on span "Cancel Order from Huboo" at bounding box center [810, 526] width 154 height 14
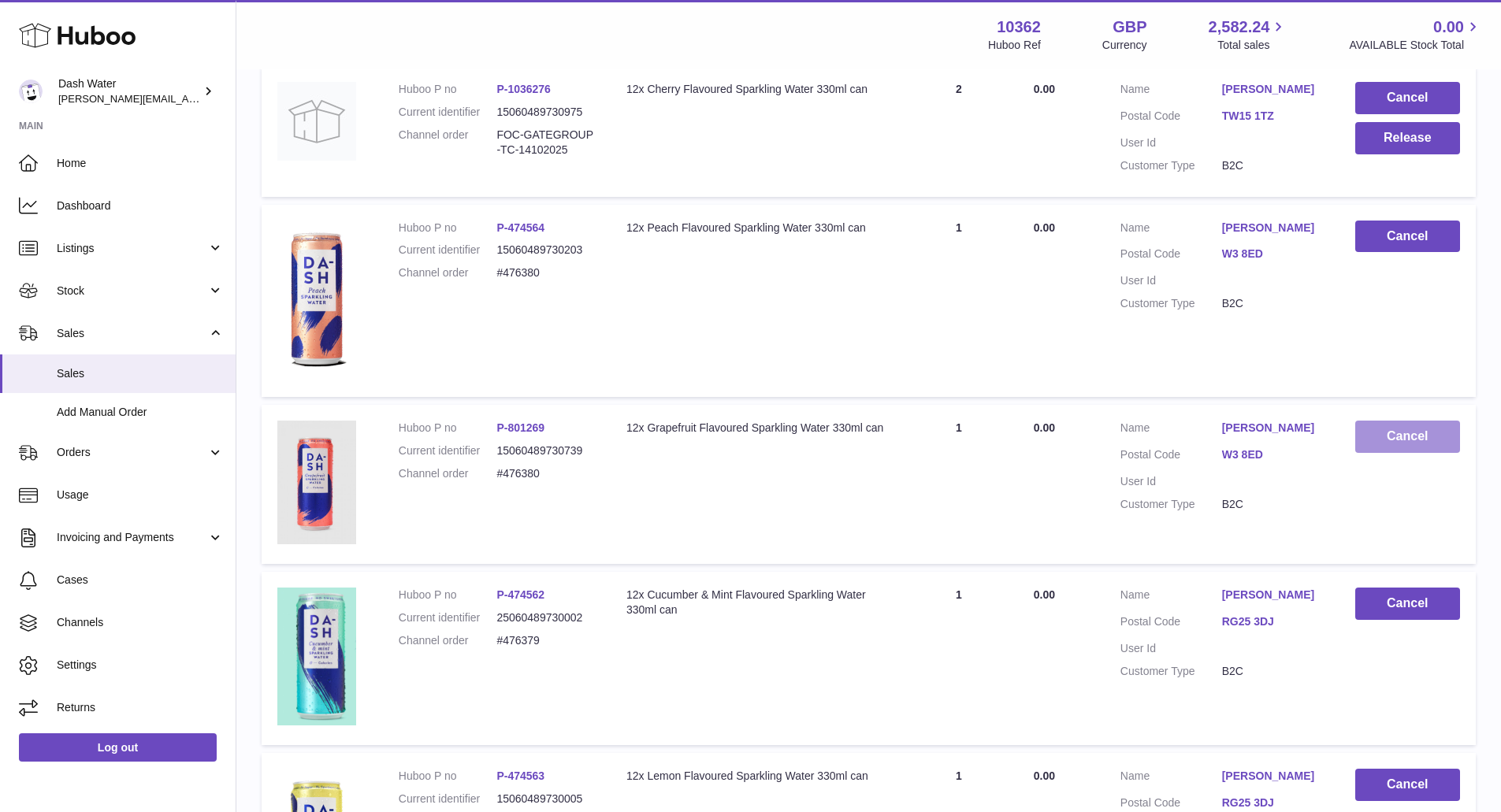
click at [1397, 443] on button "Cancel" at bounding box center [1407, 437] width 105 height 32
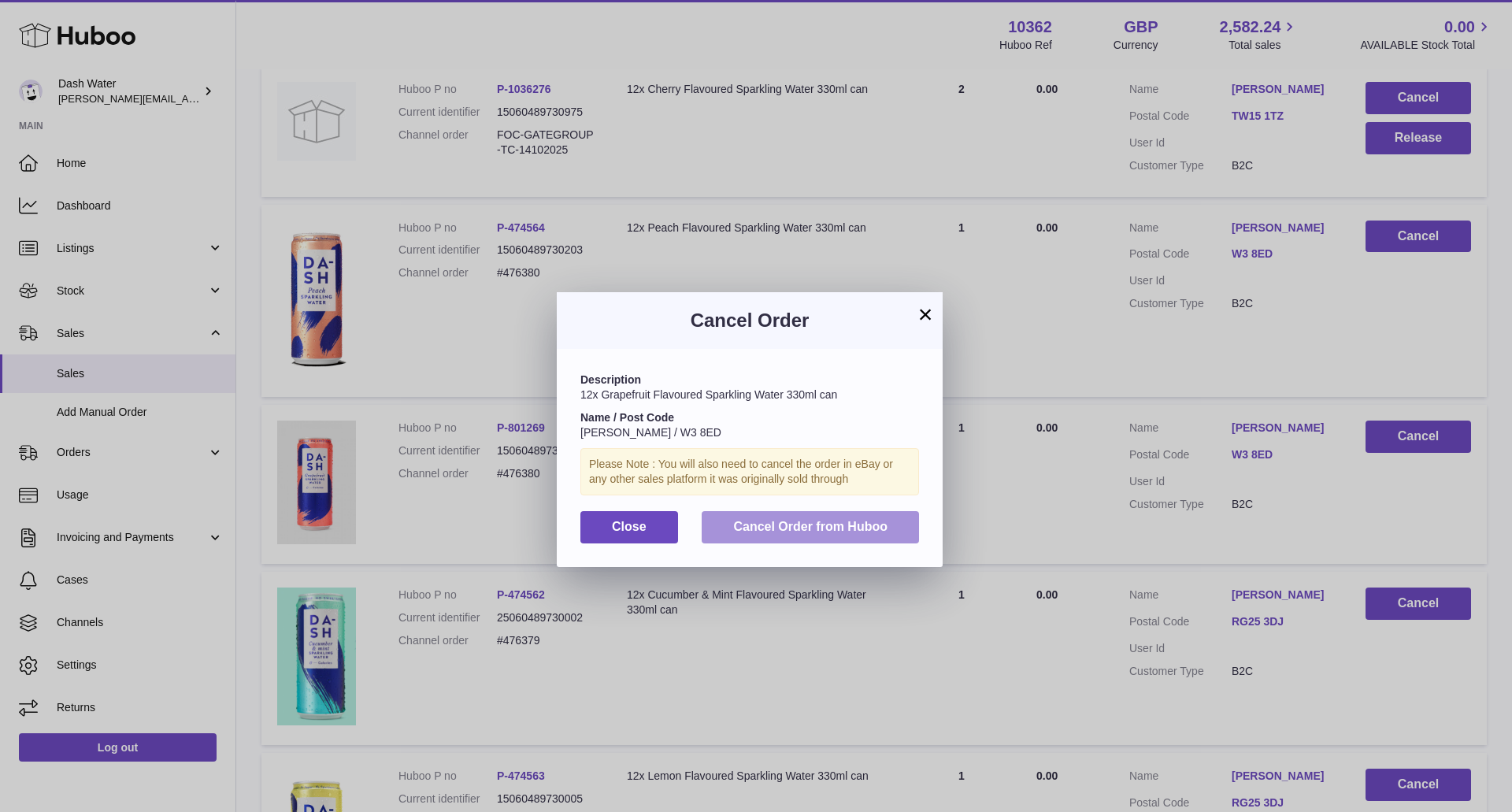
click at [888, 539] on button "Cancel Order from Huboo" at bounding box center [811, 527] width 217 height 32
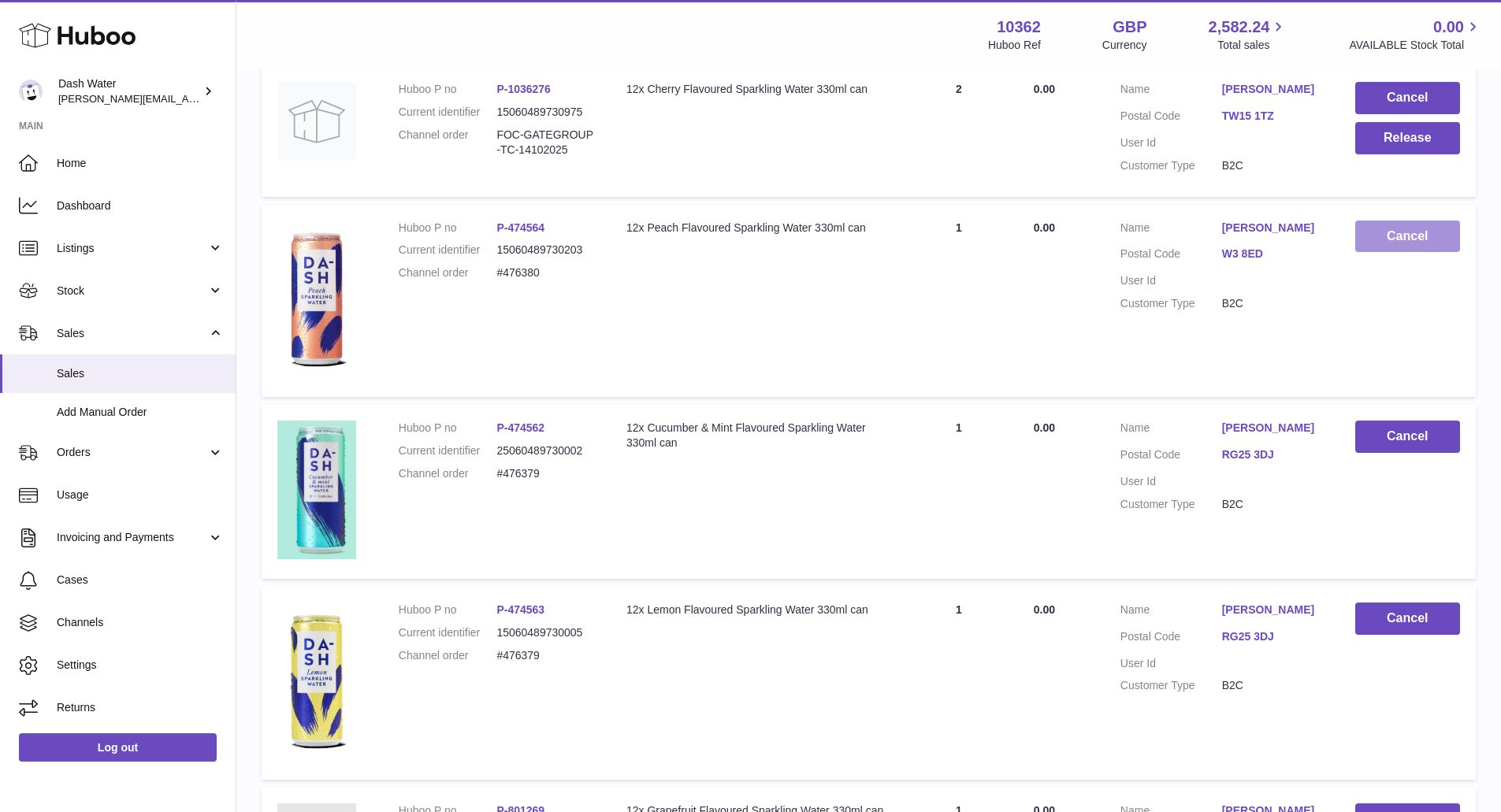
click at [1401, 238] on button "Cancel" at bounding box center [1407, 237] width 105 height 32
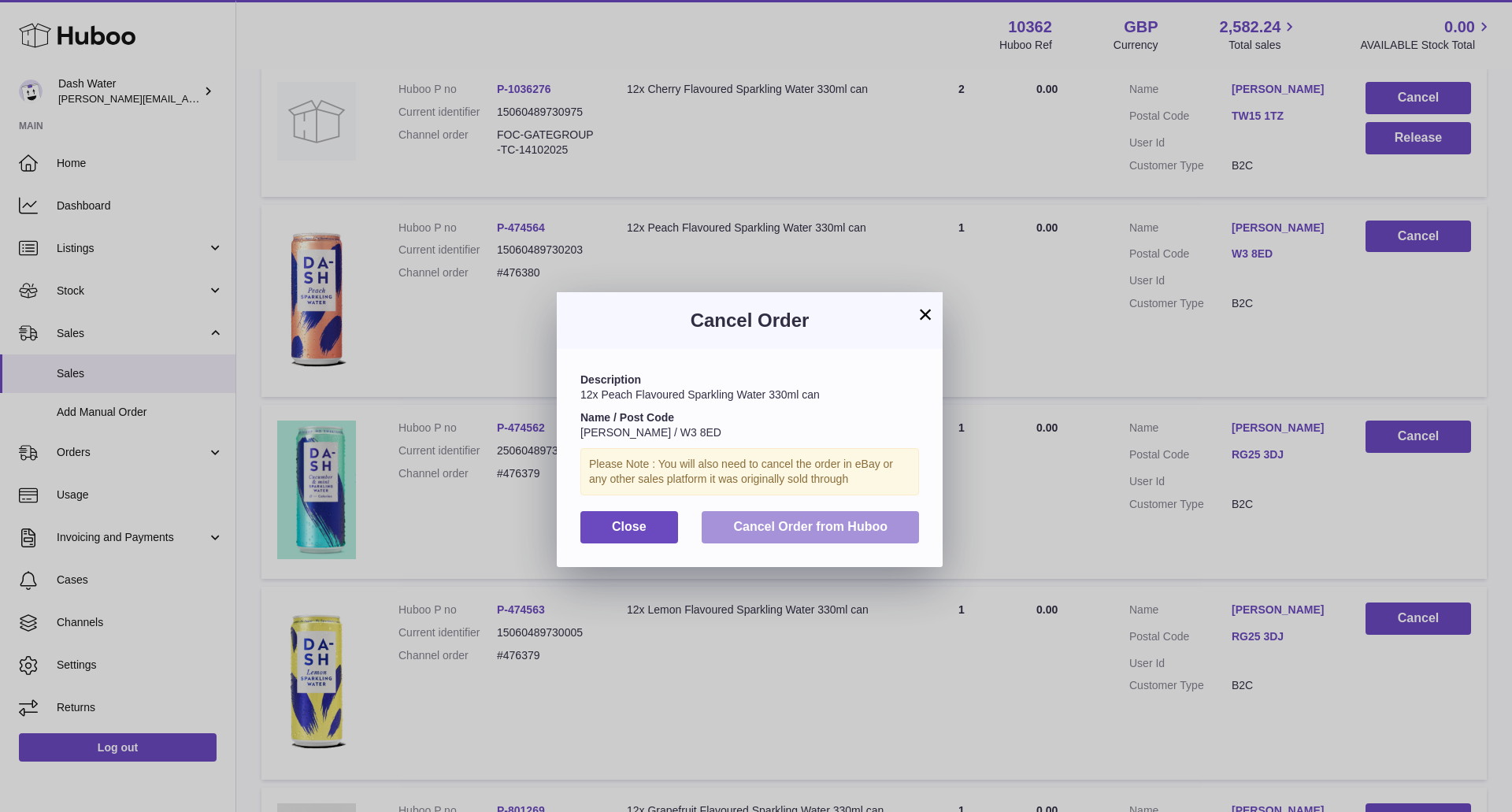
click at [832, 522] on span "Cancel Order from Huboo" at bounding box center [810, 526] width 154 height 14
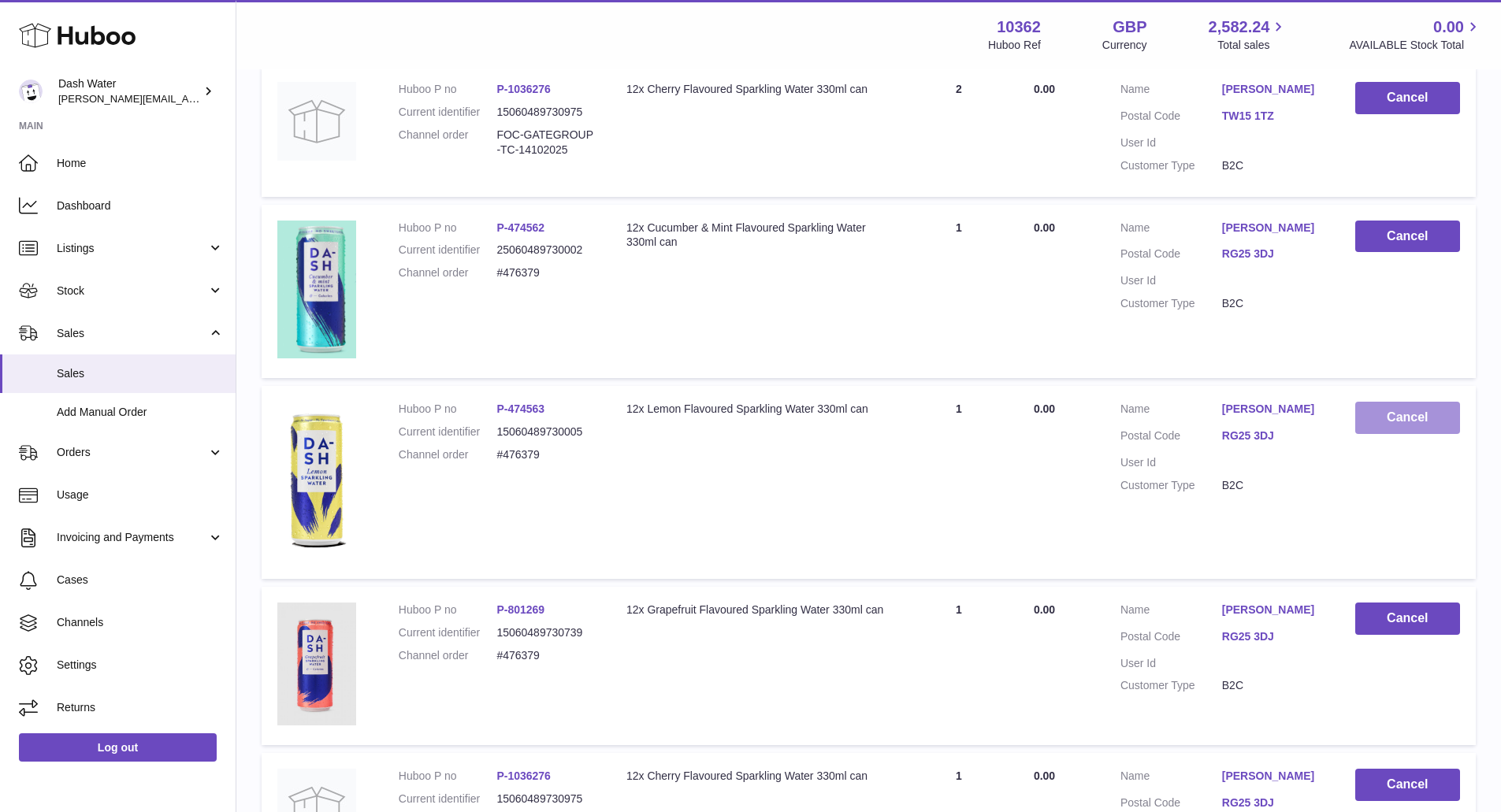
click at [1381, 424] on button "Cancel" at bounding box center [1407, 418] width 105 height 32
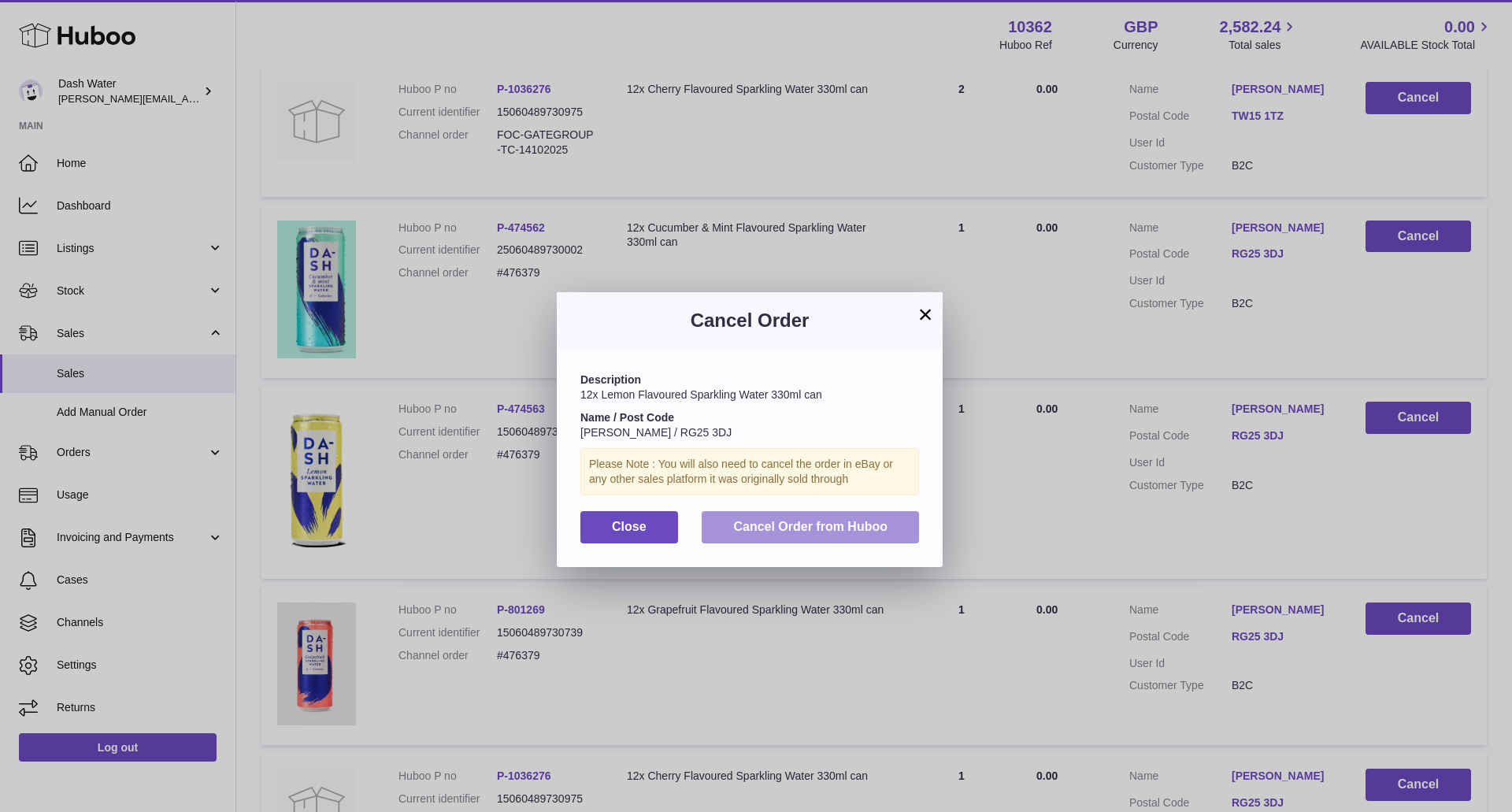
click at [864, 529] on span "Cancel Order from Huboo" at bounding box center [810, 526] width 154 height 14
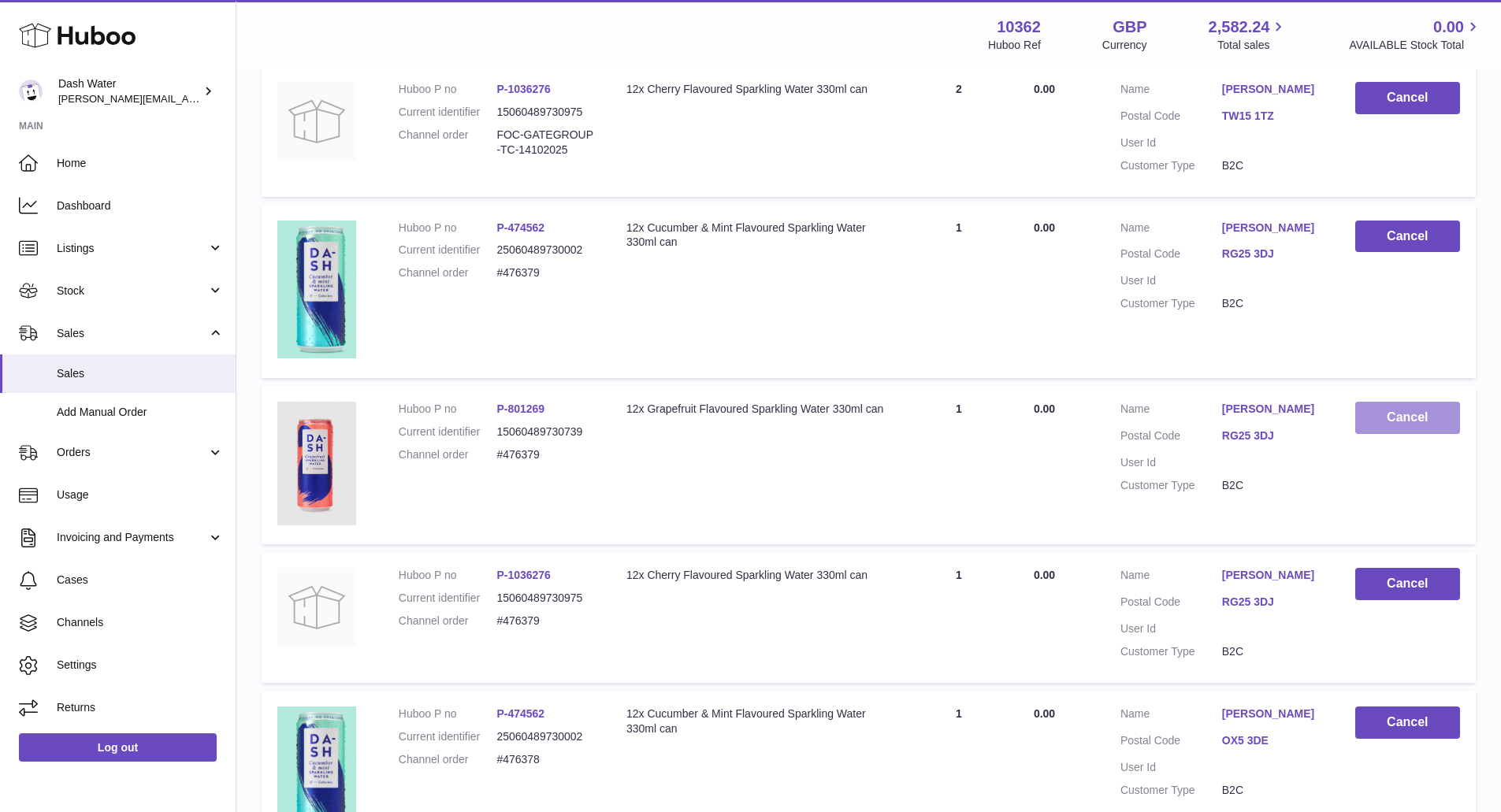
click at [1415, 425] on button "Cancel" at bounding box center [1407, 418] width 105 height 32
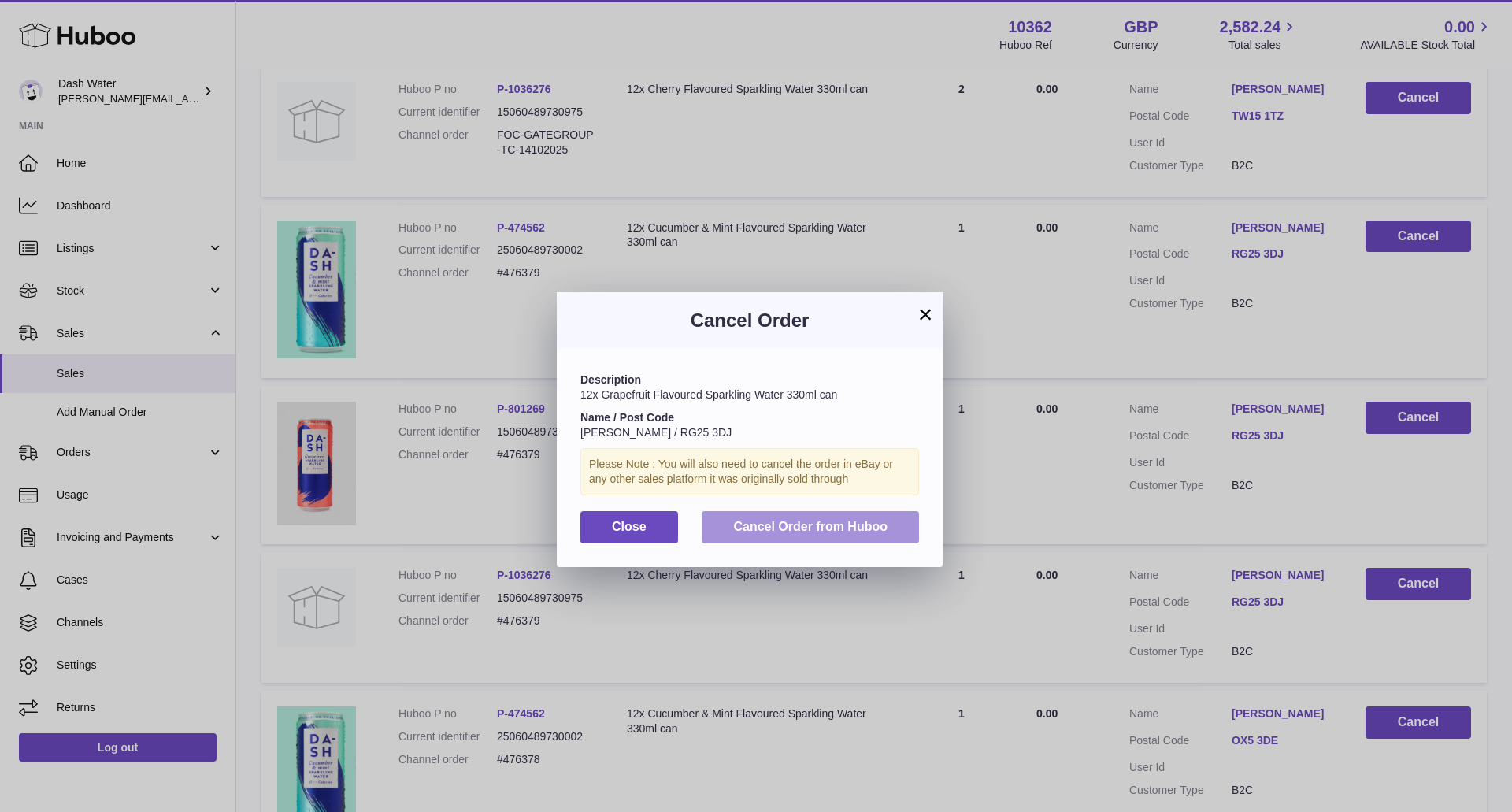
click at [789, 533] on span "Cancel Order from Huboo" at bounding box center [810, 526] width 154 height 14
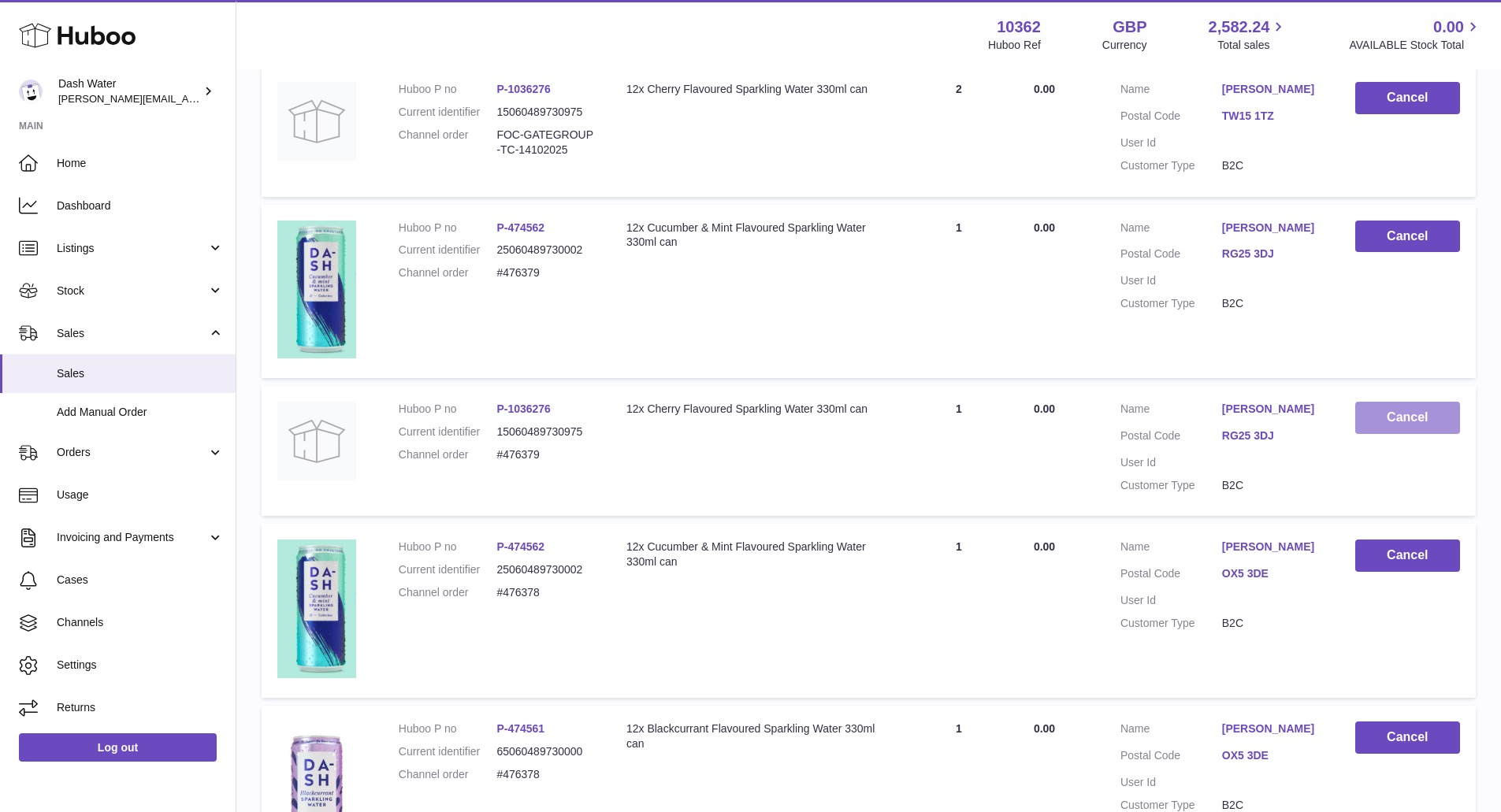
click at [1404, 422] on button "Cancel" at bounding box center [1407, 418] width 105 height 32
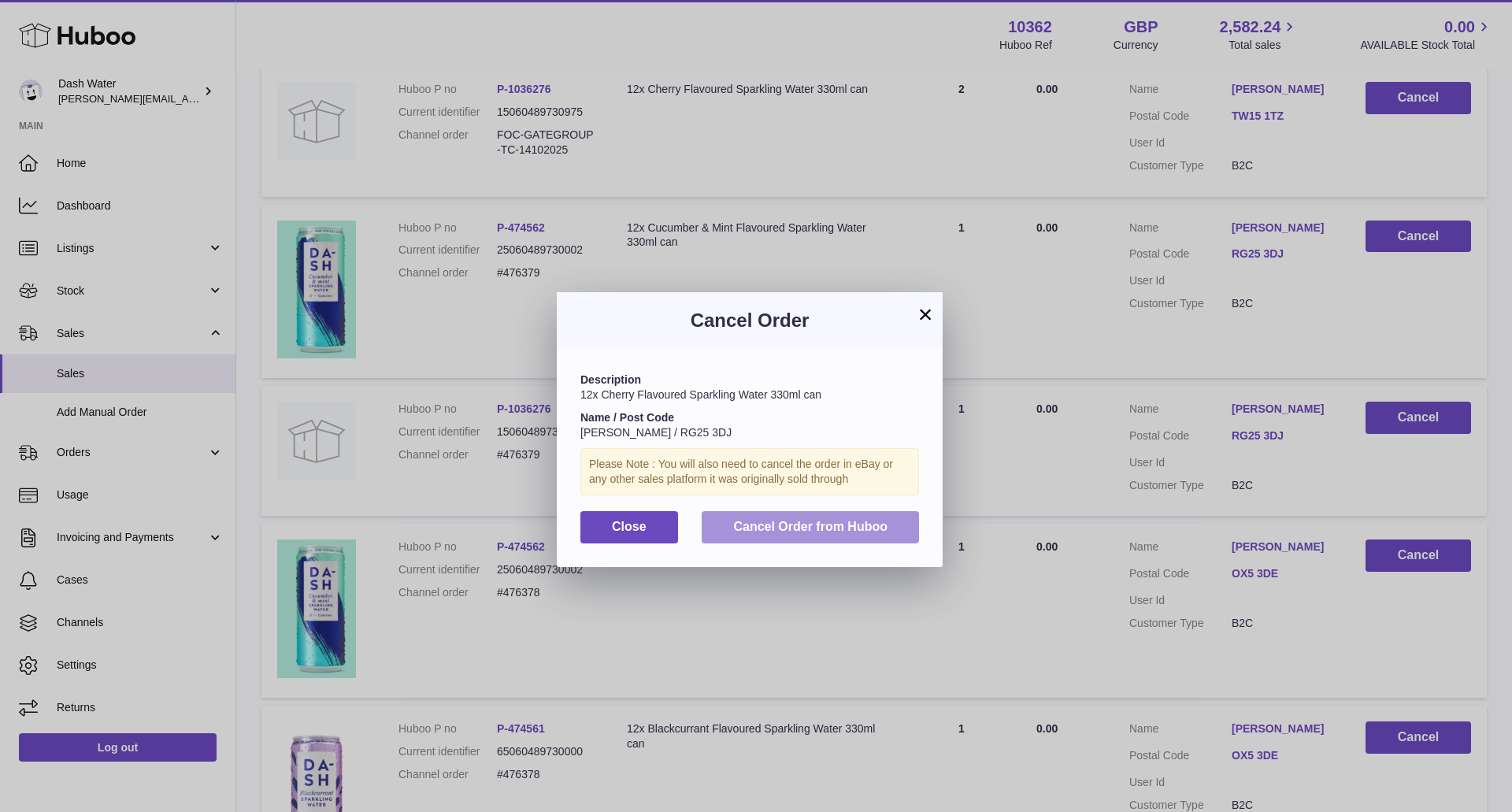
click at [747, 526] on span "Cancel Order from Huboo" at bounding box center [810, 526] width 154 height 14
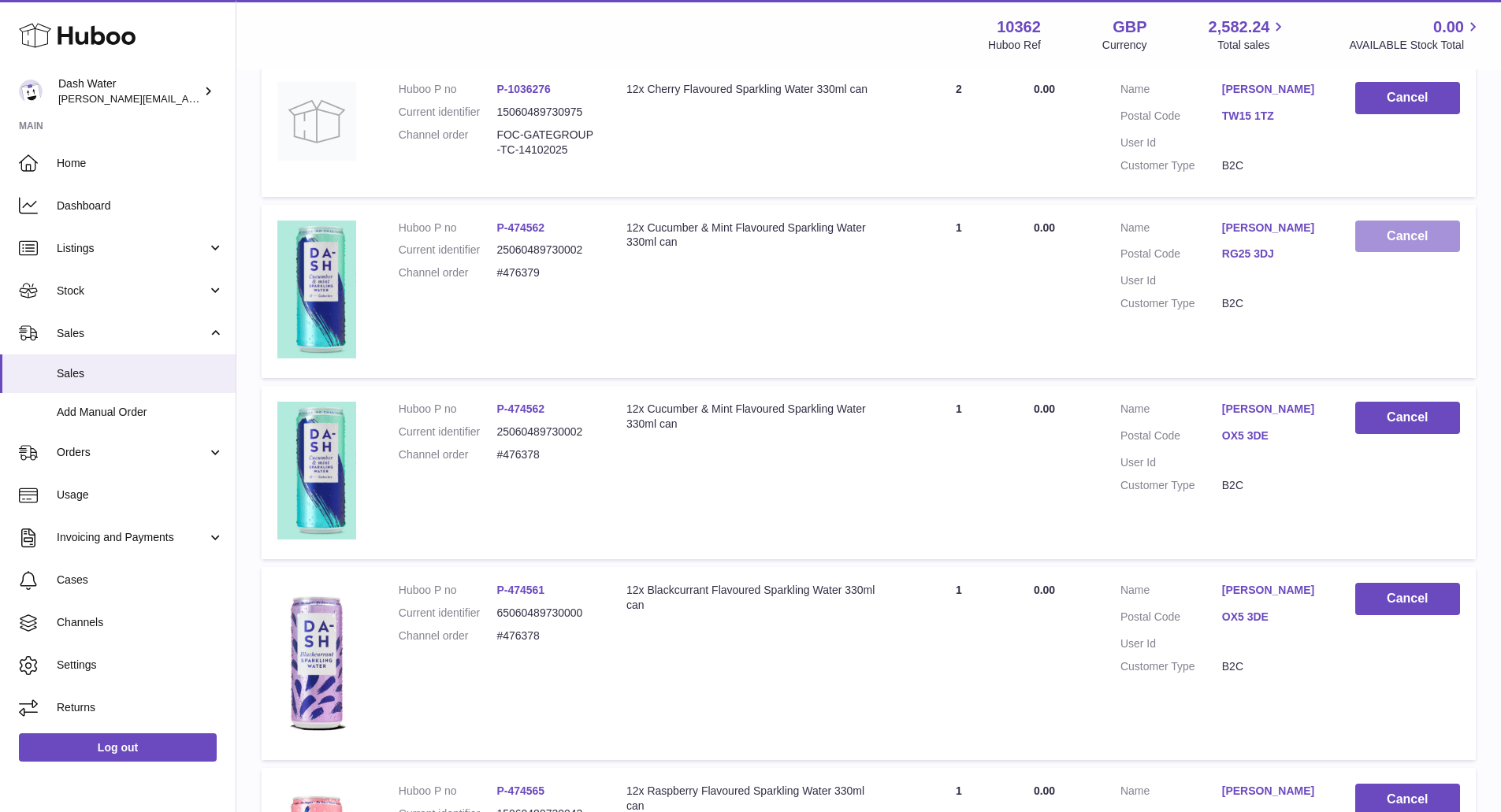
click at [1392, 236] on button "Cancel" at bounding box center [1407, 237] width 105 height 32
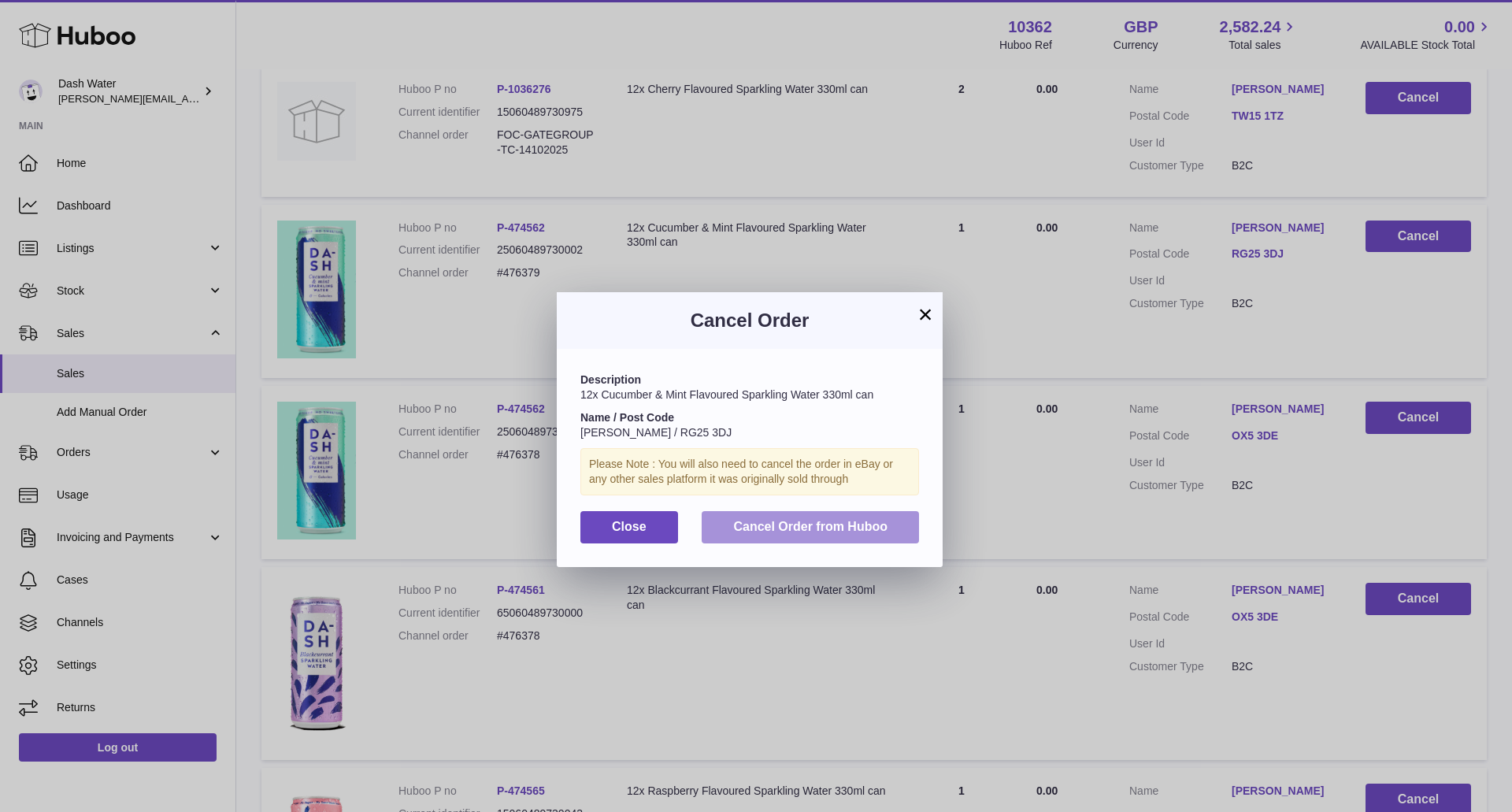
click at [787, 526] on span "Cancel Order from Huboo" at bounding box center [810, 526] width 154 height 14
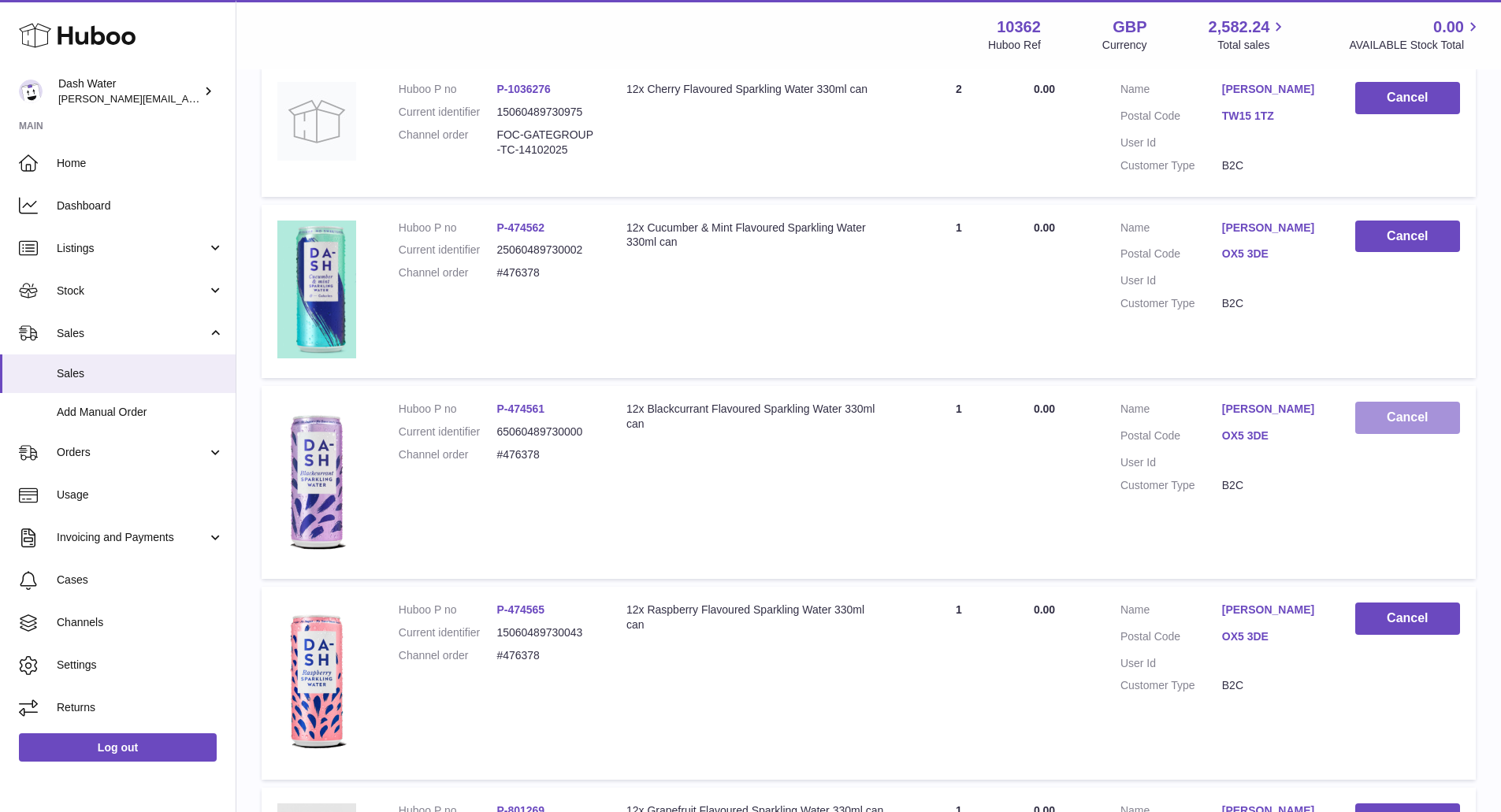
click at [1386, 415] on button "Cancel" at bounding box center [1407, 418] width 105 height 32
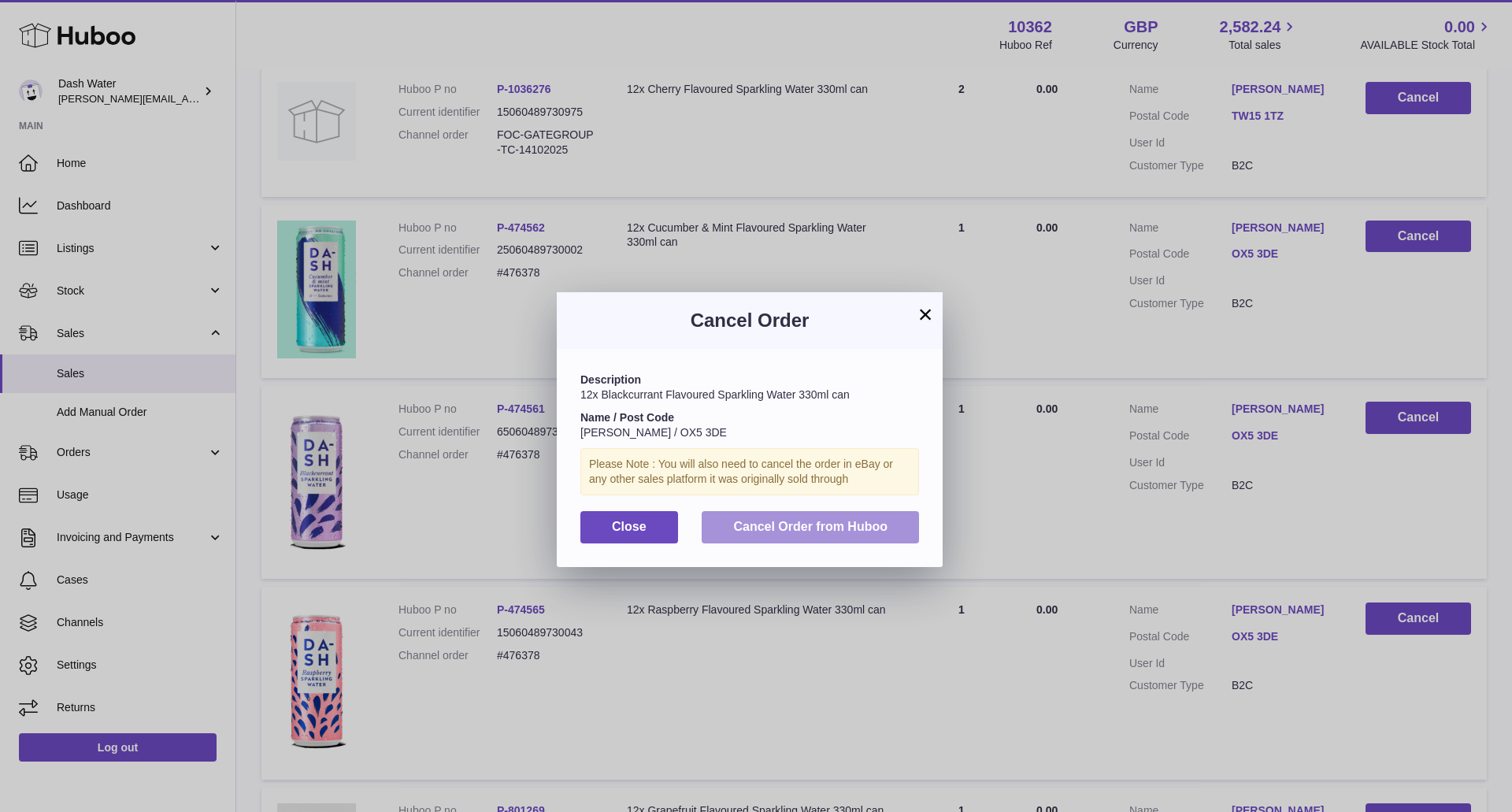
click at [833, 535] on button "Cancel Order from Huboo" at bounding box center [811, 527] width 217 height 32
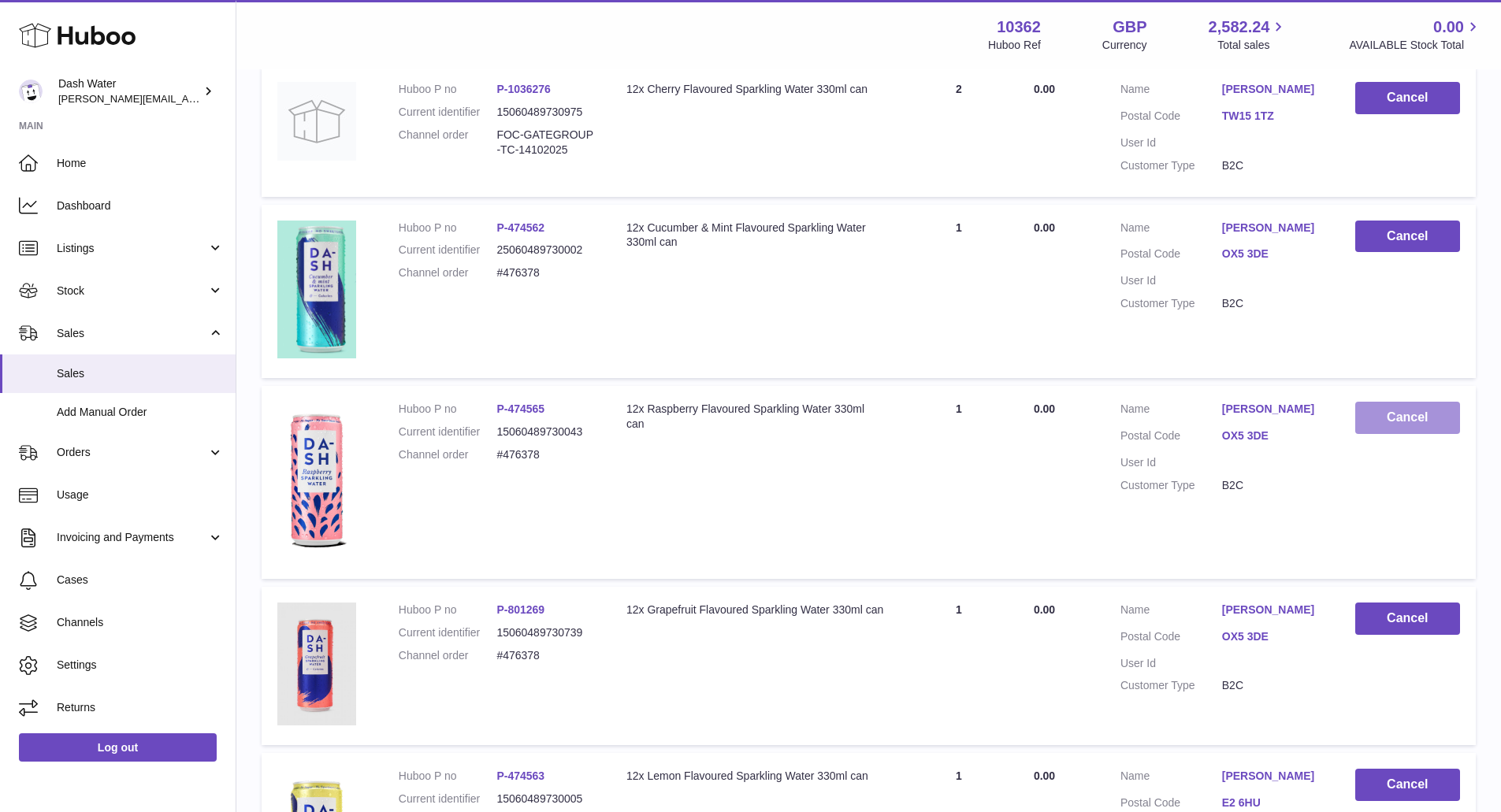
click at [1382, 420] on button "Cancel" at bounding box center [1407, 418] width 105 height 32
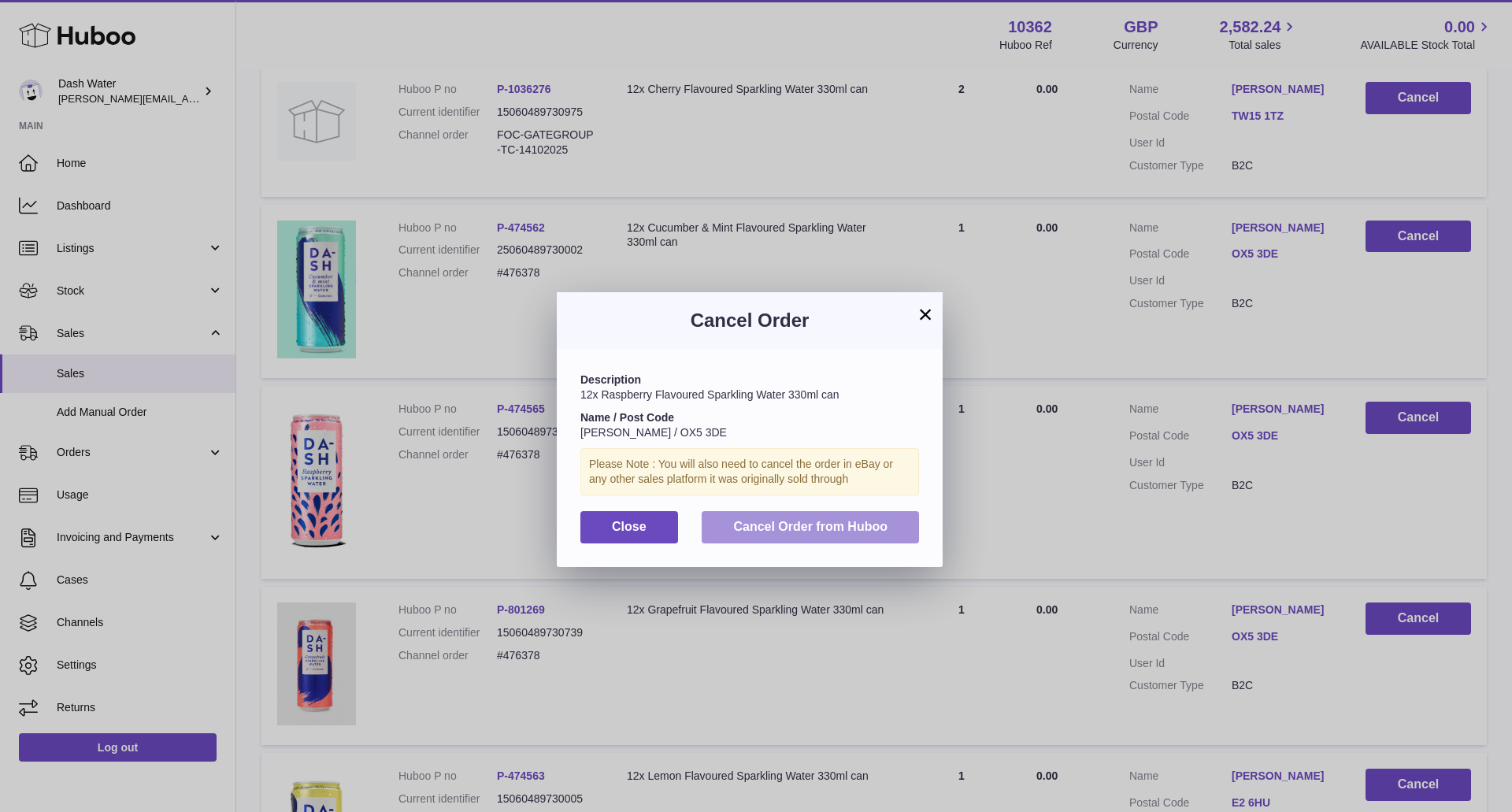
click at [852, 529] on span "Cancel Order from Huboo" at bounding box center [810, 526] width 154 height 14
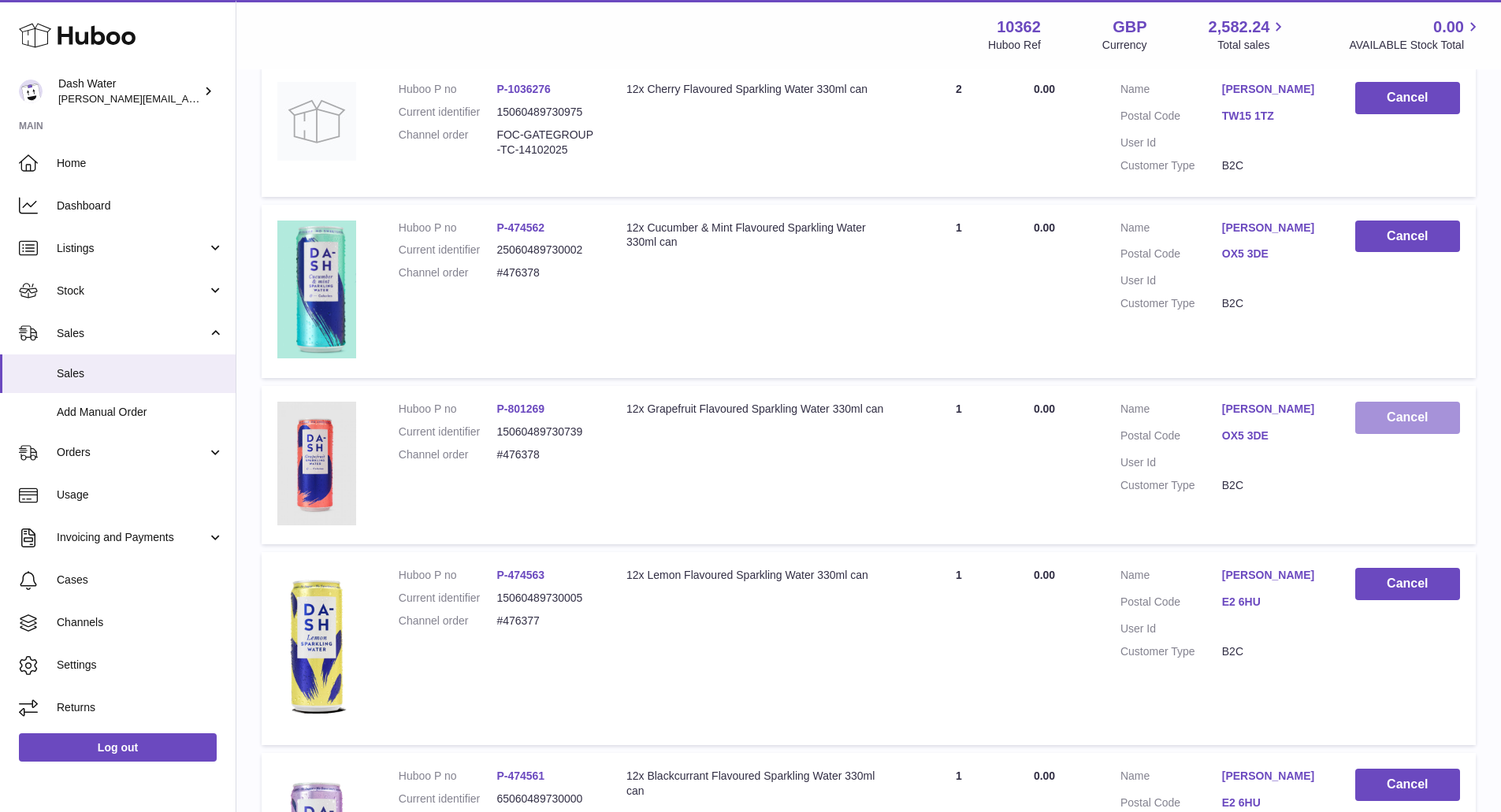
click at [1385, 423] on button "Cancel" at bounding box center [1407, 418] width 105 height 32
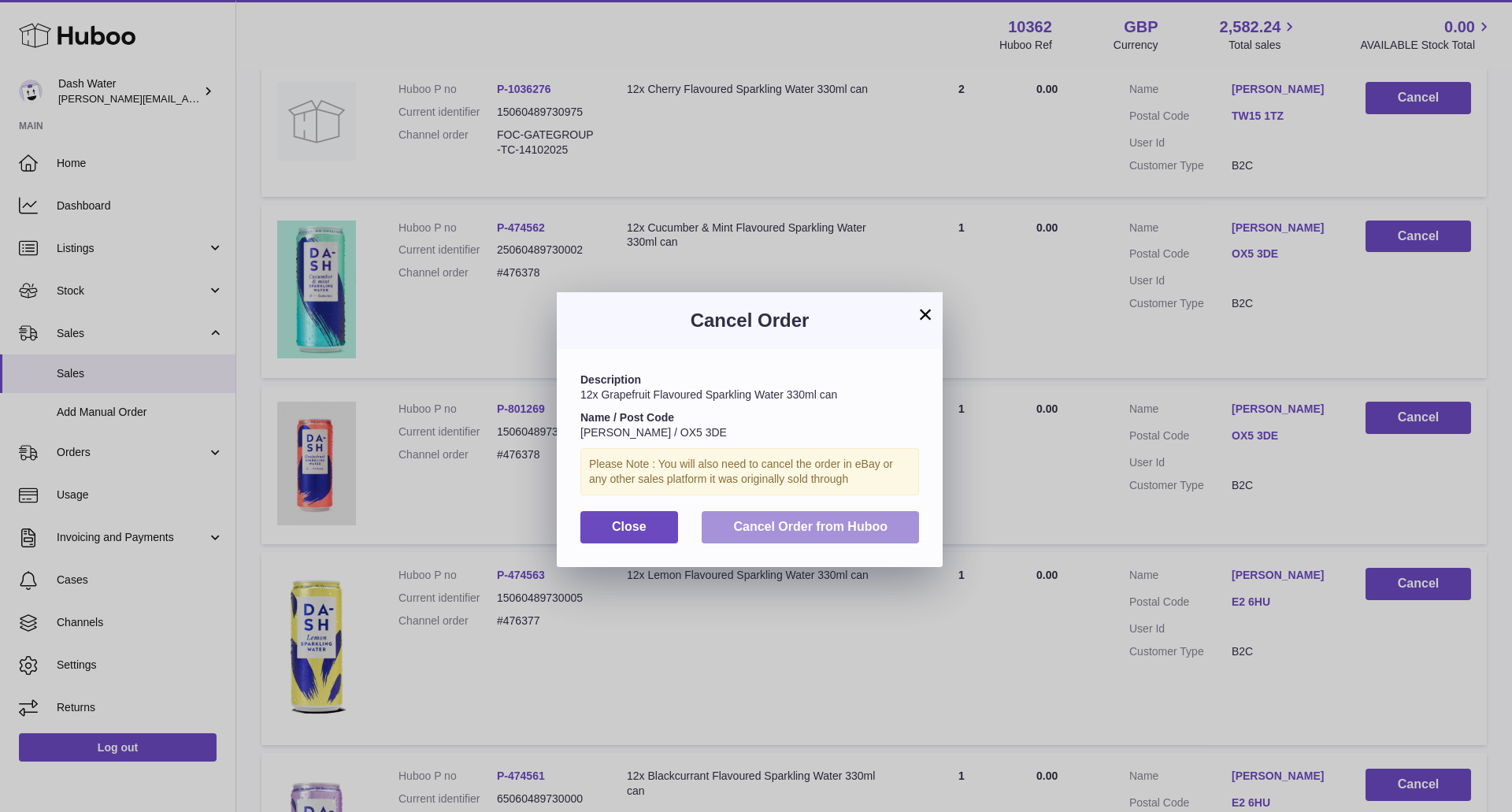
click at [835, 518] on button "Cancel Order from Huboo" at bounding box center [811, 527] width 217 height 32
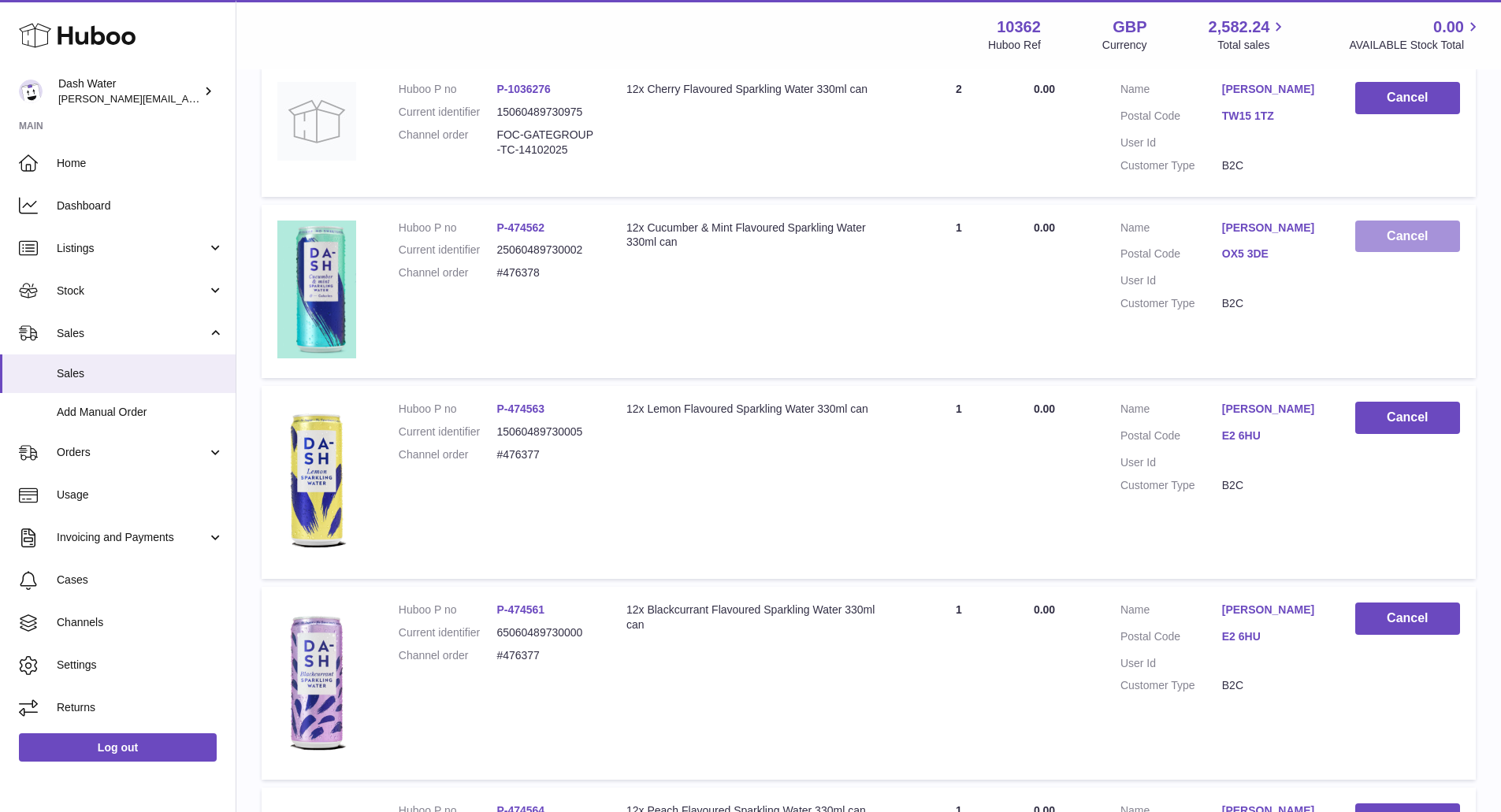
click at [1408, 228] on button "Cancel" at bounding box center [1407, 237] width 105 height 32
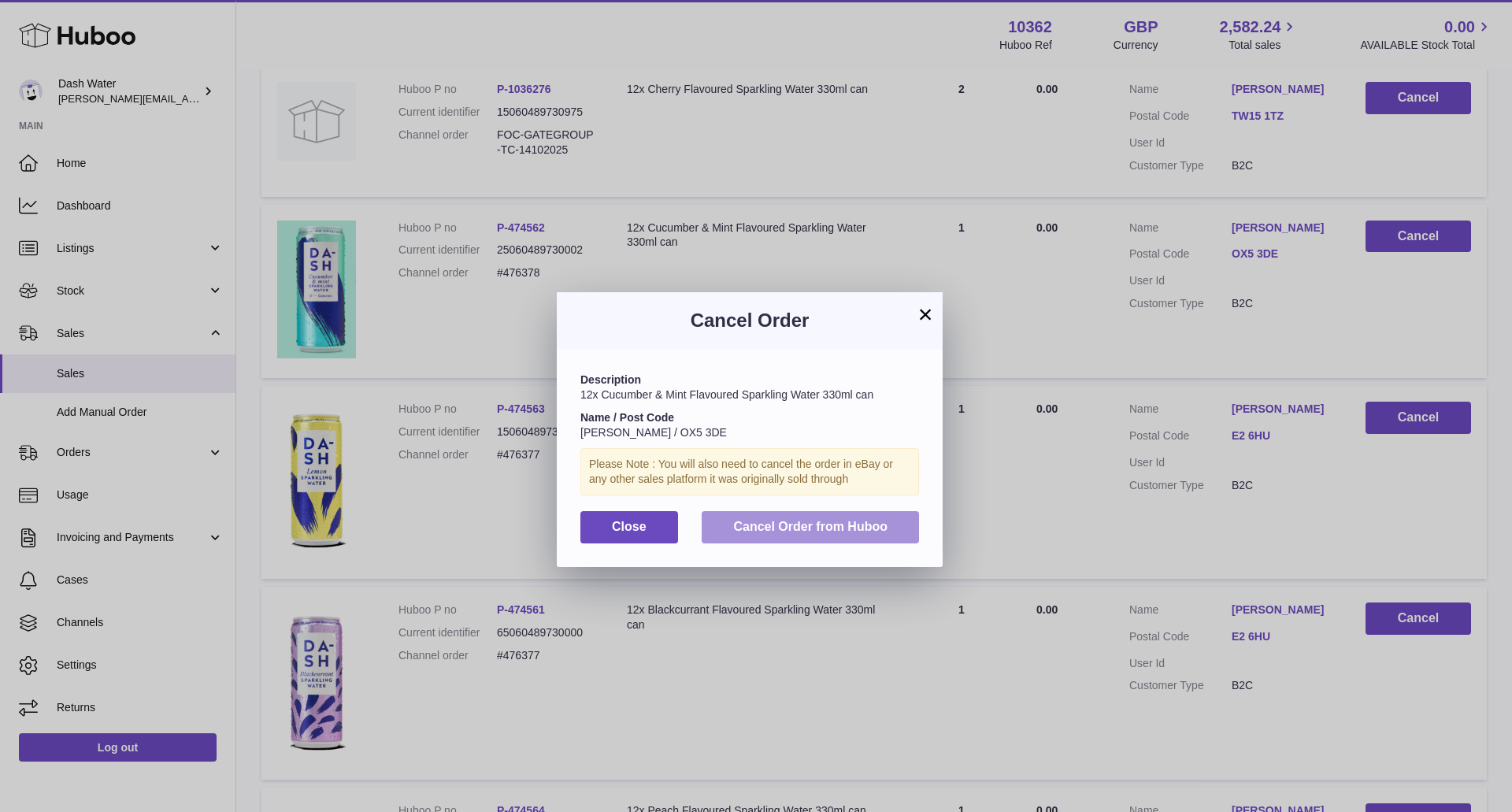
click at [852, 533] on span "Cancel Order from Huboo" at bounding box center [810, 526] width 154 height 14
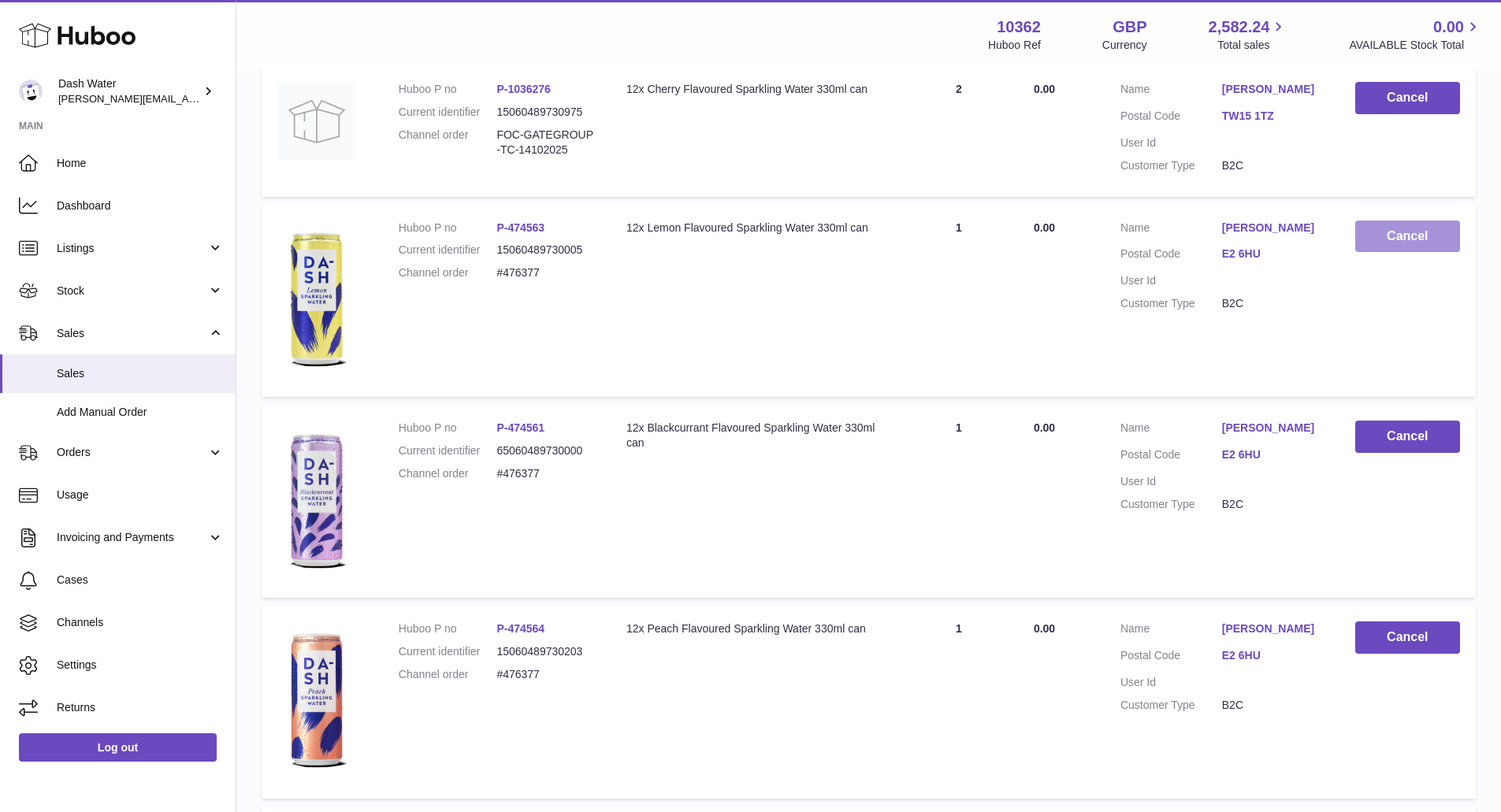
click at [1398, 241] on button "Cancel" at bounding box center [1407, 237] width 105 height 32
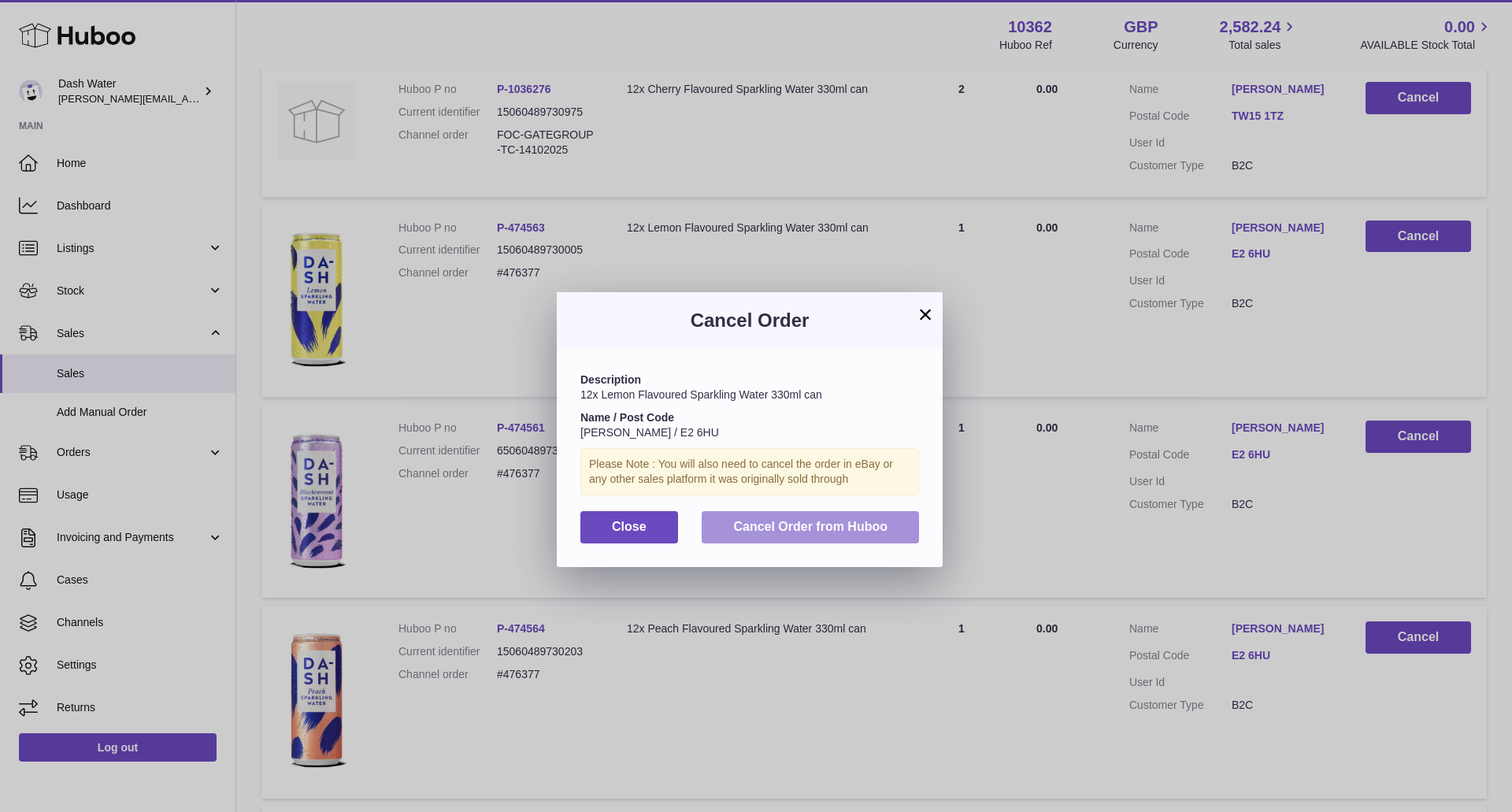
click at [871, 518] on button "Cancel Order from Huboo" at bounding box center [811, 527] width 217 height 32
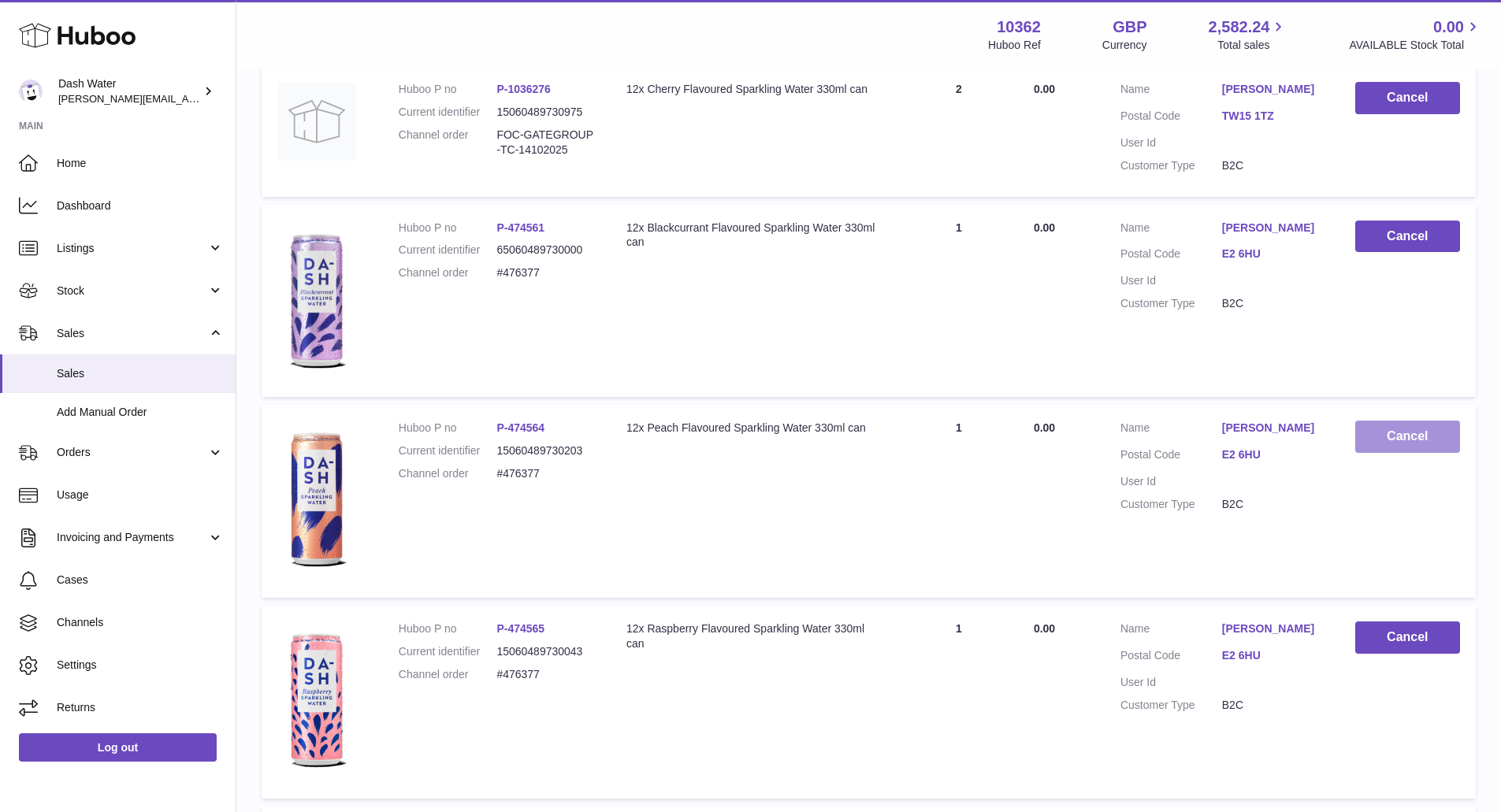
click at [1386, 433] on button "Cancel" at bounding box center [1407, 437] width 105 height 32
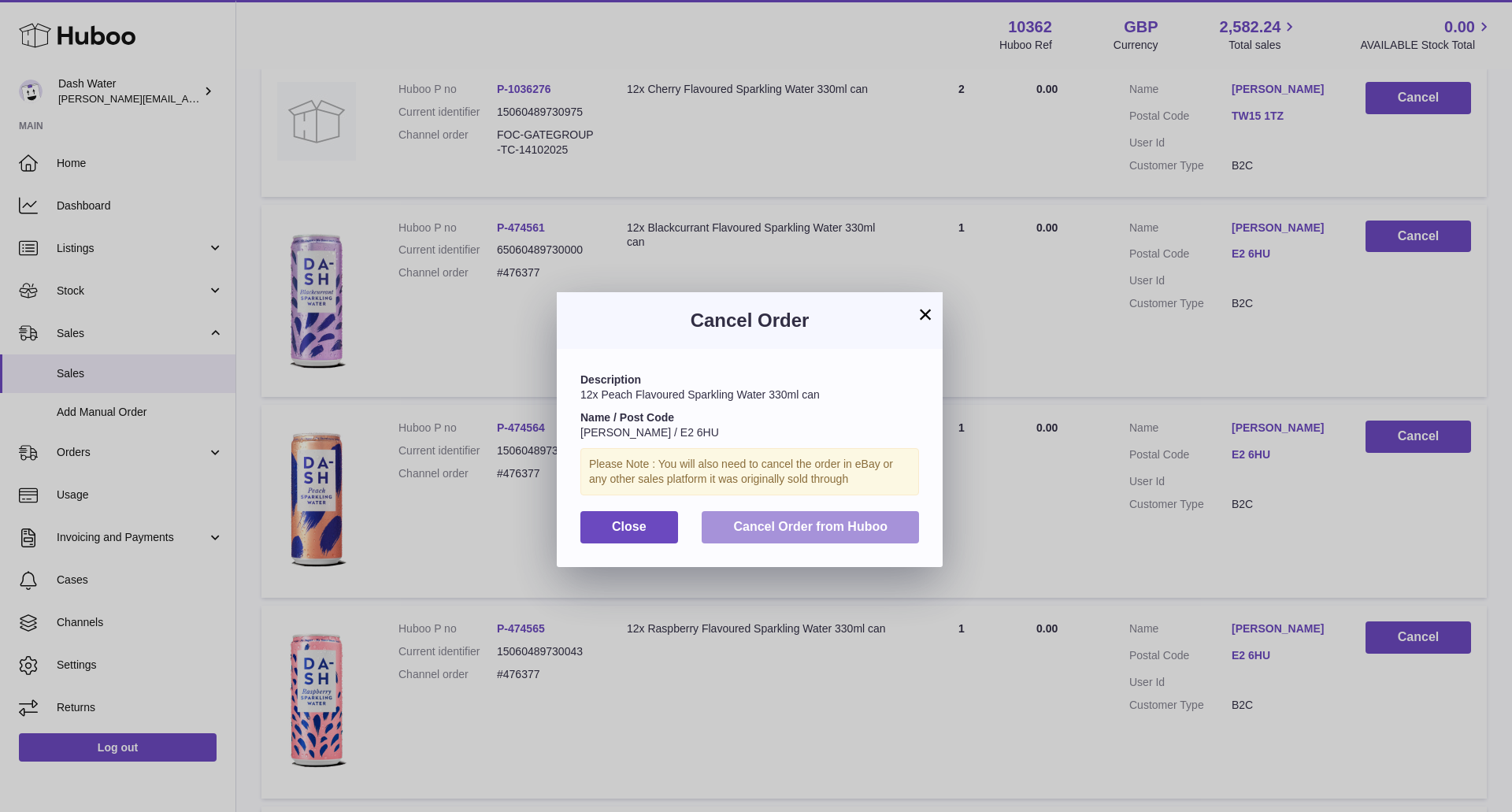
click at [828, 527] on span "Cancel Order from Huboo" at bounding box center [810, 526] width 154 height 14
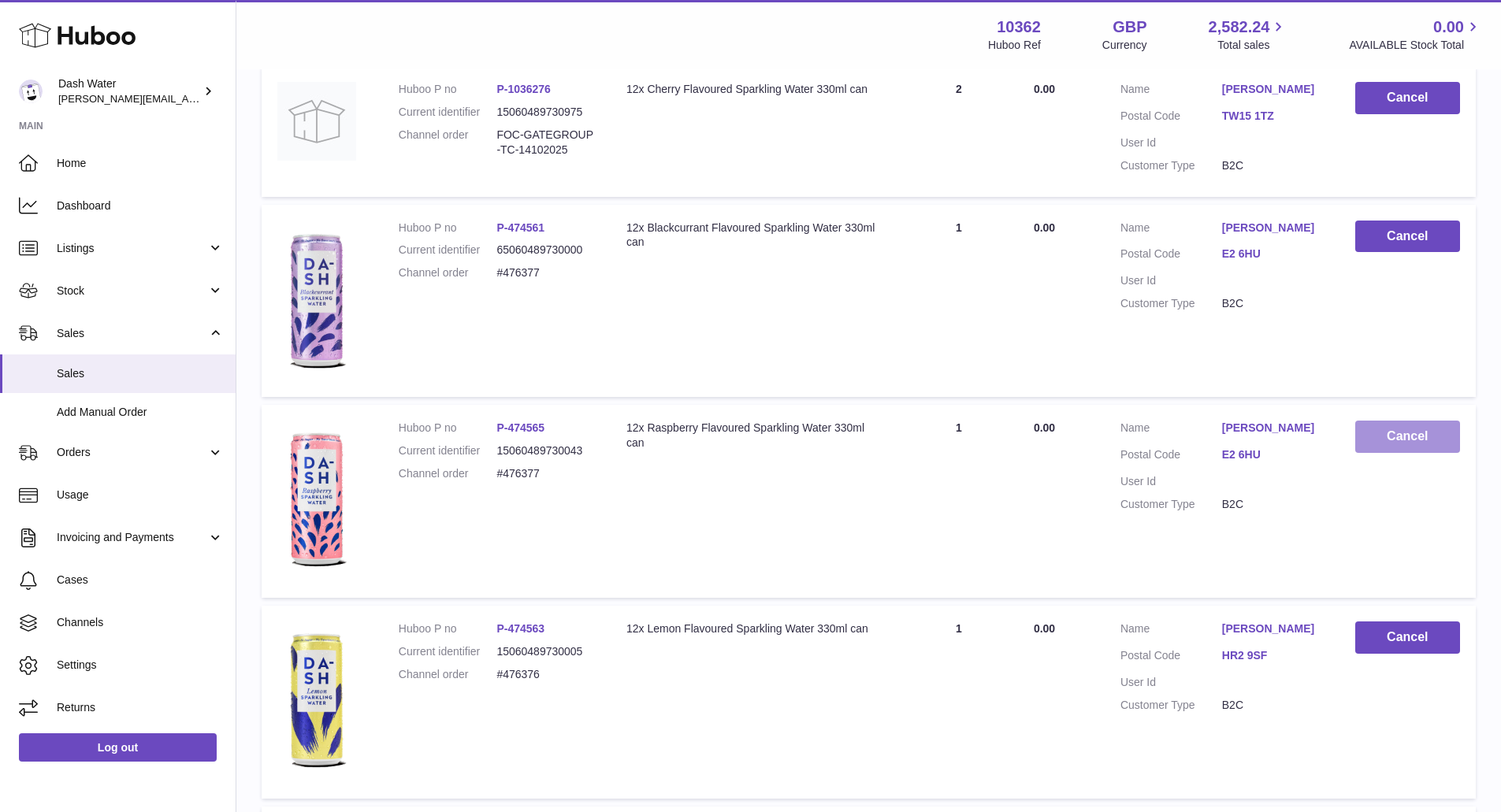
click at [1411, 425] on button "Cancel" at bounding box center [1407, 437] width 105 height 32
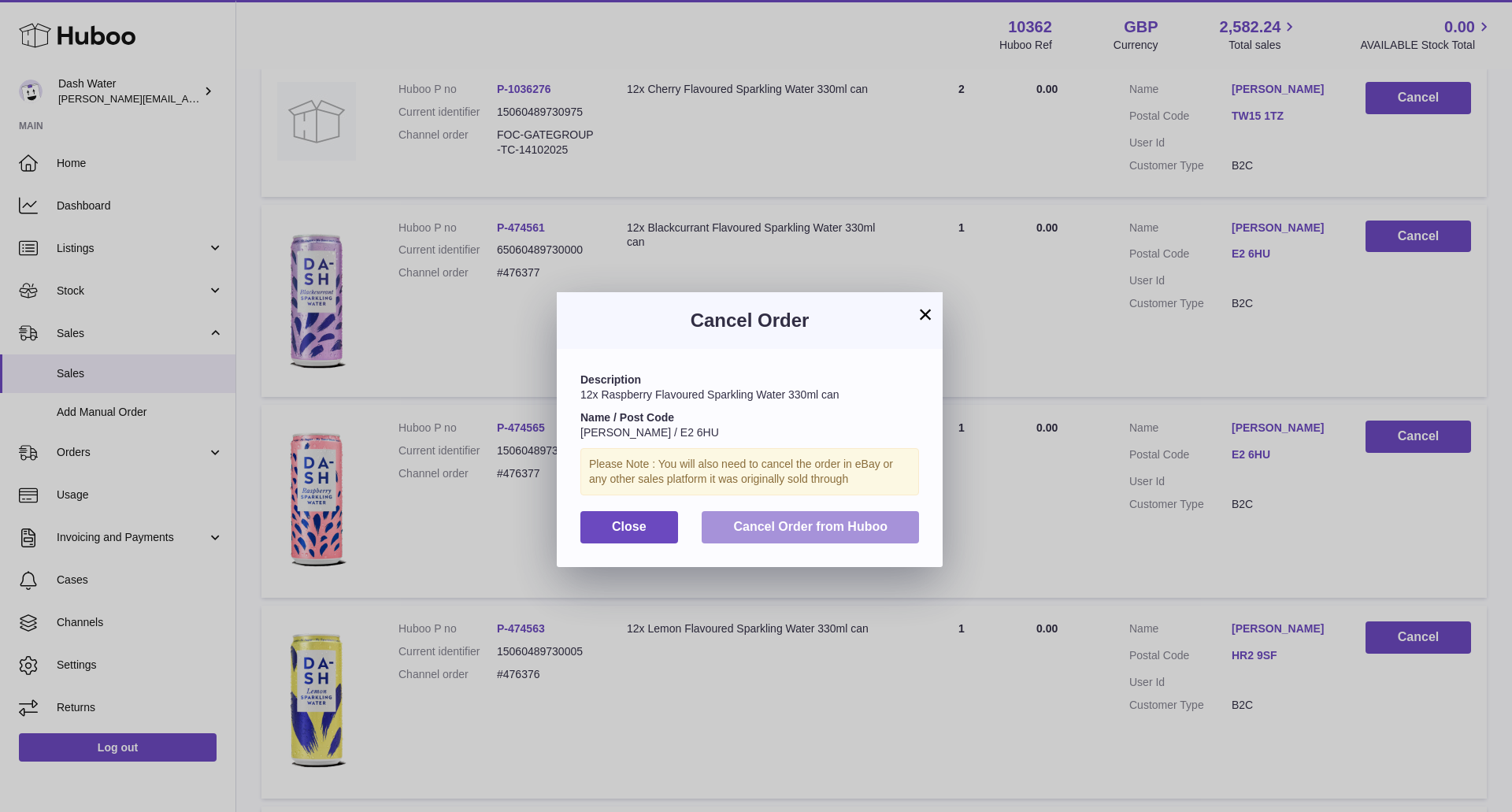
click at [794, 530] on span "Cancel Order from Huboo" at bounding box center [810, 526] width 154 height 14
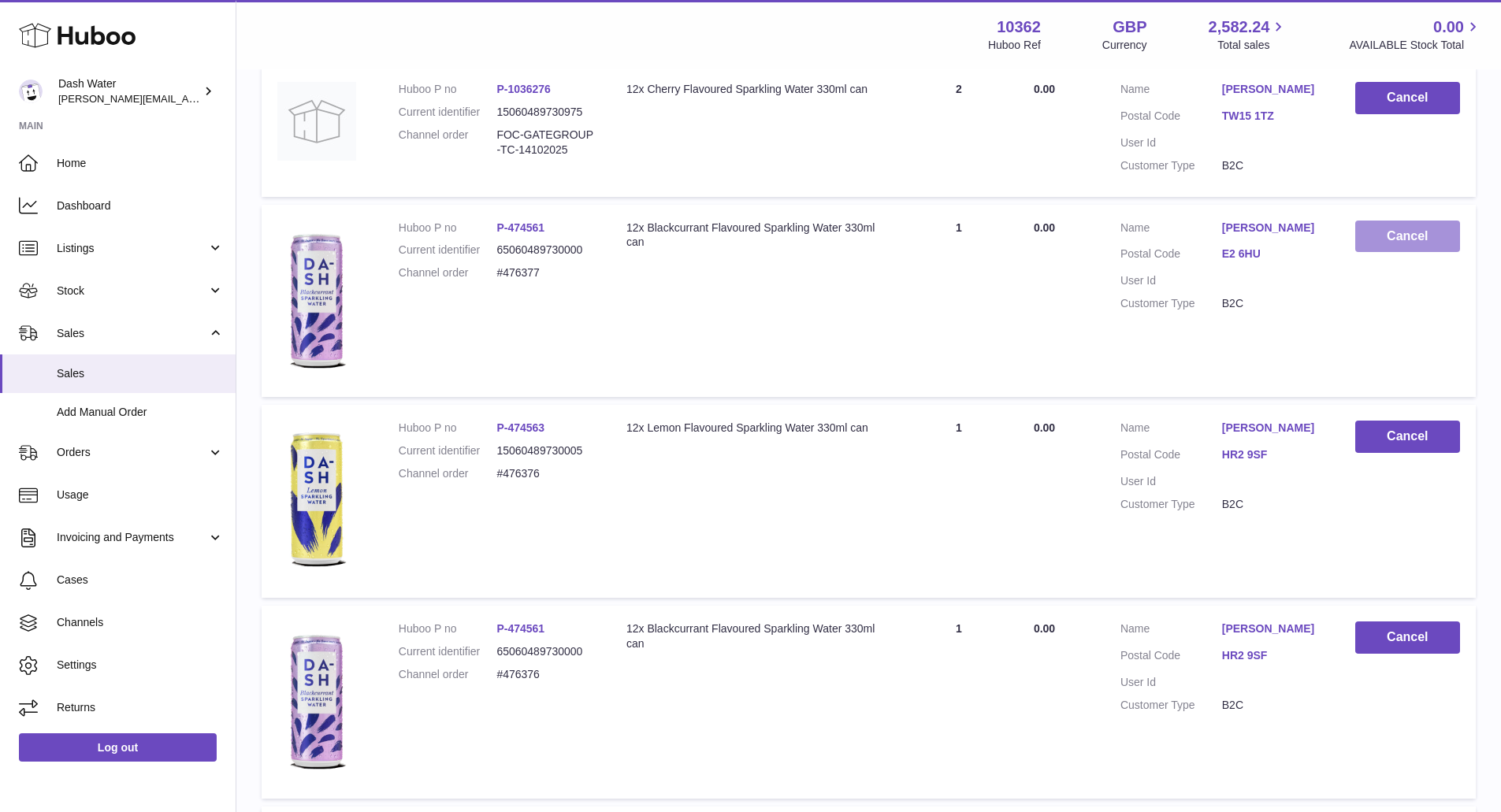
click at [1388, 242] on button "Cancel" at bounding box center [1407, 237] width 105 height 32
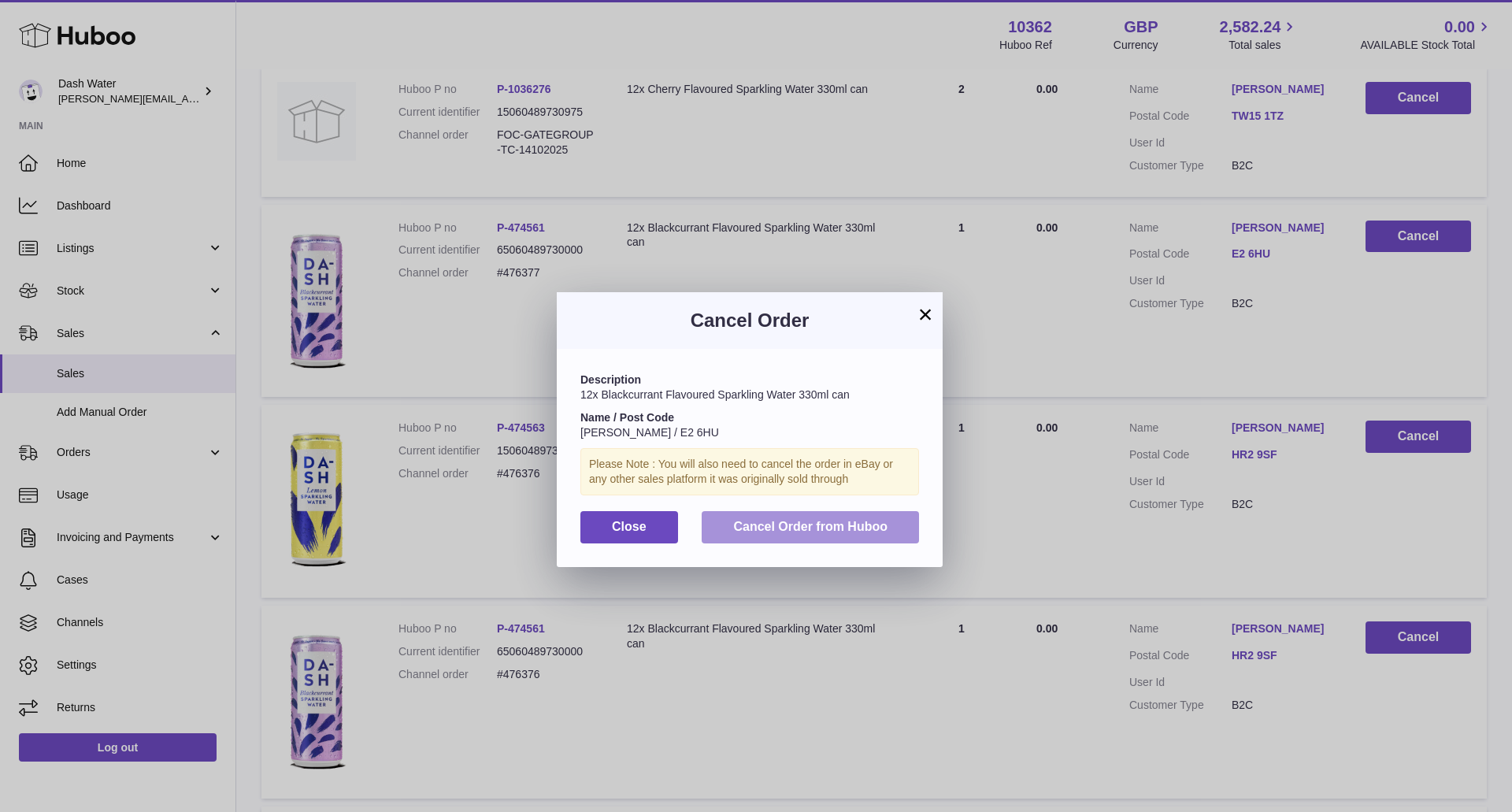
click at [776, 532] on span "Cancel Order from Huboo" at bounding box center [810, 526] width 154 height 14
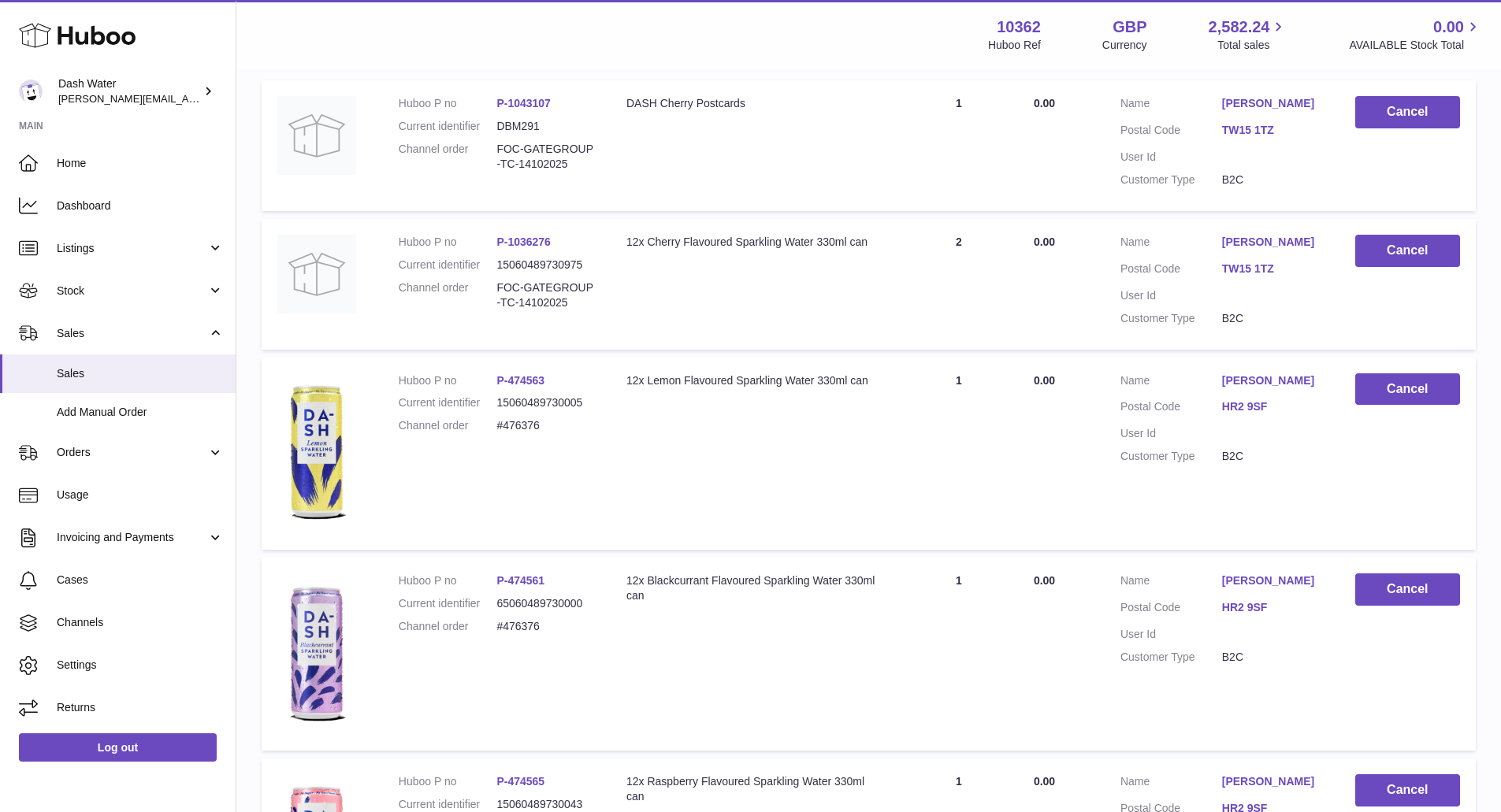
scroll to position [314, 0]
click at [1407, 374] on button "Cancel" at bounding box center [1407, 390] width 105 height 32
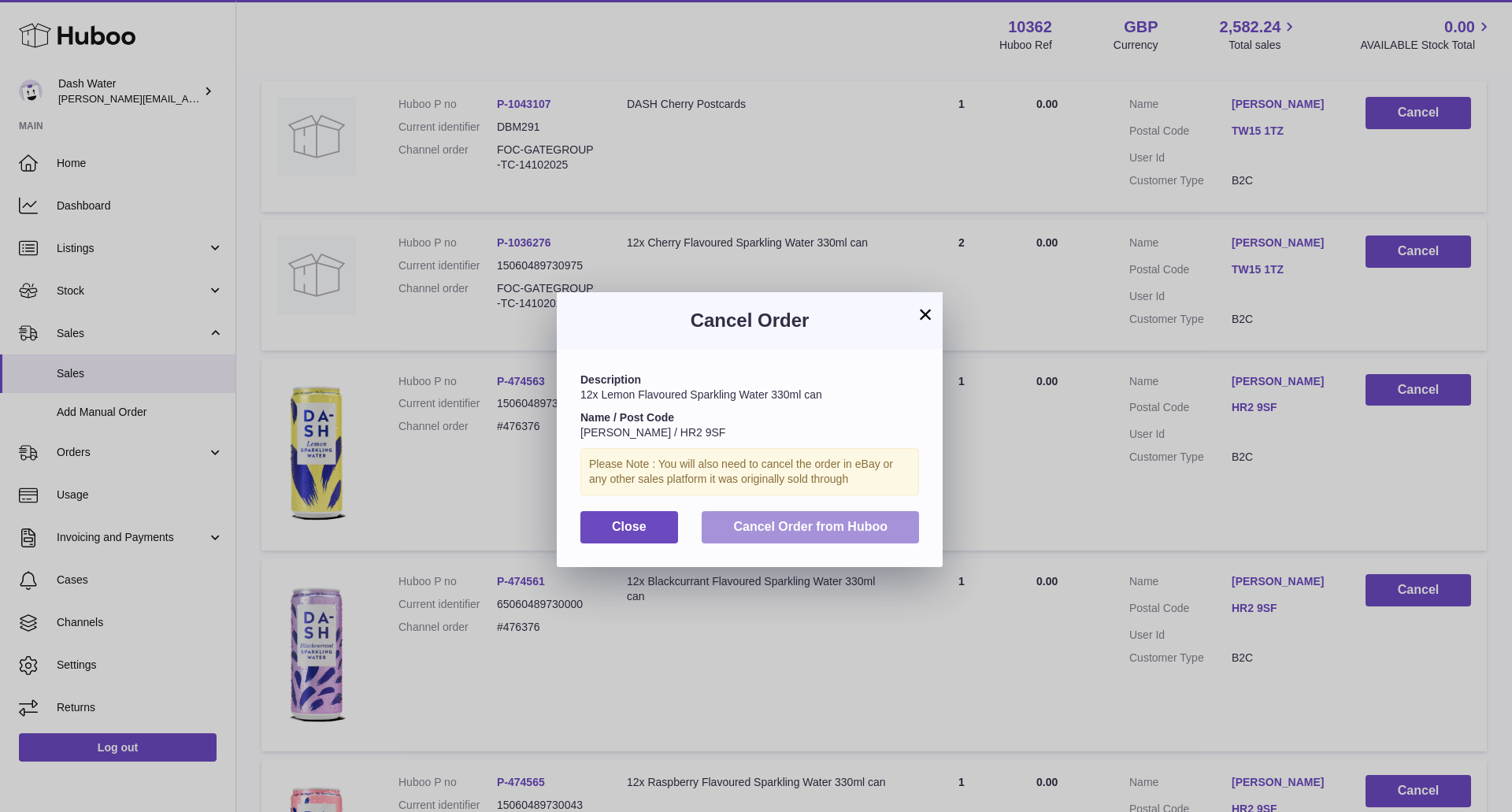
click at [832, 534] on button "Cancel Order from Huboo" at bounding box center [811, 527] width 217 height 32
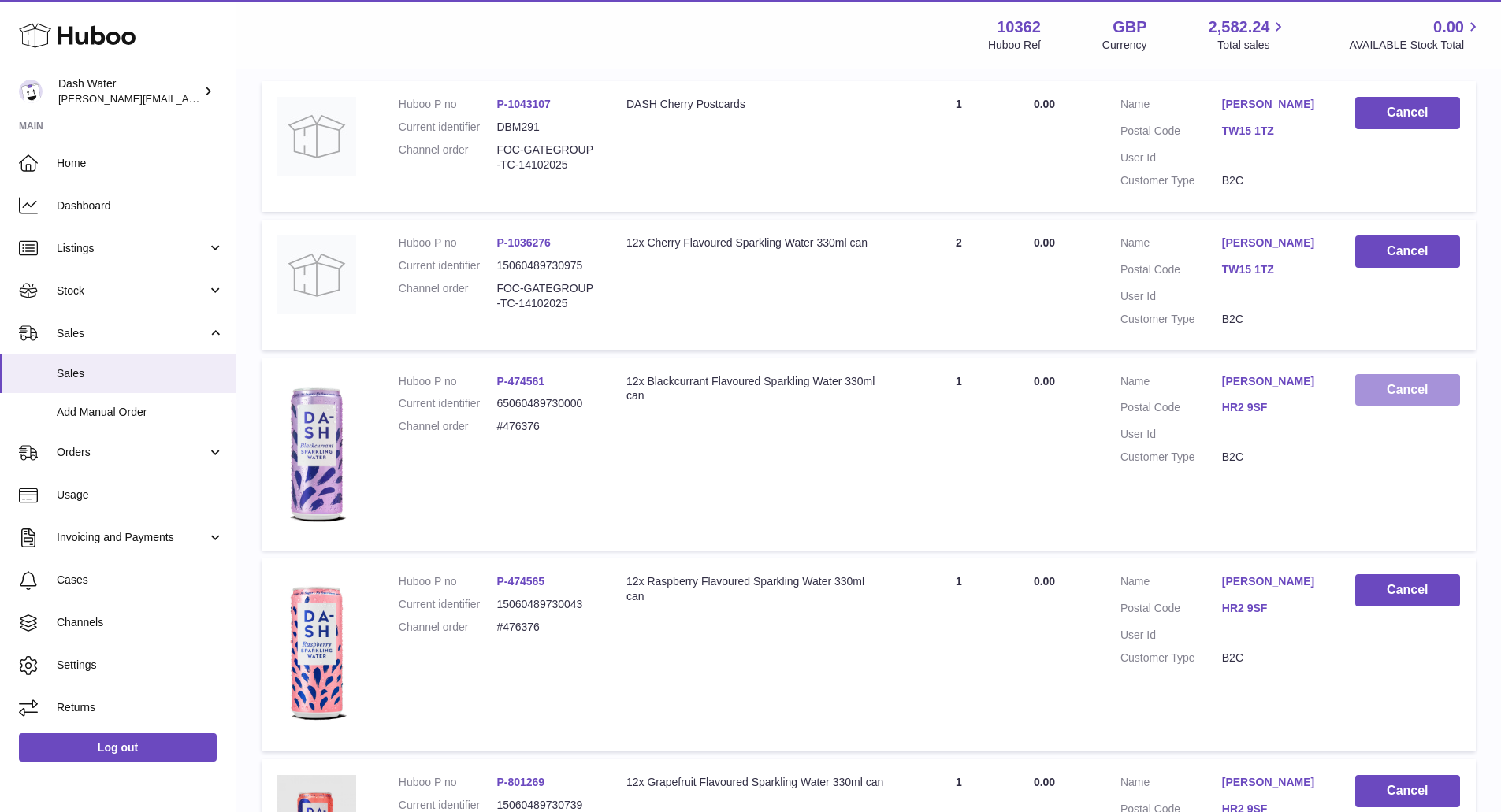
click at [1401, 390] on button "Cancel" at bounding box center [1407, 390] width 105 height 32
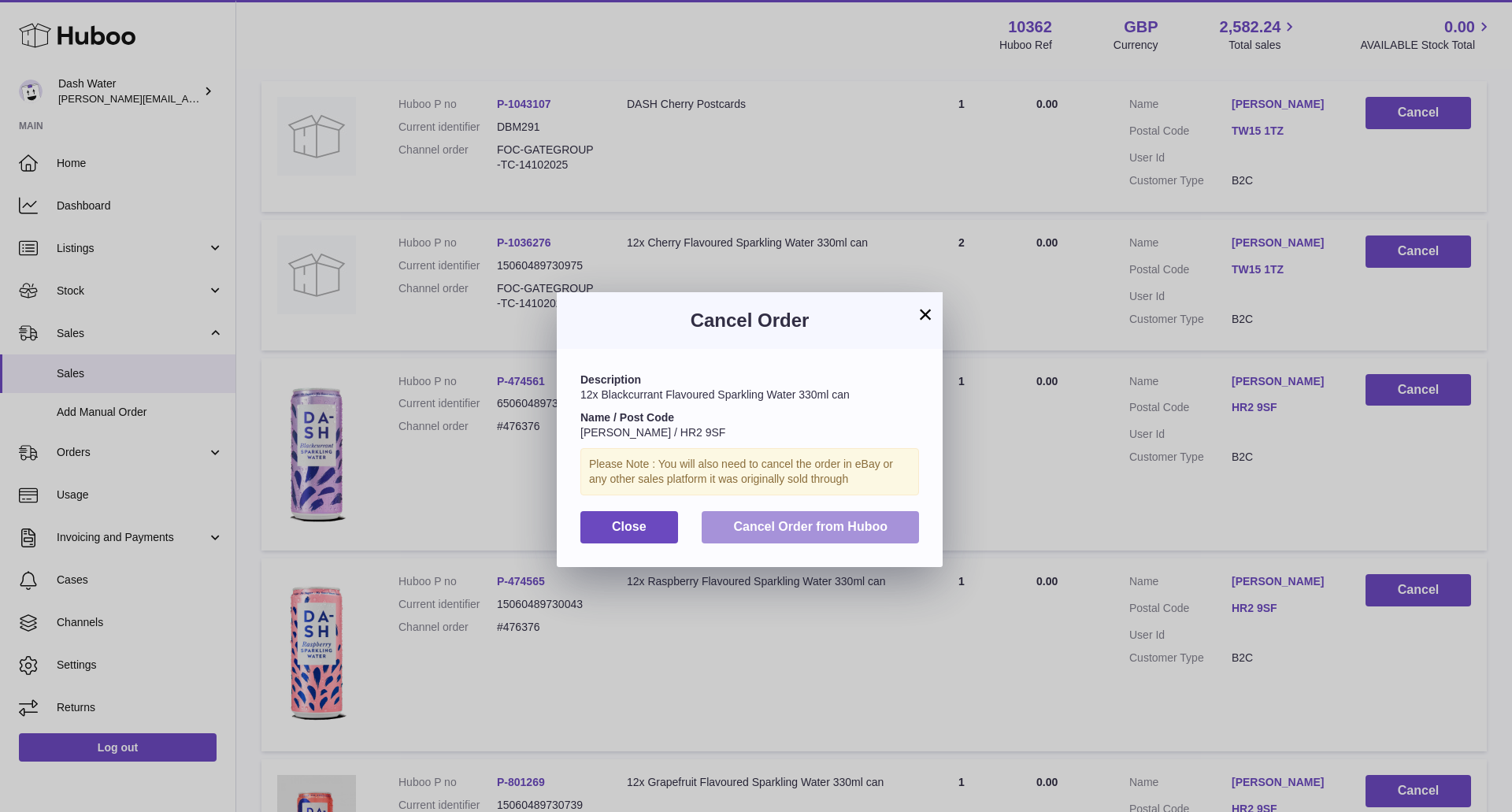
click at [803, 540] on button "Cancel Order from Huboo" at bounding box center [811, 527] width 217 height 32
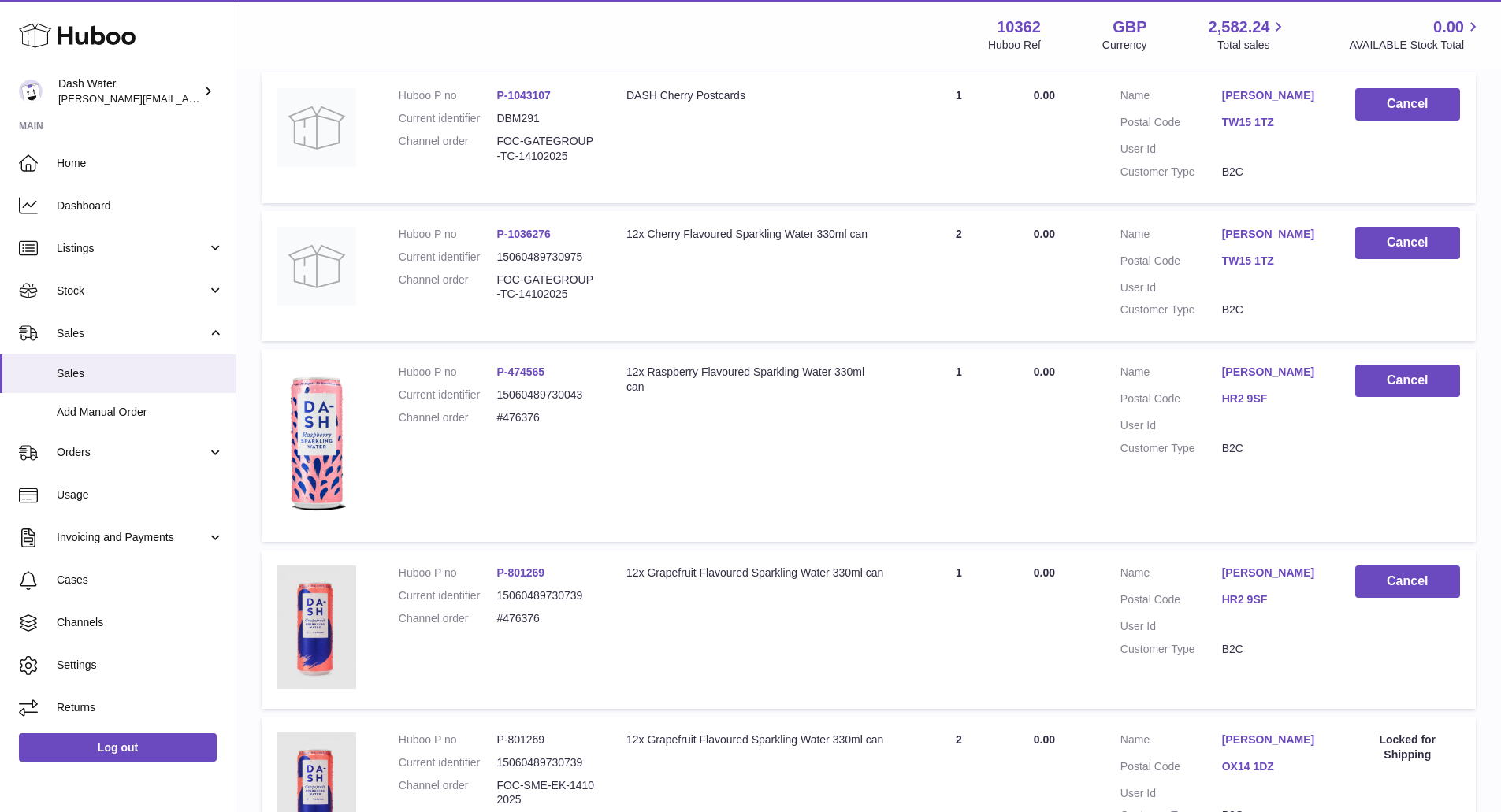
scroll to position [843, 0]
click at [1413, 371] on button "Cancel" at bounding box center [1407, 382] width 105 height 32
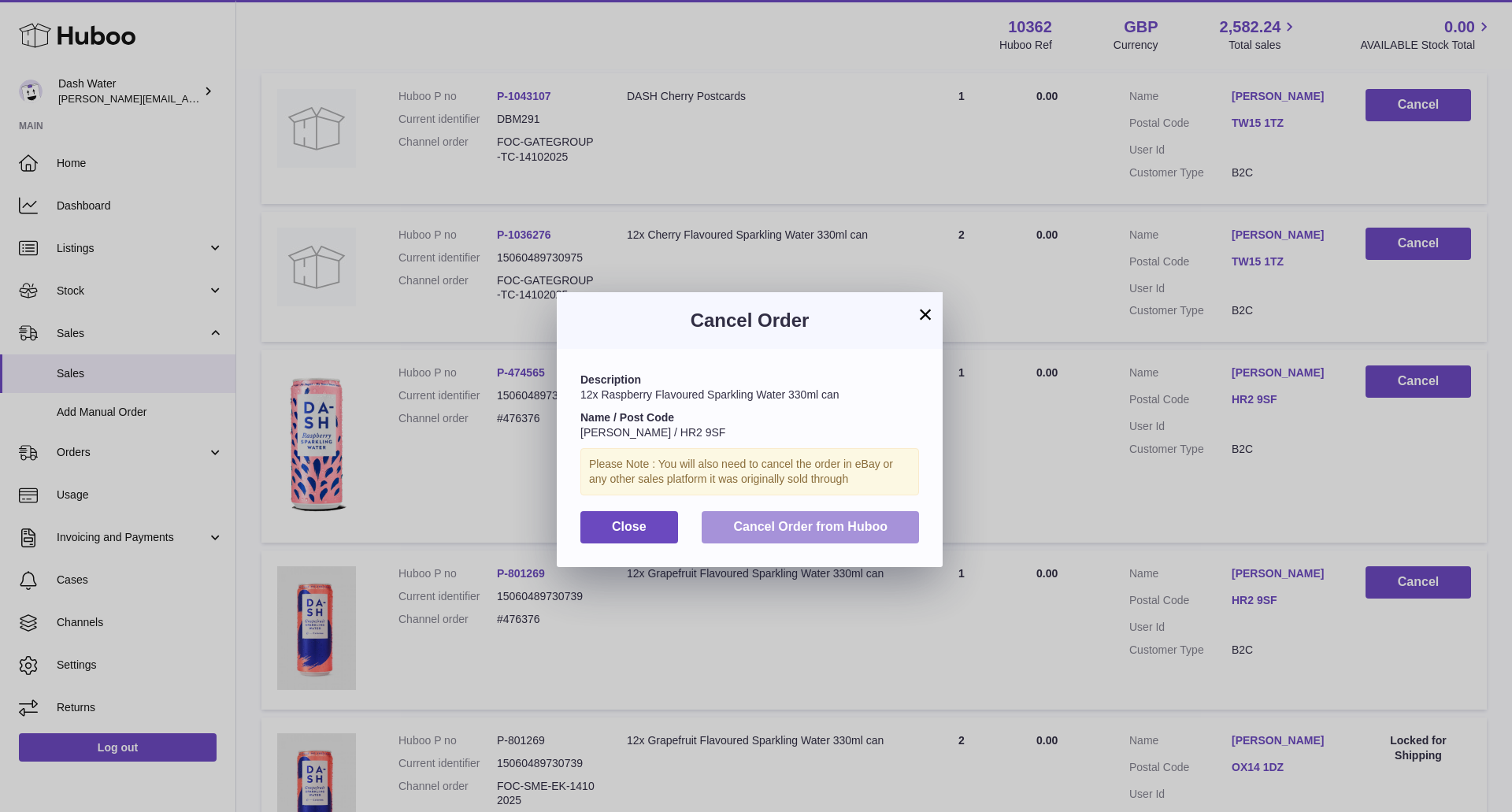
click at [826, 530] on span "Cancel Order from Huboo" at bounding box center [810, 526] width 154 height 14
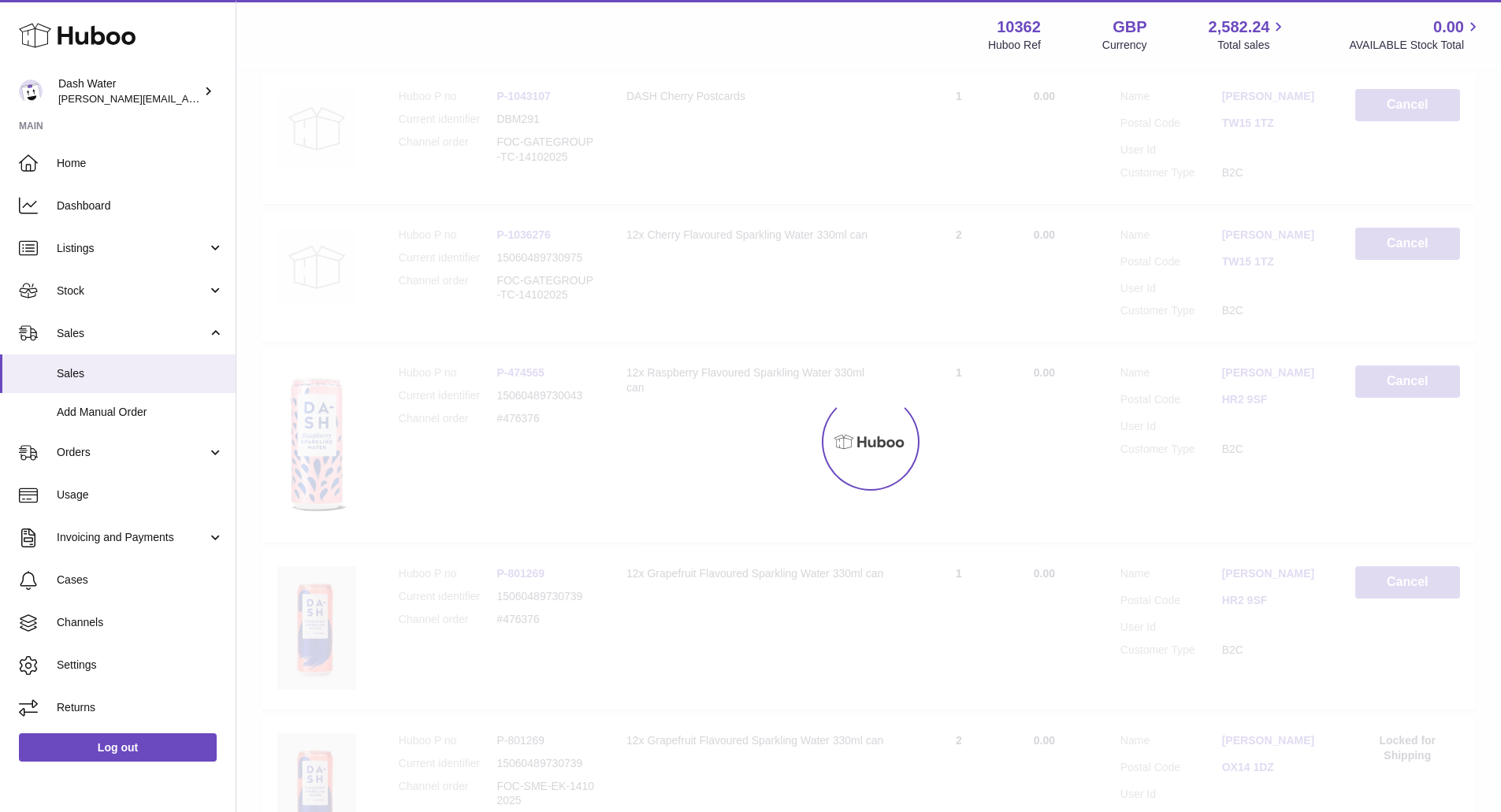
scroll to position [1044, 0]
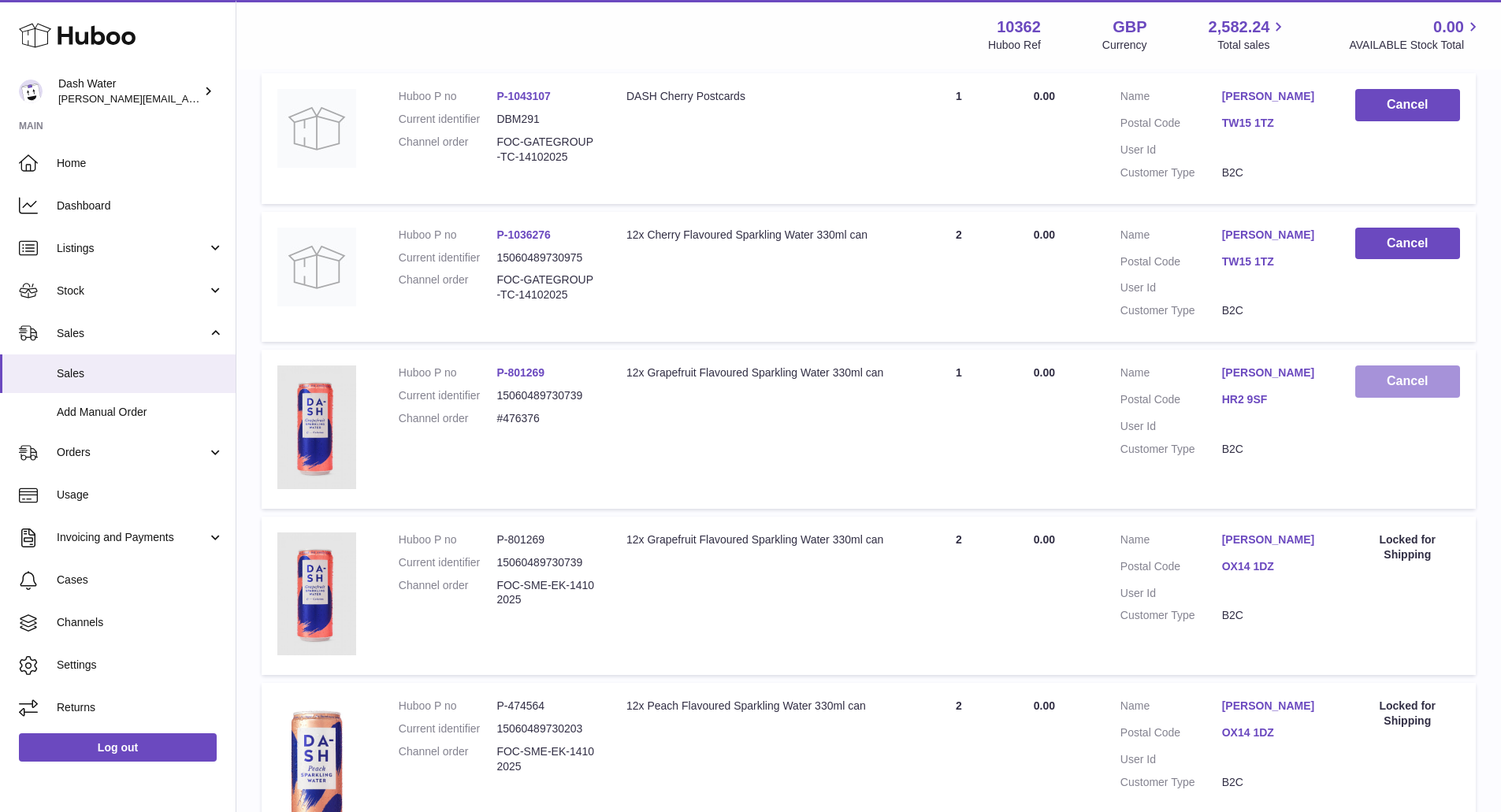
click at [1391, 386] on button "Cancel" at bounding box center [1407, 382] width 105 height 32
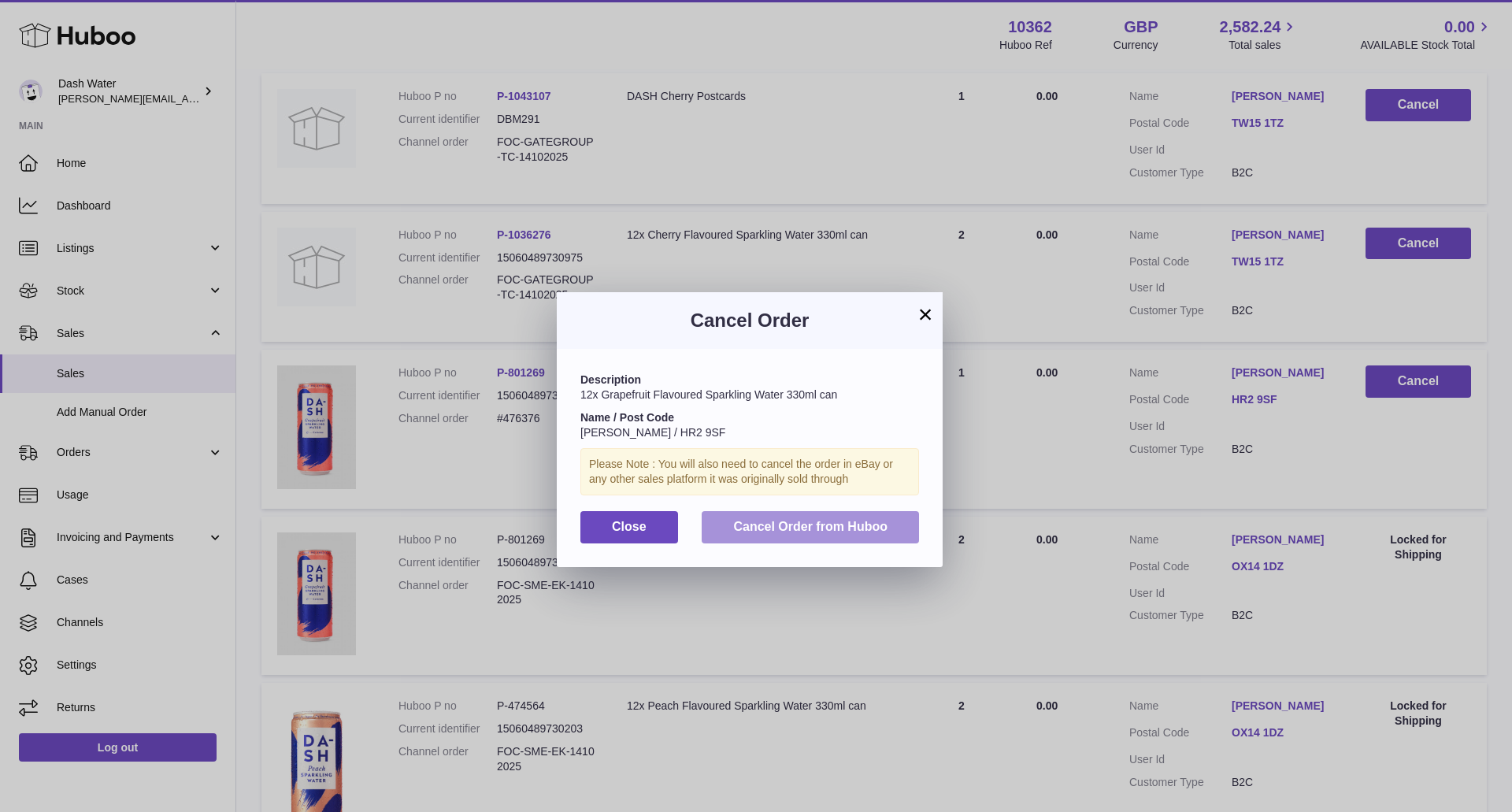
click at [891, 526] on button "Cancel Order from Huboo" at bounding box center [811, 527] width 217 height 32
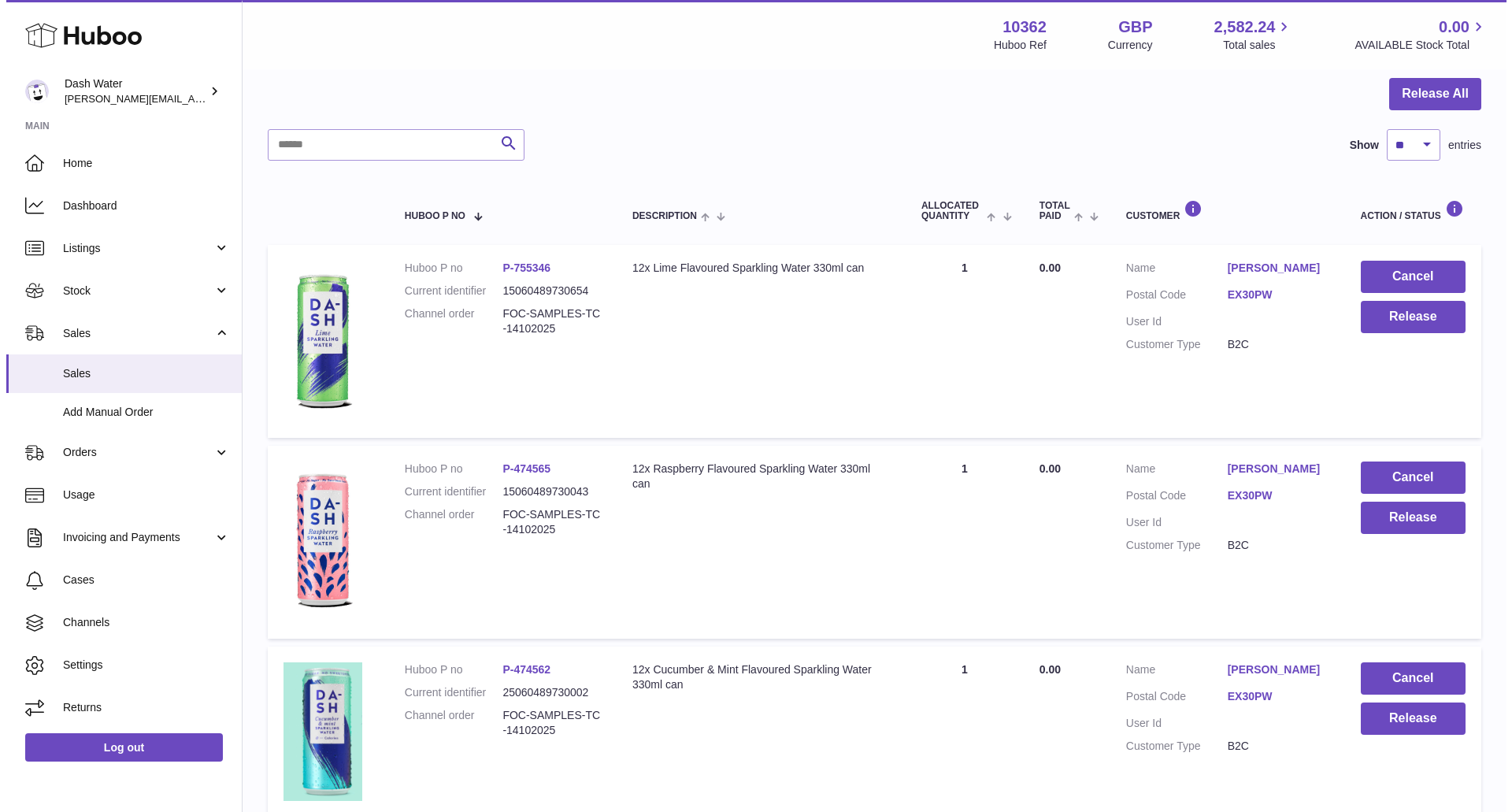
scroll to position [0, 0]
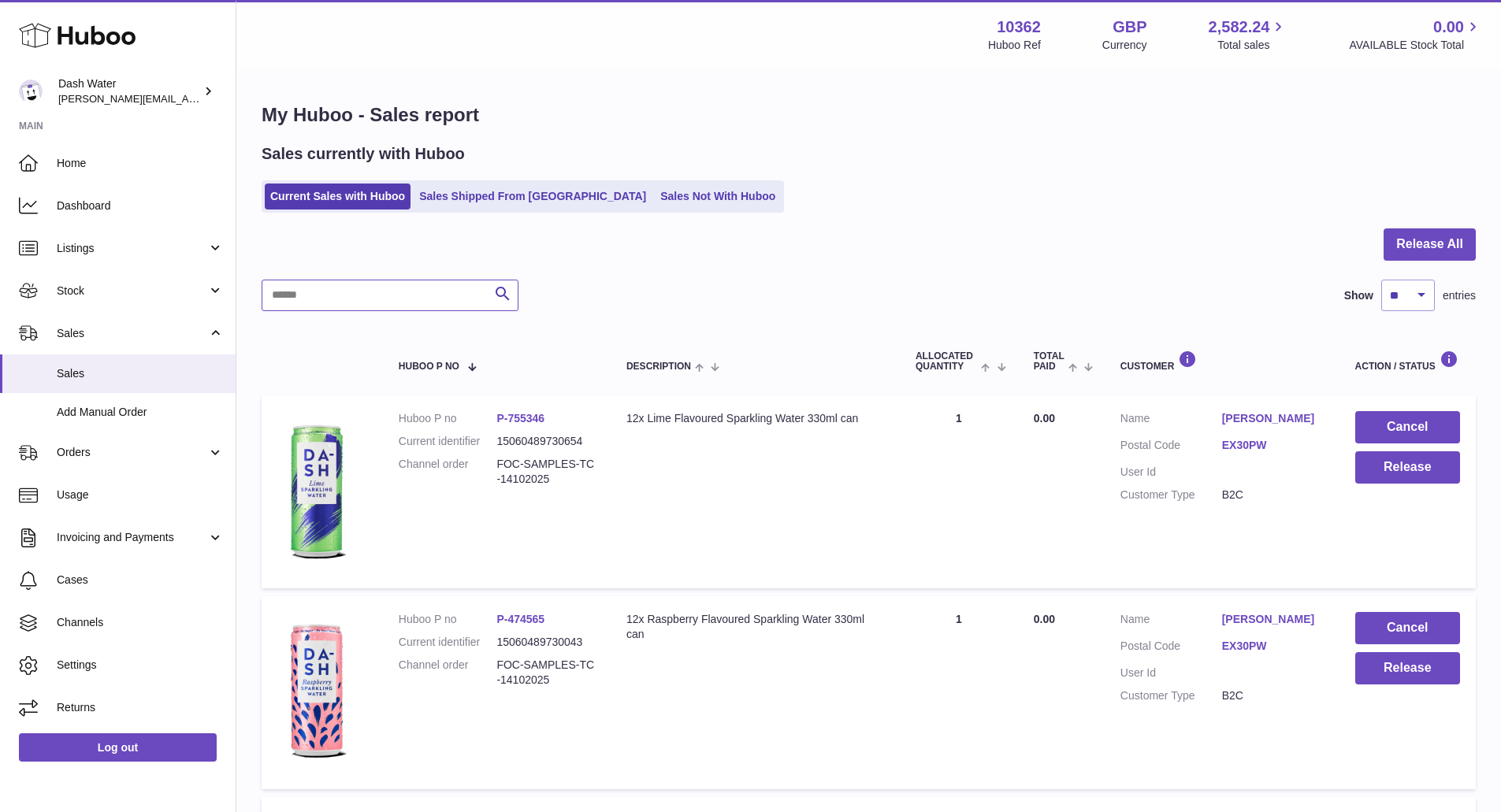
click at [416, 286] on input "text" at bounding box center [390, 295] width 257 height 31
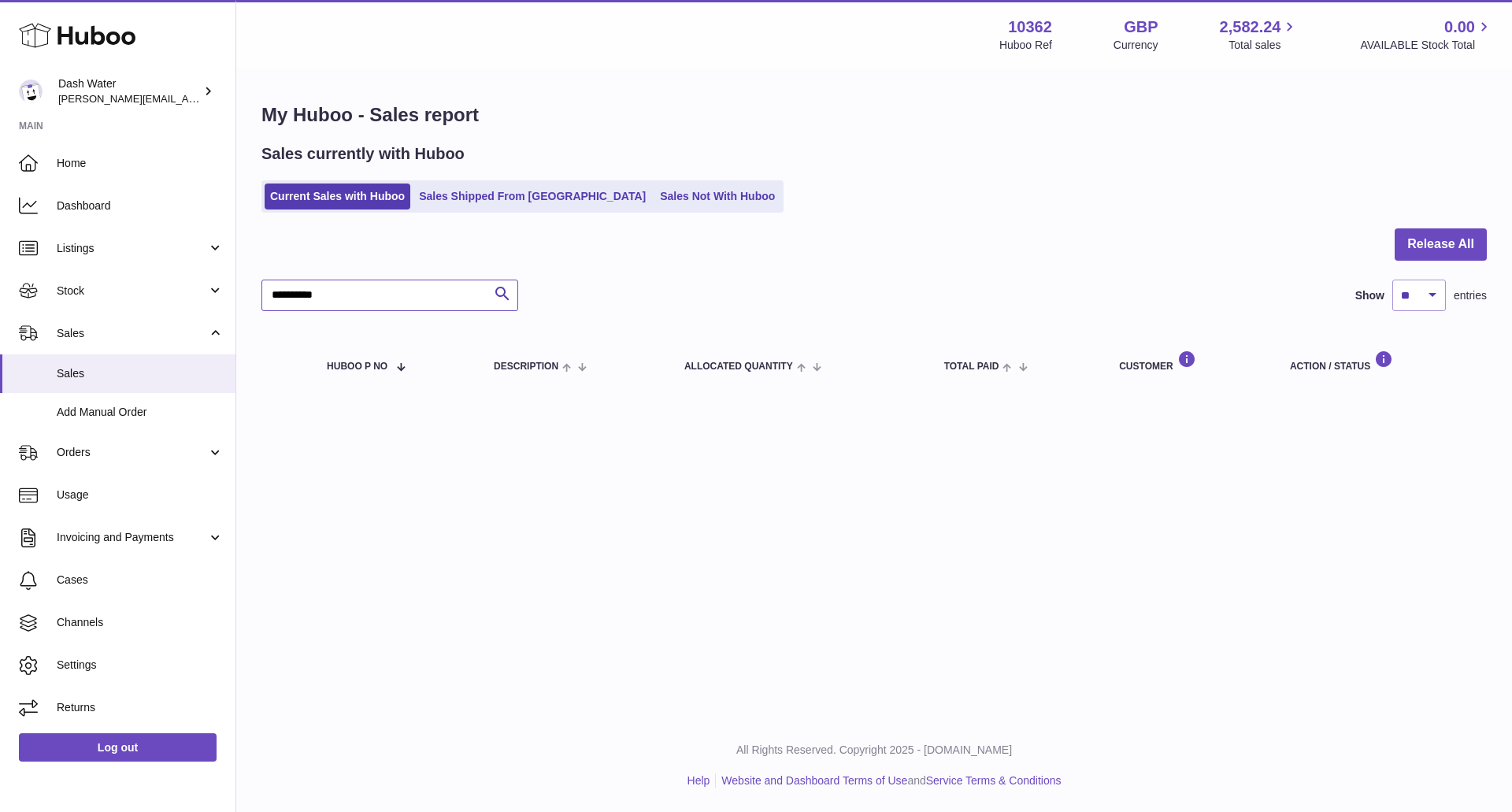
click at [421, 289] on input "**********" at bounding box center [389, 295] width 257 height 31
paste input "********"
type input "**********"
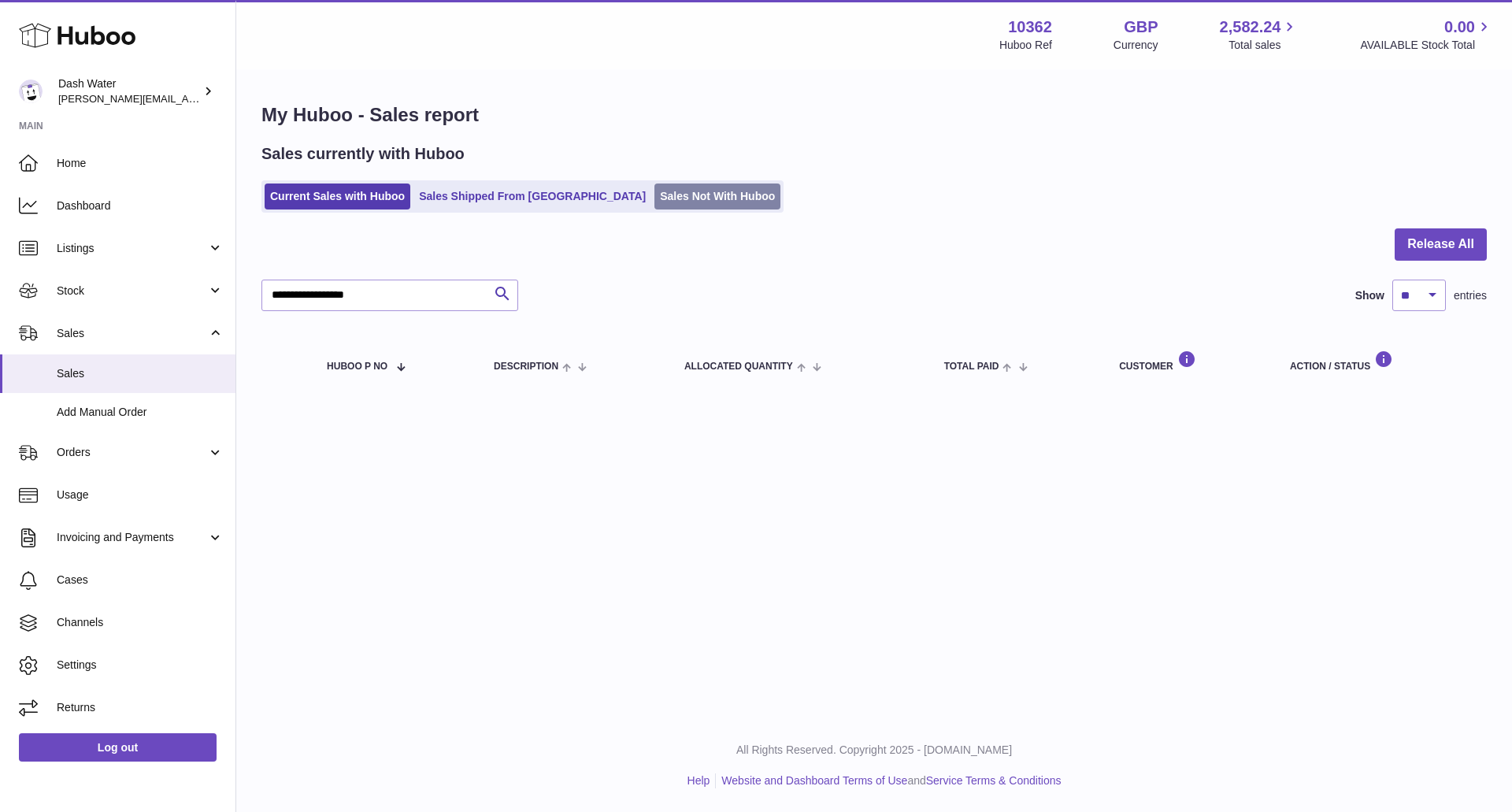
click at [654, 196] on link "Sales Not With Huboo" at bounding box center [717, 196] width 126 height 26
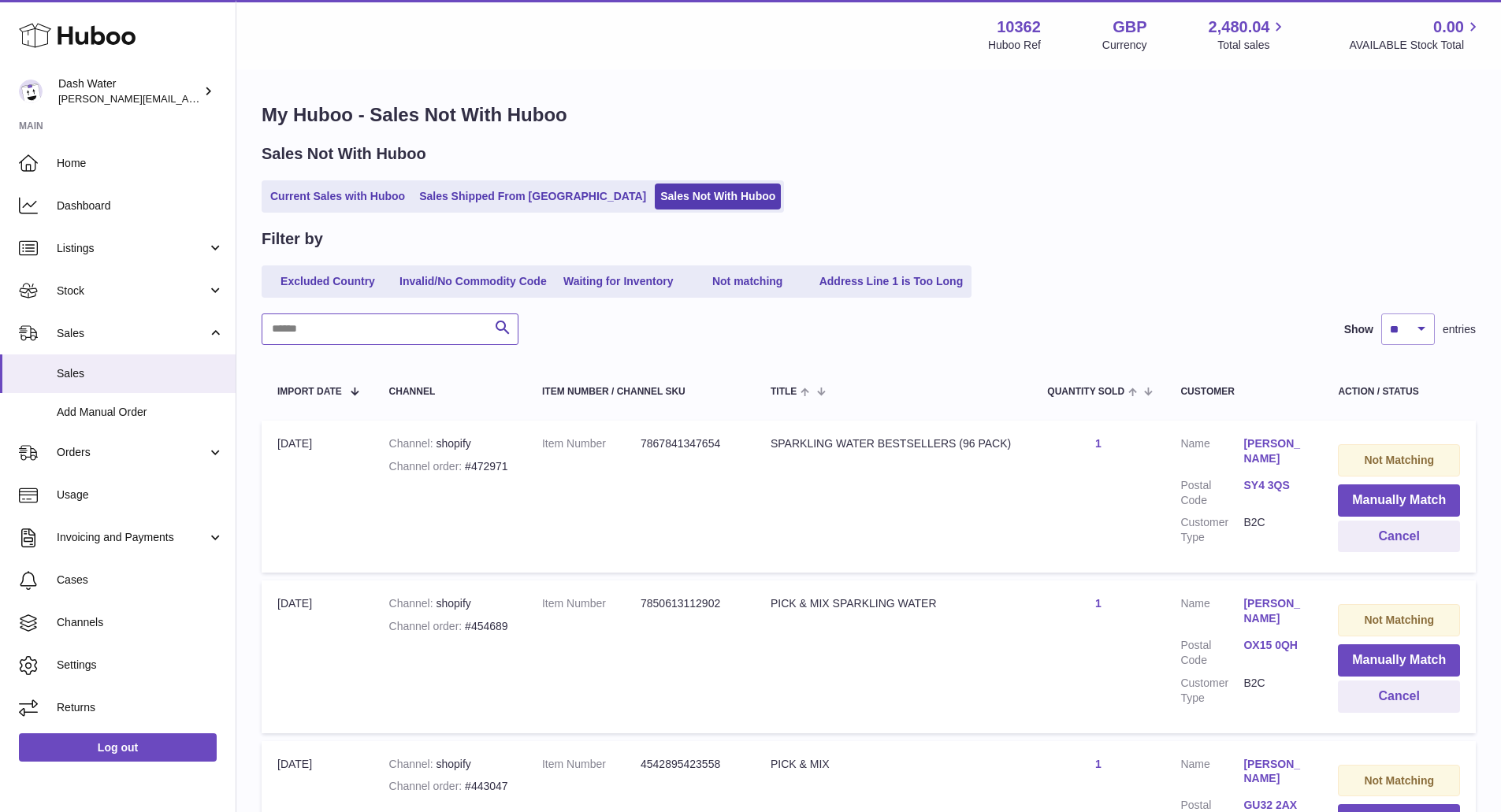
click at [393, 328] on input "text" at bounding box center [390, 329] width 257 height 31
paste input "**********"
type input "**********"
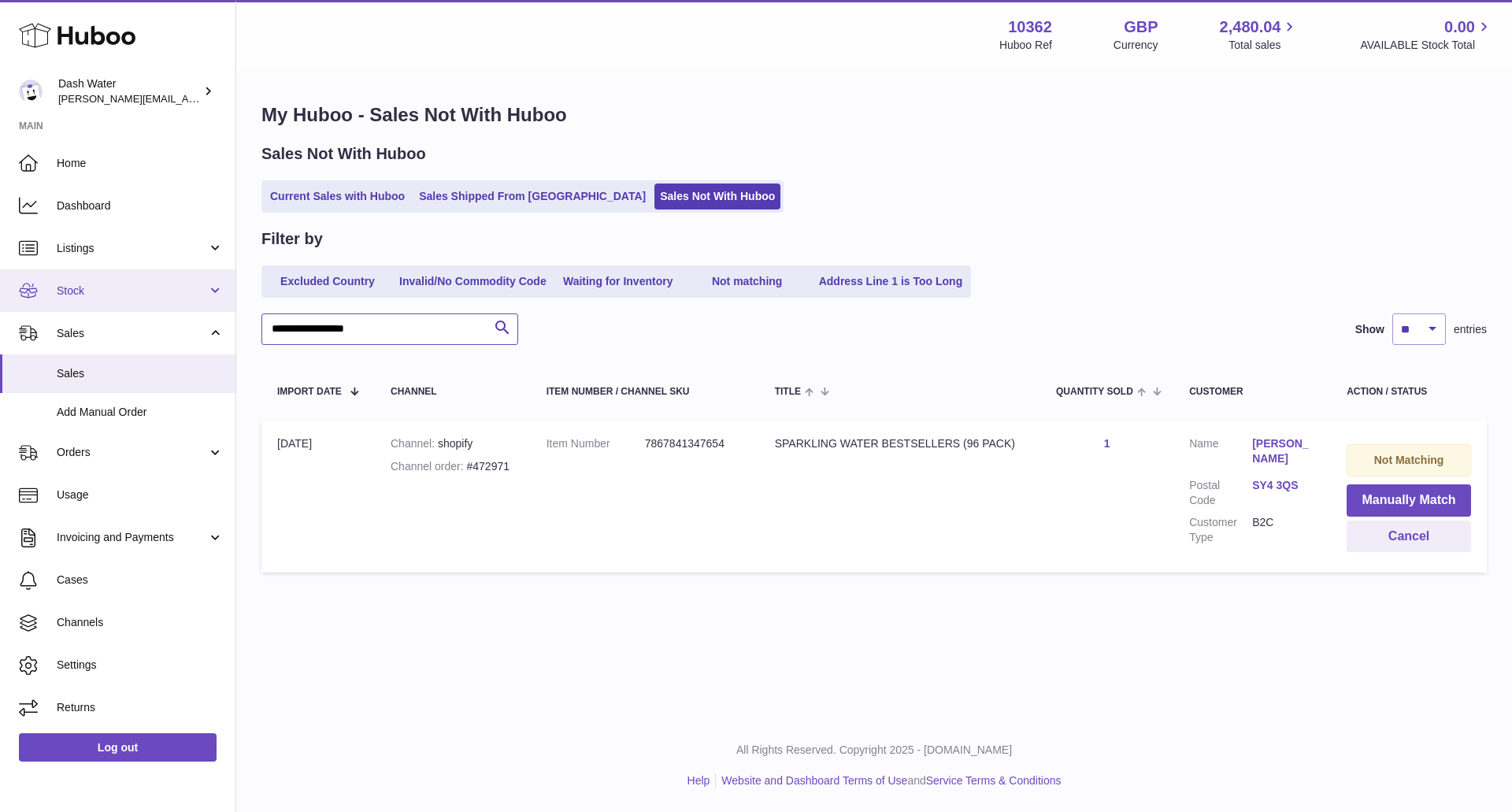
drag, startPoint x: 423, startPoint y: 330, endPoint x: 0, endPoint y: 287, distance: 425.2
click at [0, 287] on div "Huboo Dash Water james@dash-water.com Main Home Dashboard Listings Not with Hub…" at bounding box center [756, 406] width 1512 height 812
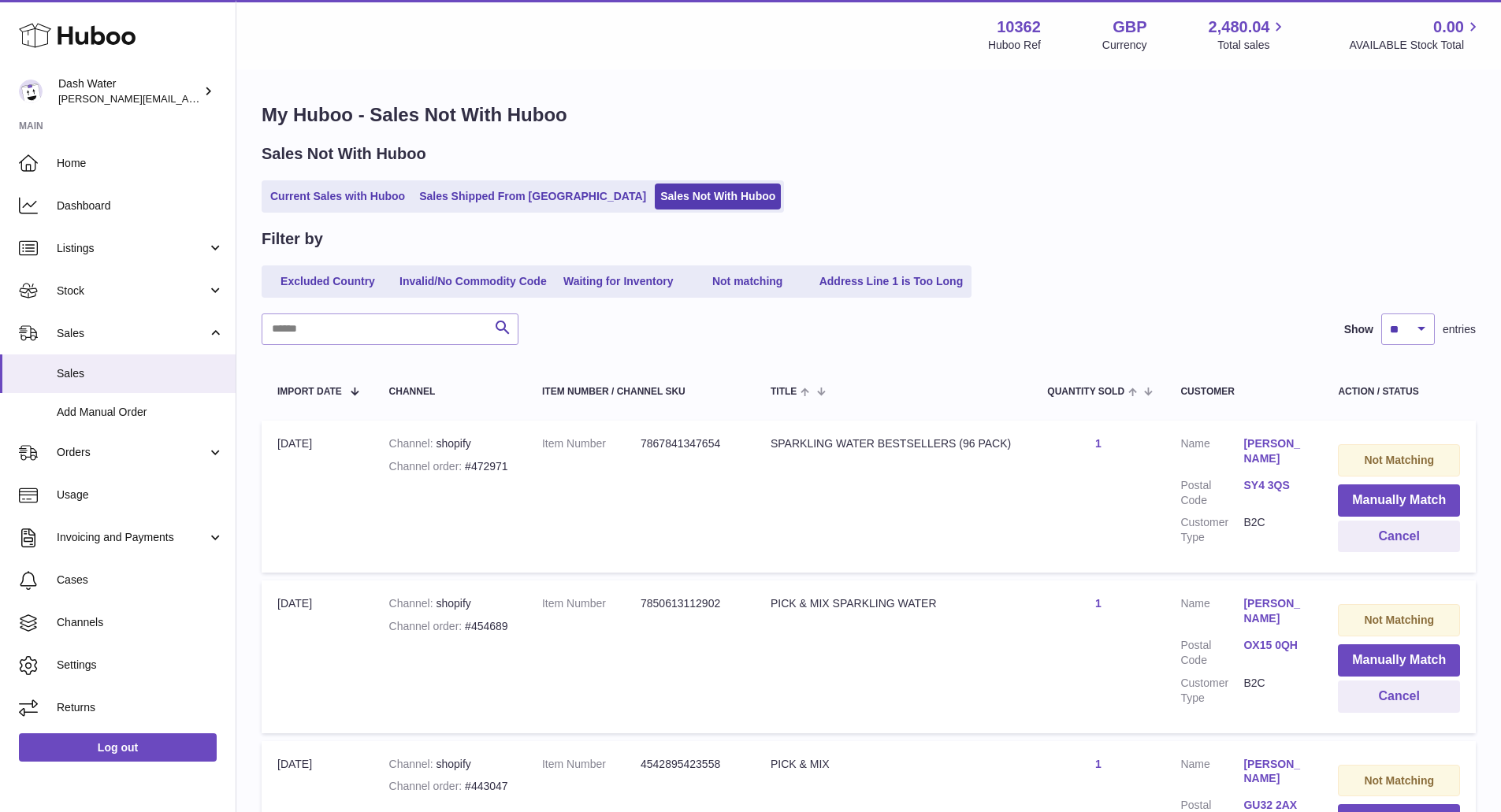
click at [1331, 282] on div "Excluded Country Invalid/No Commodity Code Waiting for Inventory Not matching A…" at bounding box center [869, 282] width 1215 height 32
click at [1424, 327] on select "** ** ** ***" at bounding box center [1407, 329] width 54 height 31
select select "***"
click at [1381, 314] on select "** ** ** ***" at bounding box center [1407, 329] width 54 height 31
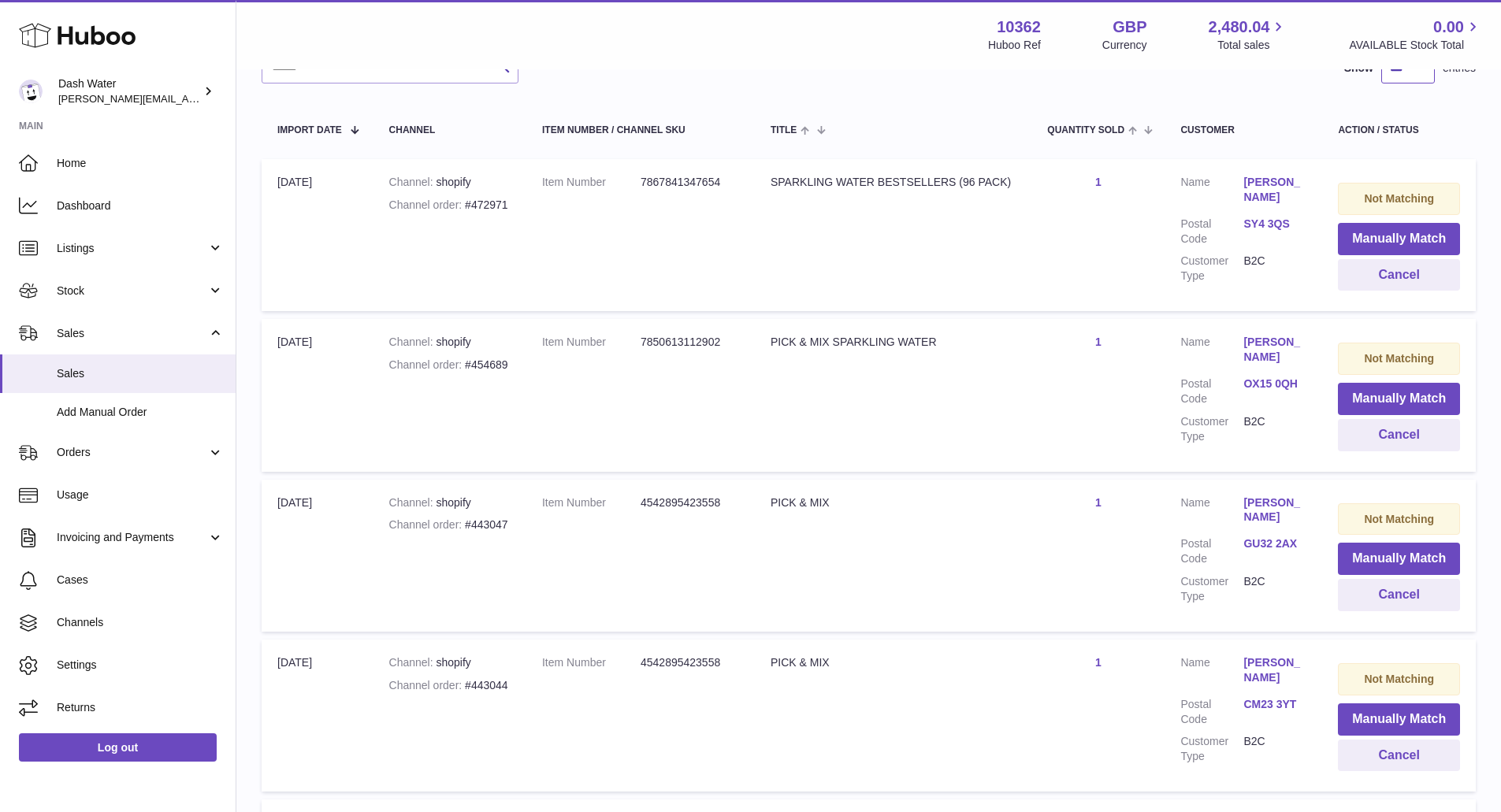
scroll to position [253, 0]
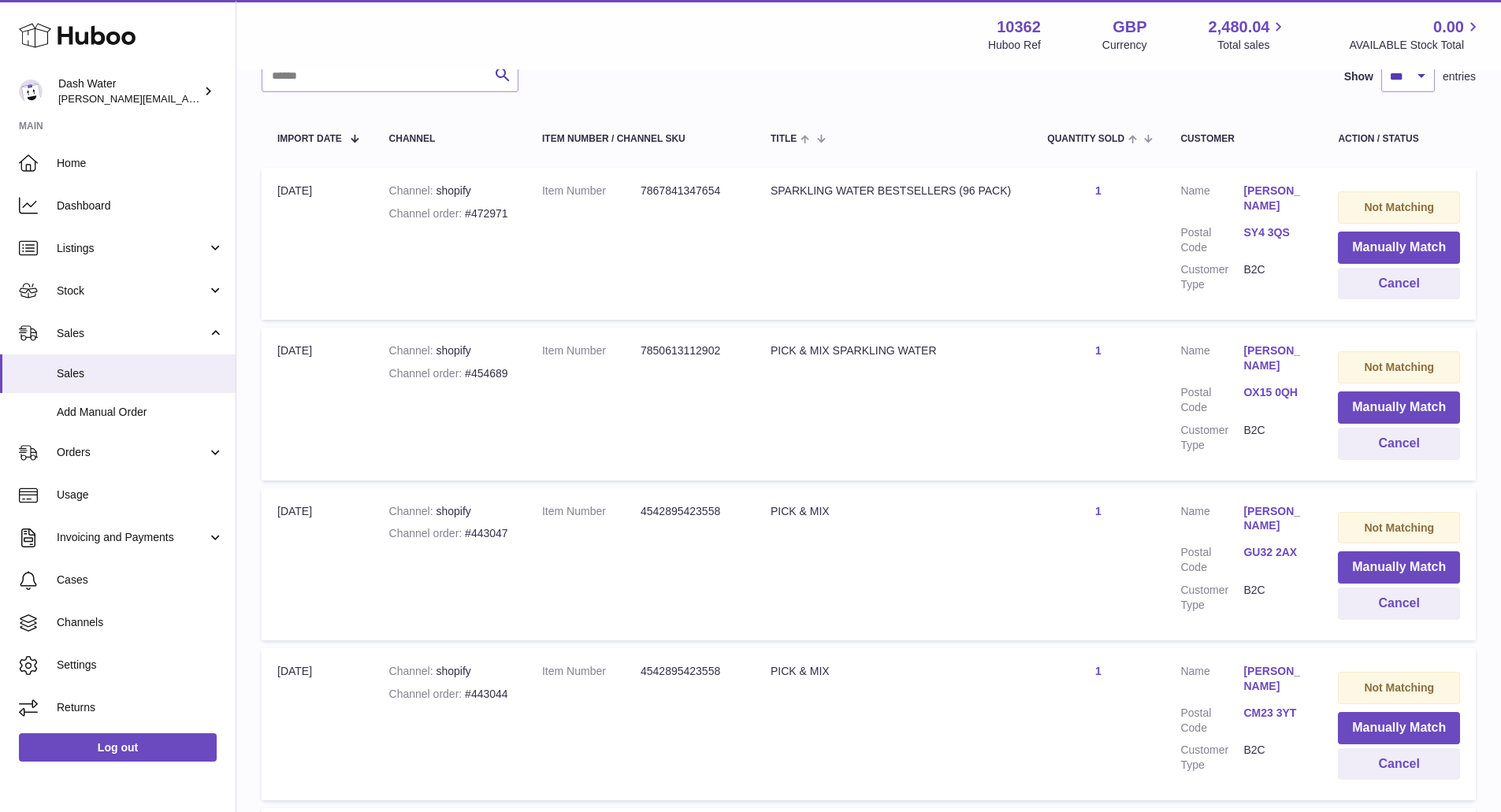
click at [755, 586] on td "Title PICK & MIX" at bounding box center [894, 565] width 277 height 152
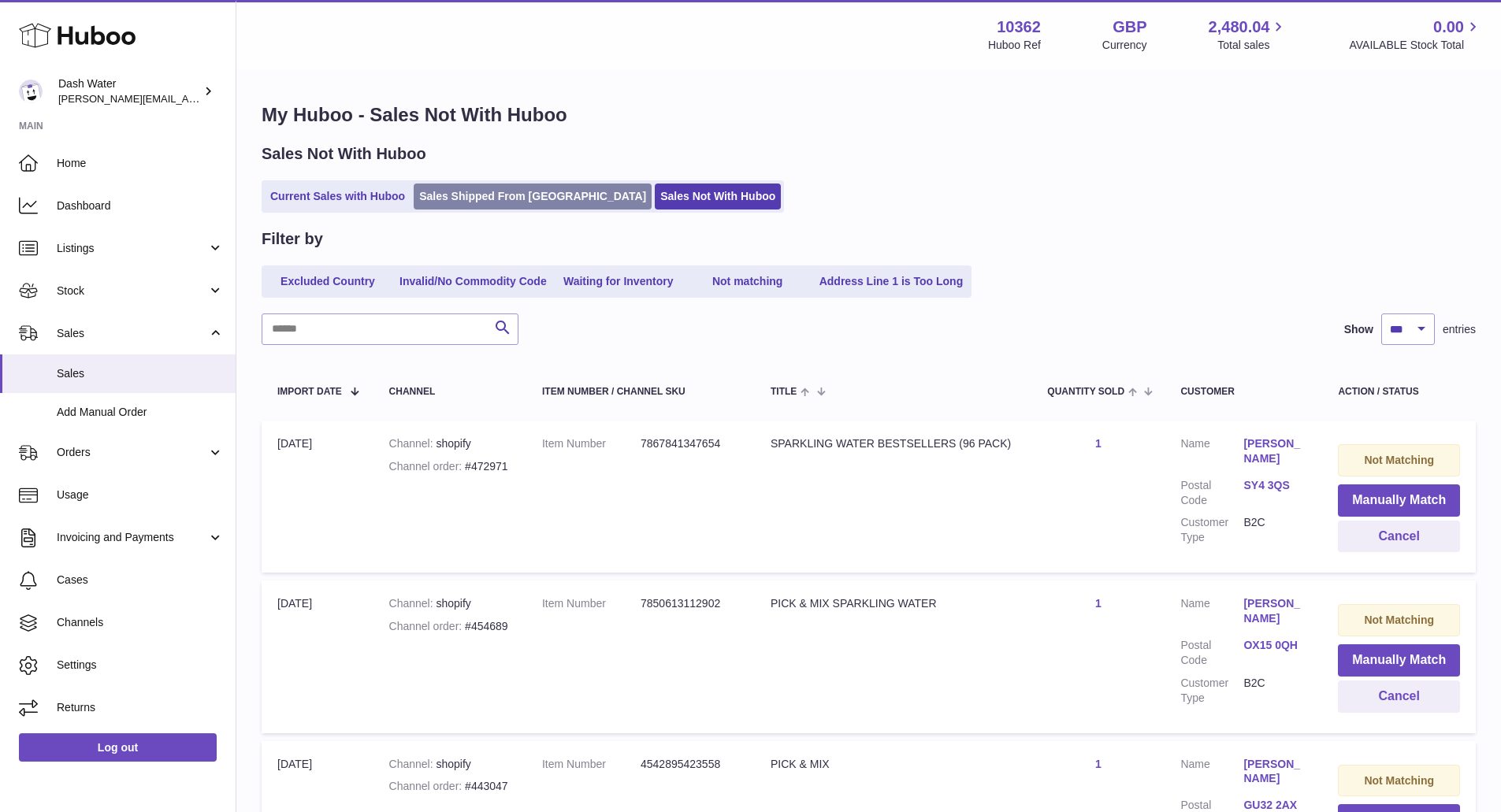
click at [483, 188] on link "Sales Shipped From [GEOGRAPHIC_DATA]" at bounding box center [532, 196] width 238 height 26
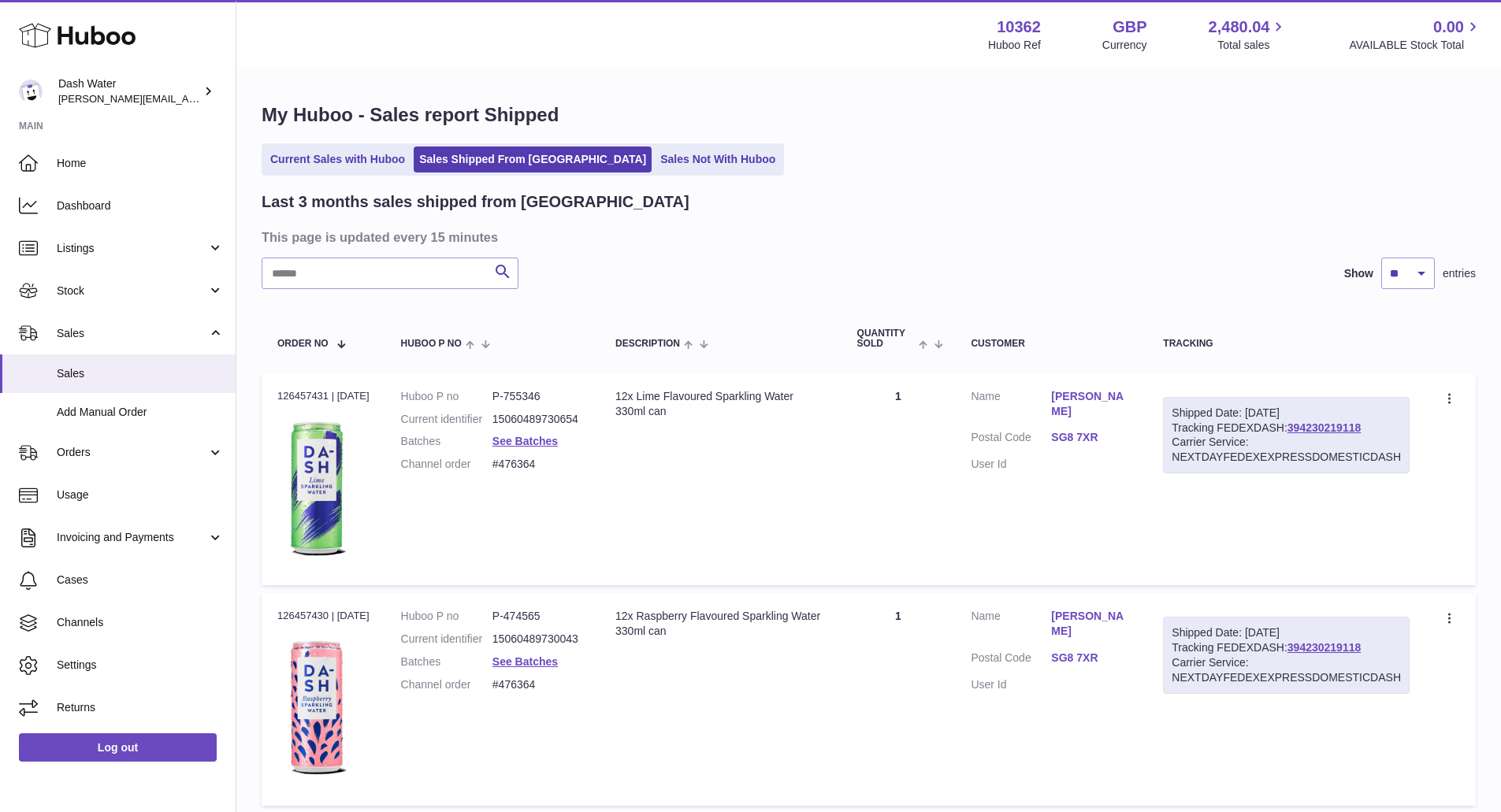
click at [346, 164] on link "Current Sales with Huboo" at bounding box center [338, 159] width 146 height 26
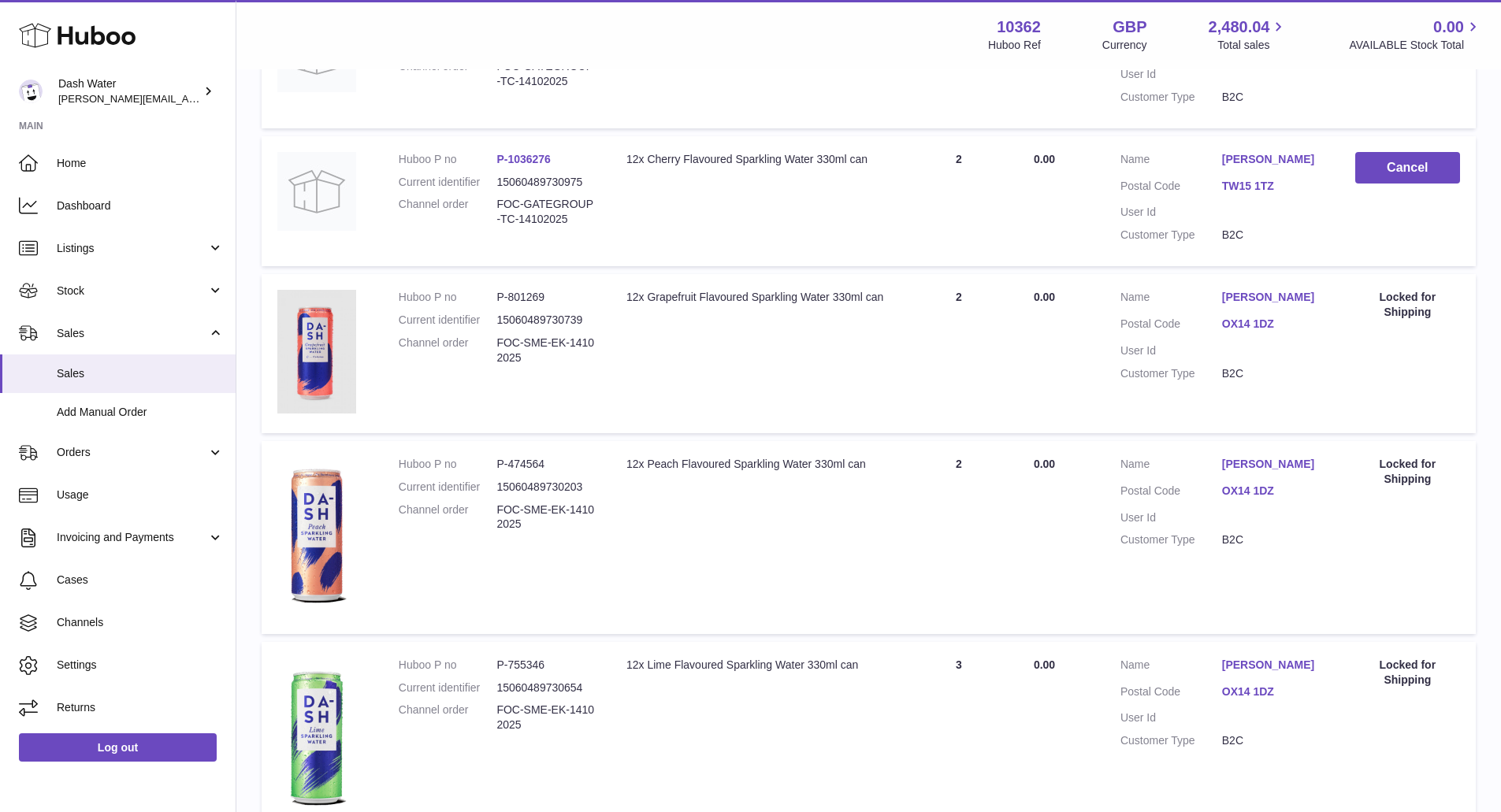
scroll to position [1120, 0]
click at [561, 602] on td "Huboo P no P-474564 Current identifier 15060489730203 Channel order FOC-SME-EK-…" at bounding box center [497, 537] width 228 height 193
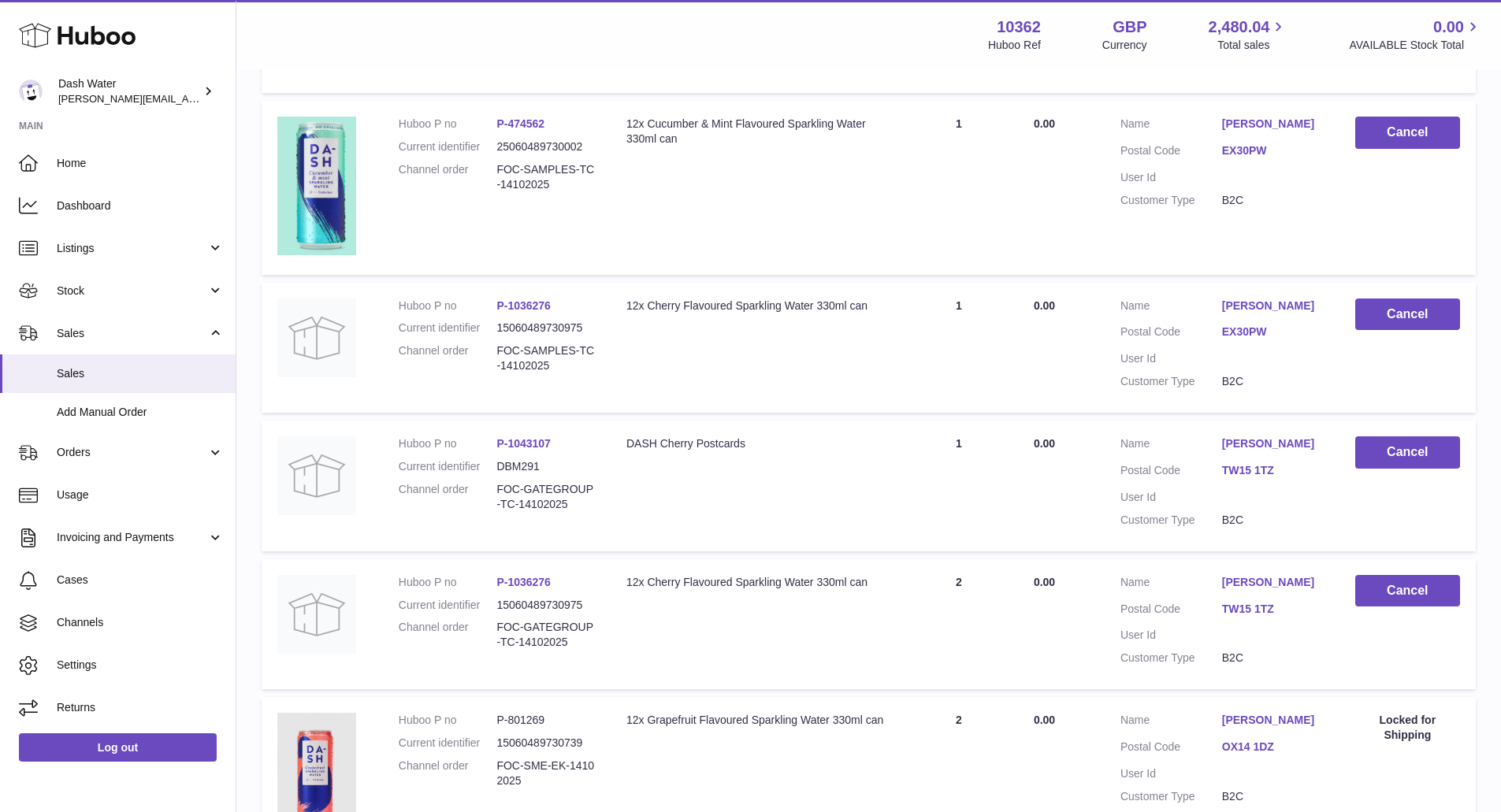
scroll to position [0, 0]
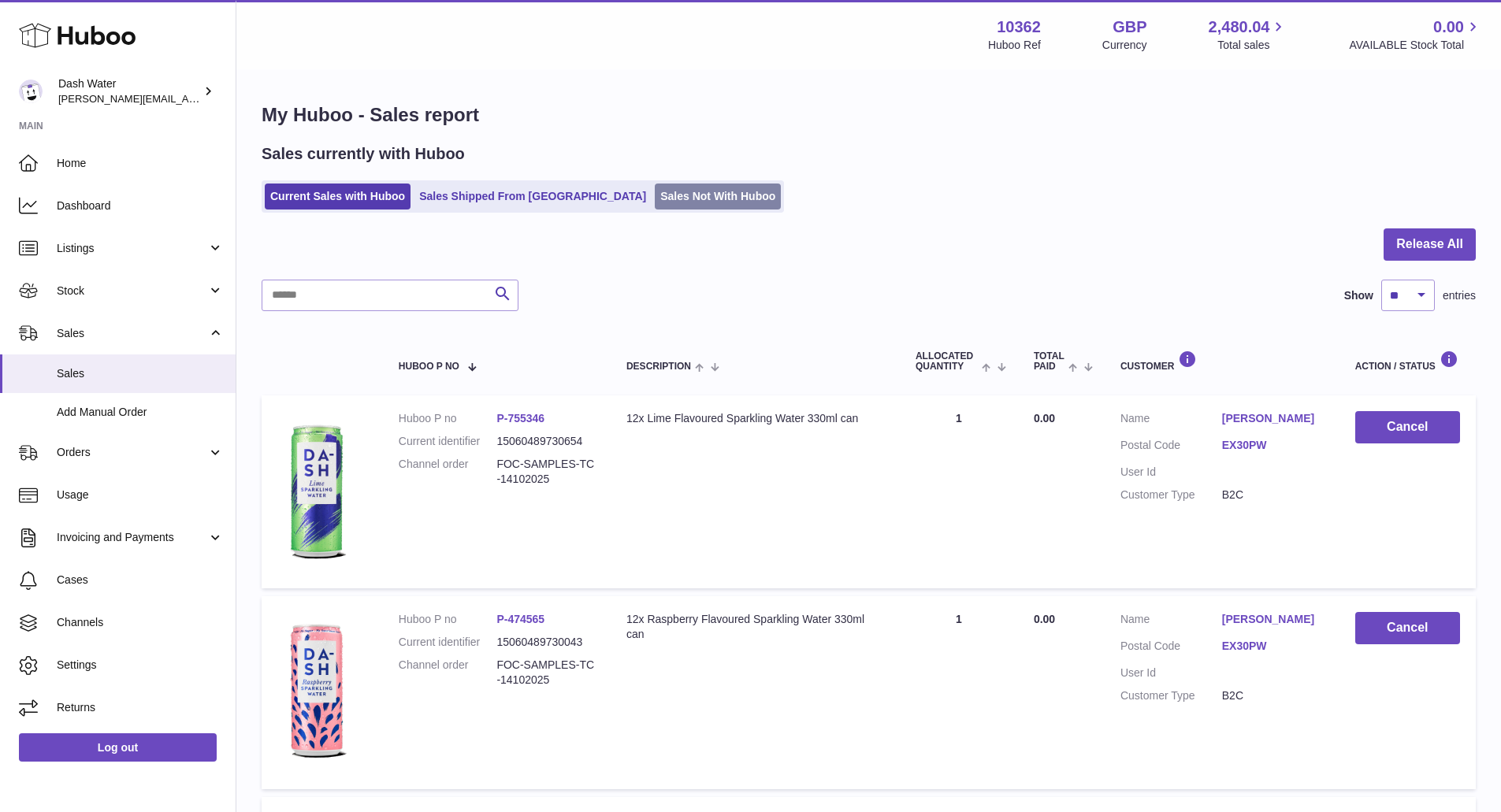
click at [654, 196] on link "Sales Not With Huboo" at bounding box center [718, 196] width 126 height 26
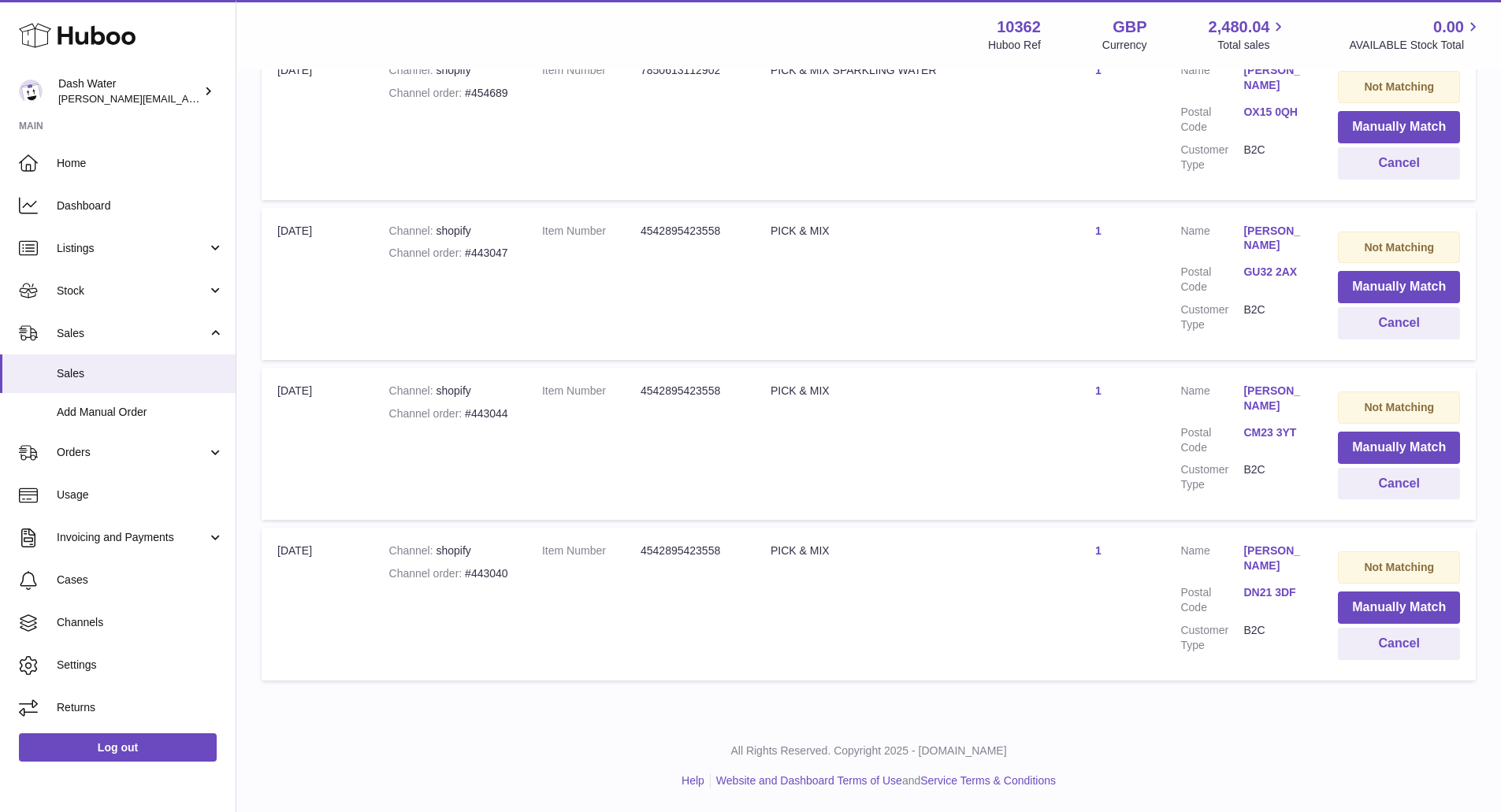
scroll to position [468, 0]
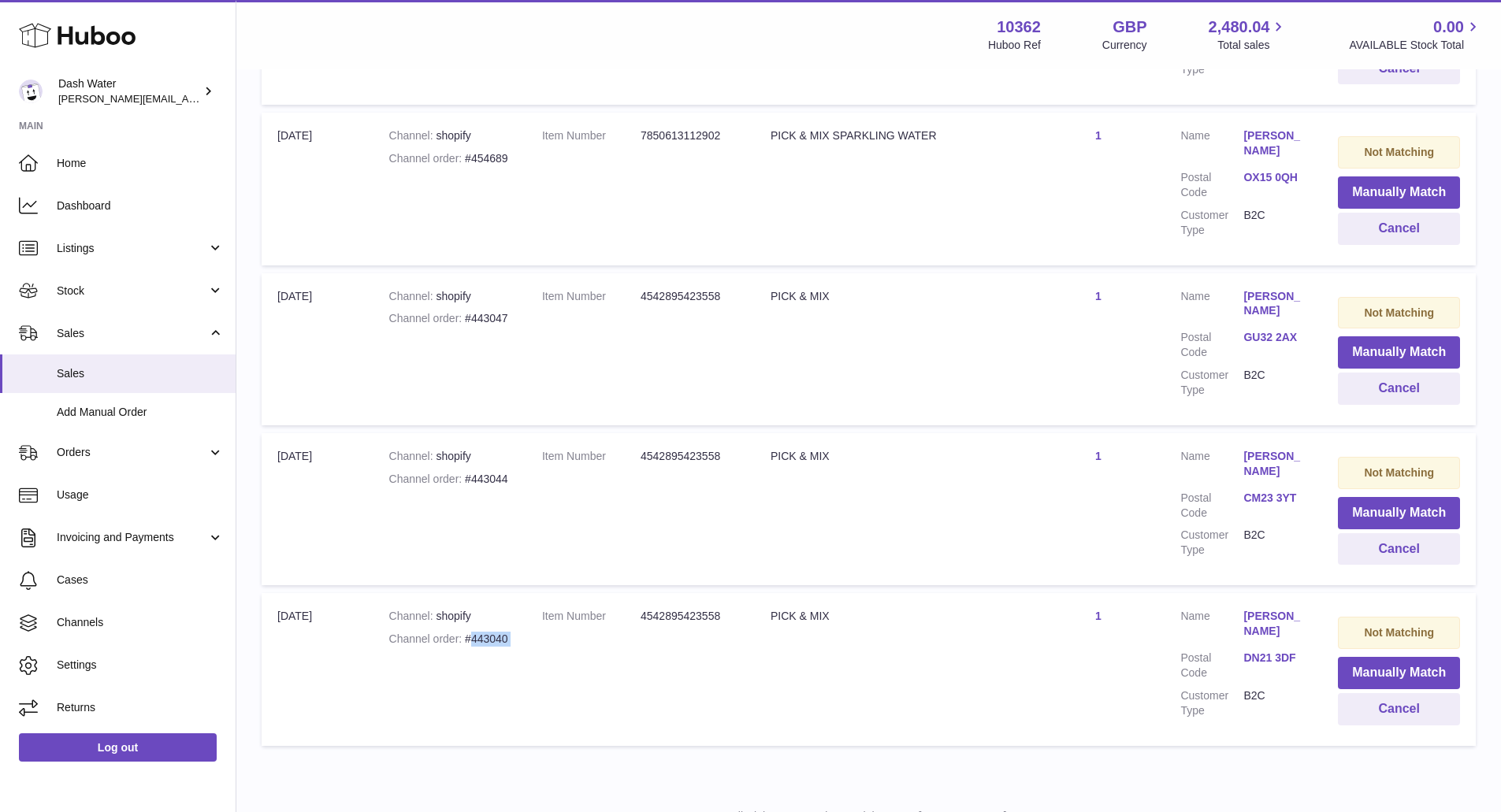
drag, startPoint x: 532, startPoint y: 640, endPoint x: 473, endPoint y: 639, distance: 59.0
click at [473, 639] on tr "Import date [DATE] Channel shopify Channel order #443040 Item Number 4542895423…" at bounding box center [869, 670] width 1215 height 152
copy tr "443040"
drag, startPoint x: 517, startPoint y: 472, endPoint x: 471, endPoint y: 482, distance: 47.1
click at [471, 482] on td "Channel shopify Channel order #443044" at bounding box center [450, 510] width 153 height 152
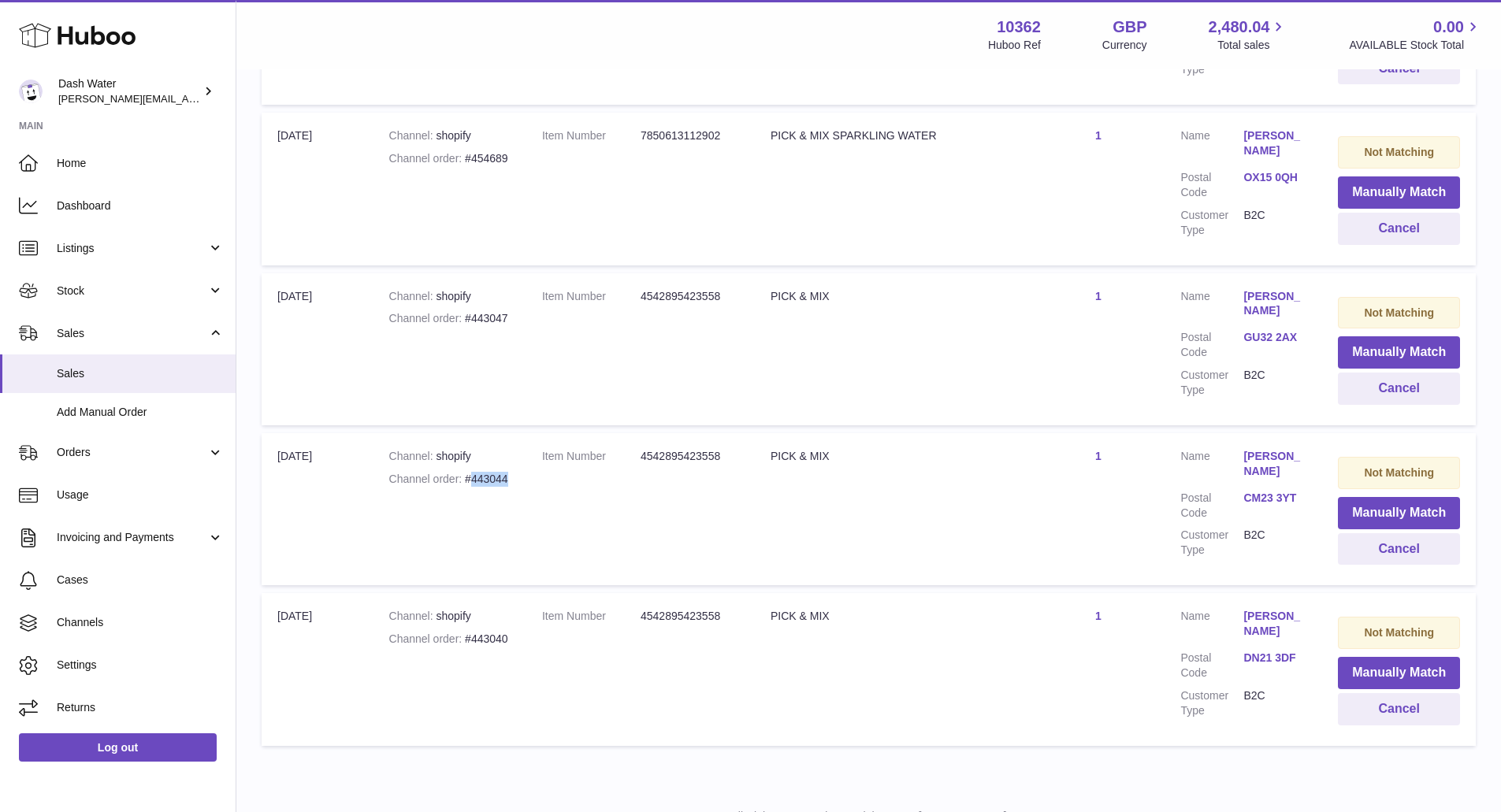
copy div "443044"
drag, startPoint x: 514, startPoint y: 639, endPoint x: 472, endPoint y: 641, distance: 42.0
click at [472, 641] on td "Channel shopify Channel order #443040" at bounding box center [450, 670] width 153 height 152
copy div "443040"
drag, startPoint x: 520, startPoint y: 482, endPoint x: 510, endPoint y: 482, distance: 10.0
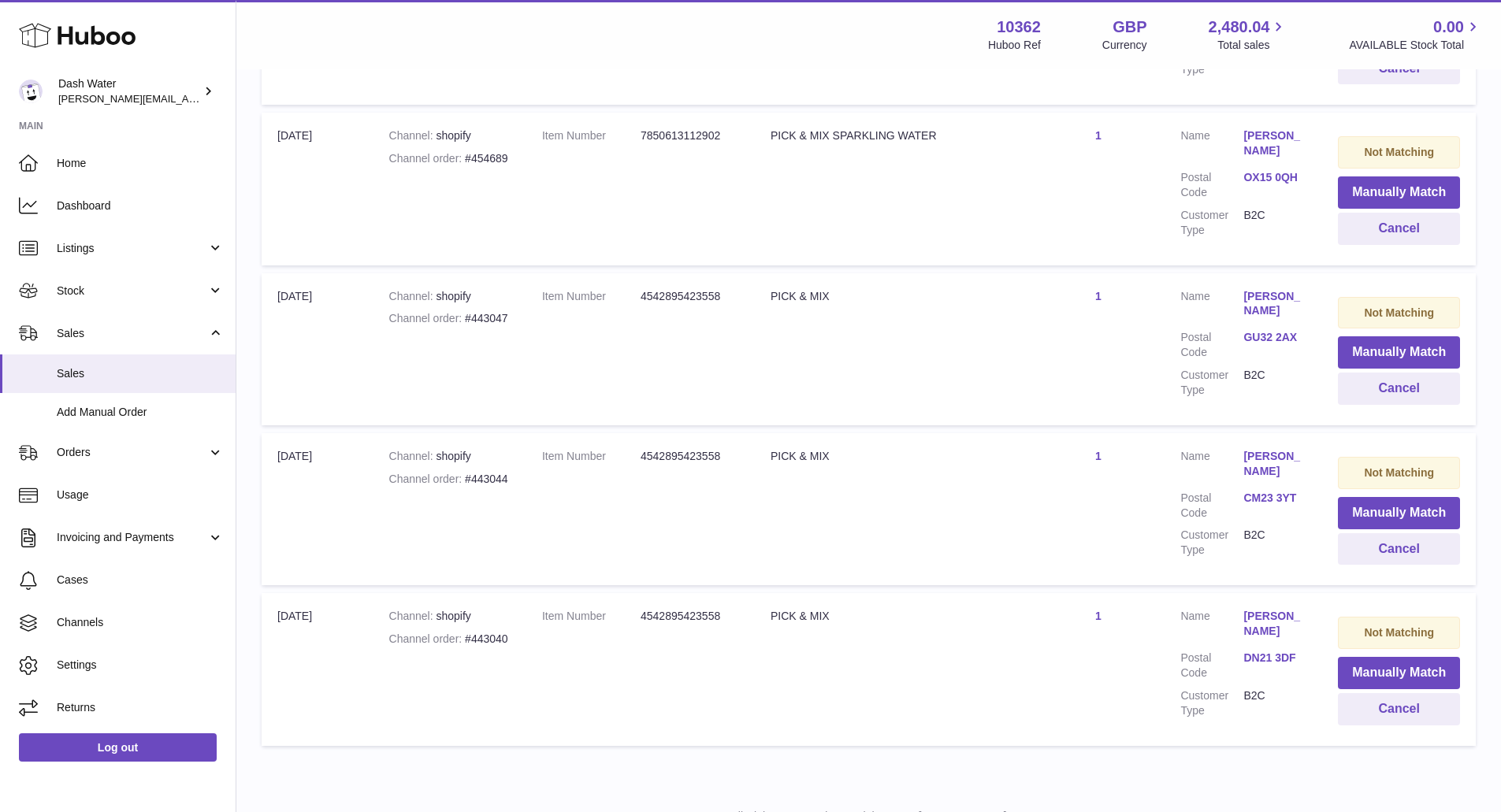
click at [510, 482] on td "Channel shopify Channel order #443044" at bounding box center [450, 510] width 153 height 152
drag, startPoint x: 520, startPoint y: 482, endPoint x: 472, endPoint y: 481, distance: 48.0
click at [472, 481] on td "Channel shopify Channel order #443044" at bounding box center [450, 510] width 153 height 152
copy div "443044"
drag, startPoint x: 520, startPoint y: 326, endPoint x: 471, endPoint y: 322, distance: 49.2
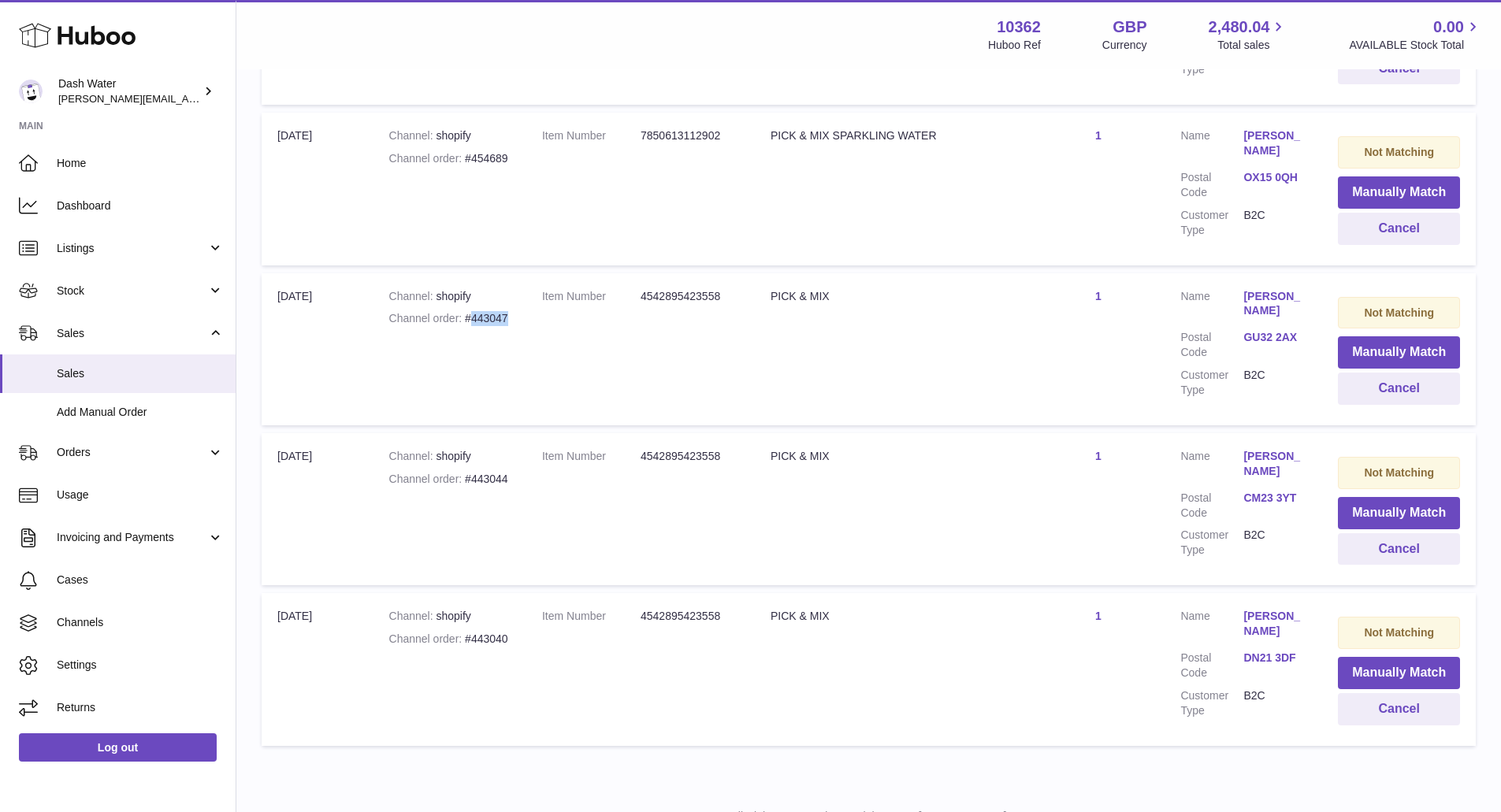
click at [471, 322] on td "Channel shopify Channel order #443047" at bounding box center [450, 350] width 153 height 152
copy div "443047"
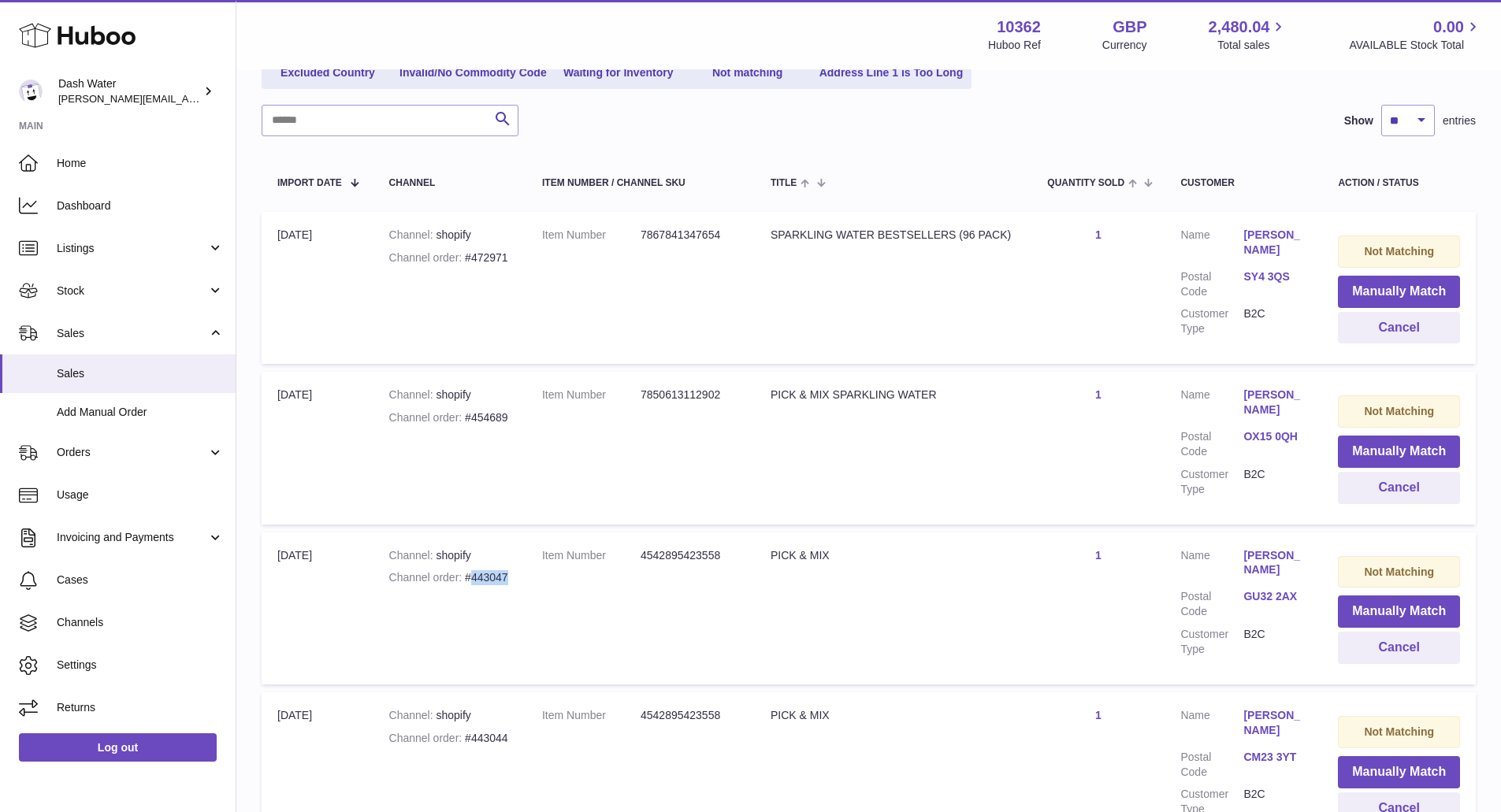
scroll to position [39, 0]
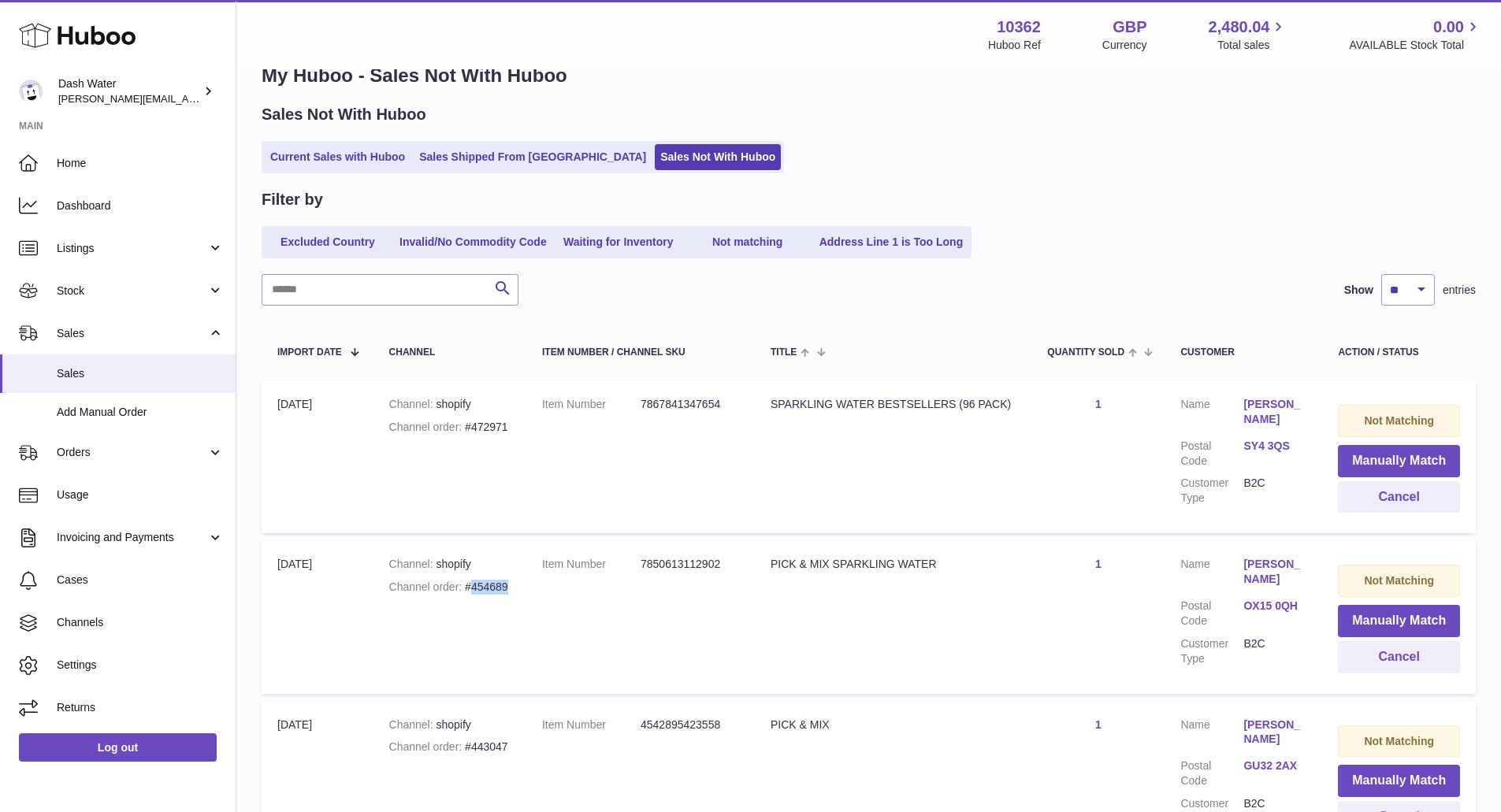
drag, startPoint x: 525, startPoint y: 589, endPoint x: 470, endPoint y: 589, distance: 55.0
click at [470, 589] on td "Channel shopify Channel order #454689" at bounding box center [450, 618] width 153 height 152
copy div "454689"
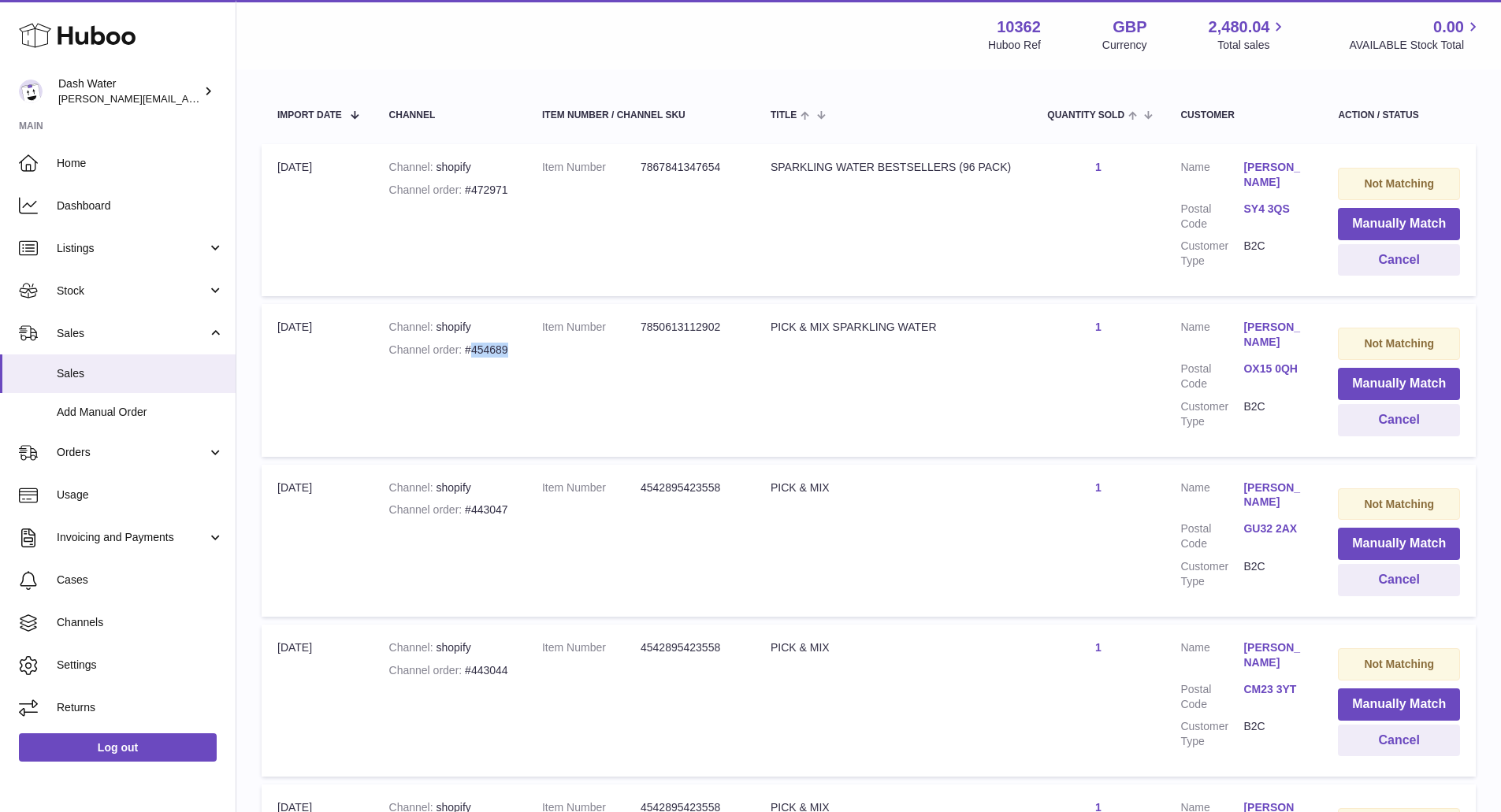
scroll to position [278, 0]
click at [775, 583] on td "Title PICK & MIX" at bounding box center [894, 540] width 277 height 152
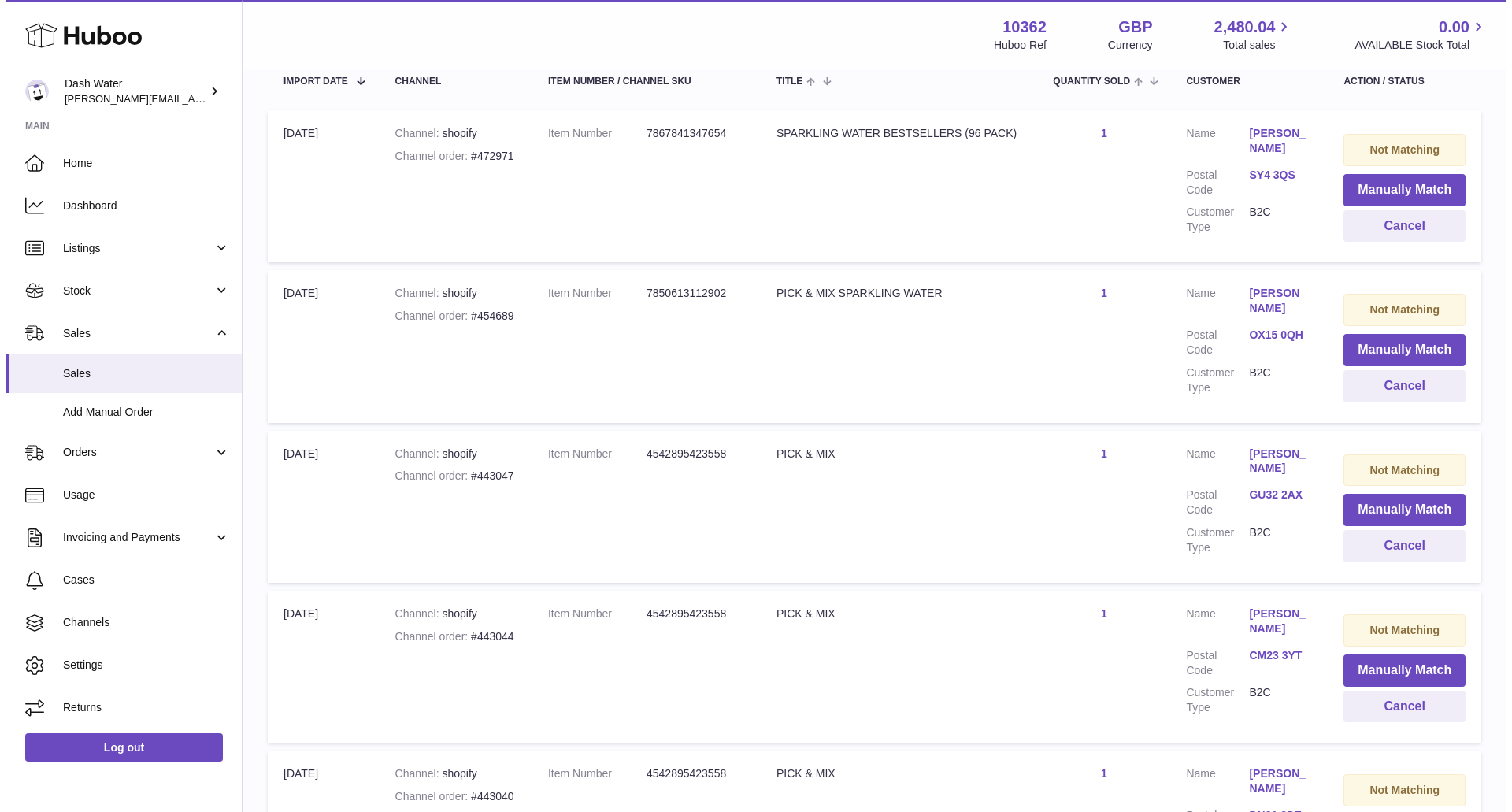
scroll to position [534, 0]
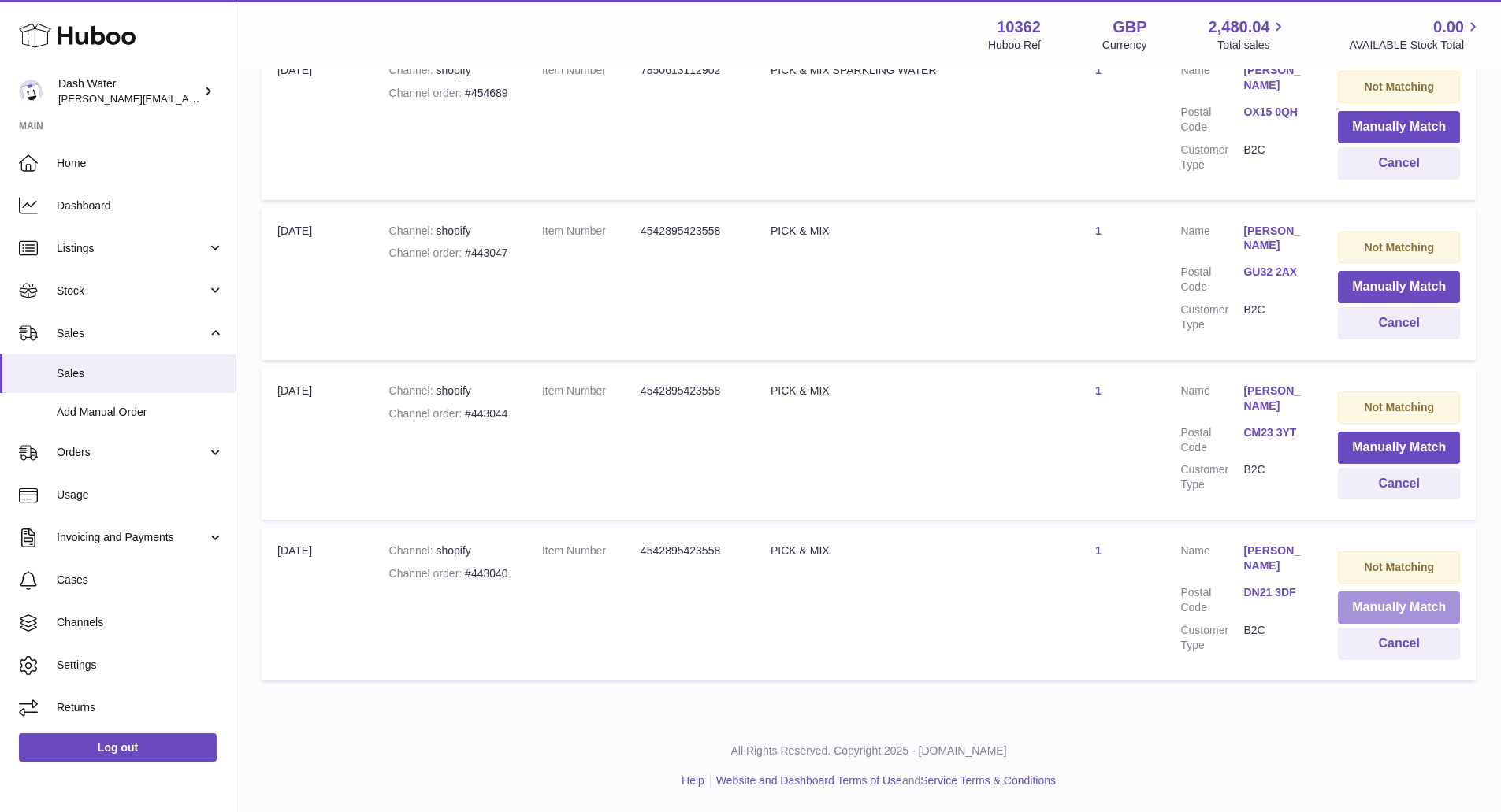
click at [1415, 603] on button "Manually Match" at bounding box center [1399, 608] width 122 height 32
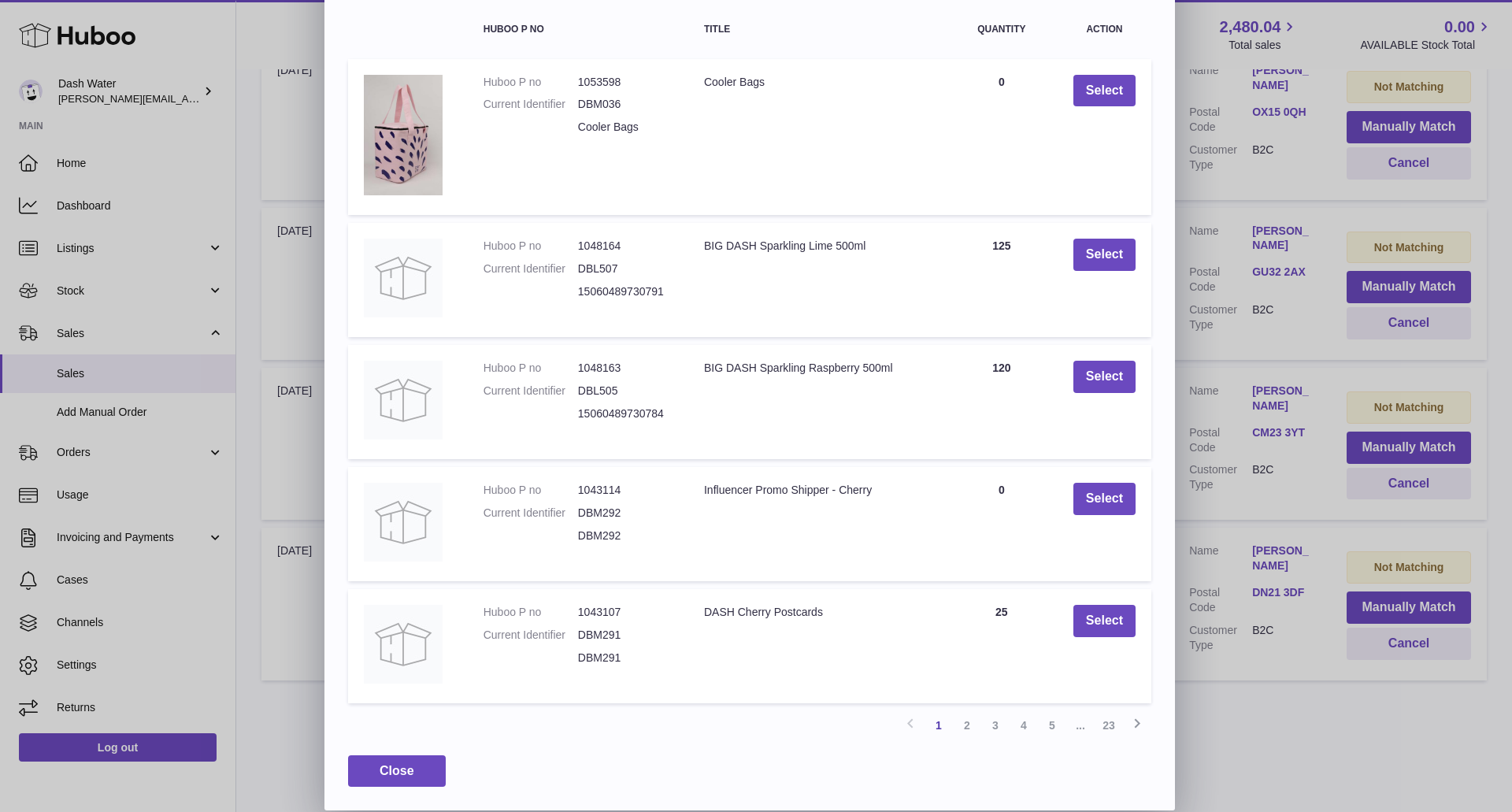
scroll to position [0, 0]
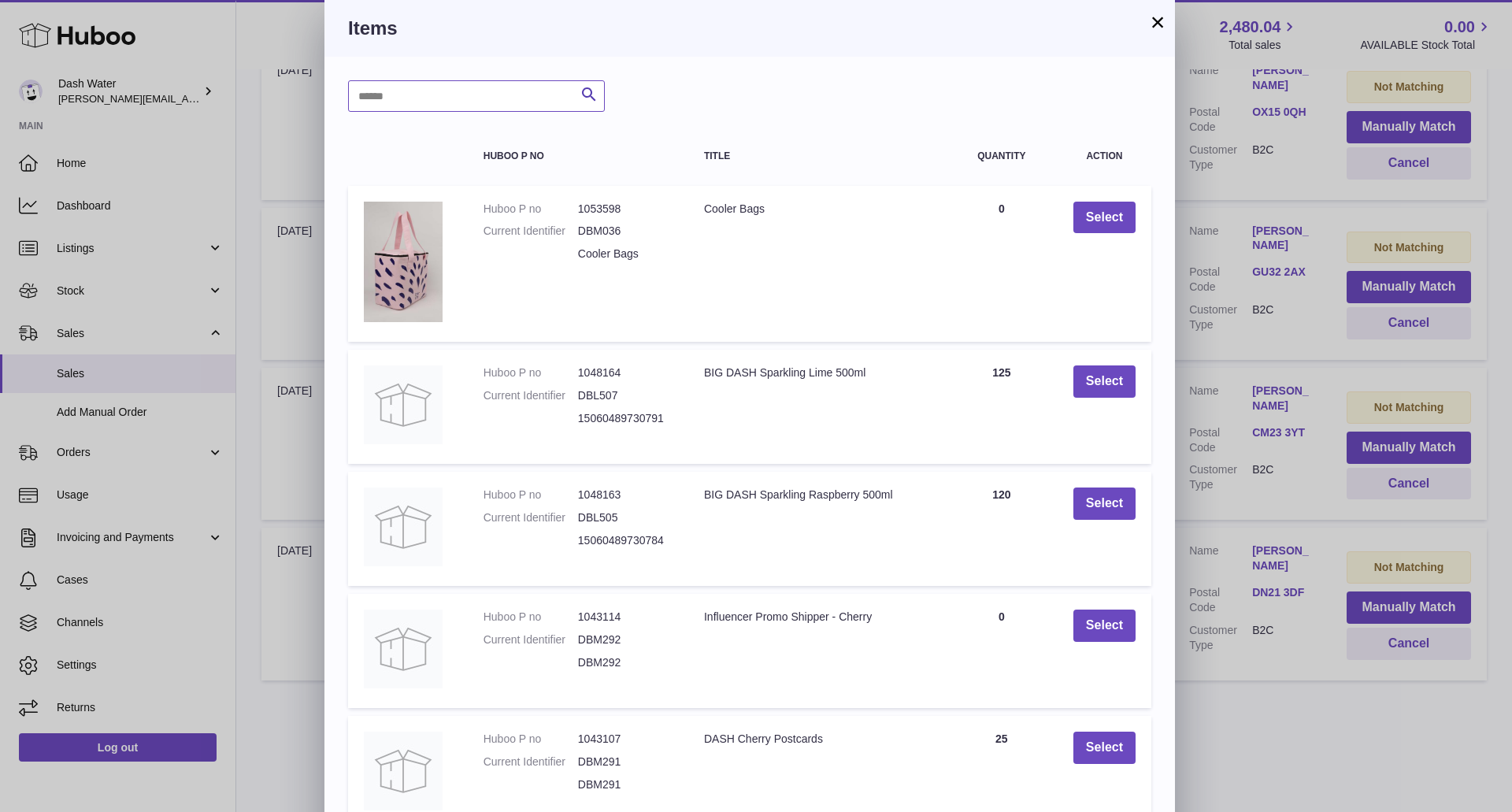
click at [473, 103] on input "text" at bounding box center [476, 95] width 257 height 31
type input "*****"
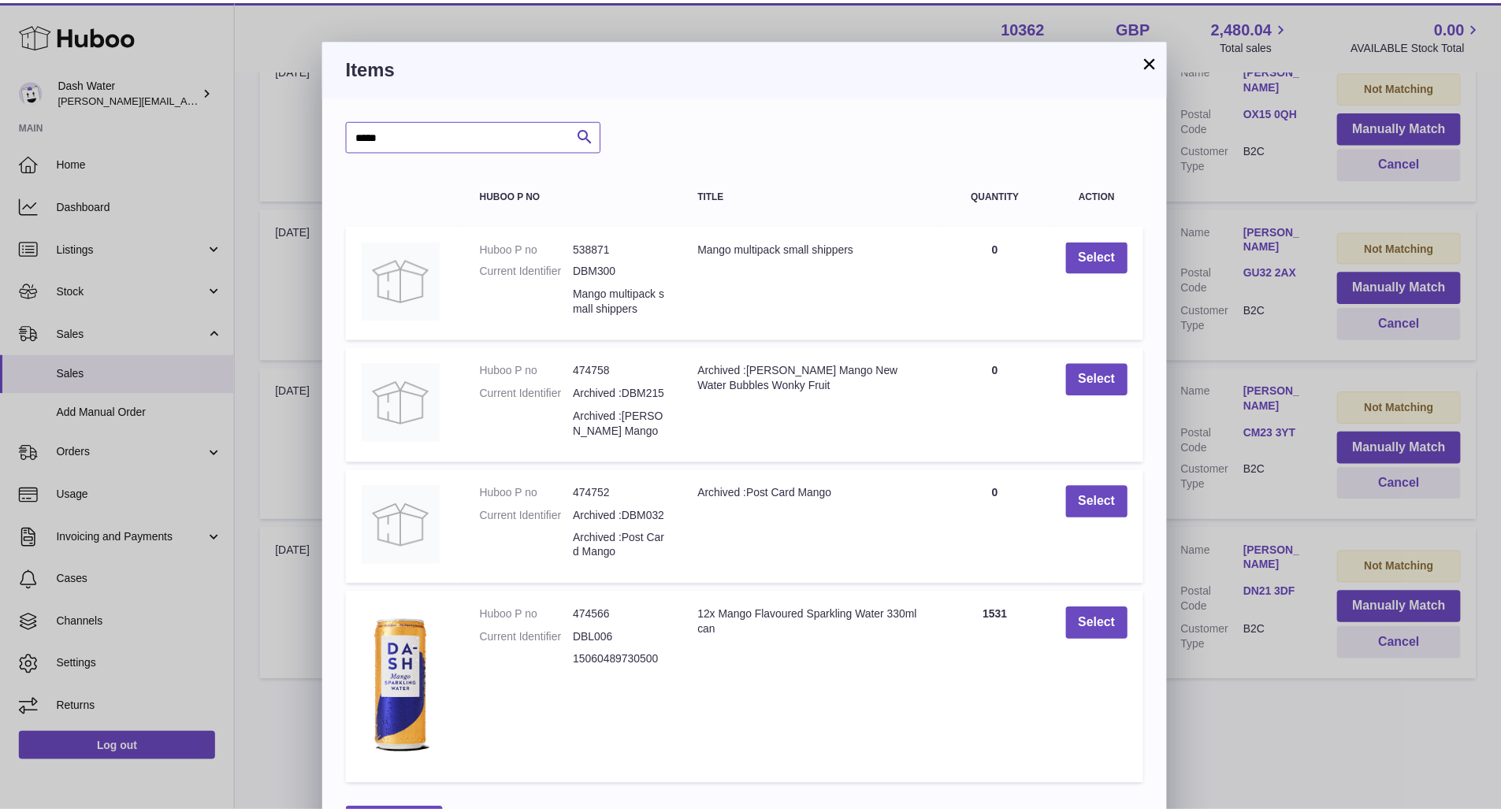
scroll to position [53, 0]
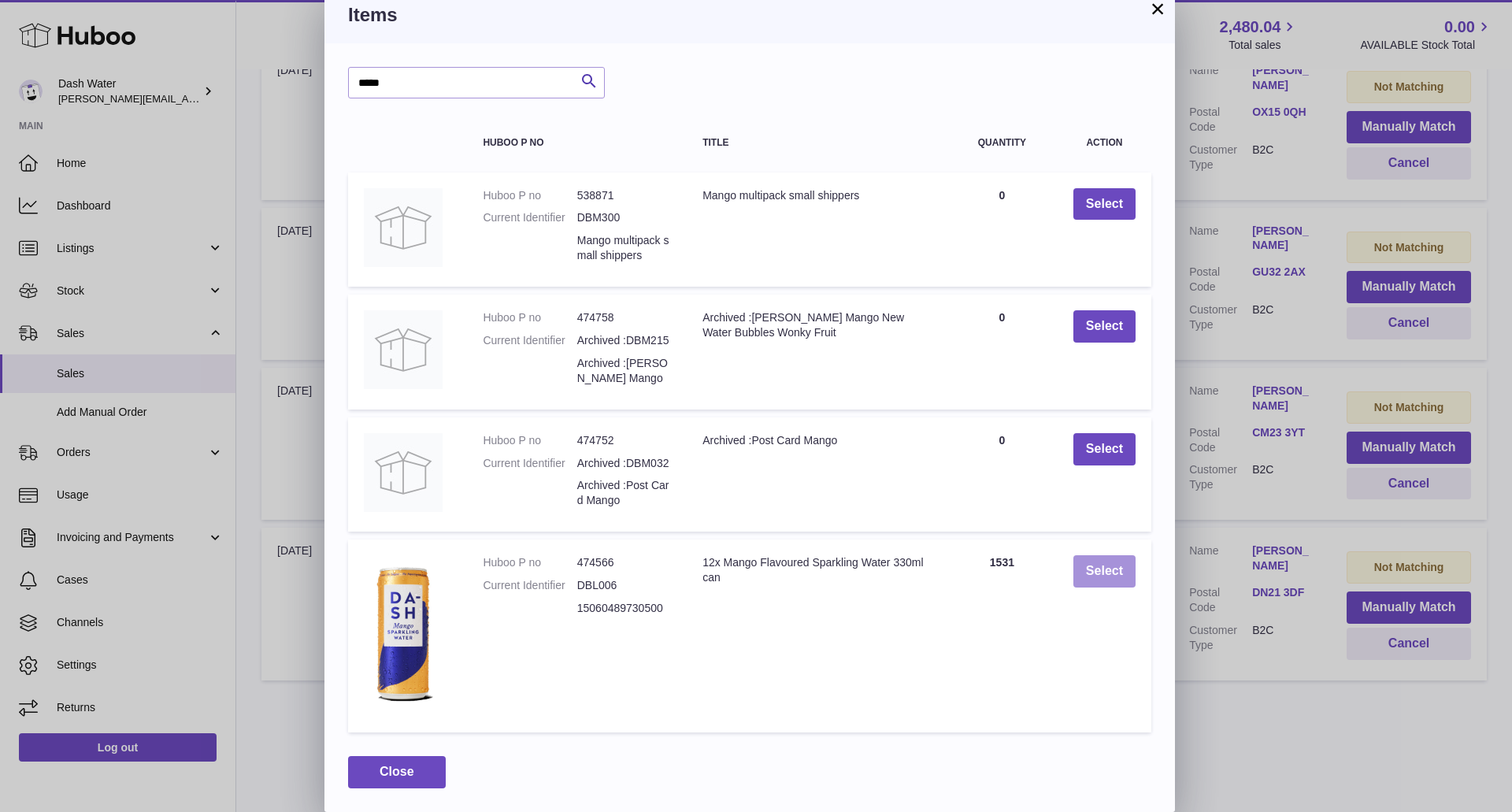
click at [1094, 570] on button "Select" at bounding box center [1104, 571] width 62 height 32
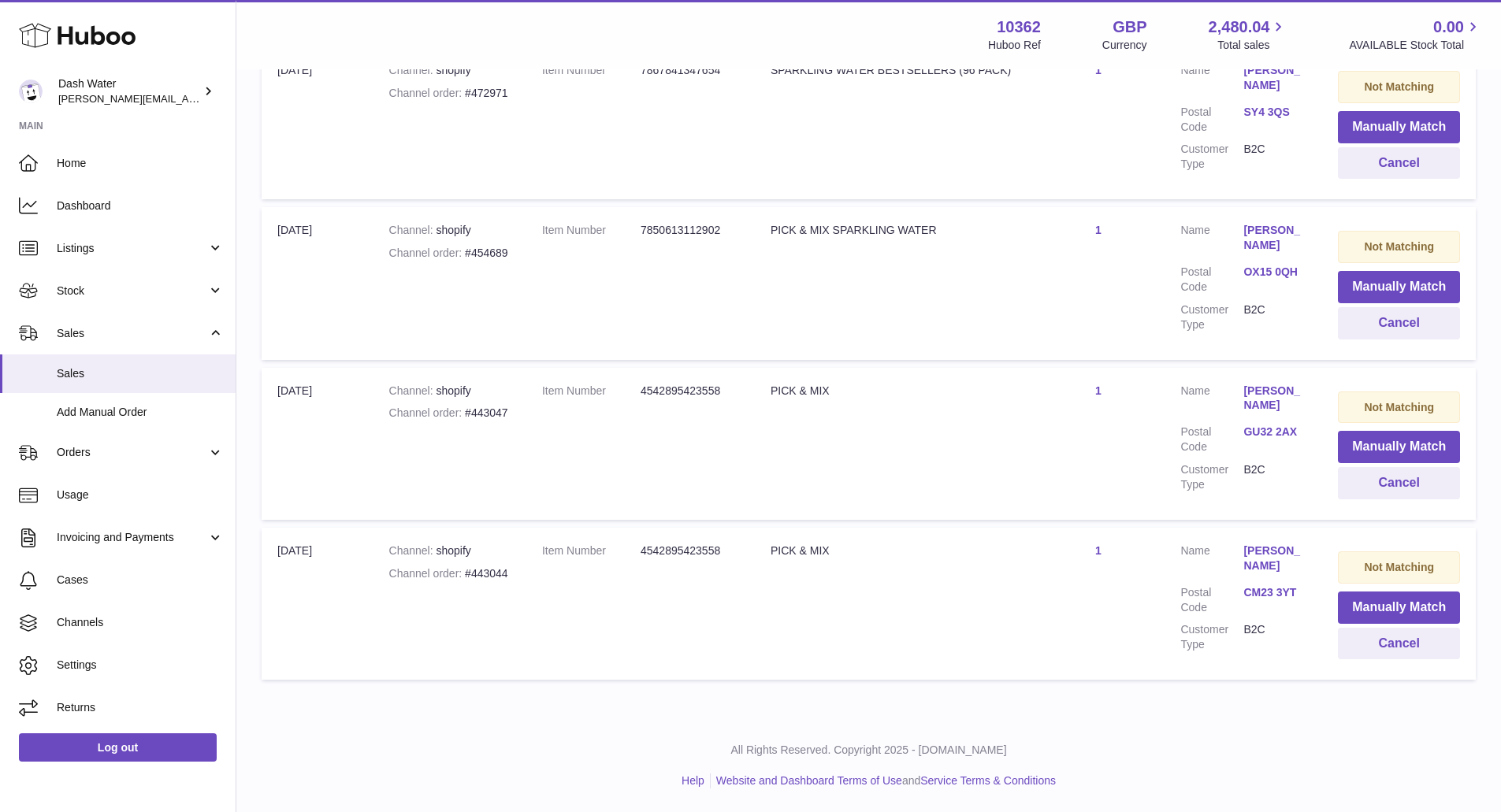
scroll to position [374, 0]
drag, startPoint x: 529, startPoint y: 576, endPoint x: 471, endPoint y: 577, distance: 58.0
click at [471, 577] on tr "Import date [DATE] Channel shopify Channel order #443044 Item Number 4542895423…" at bounding box center [869, 604] width 1215 height 152
copy tr "443044"
click at [1424, 642] on button "Cancel" at bounding box center [1399, 644] width 122 height 32
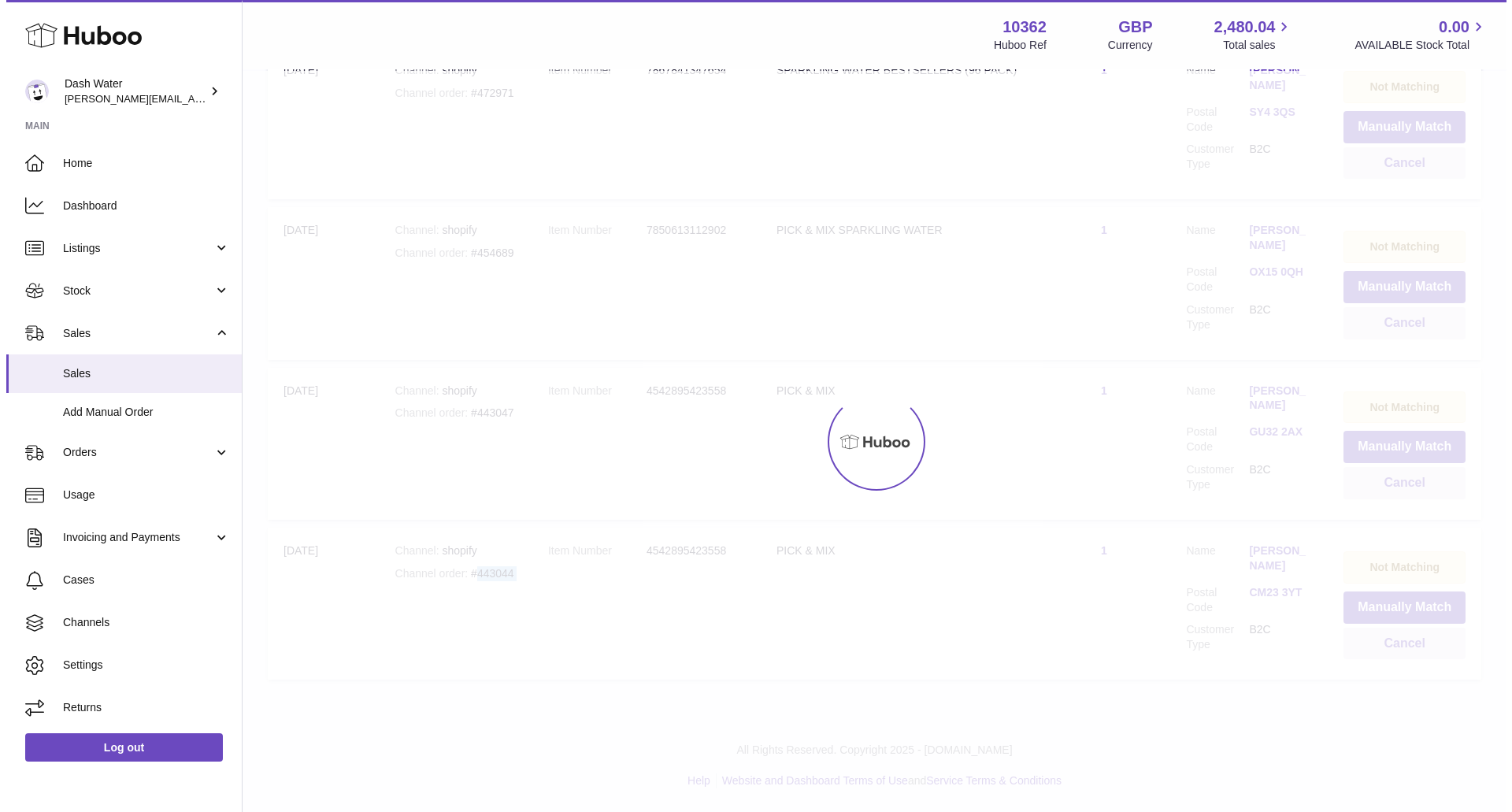
scroll to position [214, 0]
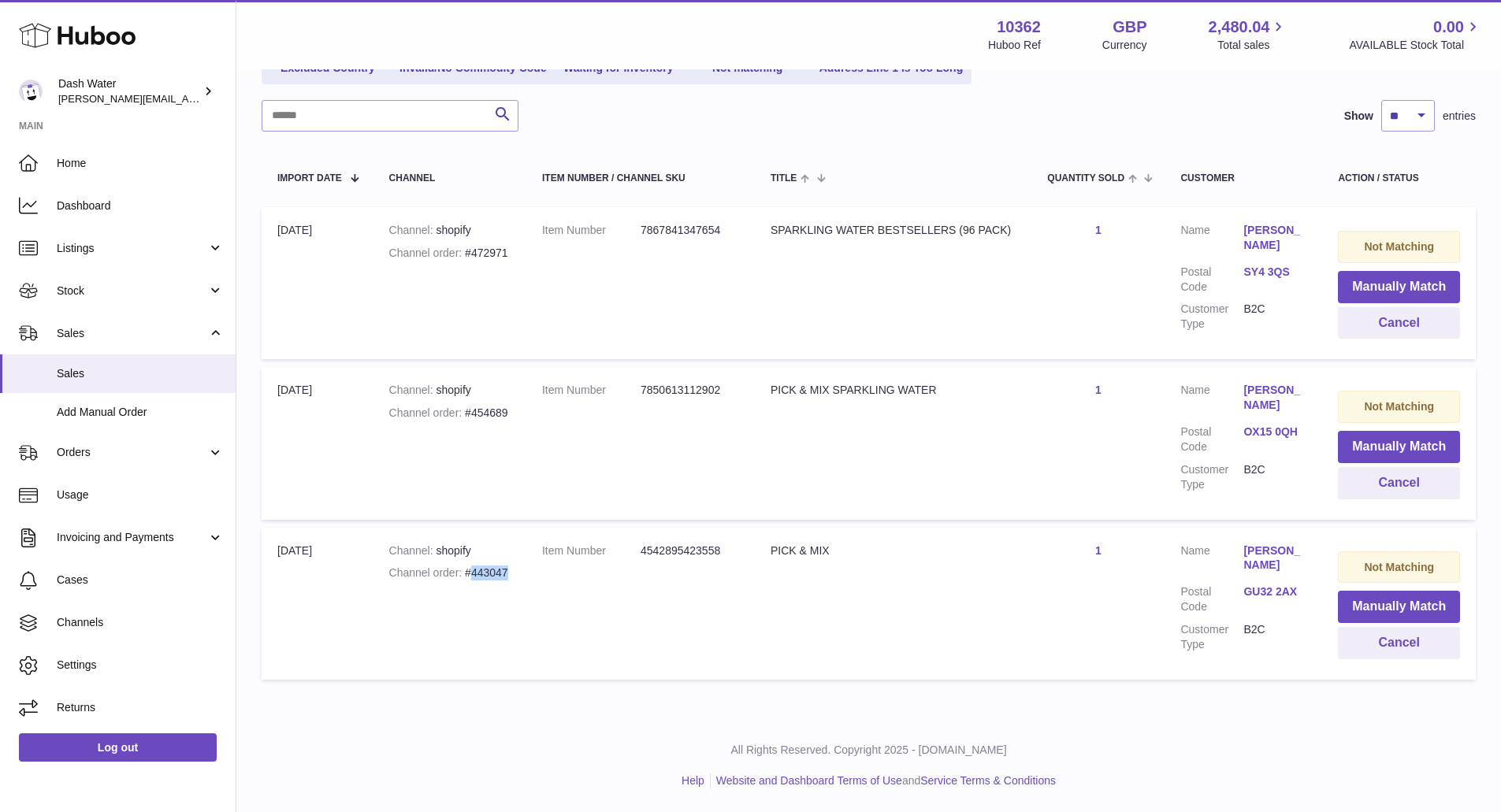
drag, startPoint x: 522, startPoint y: 571, endPoint x: 470, endPoint y: 579, distance: 52.6
click at [470, 579] on td "Channel shopify Channel order #443047" at bounding box center [450, 604] width 153 height 152
copy div "443047"
click at [1403, 608] on button "Manually Match" at bounding box center [1399, 607] width 122 height 32
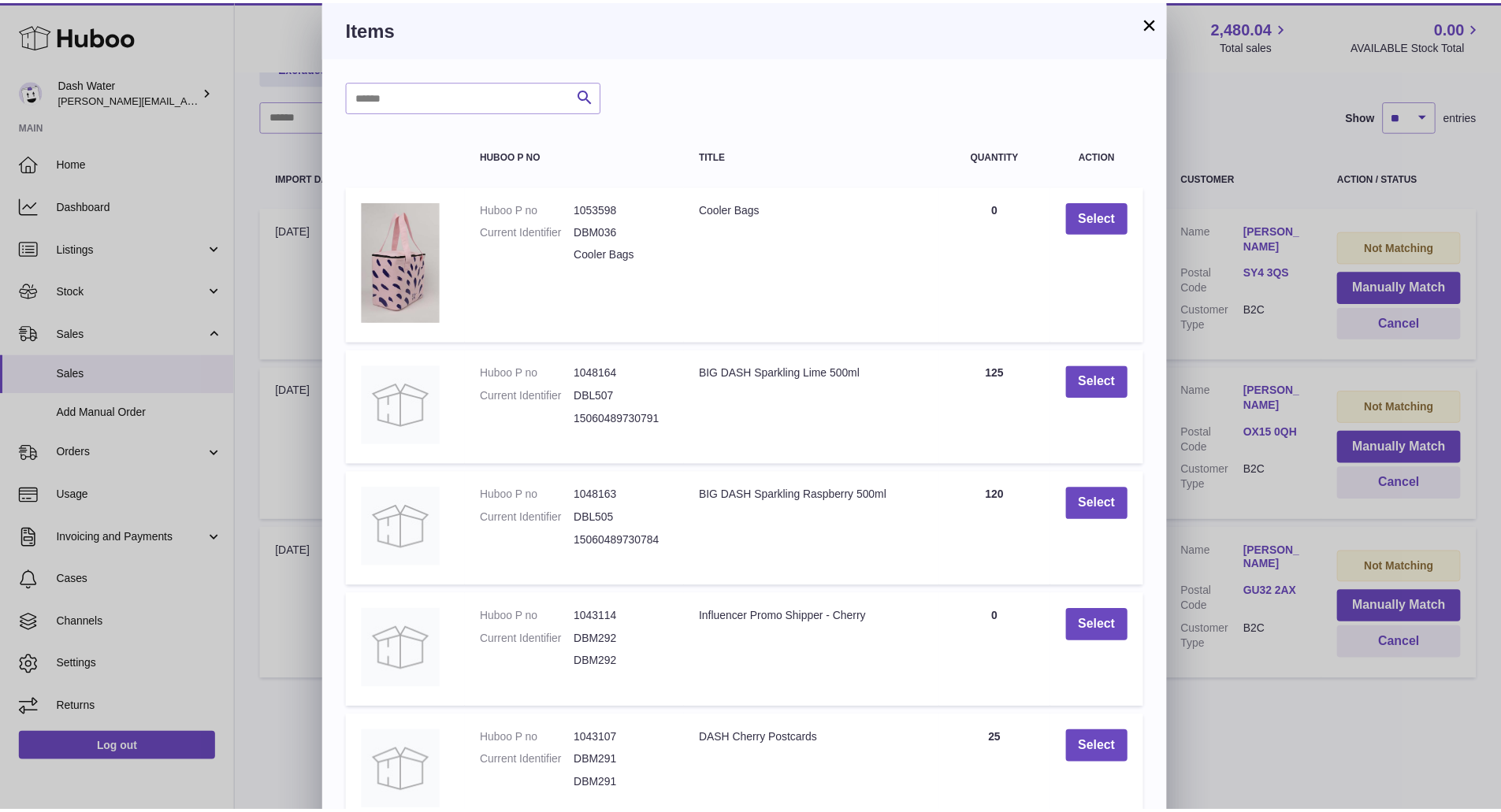
scroll to position [0, 0]
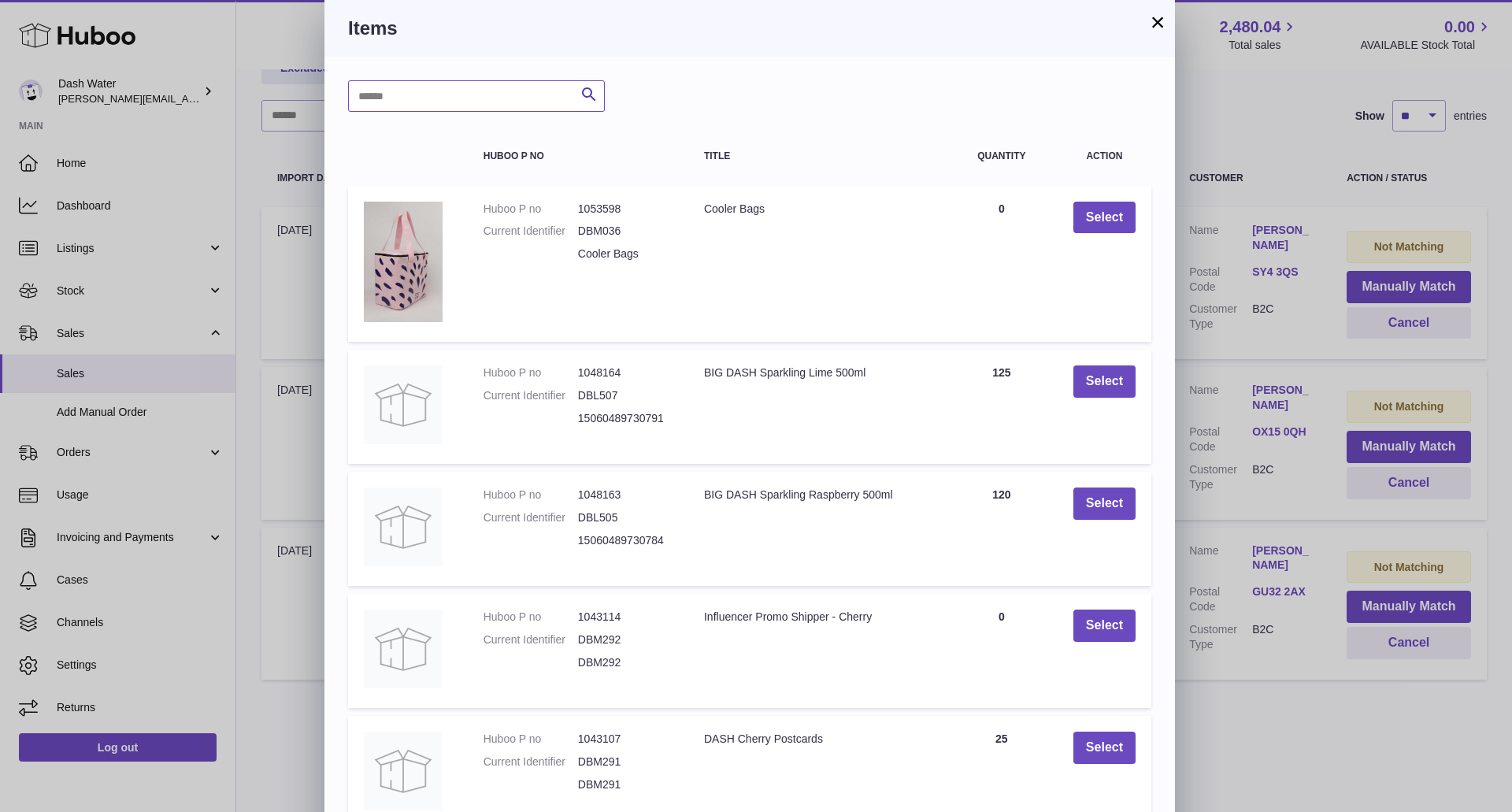
click at [490, 98] on input "text" at bounding box center [476, 95] width 257 height 31
type input "*****"
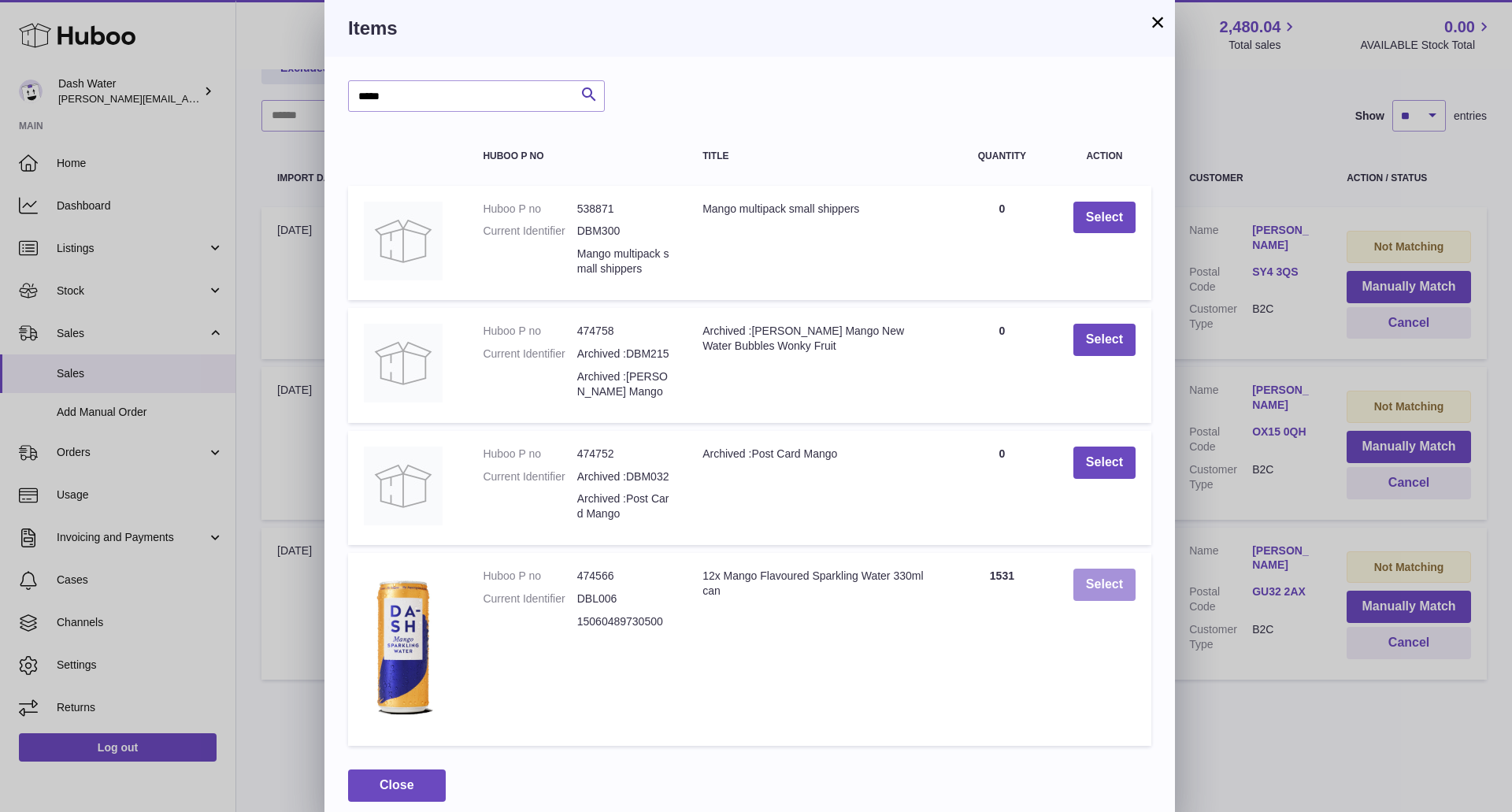
click at [1096, 580] on button "Select" at bounding box center [1104, 585] width 62 height 32
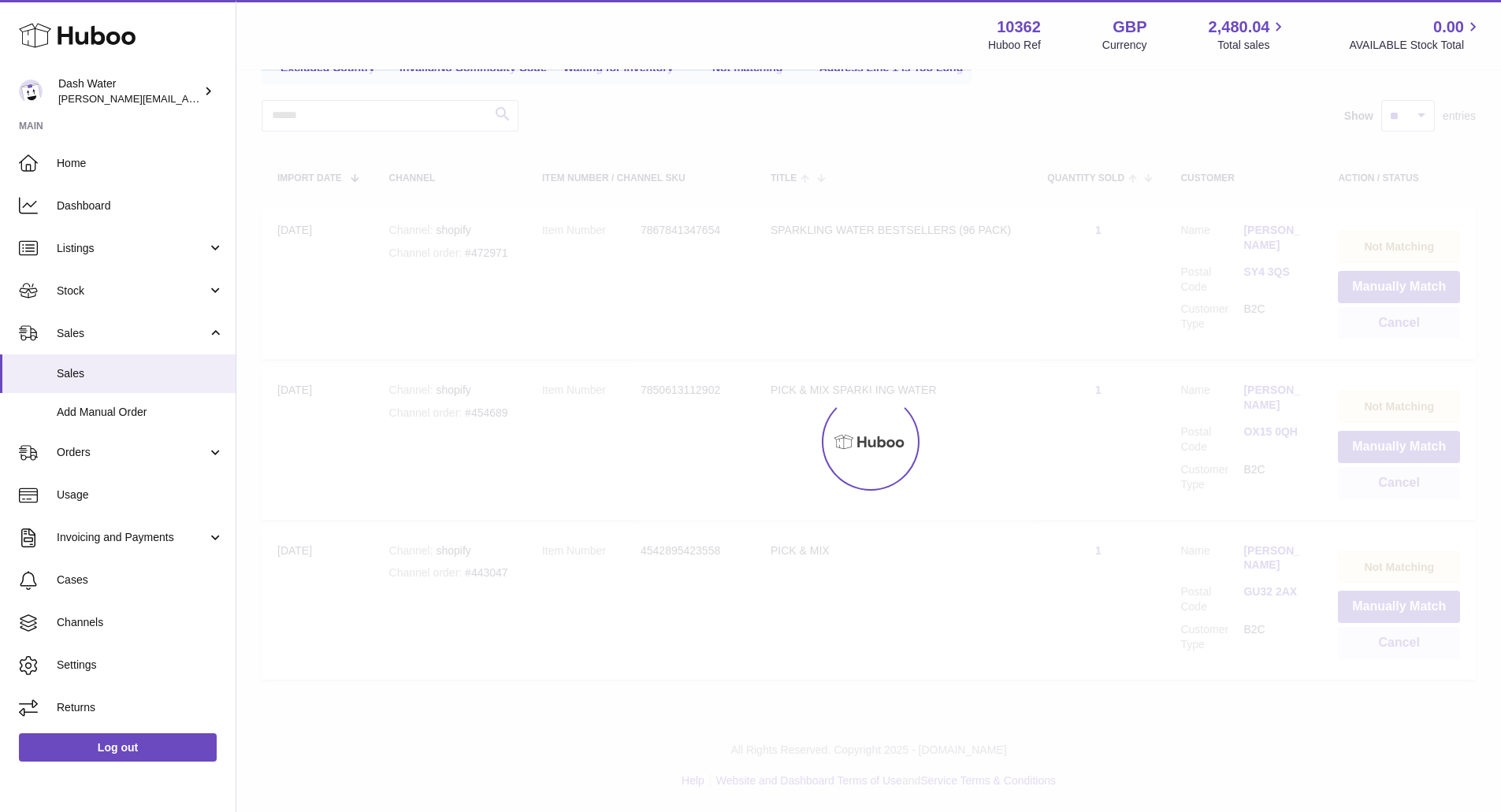
scroll to position [53, 0]
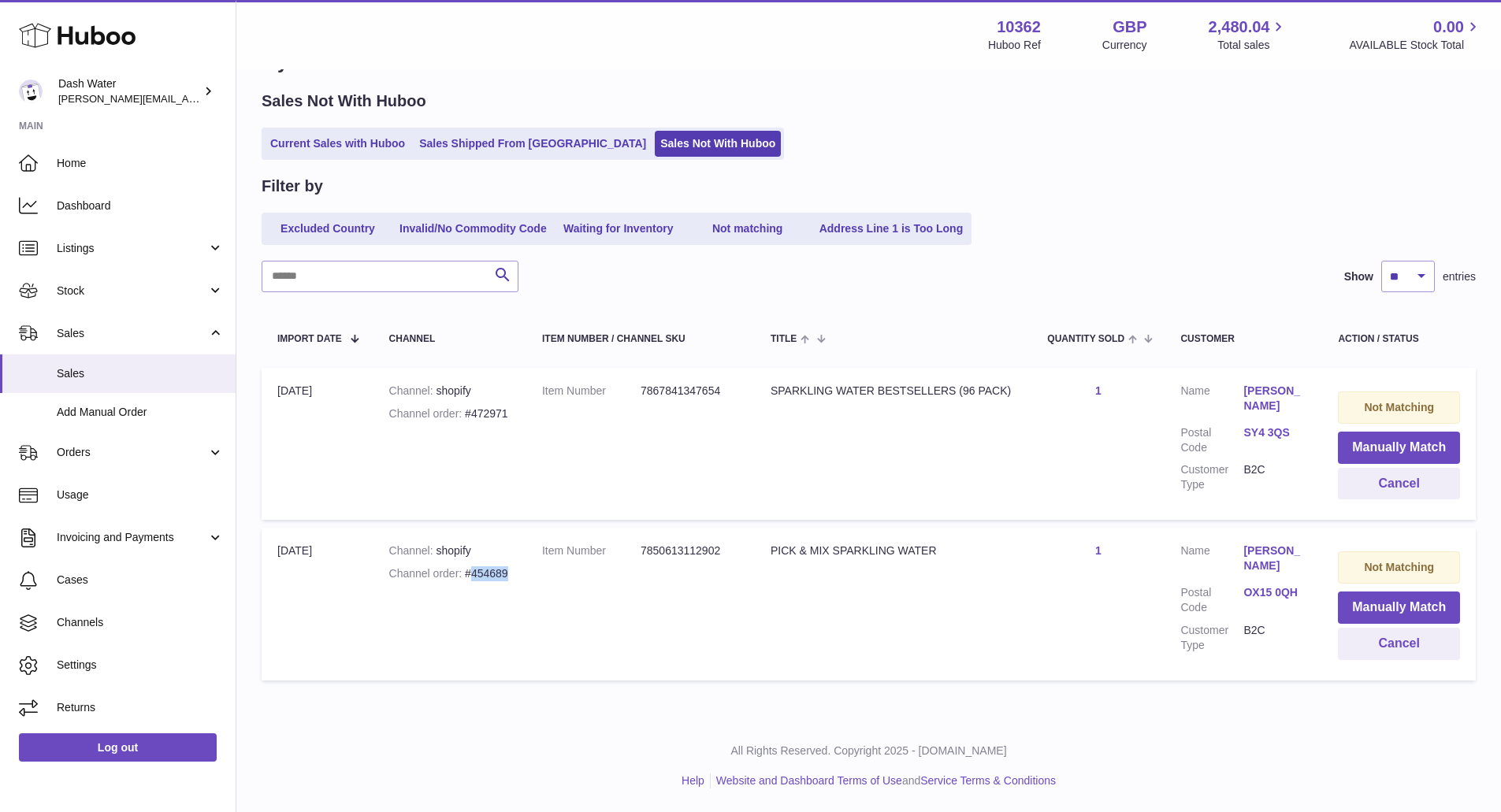
drag, startPoint x: 516, startPoint y: 572, endPoint x: 473, endPoint y: 575, distance: 43.1
click at [473, 575] on td "Channel shopify Channel order #454689" at bounding box center [450, 604] width 153 height 152
copy div "454689"
click at [1417, 650] on button "Cancel" at bounding box center [1399, 644] width 122 height 32
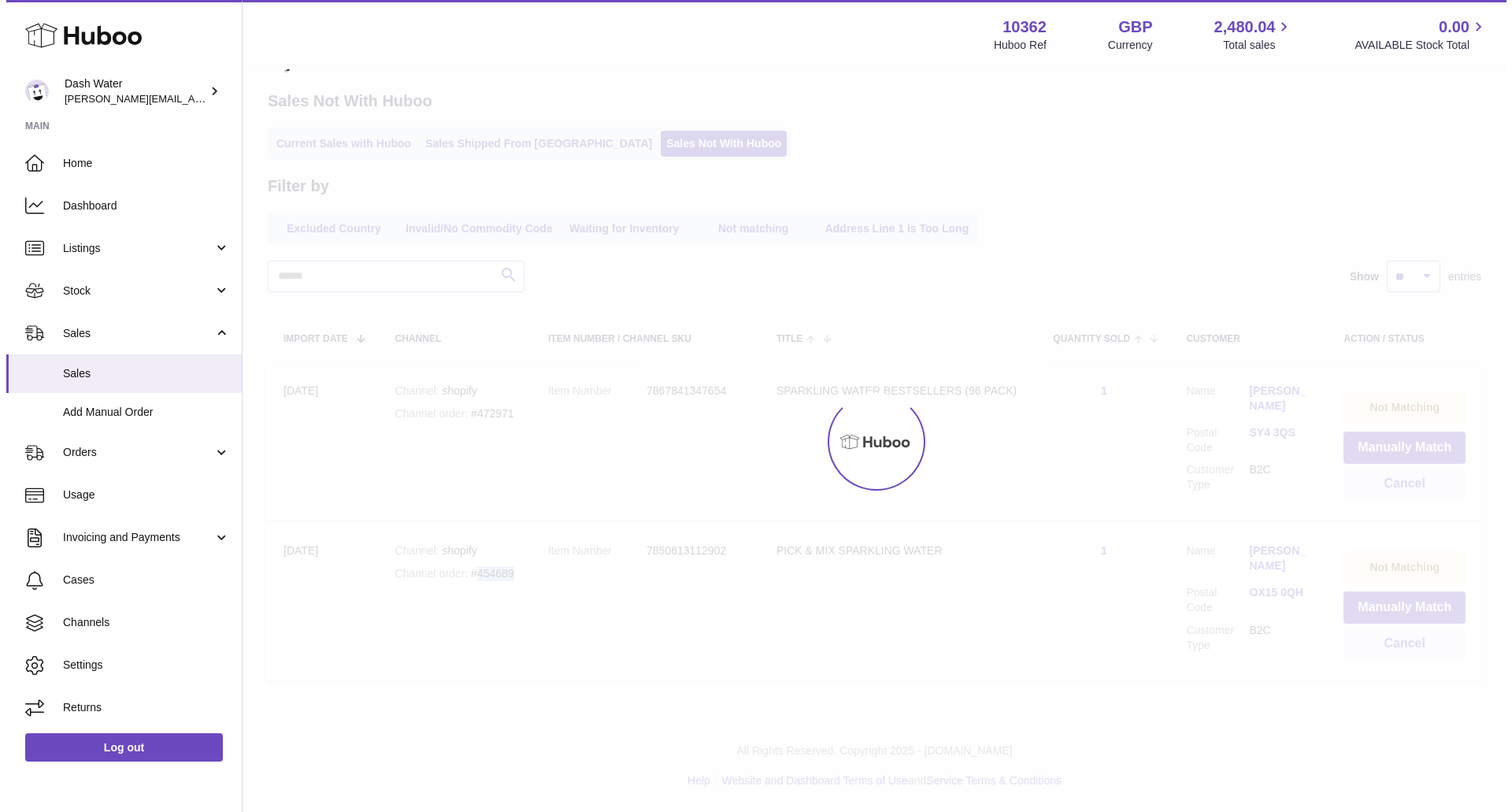
scroll to position [0, 0]
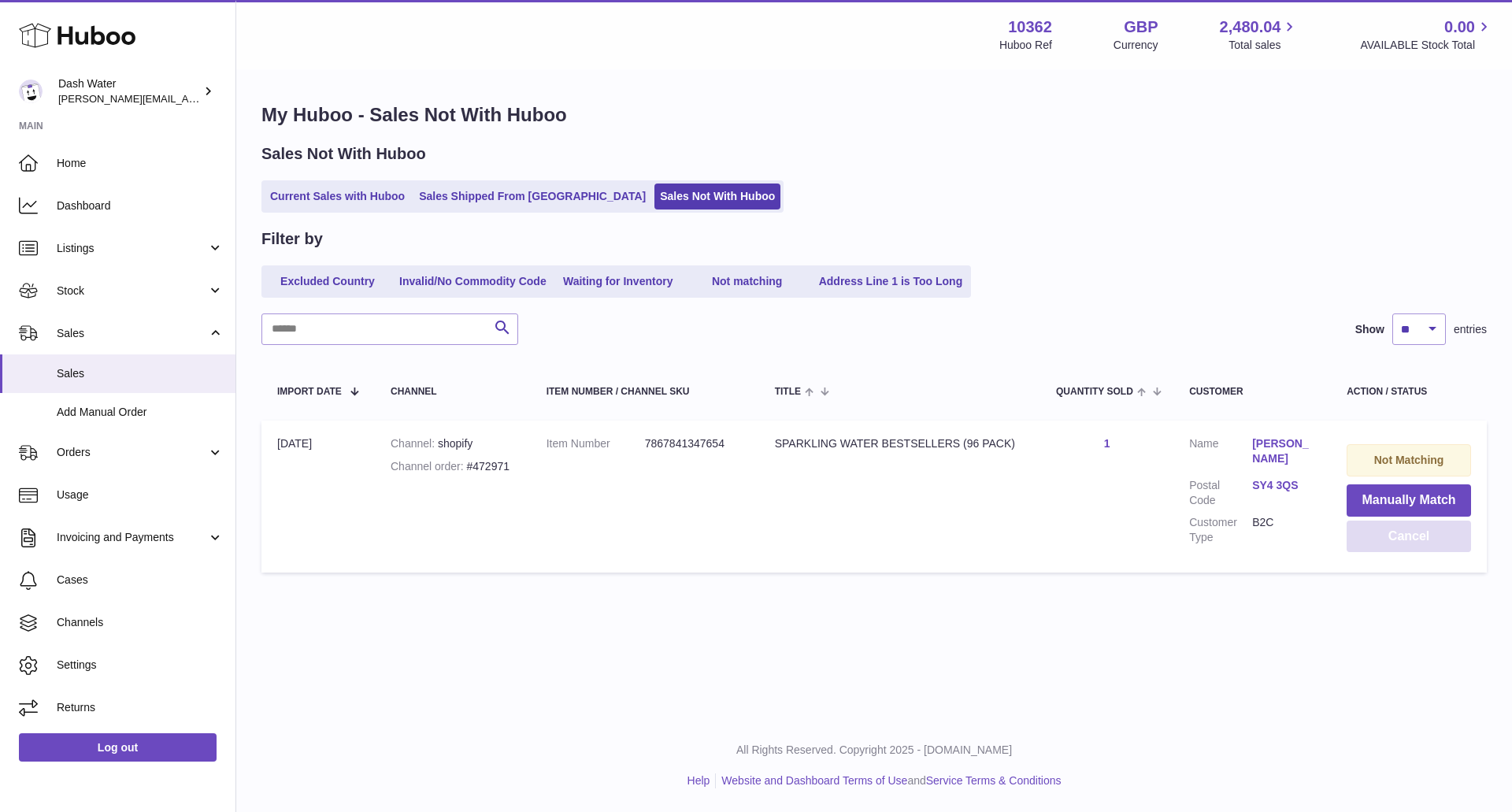
click at [1408, 540] on button "Cancel" at bounding box center [1409, 537] width 125 height 32
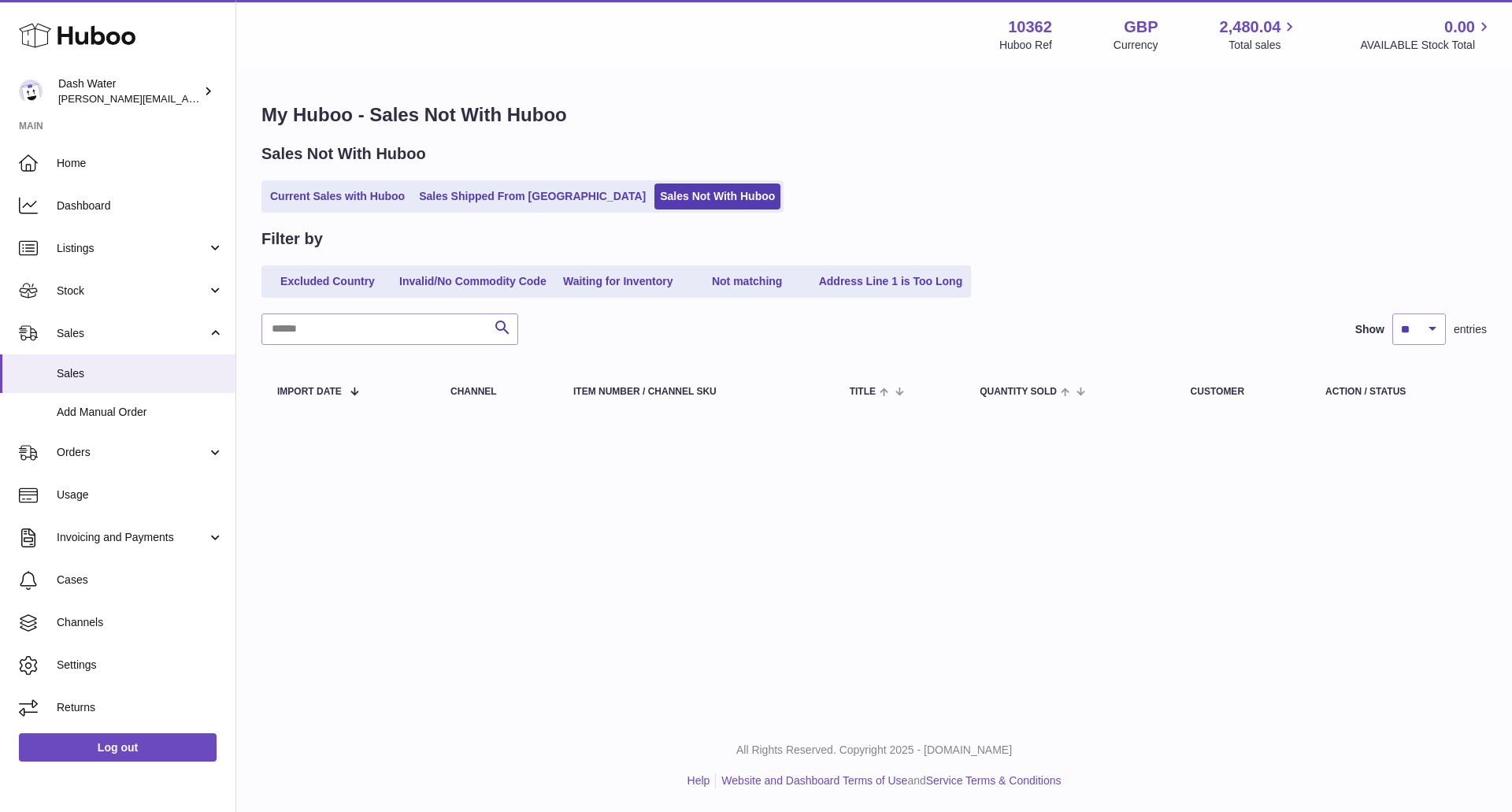
click at [1295, 654] on div "Menu Huboo 10362 Huboo Ref GBP Currency 2,480.04 Total sales 0.00 AVAILABLE Sto…" at bounding box center [873, 359] width 1275 height 719
click at [1370, 713] on div "Menu Huboo 10362 Huboo Ref GBP Currency 2,480.04 Total sales 0.00 AVAILABLE Sto…" at bounding box center [873, 359] width 1275 height 719
